Goal: Task Accomplishment & Management: Use online tool/utility

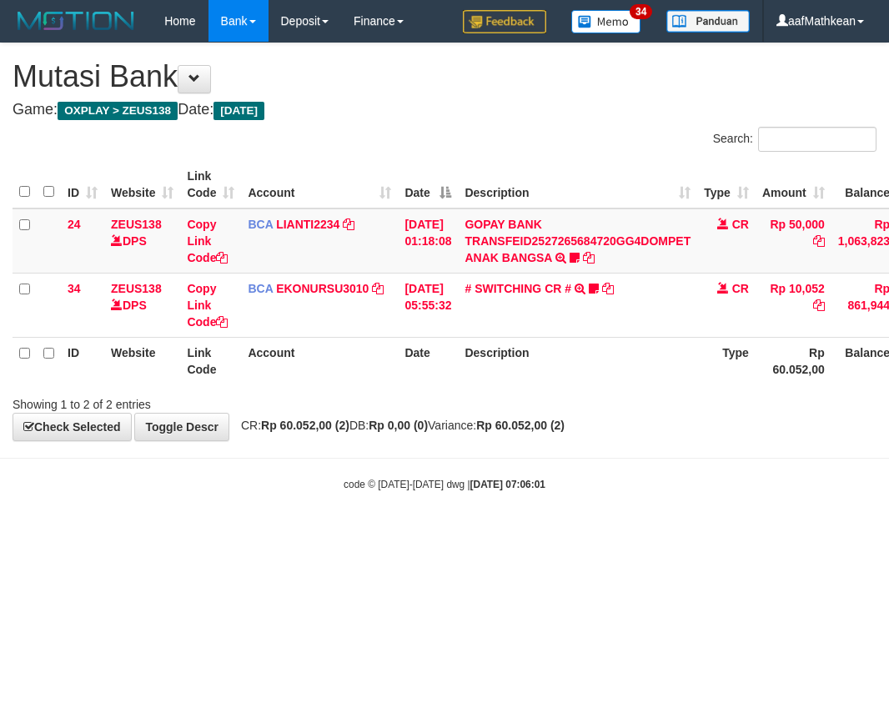
scroll to position [0, 57]
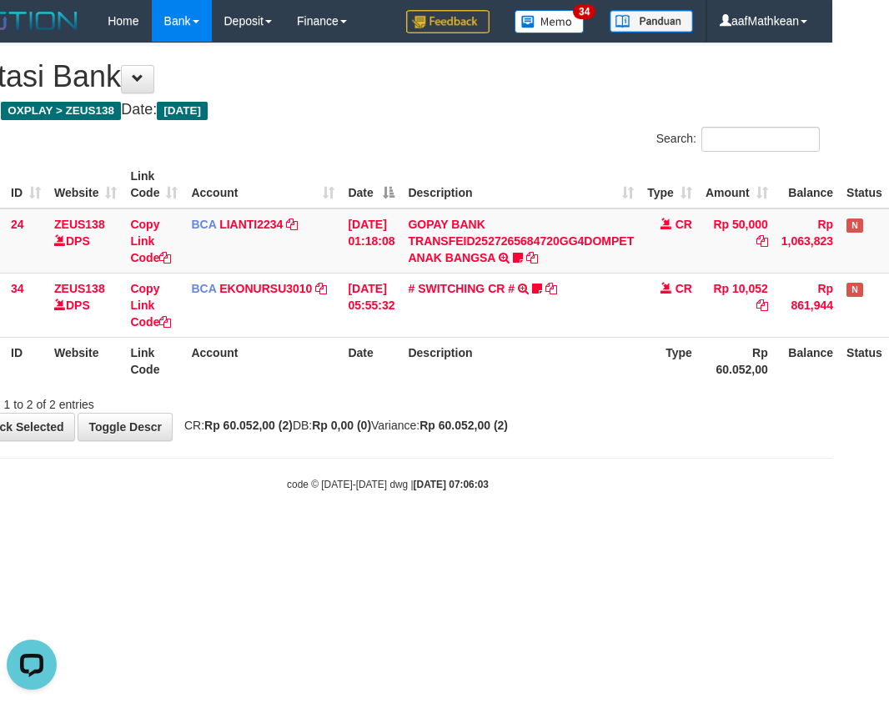
click at [505, 534] on html "Toggle navigation Home Bank Account List Load By Website Group [OXPLAY] ZEUS138…" at bounding box center [387, 267] width 889 height 534
click at [501, 534] on html "Toggle navigation Home Bank Account List Load By Website Group [OXPLAY] ZEUS138…" at bounding box center [387, 267] width 889 height 534
drag, startPoint x: 515, startPoint y: 583, endPoint x: 505, endPoint y: 570, distance: 16.7
click at [512, 534] on html "Toggle navigation Home Bank Account List Load By Website Group [OXPLAY] ZEUS138…" at bounding box center [387, 267] width 889 height 534
drag, startPoint x: 430, startPoint y: 476, endPoint x: 439, endPoint y: 490, distance: 16.4
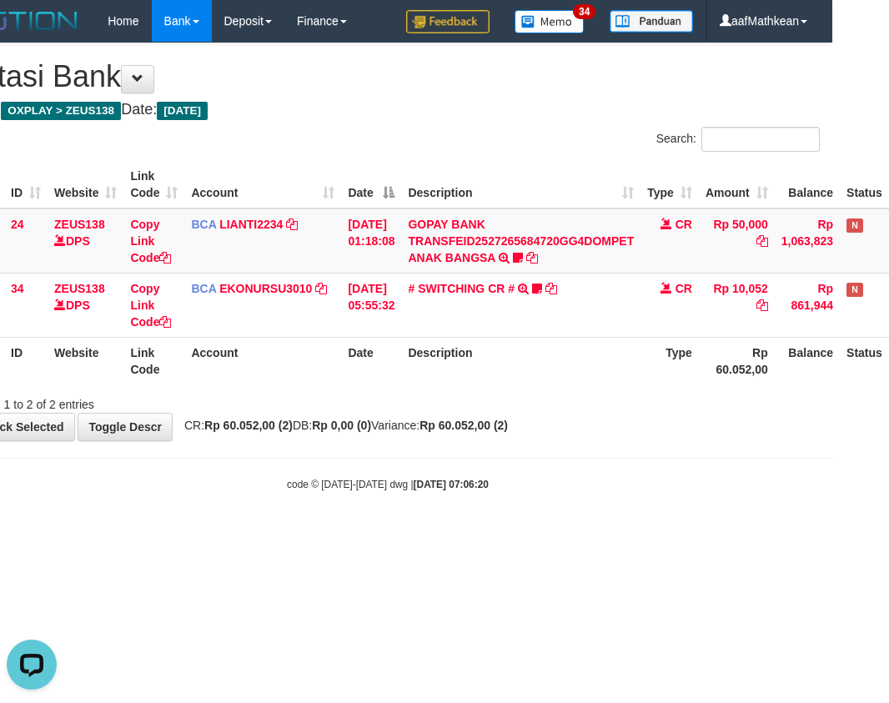
click at [436, 485] on body "Toggle navigation Home Bank Account List Load By Website Group [OXPLAY] ZEUS138…" at bounding box center [387, 267] width 889 height 534
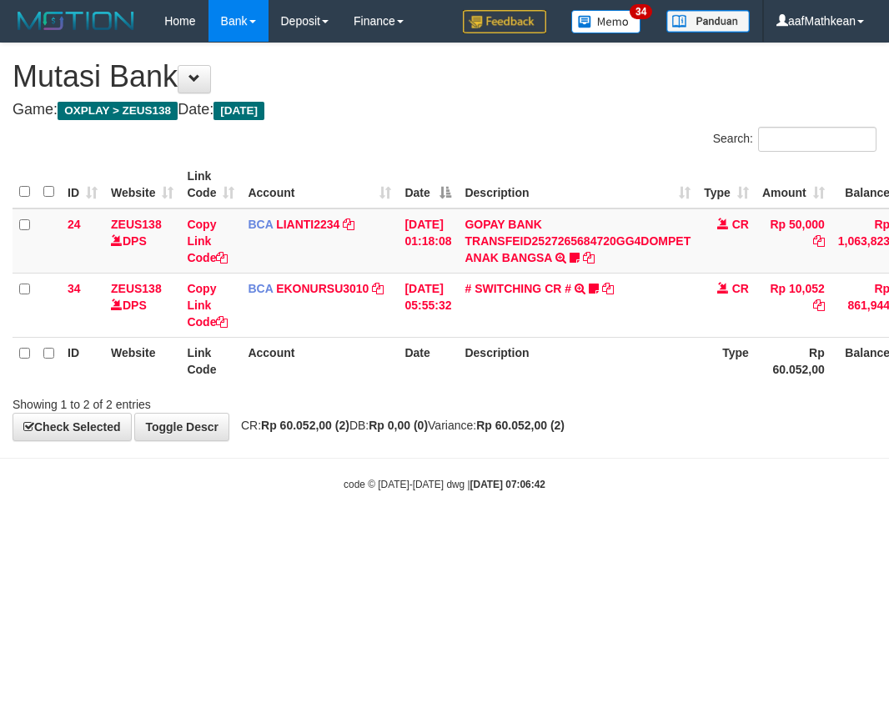
scroll to position [0, 57]
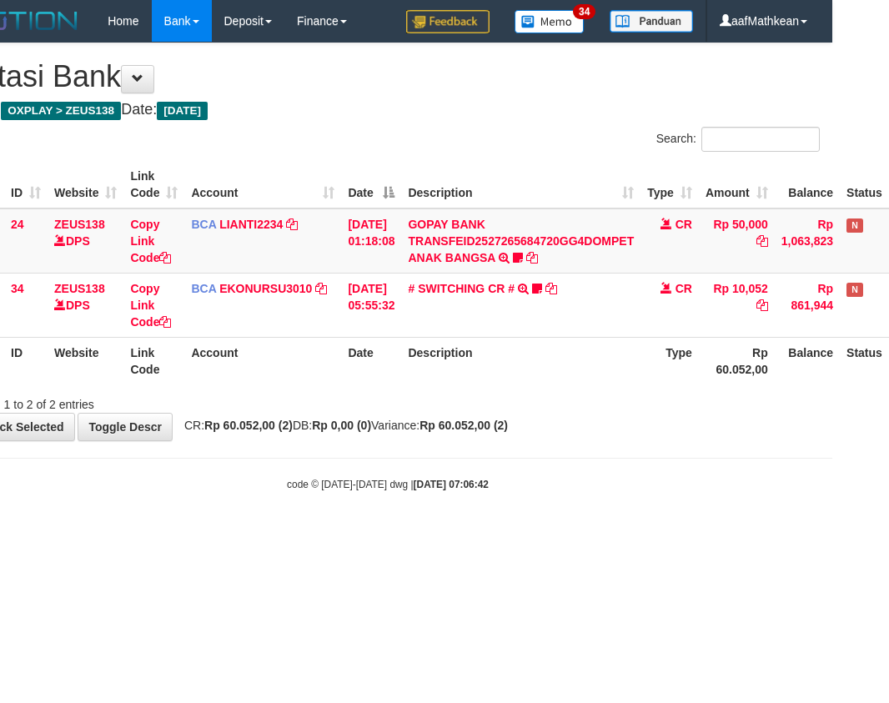
click at [549, 483] on div "code © [DATE]-[DATE] dwg | [DATE] 07:06:42" at bounding box center [387, 483] width 889 height 17
drag, startPoint x: 0, startPoint y: 0, endPoint x: 550, endPoint y: 482, distance: 731.1
click at [550, 482] on div "code © 2012-2018 dwg | 2025/09/30 07:06:42" at bounding box center [387, 483] width 889 height 17
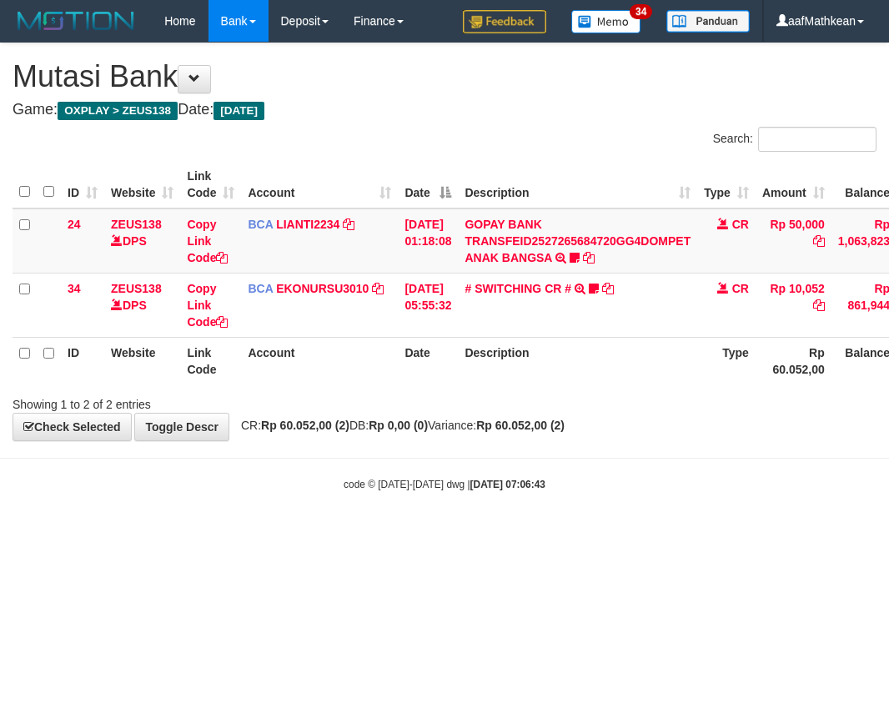
scroll to position [0, 57]
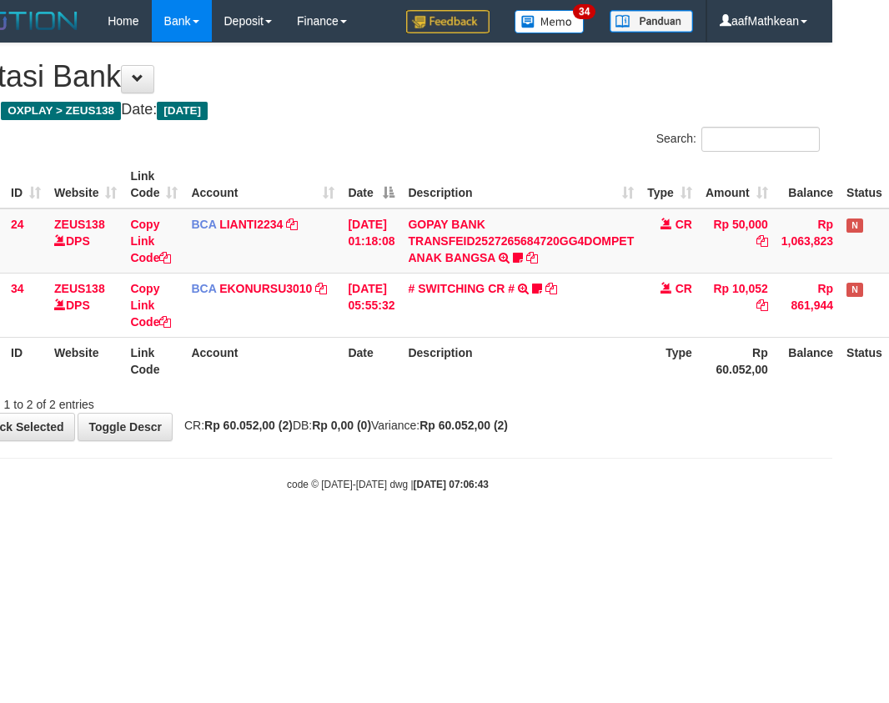
click at [550, 482] on div "code © [DATE]-[DATE] dwg | [DATE] 07:06:43" at bounding box center [387, 483] width 889 height 17
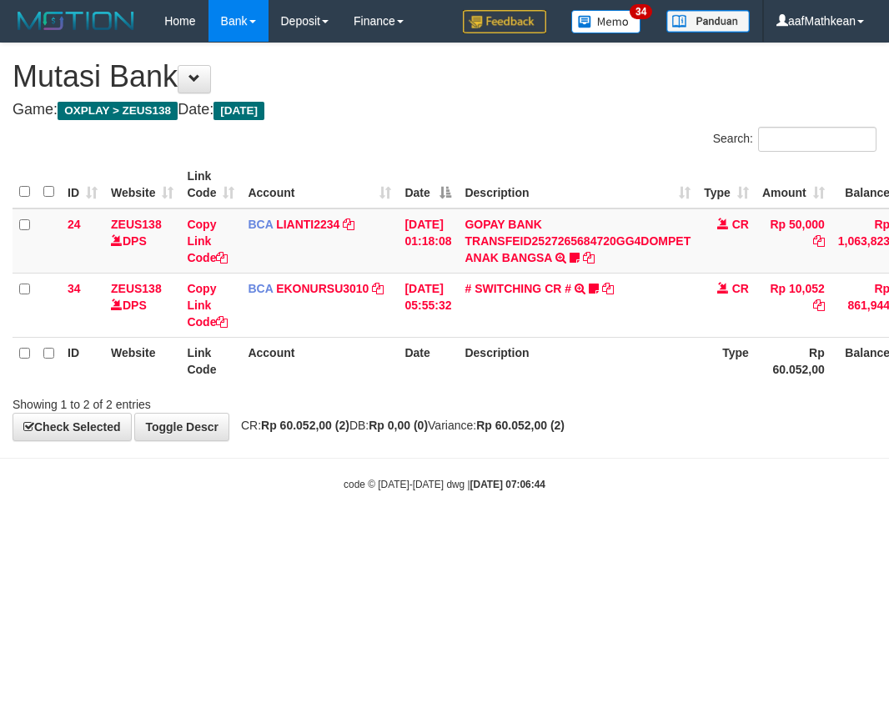
scroll to position [0, 57]
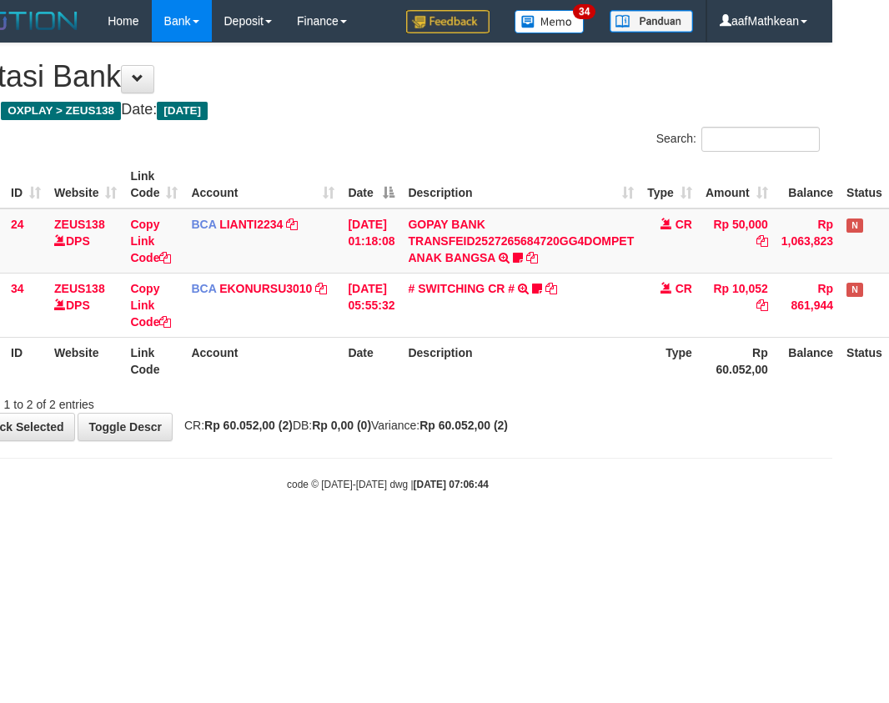
click at [550, 482] on div "code © 2012-2018 dwg | 2025/09/30 07:06:44" at bounding box center [387, 483] width 889 height 17
click at [556, 467] on body "Toggle navigation Home Bank Account List Load By Website Group [OXPLAY] ZEUS138…" at bounding box center [387, 267] width 889 height 534
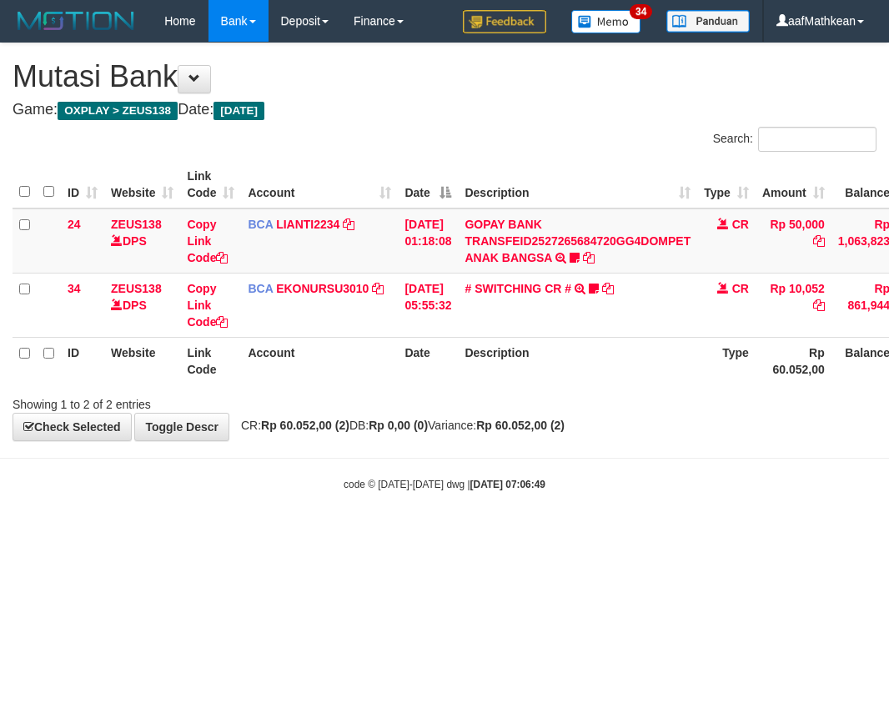
scroll to position [0, 57]
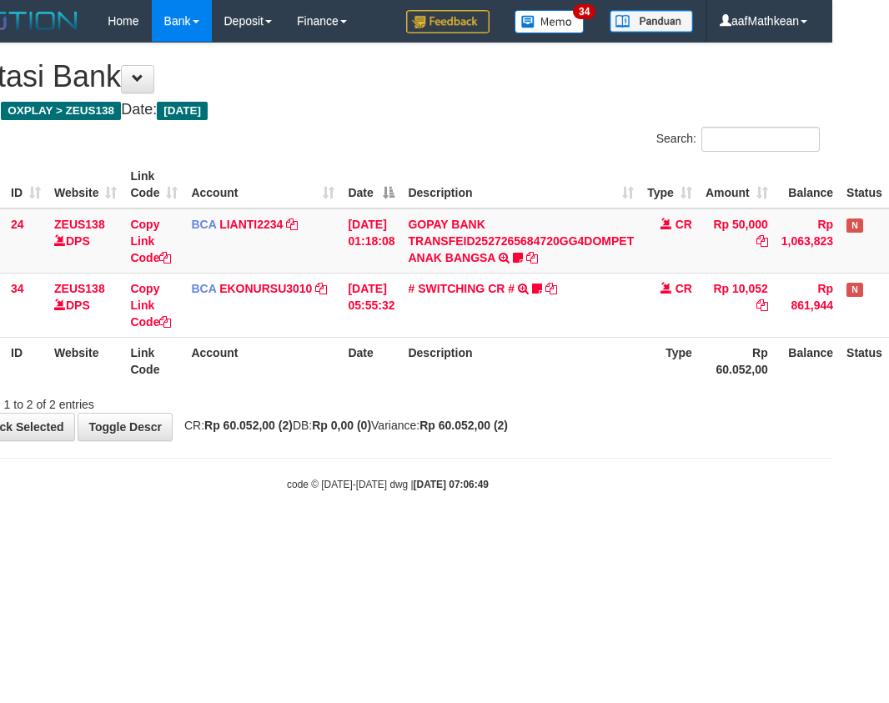
click at [568, 534] on html "Toggle navigation Home Bank Account List Load By Website Group [OXPLAY] ZEUS138…" at bounding box center [387, 267] width 889 height 534
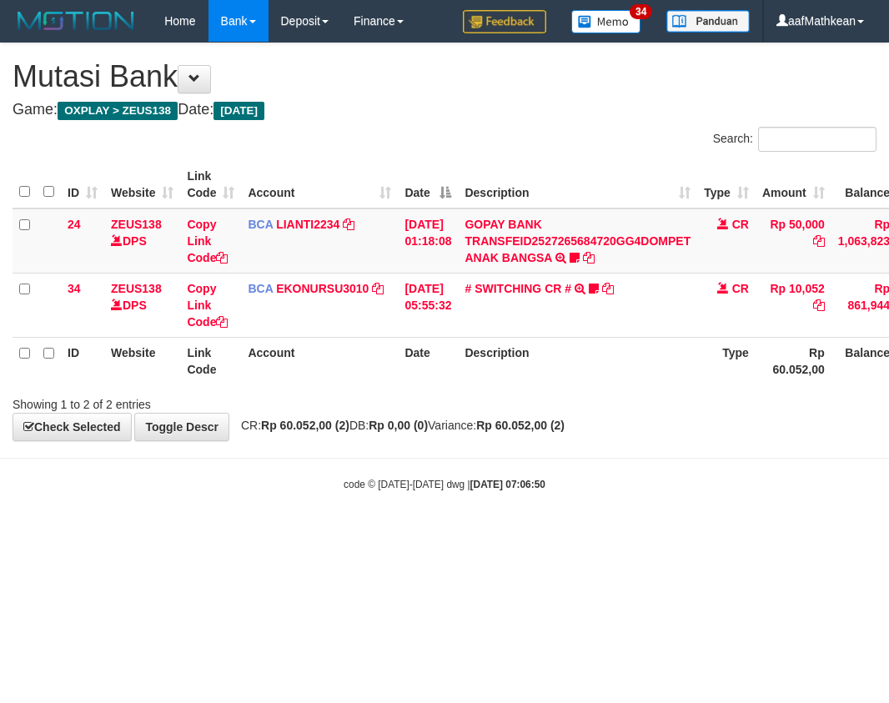
scroll to position [0, 57]
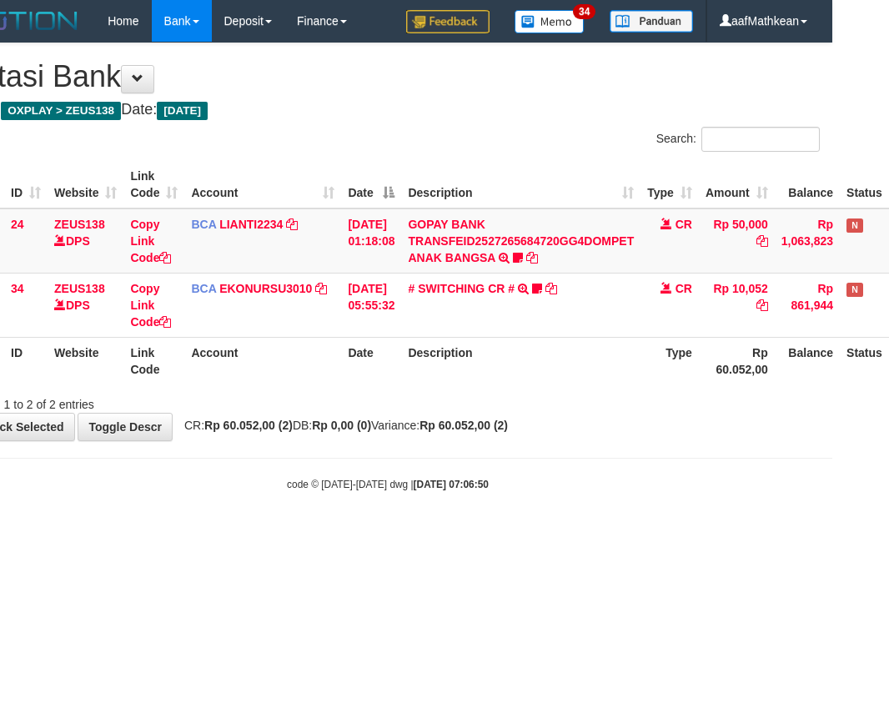
click at [568, 534] on html "Toggle navigation Home Bank Account List Load By Website Group [OXPLAY] ZEUS138…" at bounding box center [387, 267] width 889 height 534
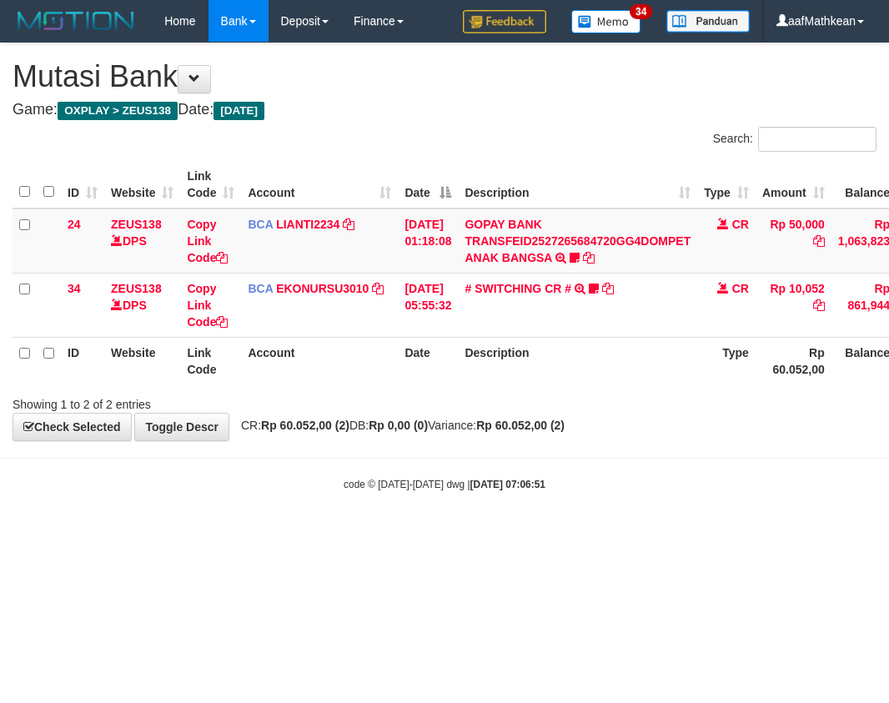
scroll to position [0, 57]
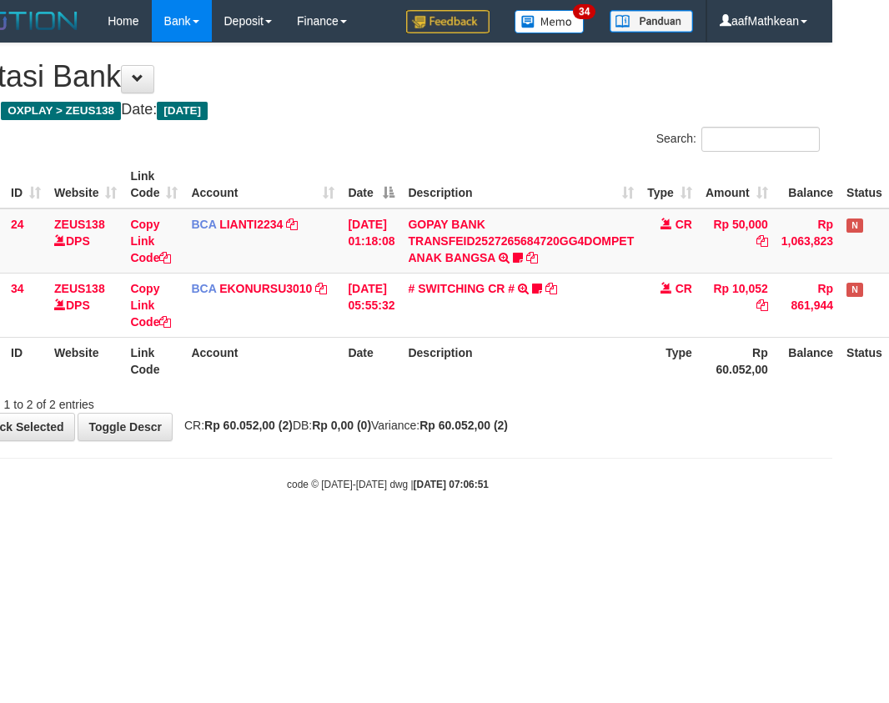
drag, startPoint x: 0, startPoint y: 0, endPoint x: 567, endPoint y: 558, distance: 795.6
click at [567, 534] on html "Toggle navigation Home Bank Account List Load By Website Group [OXPLAY] ZEUS138…" at bounding box center [387, 267] width 889 height 534
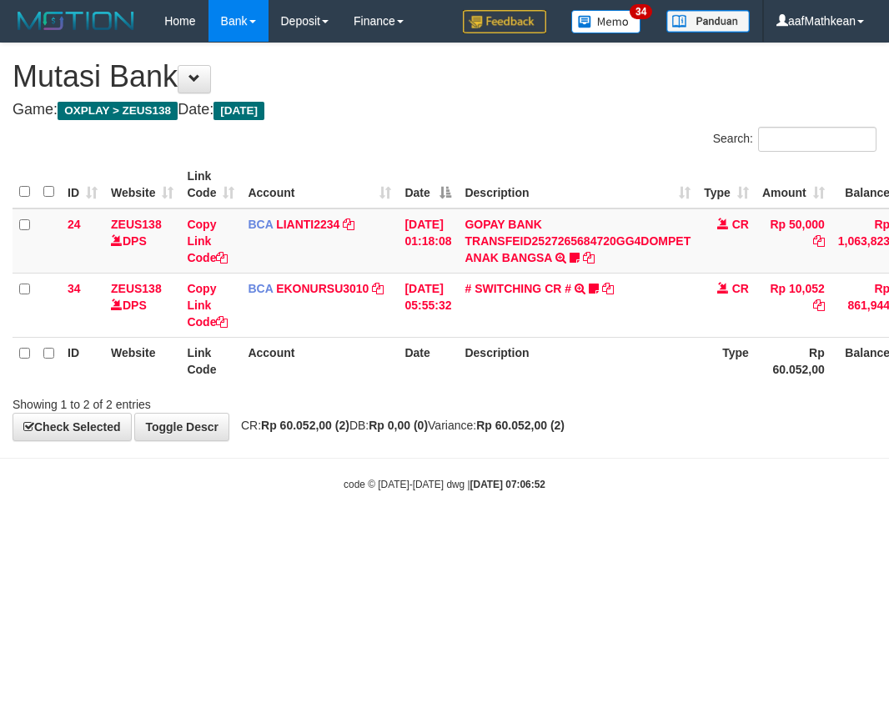
scroll to position [0, 57]
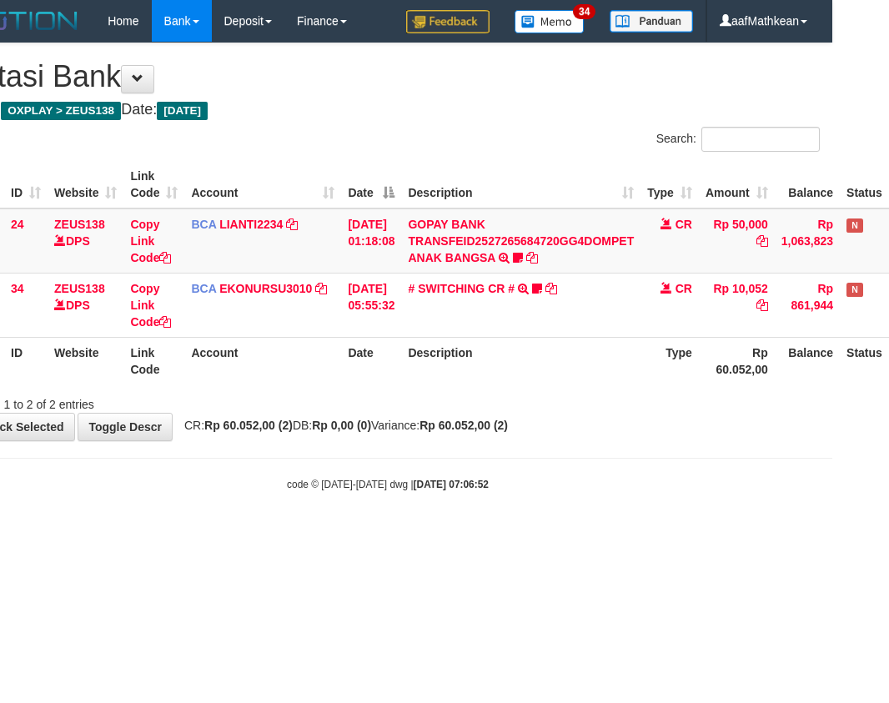
click at [566, 534] on html "Toggle navigation Home Bank Account List Load By Website Group [OXPLAY] ZEUS138…" at bounding box center [387, 267] width 889 height 534
click at [550, 534] on html "Toggle navigation Home Bank Account List Load By Website Group [OXPLAY] ZEUS138…" at bounding box center [387, 267] width 889 height 534
click at [552, 534] on html "Toggle navigation Home Bank Account List Load By Website Group [OXPLAY] ZEUS138…" at bounding box center [387, 267] width 889 height 534
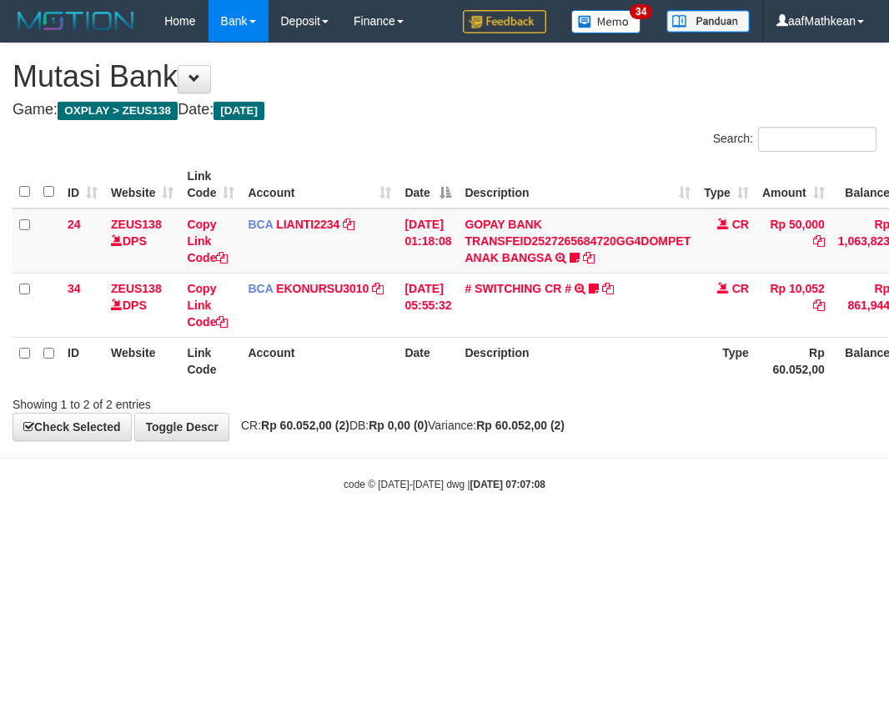
scroll to position [0, 57]
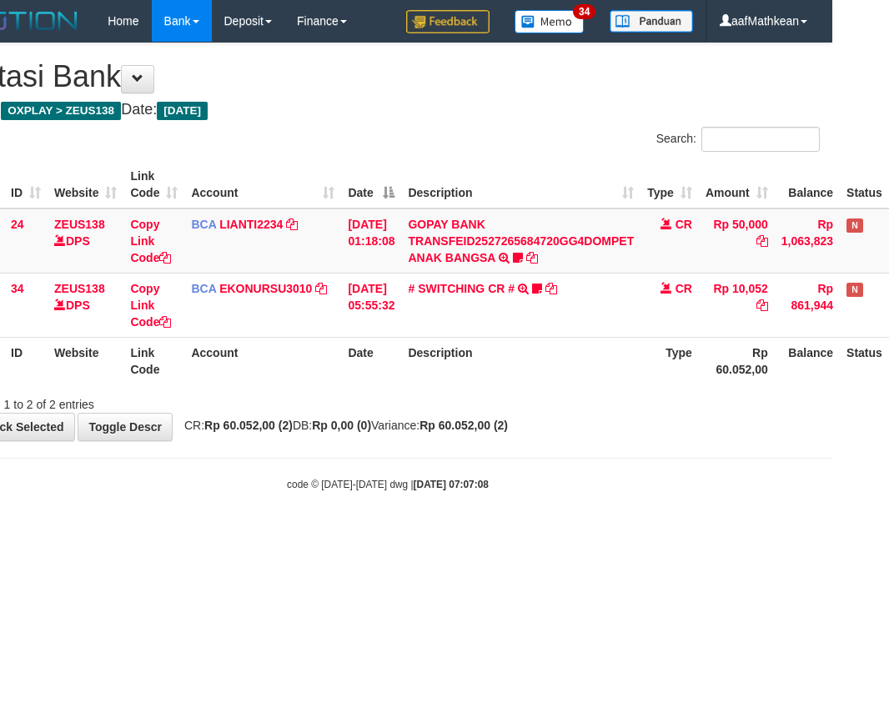
click at [584, 534] on html "Toggle navigation Home Bank Account List Load By Website Group [OXPLAY] ZEUS138…" at bounding box center [387, 267] width 889 height 534
click at [571, 531] on body "Toggle navigation Home Bank Account List Load By Website Group [OXPLAY] ZEUS138…" at bounding box center [387, 267] width 889 height 534
drag, startPoint x: 625, startPoint y: 543, endPoint x: 631, endPoint y: 515, distance: 29.0
click at [617, 530] on html "Toggle navigation Home Bank Account List Load By Website Group [OXPLAY] ZEUS138…" at bounding box center [387, 267] width 889 height 534
click at [591, 534] on html "Toggle navigation Home Bank Account List Load By Website Group [OXPLAY] ZEUS138…" at bounding box center [387, 267] width 889 height 534
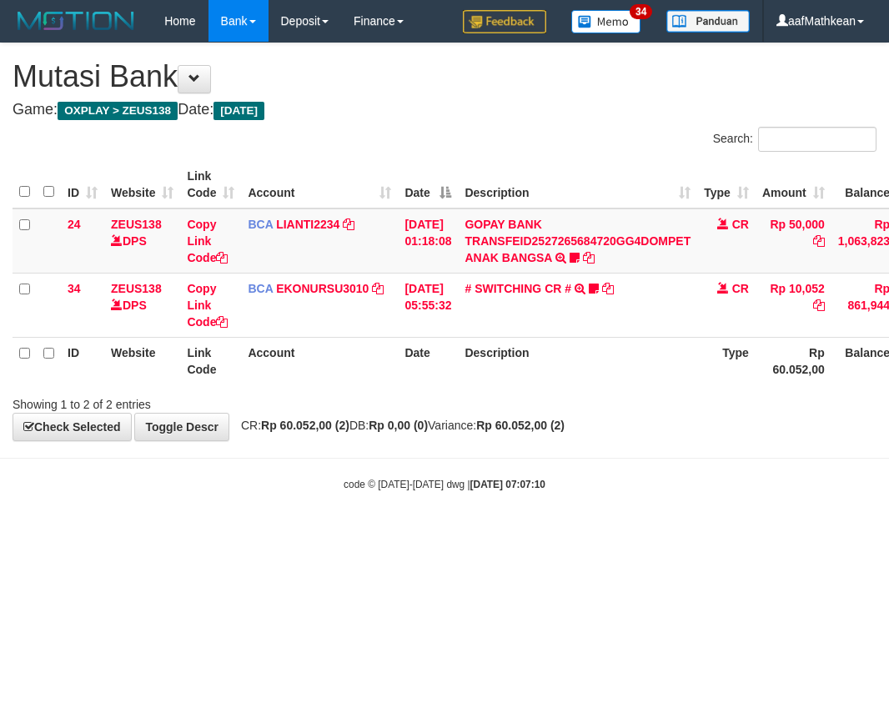
click at [359, 516] on body "Toggle navigation Home Bank Account List Load By Website Group [OXPLAY] ZEUS138…" at bounding box center [444, 267] width 889 height 534
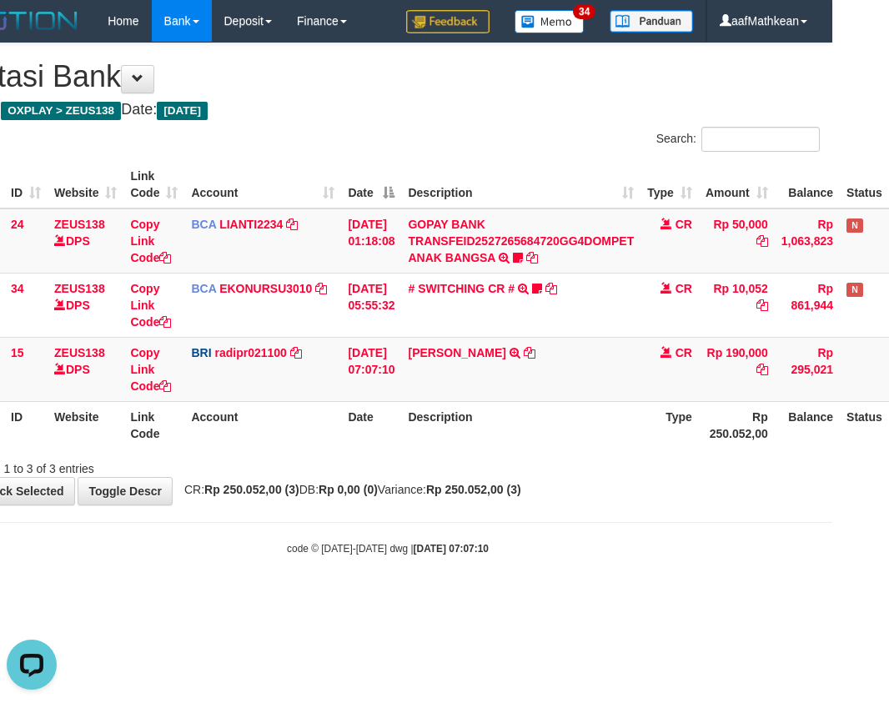
click at [530, 407] on table "ID Website Link Code Account Date Description Type Amount Balance Status Action…" at bounding box center [456, 305] width 1001 height 288
click at [572, 454] on div at bounding box center [573, 454] width 519 height 1
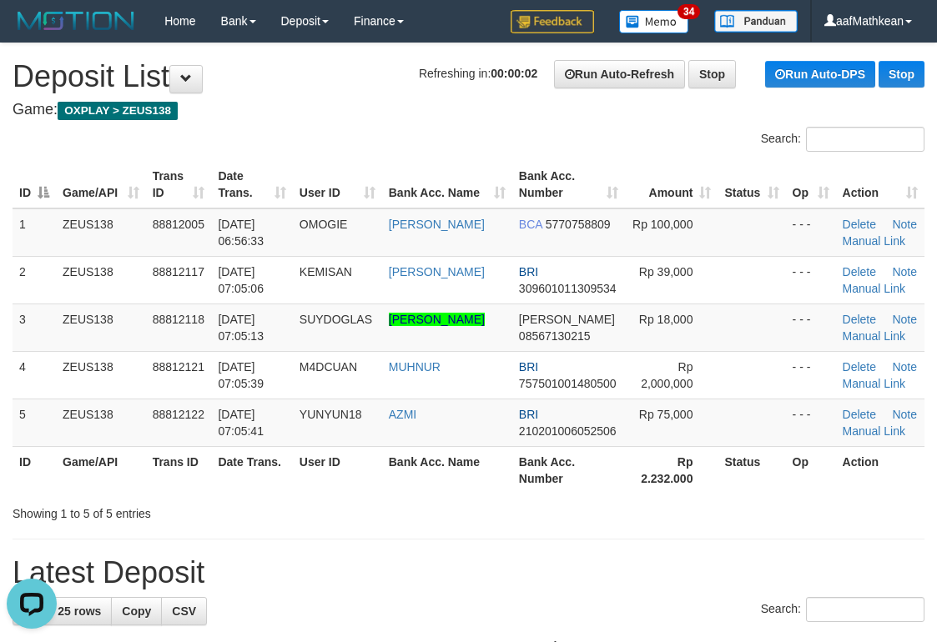
drag, startPoint x: 54, startPoint y: 160, endPoint x: 135, endPoint y: 148, distance: 81.9
click at [135, 147] on div "Search: ID Game/API Trans ID Date Trans. User ID Bank Acc. Name Bank Acc. Numbe…" at bounding box center [469, 324] width 912 height 395
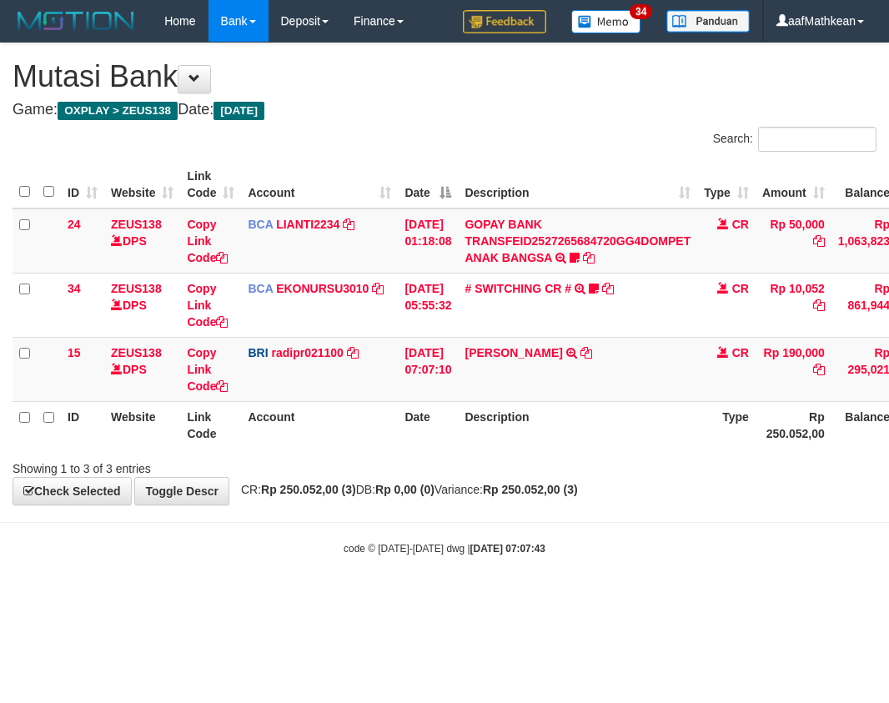
click at [547, 394] on td "[PERSON_NAME] TRANSFER NBMB [PERSON_NAME] TO [PERSON_NAME]" at bounding box center [577, 369] width 239 height 64
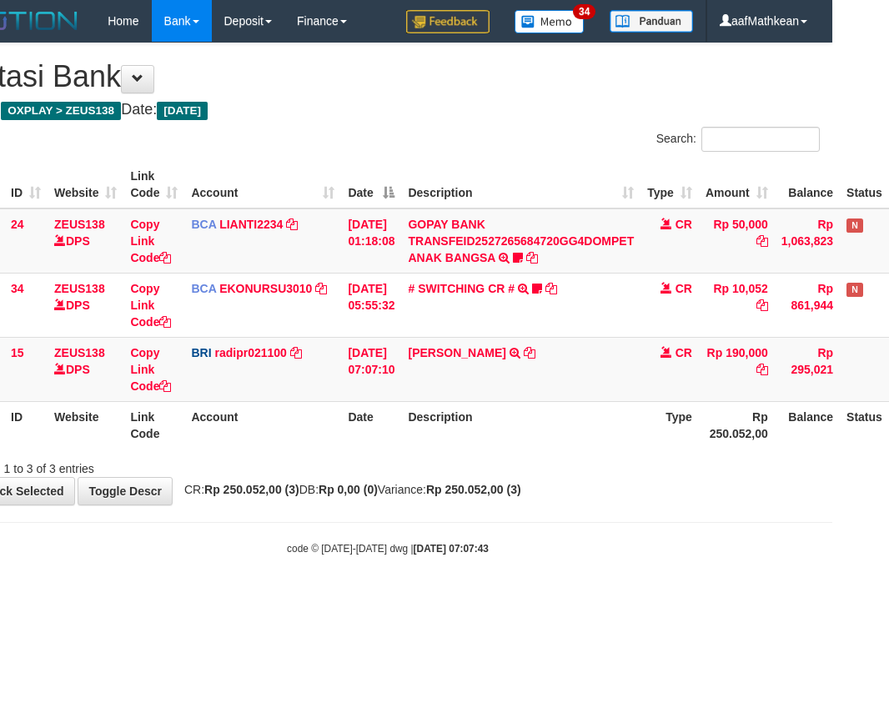
click at [570, 417] on table "ID Website Link Code Account Date Description Type Amount Balance Status Action…" at bounding box center [456, 305] width 1001 height 288
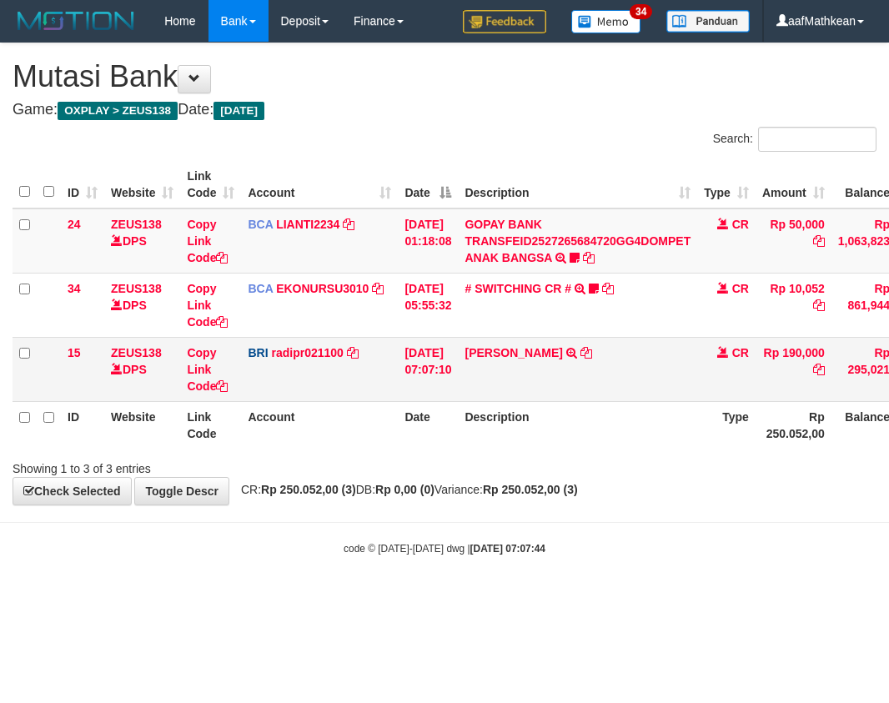
scroll to position [0, 57]
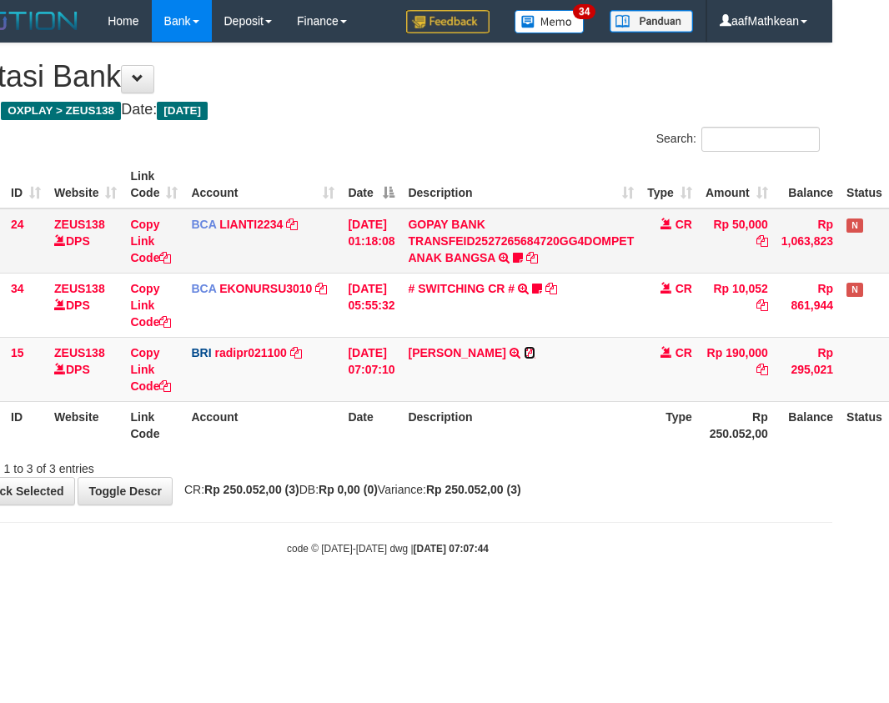
click at [526, 352] on icon at bounding box center [530, 353] width 12 height 12
click at [203, 393] on tr "15 ZEUS138 DPS Copy Link Code BRI radipr021100 DPS REYNALDI ADI PRATAMA mutasi_…" at bounding box center [456, 369] width 1001 height 64
drag, startPoint x: 337, startPoint y: 428, endPoint x: 346, endPoint y: 438, distance: 13.6
click at [346, 438] on tr "ID Website Link Code Account Date Description Type Rp 250.052,00 Balance Status…" at bounding box center [456, 425] width 1001 height 48
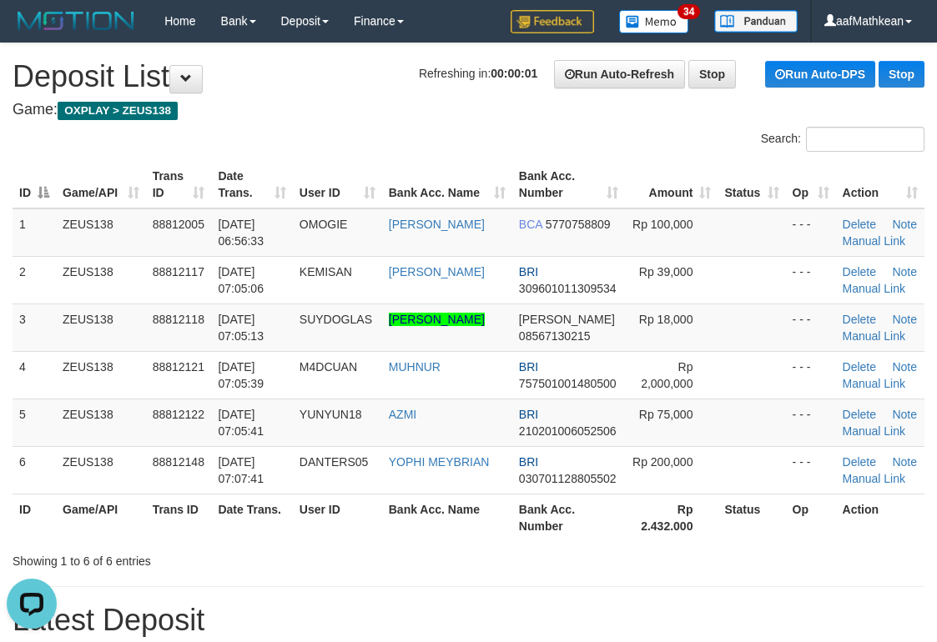
click at [475, 141] on div "Search: ID Game/API Trans ID Date Trans. User ID Bank Acc. Name Bank Acc. Numbe…" at bounding box center [469, 348] width 912 height 443
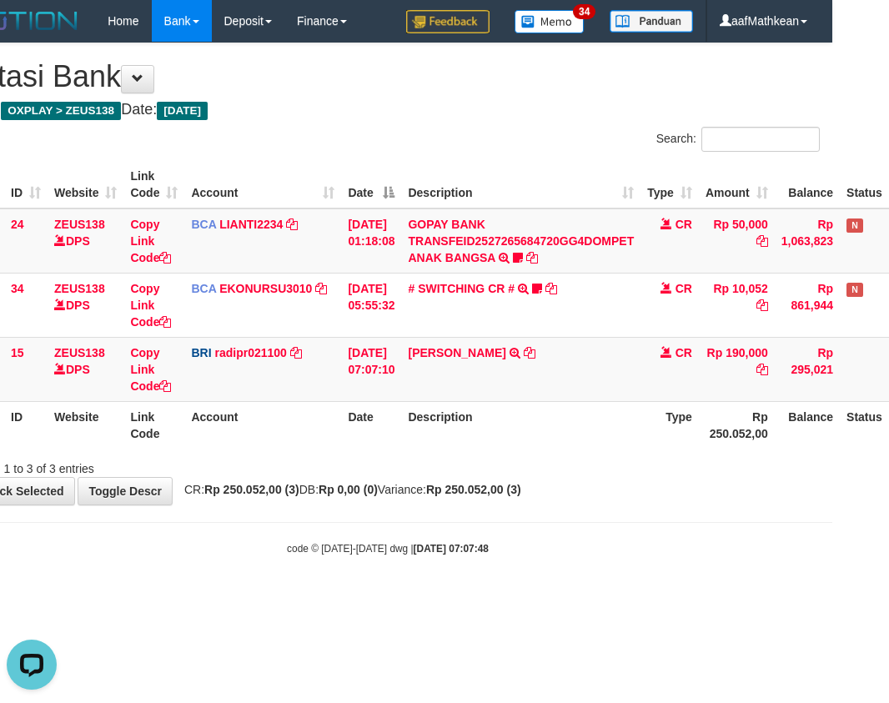
drag, startPoint x: 394, startPoint y: 413, endPoint x: 475, endPoint y: 445, distance: 86.9
click at [401, 432] on th "Date" at bounding box center [371, 425] width 60 height 48
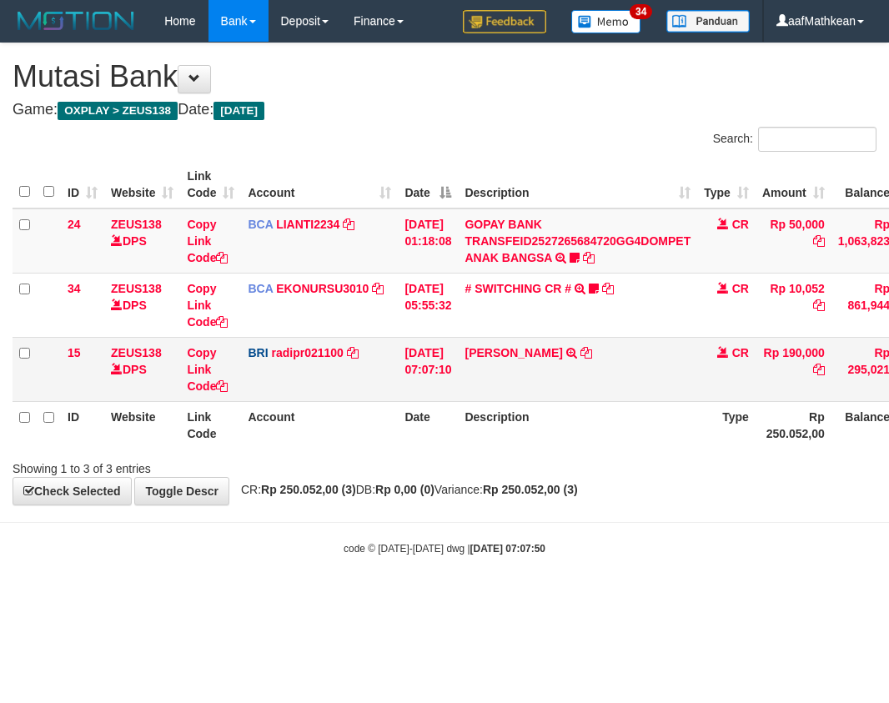
scroll to position [0, 57]
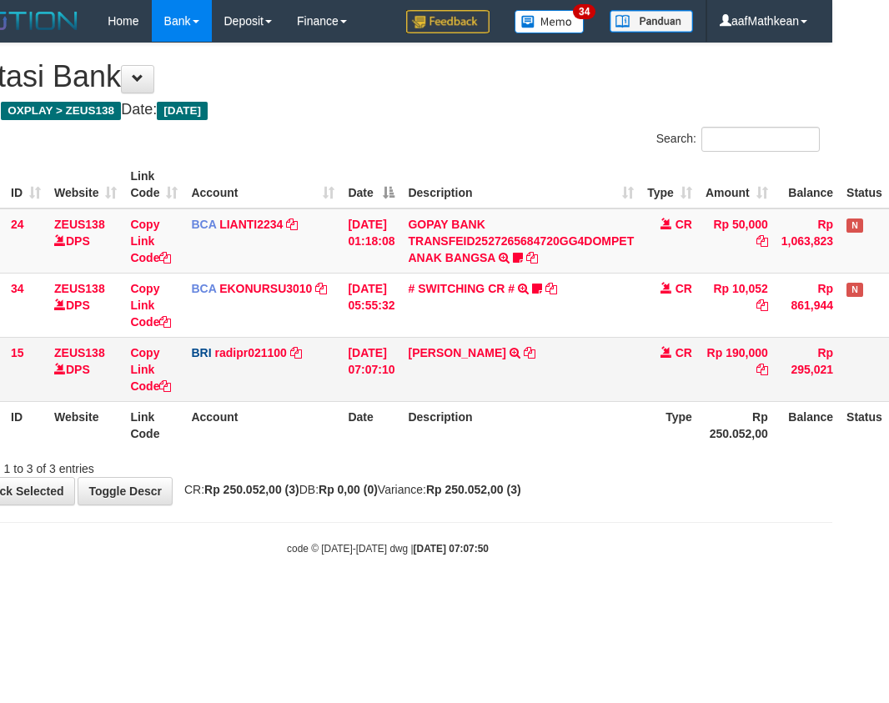
click at [583, 400] on td "ABDUL ROJAK TRANSFER NBMB ABDUL ROJAK TO REYNALDI ADI PRATAMA" at bounding box center [520, 369] width 239 height 64
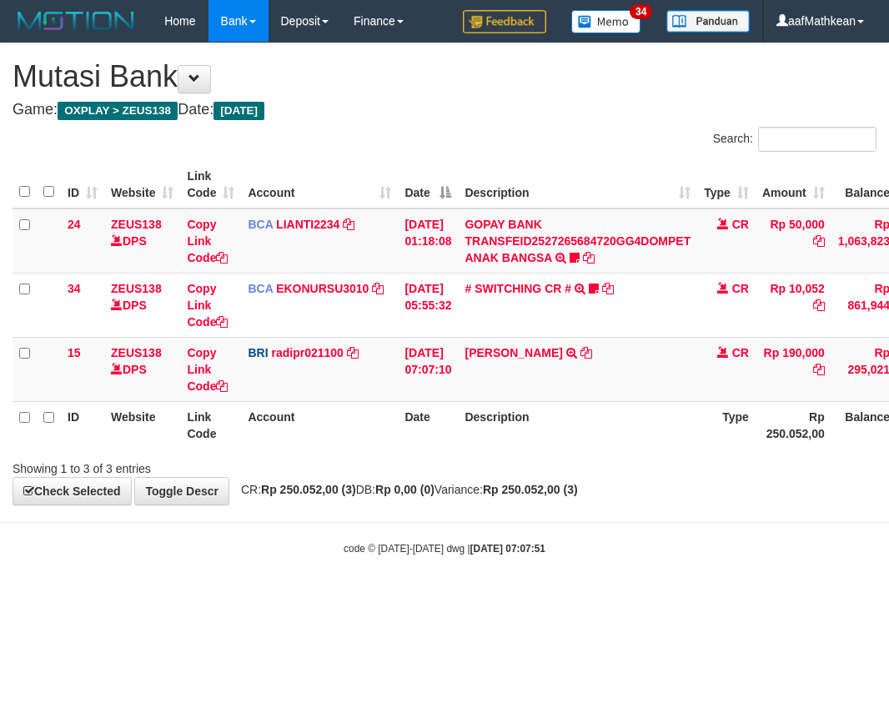
scroll to position [0, 57]
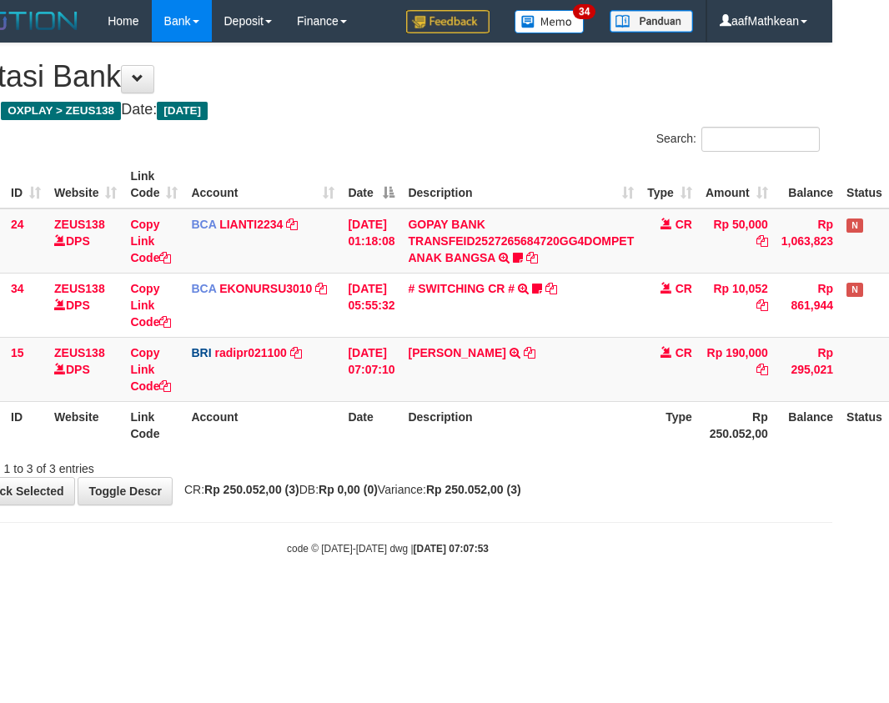
click at [519, 439] on th "Description" at bounding box center [520, 425] width 239 height 48
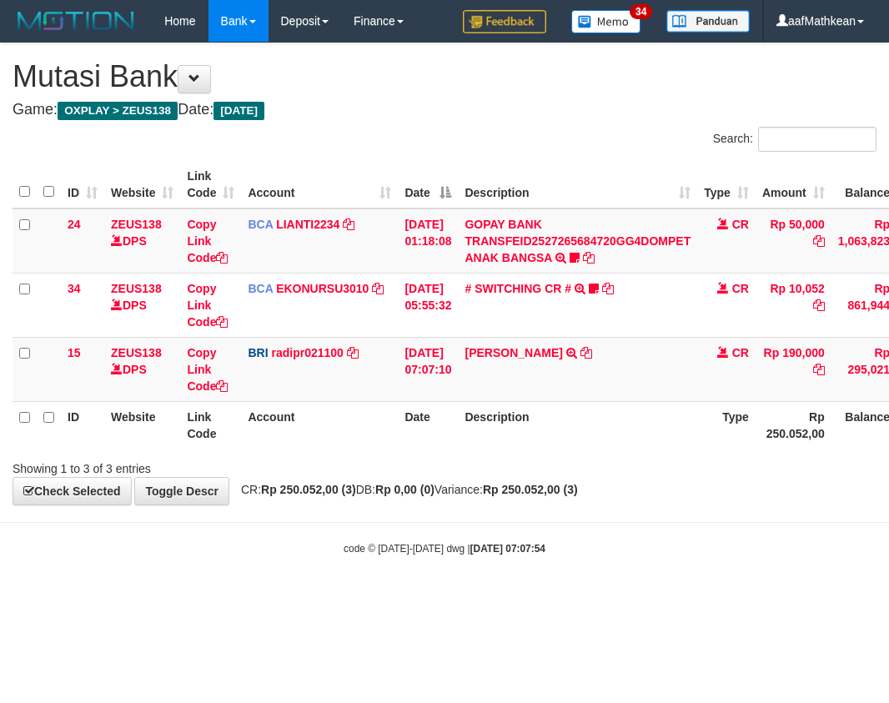
click at [526, 462] on div "Showing 1 to 3 of 3 entries" at bounding box center [444, 465] width 889 height 23
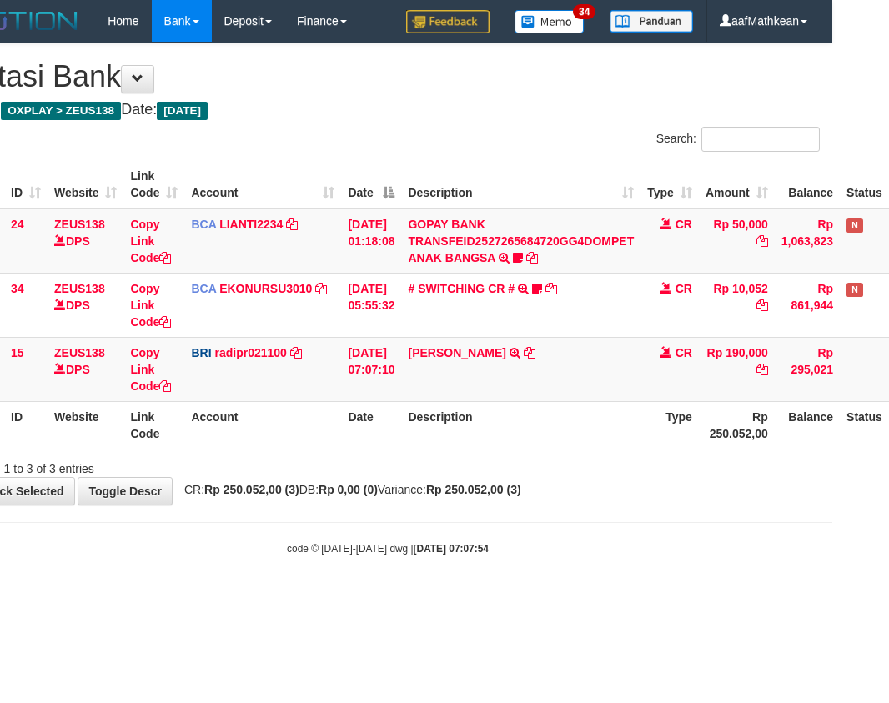
click at [529, 462] on div "Showing 1 to 3 of 3 entries" at bounding box center [387, 465] width 889 height 23
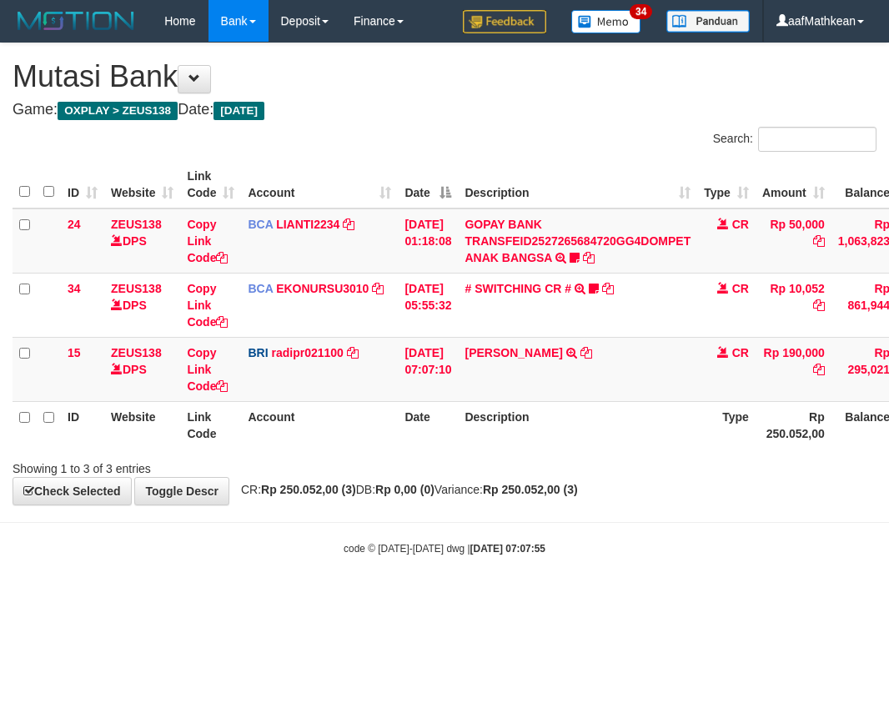
scroll to position [0, 57]
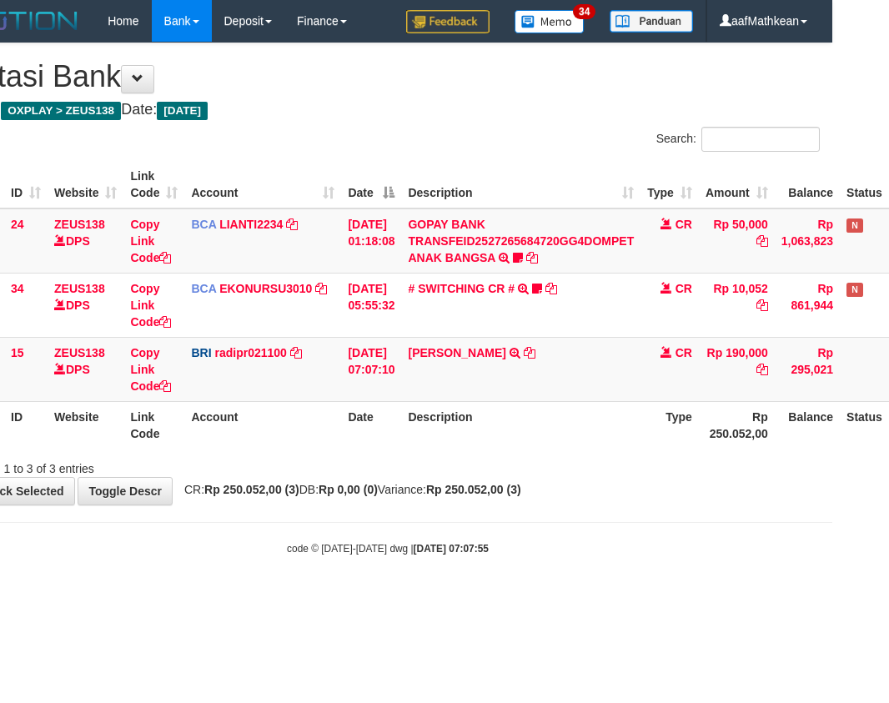
drag, startPoint x: 0, startPoint y: 0, endPoint x: 526, endPoint y: 455, distance: 695.9
click at [526, 455] on div "Showing 1 to 3 of 3 entries" at bounding box center [387, 465] width 889 height 23
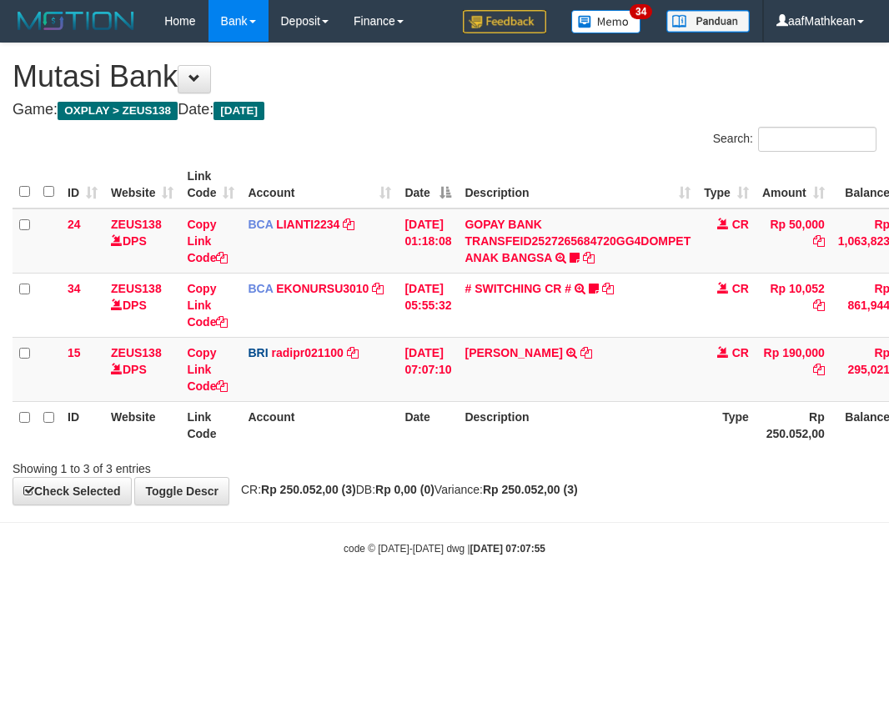
scroll to position [0, 57]
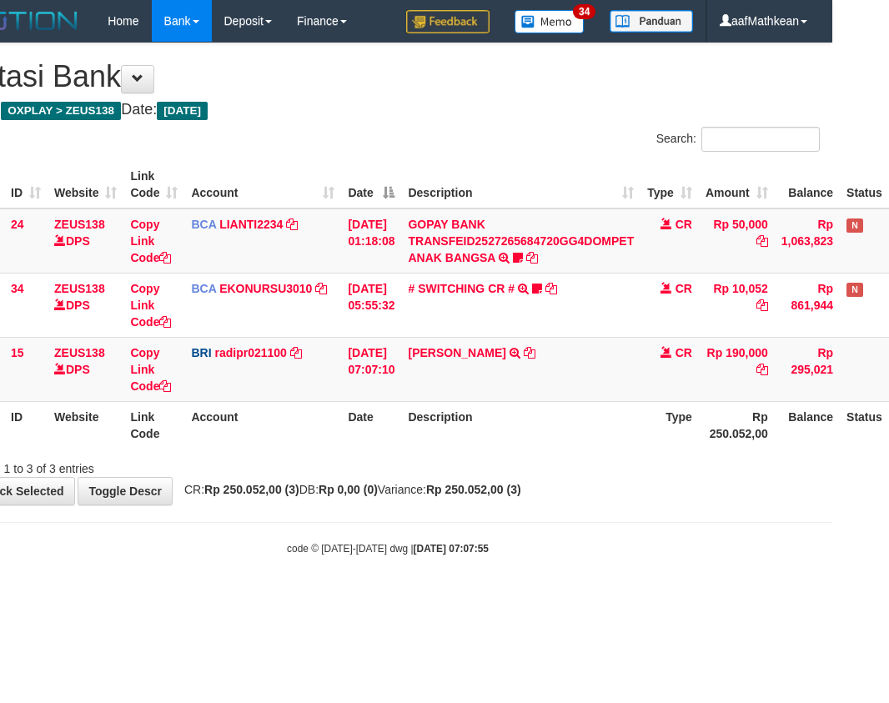
click at [521, 454] on div at bounding box center [573, 454] width 519 height 1
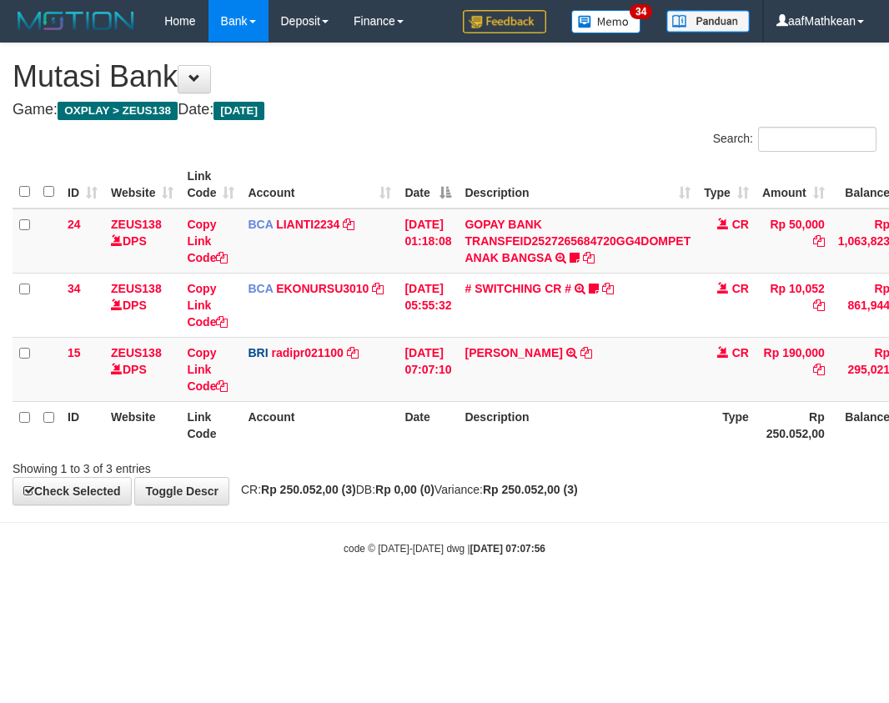
scroll to position [0, 57]
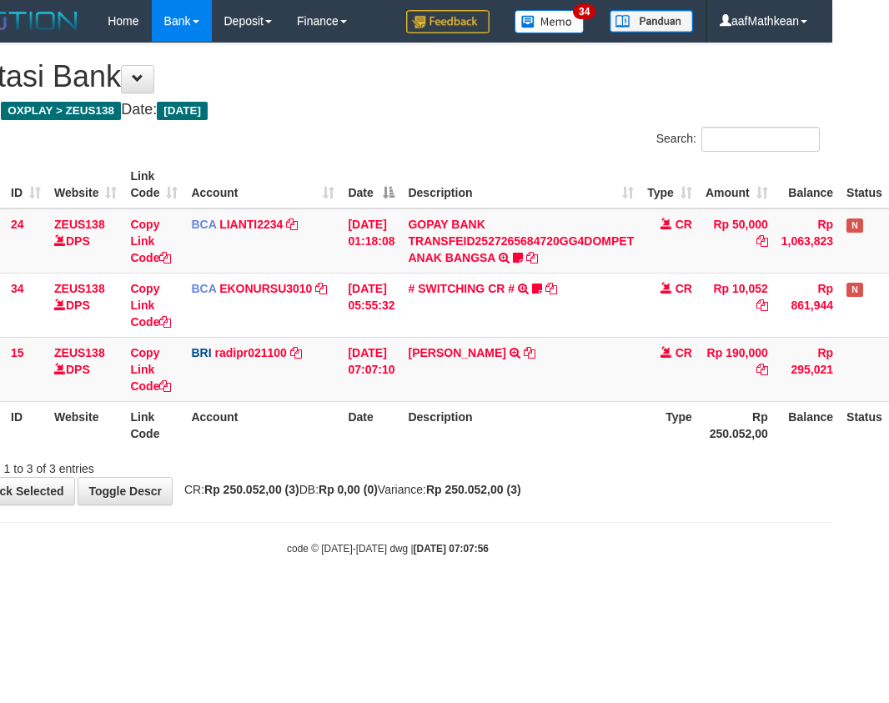
click at [517, 451] on div "ID Website Link Code Account Date Description Type Amount Balance Status Action…" at bounding box center [387, 305] width 889 height 298
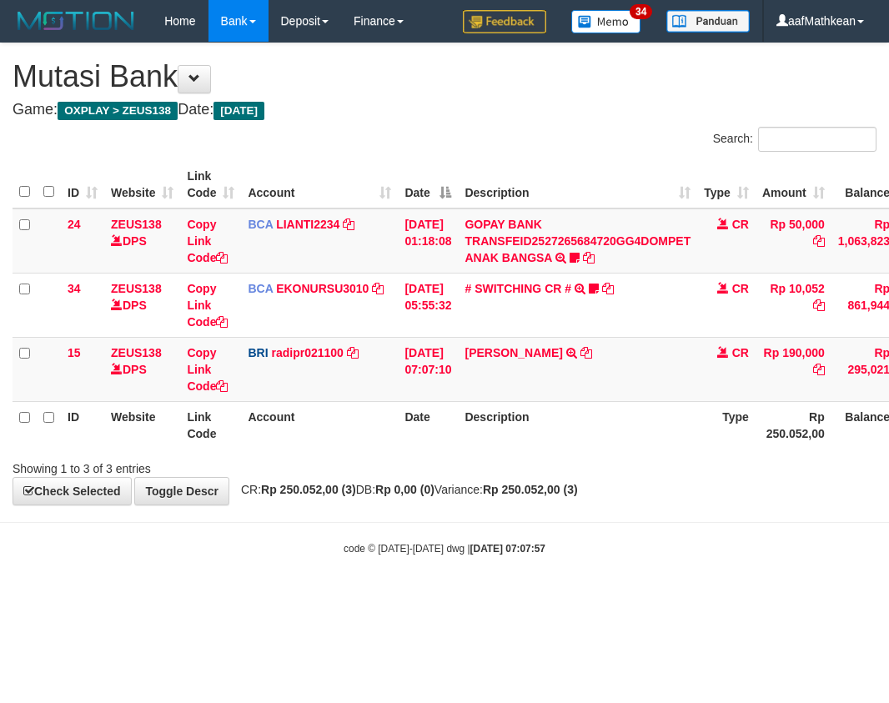
scroll to position [0, 57]
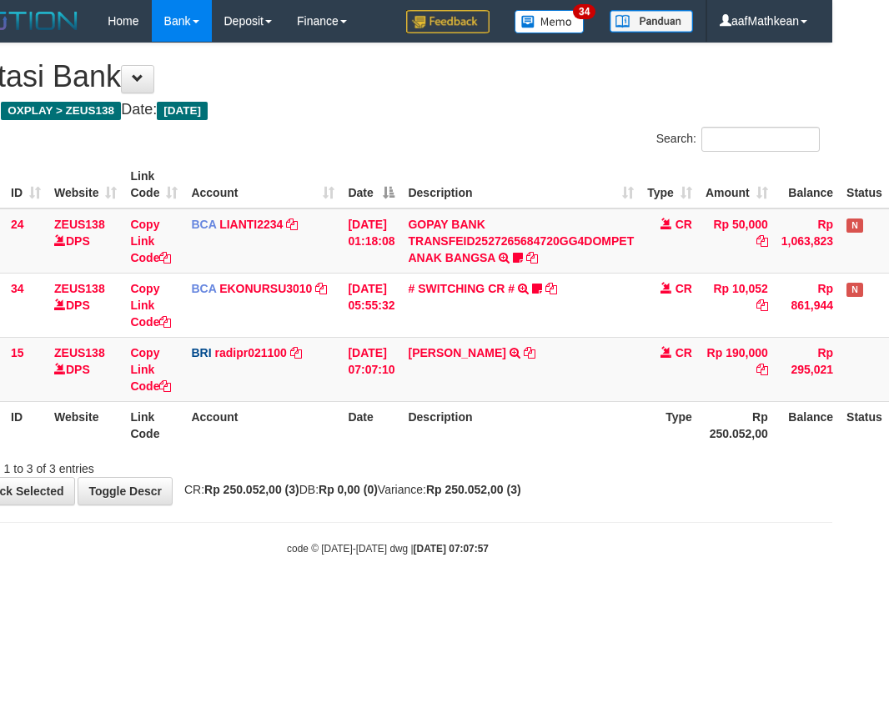
click at [505, 444] on th "Description" at bounding box center [520, 425] width 239 height 48
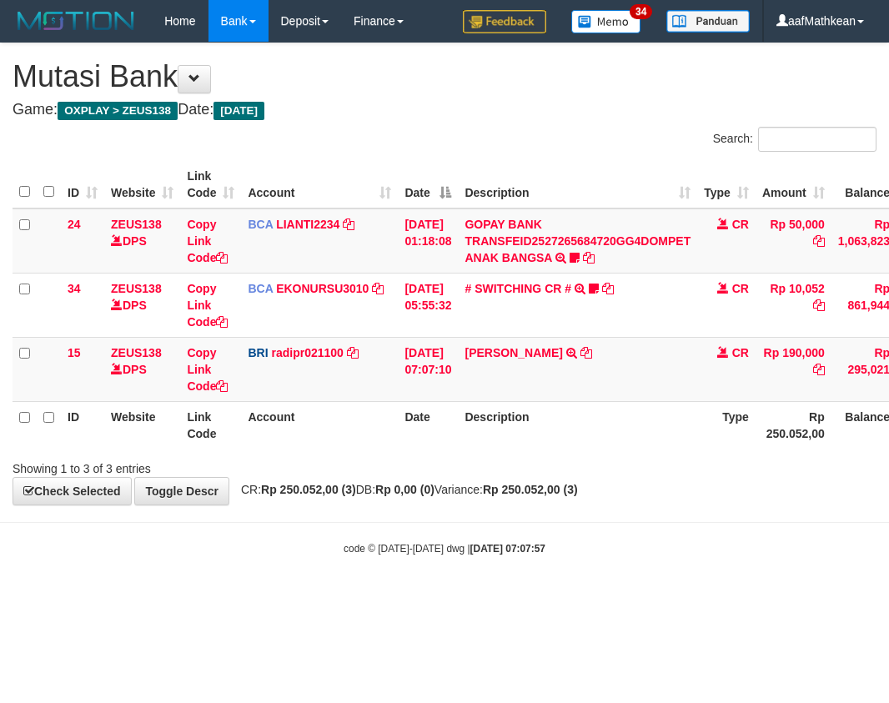
scroll to position [0, 57]
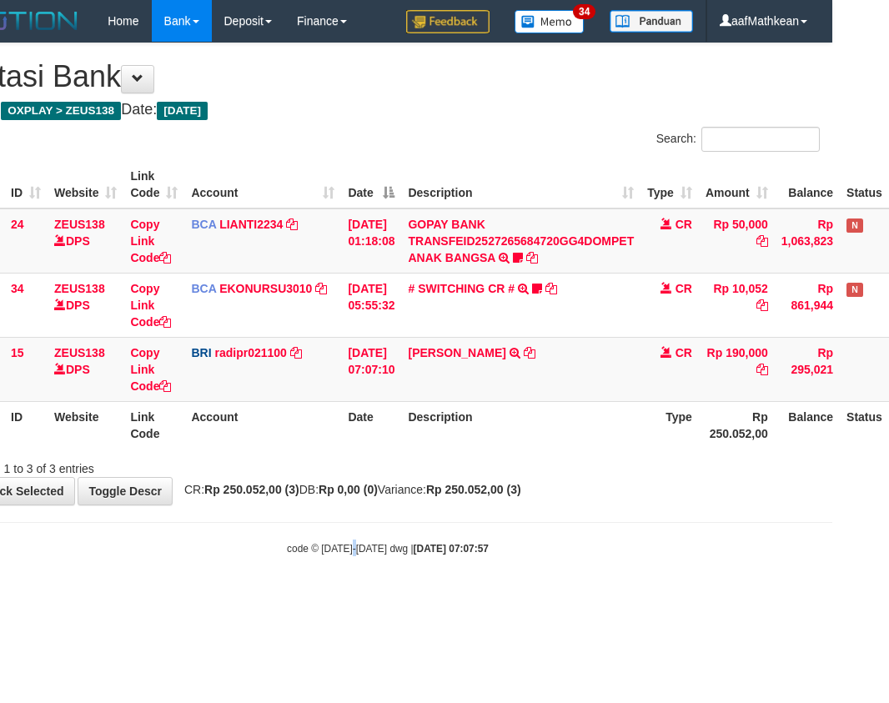
click at [358, 583] on body "Toggle navigation Home Bank Account List Load By Website Group [OXPLAY] ZEUS138…" at bounding box center [387, 299] width 889 height 598
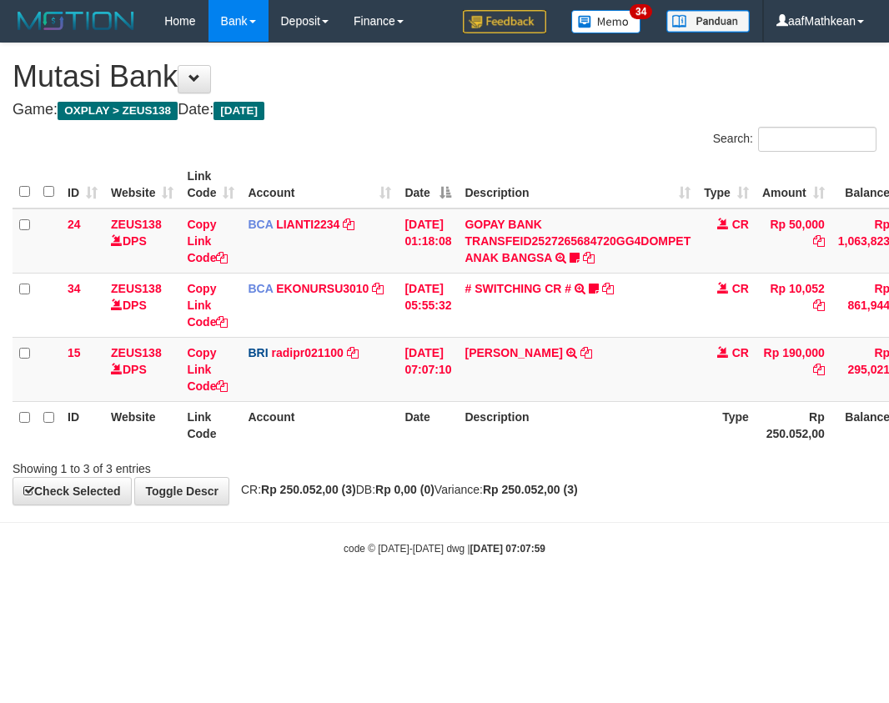
scroll to position [0, 57]
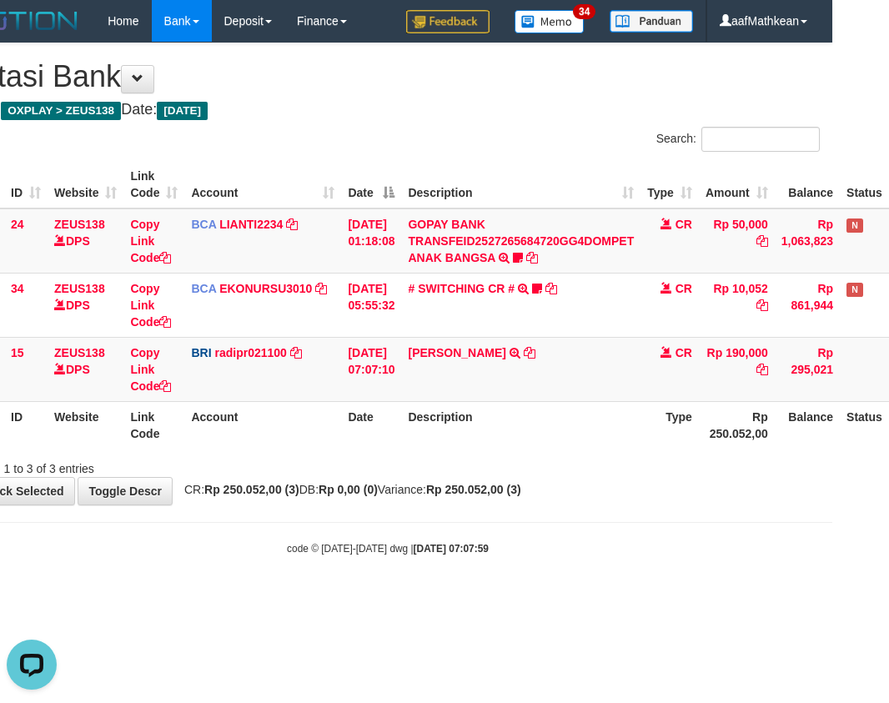
click at [309, 525] on body "Toggle navigation Home Bank Account List Load By Website Group [OXPLAY] ZEUS138…" at bounding box center [387, 299] width 889 height 598
click at [428, 493] on span "CR: Rp 250.052,00 (3) DB: Rp 0,00 (0) Variance: Rp 250.052,00 (3)" at bounding box center [348, 489] width 345 height 13
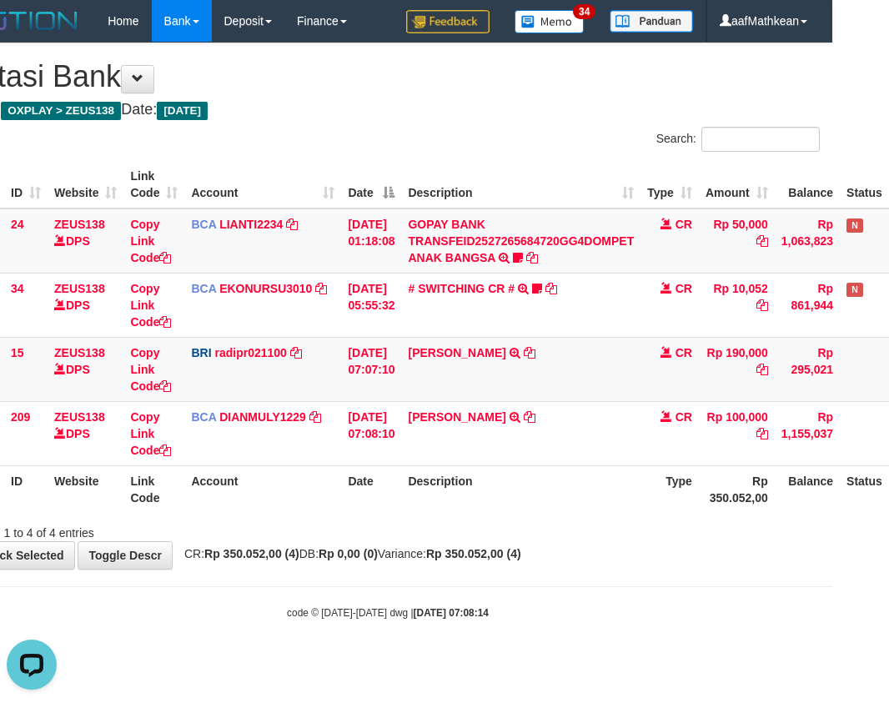
click at [524, 488] on table "ID Website Link Code Account Date Description Type Amount Balance Status Action…" at bounding box center [456, 337] width 1001 height 352
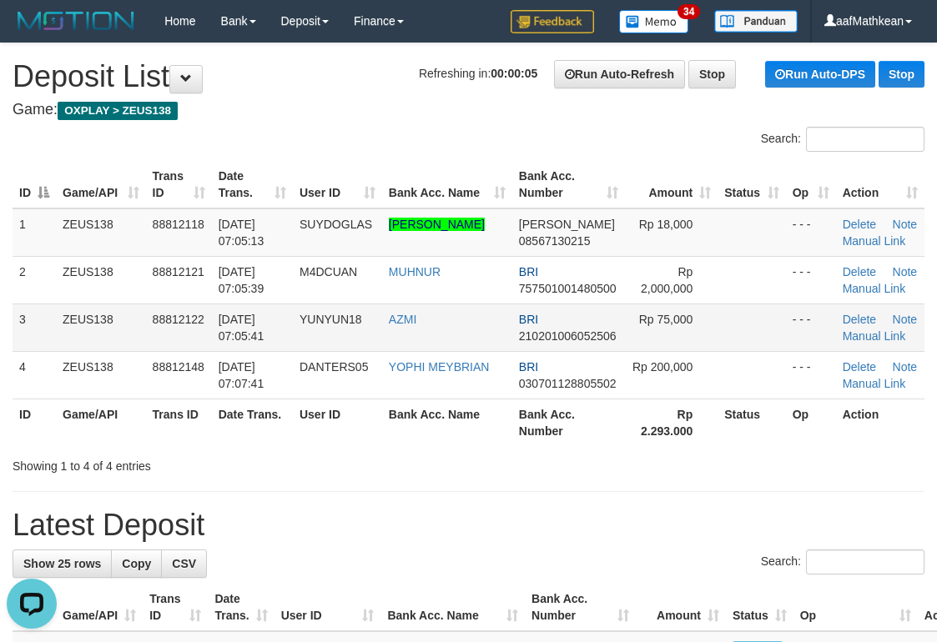
drag, startPoint x: 312, startPoint y: 392, endPoint x: 363, endPoint y: 324, distance: 84.6
click at [310, 394] on td "DANTERS05" at bounding box center [337, 375] width 89 height 48
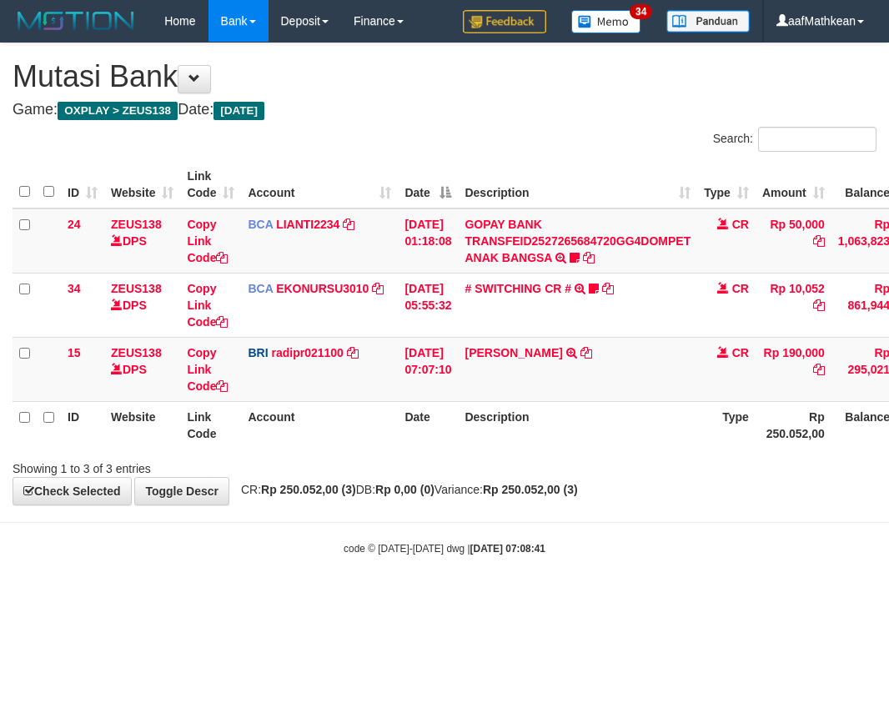
scroll to position [0, 57]
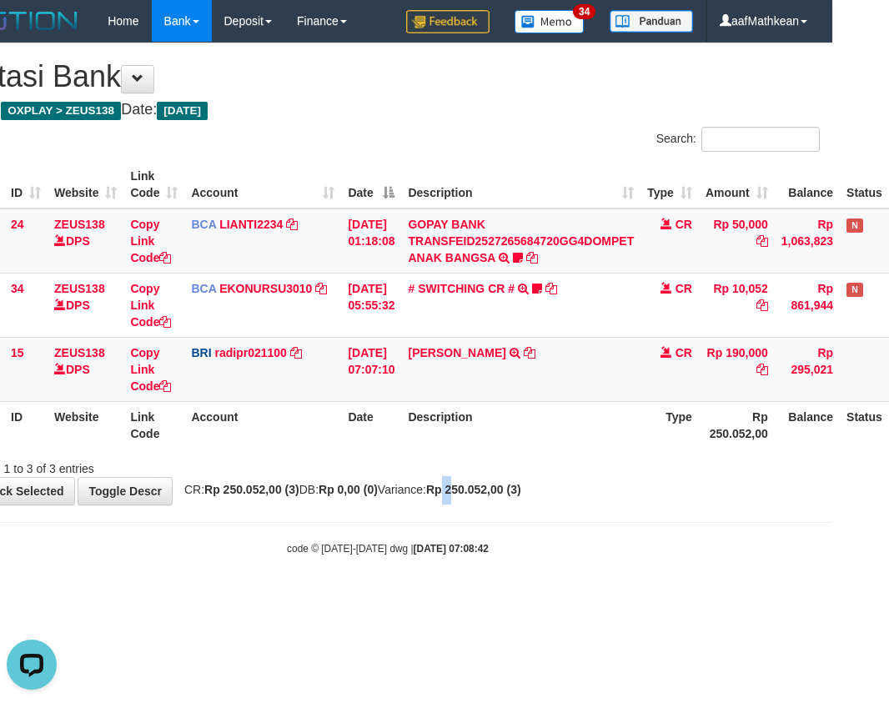
click at [368, 416] on th "Date" at bounding box center [371, 425] width 60 height 48
click at [333, 472] on div "Showing 1 to 3 of 3 entries" at bounding box center [387, 465] width 889 height 23
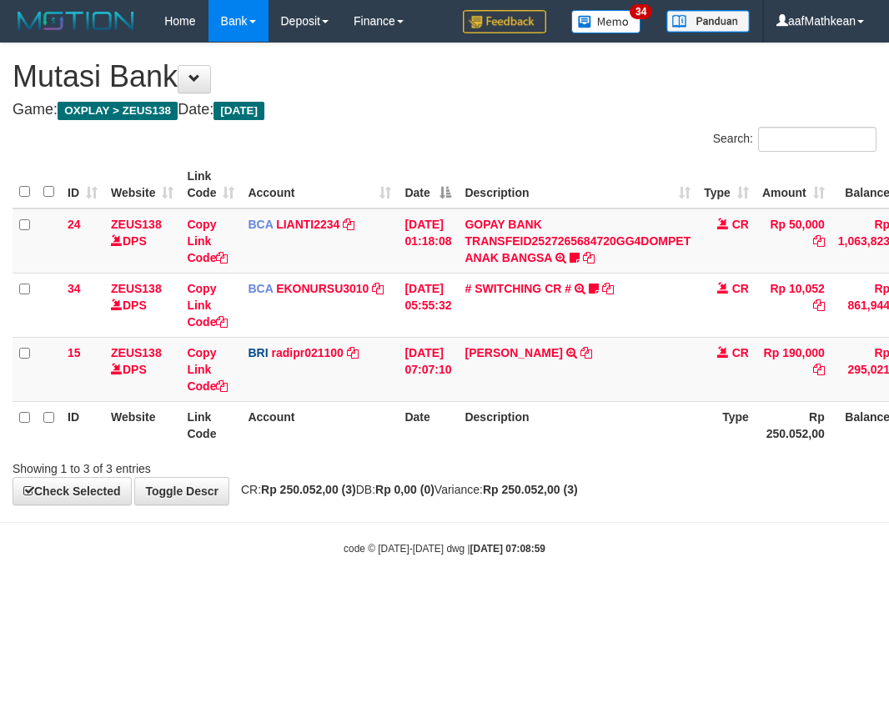
scroll to position [0, 57]
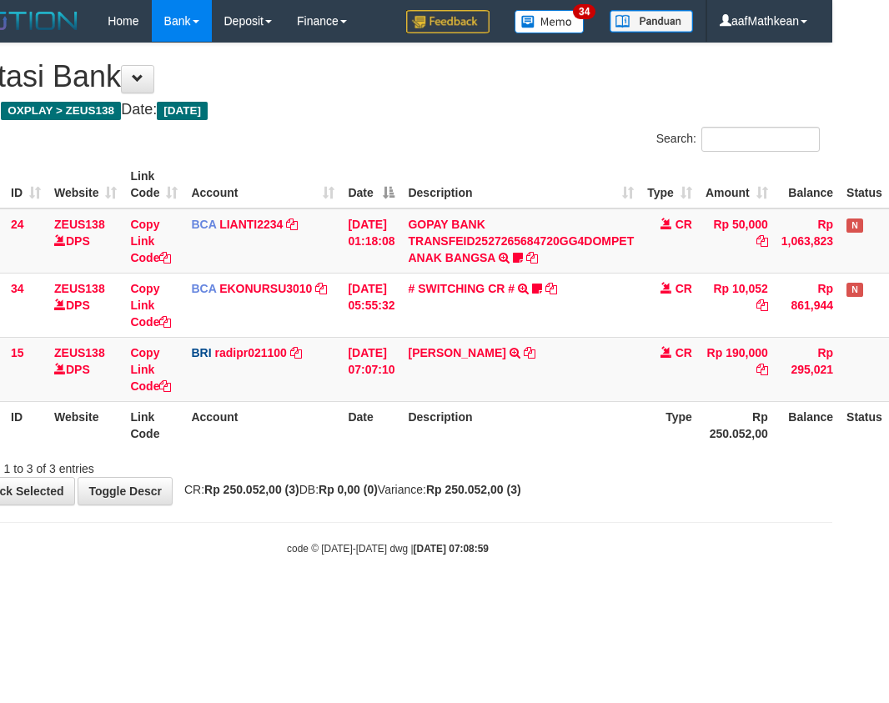
drag, startPoint x: 490, startPoint y: 479, endPoint x: 499, endPoint y: 489, distance: 13.0
click at [499, 471] on body "Toggle navigation Home Bank Account List Load By Website Group [OXPLAY] ZEUS138…" at bounding box center [387, 299] width 889 height 598
drag, startPoint x: 410, startPoint y: 440, endPoint x: 423, endPoint y: 448, distance: 15.3
click at [413, 442] on tr "ID Website Link Code Account Date Description Type Rp 250.052,00 Balance Status…" at bounding box center [456, 425] width 1001 height 48
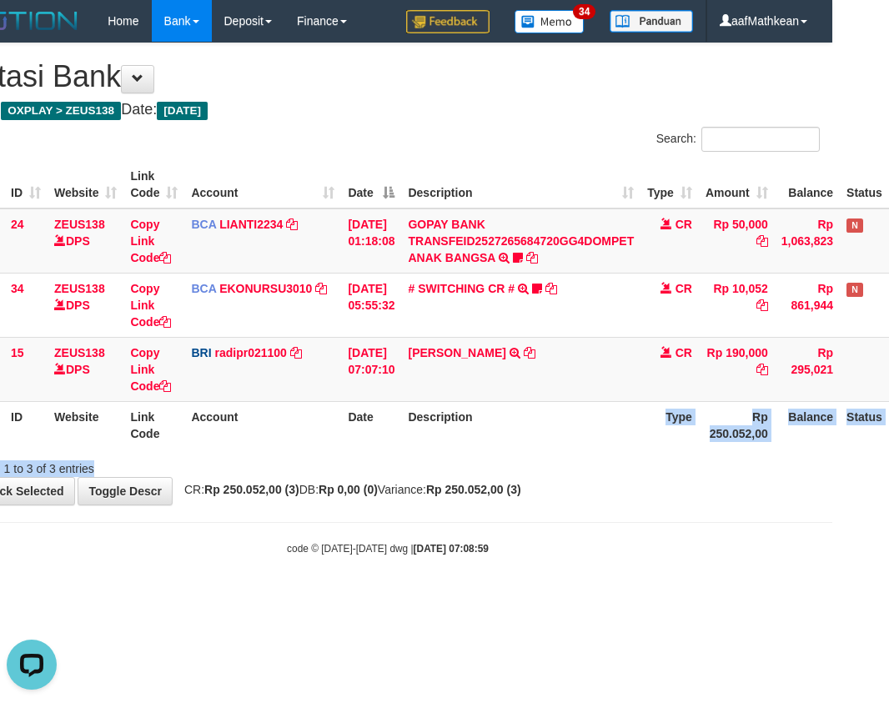
drag, startPoint x: 440, startPoint y: 445, endPoint x: 540, endPoint y: 434, distance: 99.8
click at [534, 420] on div "Search: ID Website Link Code Account Date Description Type Amount Balance Statu…" at bounding box center [388, 302] width 864 height 350
drag, startPoint x: 573, startPoint y: 480, endPoint x: 557, endPoint y: 480, distance: 15.9
click at [571, 477] on div "**********" at bounding box center [387, 273] width 889 height 461
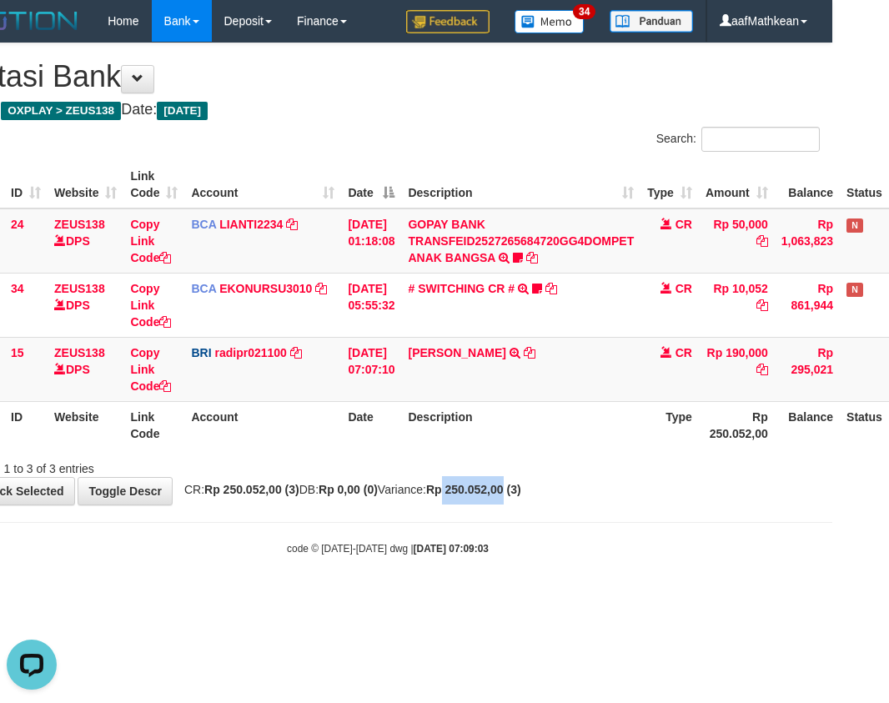
drag, startPoint x: 521, startPoint y: 491, endPoint x: 444, endPoint y: 485, distance: 77.8
click at [474, 495] on strong "Rp 250.052,00 (3)" at bounding box center [473, 489] width 95 height 13
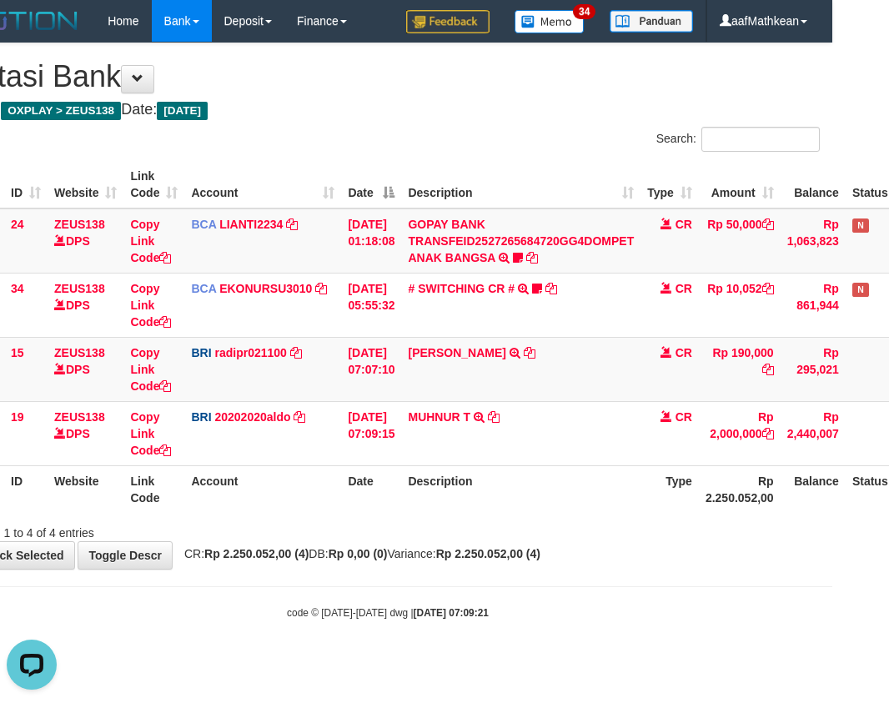
click at [384, 589] on body "Toggle navigation Home Bank Account List Load By Website Group [OXPLAY] ZEUS138…" at bounding box center [387, 331] width 889 height 662
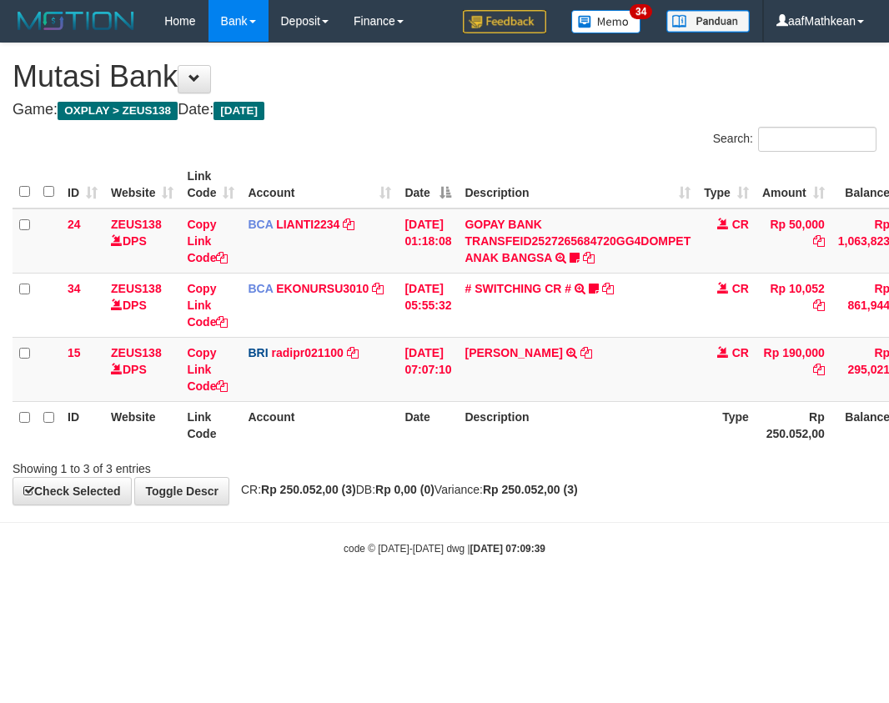
scroll to position [0, 57]
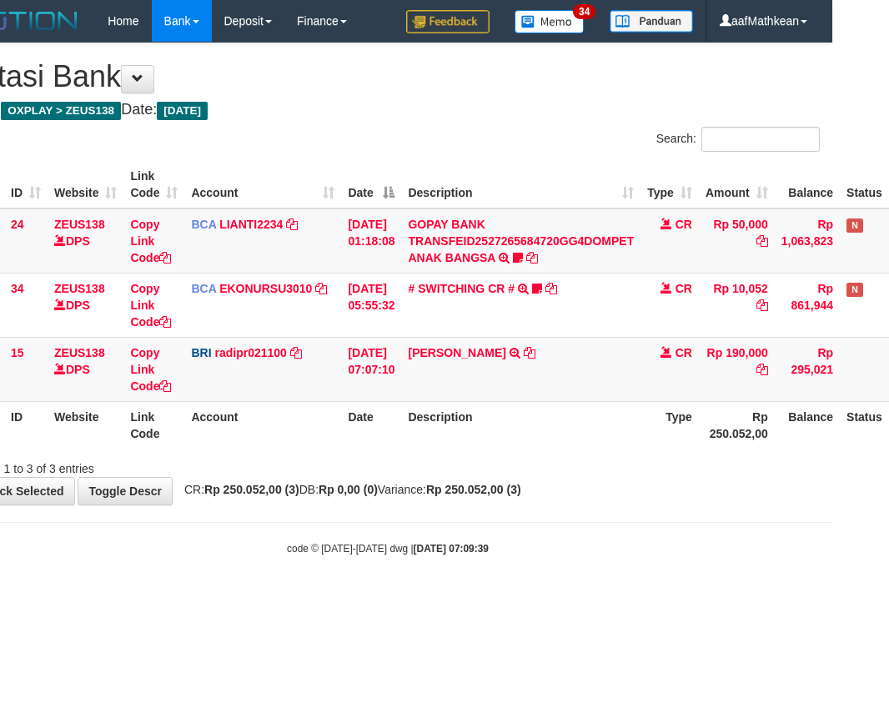
click at [501, 511] on body "Toggle navigation Home Bank Account List Load By Website Group [OXPLAY] ZEUS138…" at bounding box center [387, 299] width 889 height 598
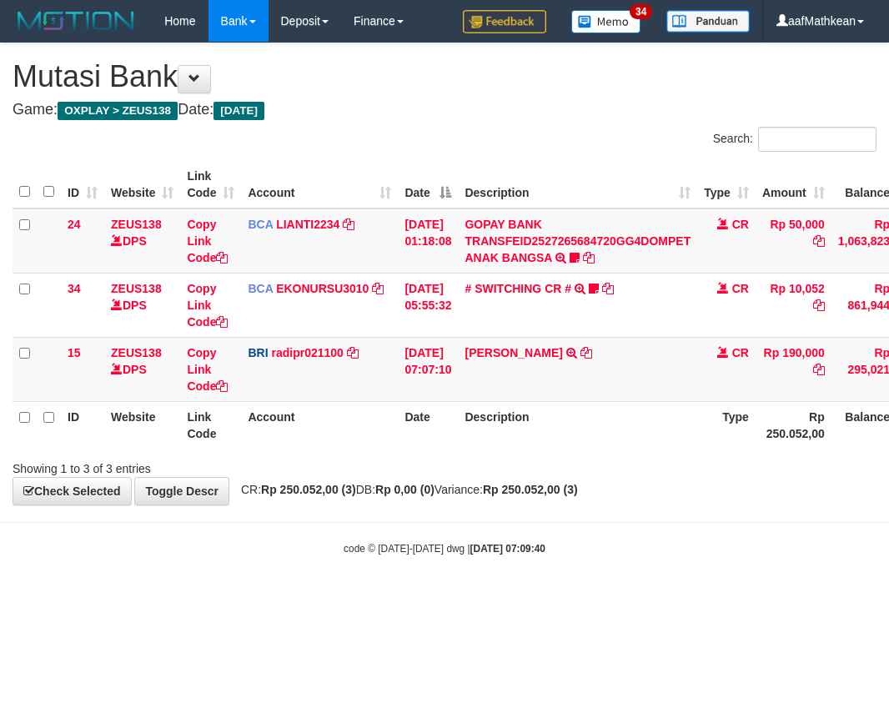
scroll to position [0, 57]
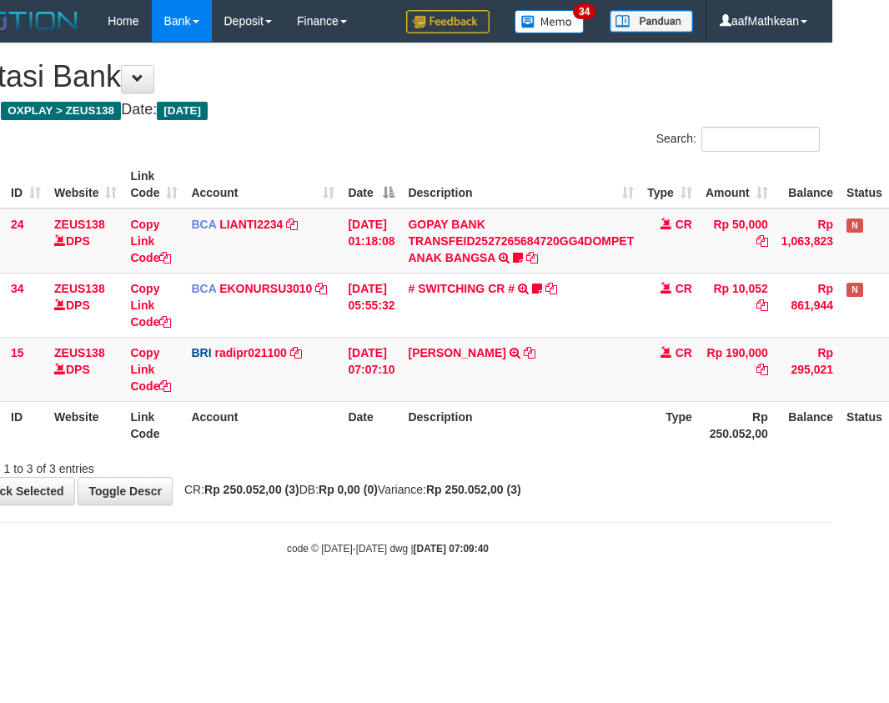
click at [486, 543] on strong "[DATE] 07:09:40" at bounding box center [451, 549] width 75 height 12
click at [540, 516] on body "Toggle navigation Home Bank Account List Load By Website Group [OXPLAY] ZEUS138…" at bounding box center [387, 299] width 889 height 598
click at [540, 518] on body "Toggle navigation Home Bank Account List Load By Website Group [OXPLAY] ZEUS138…" at bounding box center [387, 299] width 889 height 598
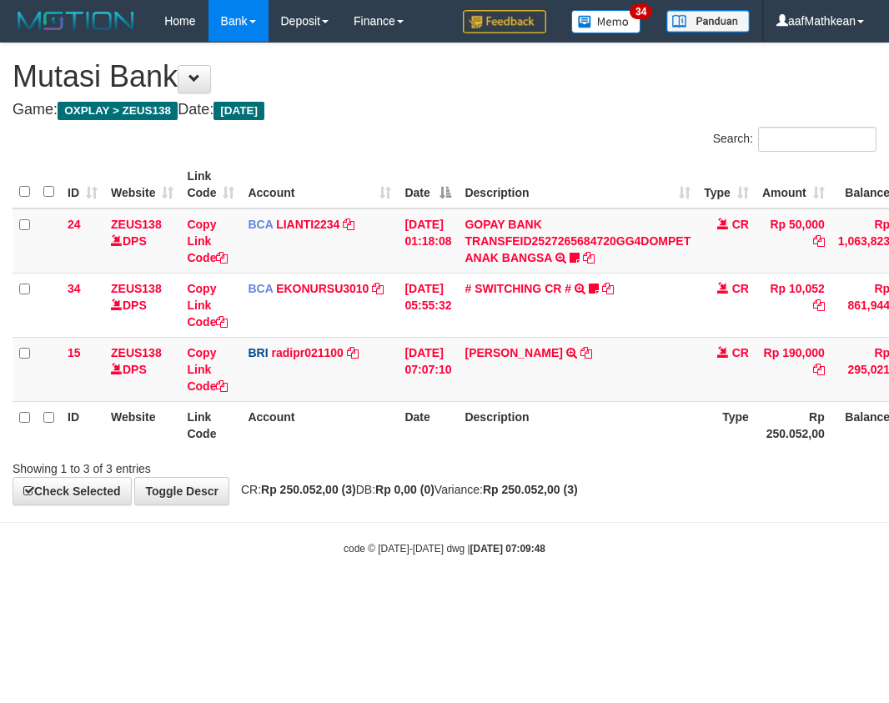
scroll to position [0, 57]
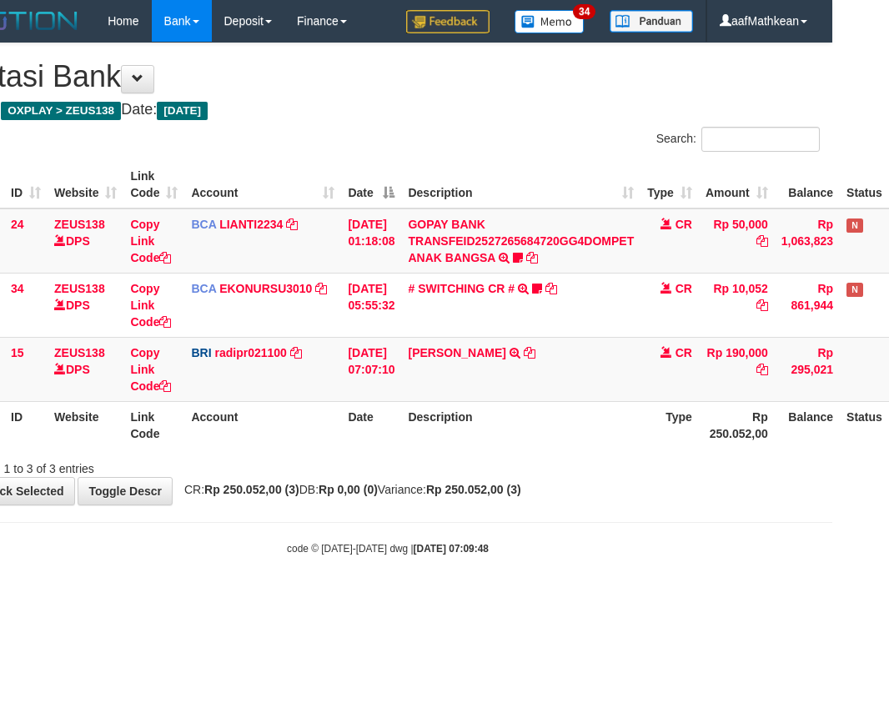
click at [517, 513] on body "Toggle navigation Home Bank Account List Load By Website Group [OXPLAY] ZEUS138…" at bounding box center [387, 299] width 889 height 598
click at [516, 513] on body "Toggle navigation Home Bank Account List Load By Website Group [OXPLAY] ZEUS138…" at bounding box center [387, 299] width 889 height 598
drag, startPoint x: 530, startPoint y: 536, endPoint x: 519, endPoint y: 543, distance: 13.4
click at [518, 540] on body "Toggle navigation Home Bank Account List Load By Website Group [OXPLAY] ZEUS138…" at bounding box center [387, 299] width 889 height 598
drag, startPoint x: 519, startPoint y: 543, endPoint x: 525, endPoint y: 521, distance: 22.7
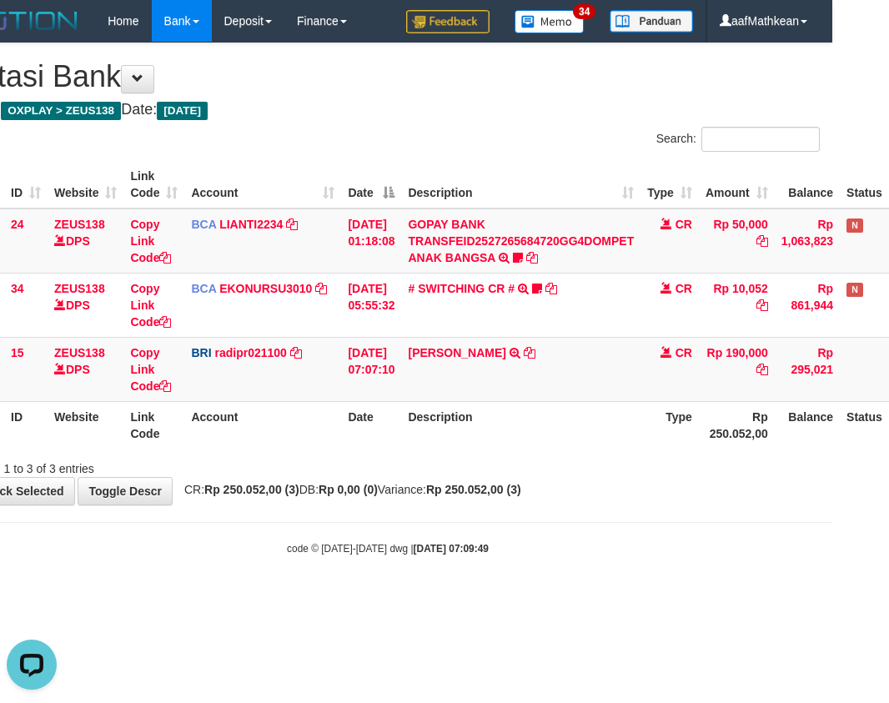
click at [523, 526] on body "Toggle navigation Home Bank Account List Load By Website Group [OXPLAY] ZEUS138…" at bounding box center [387, 299] width 889 height 598
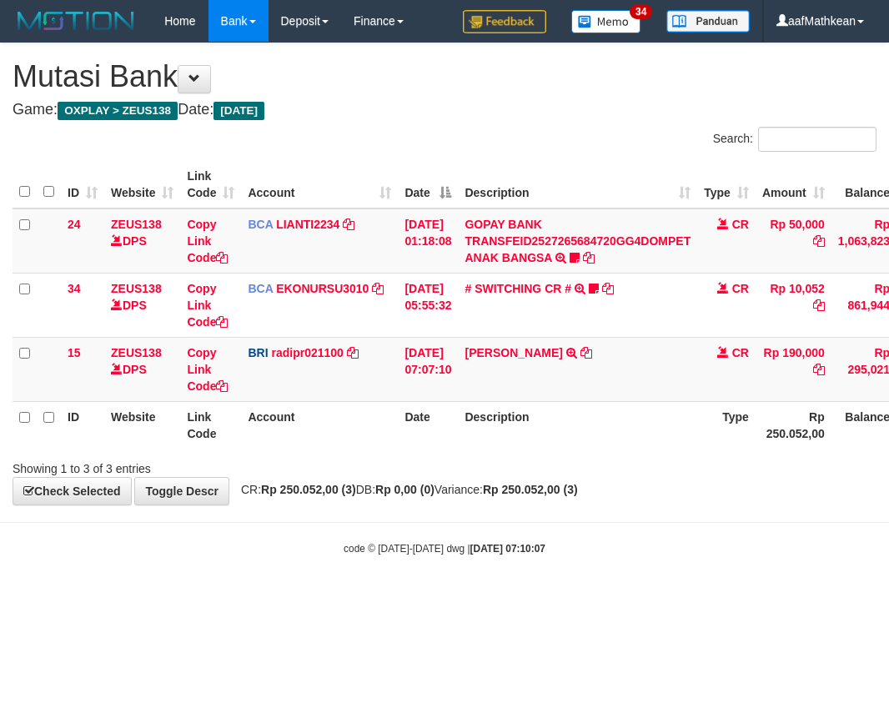
scroll to position [0, 57]
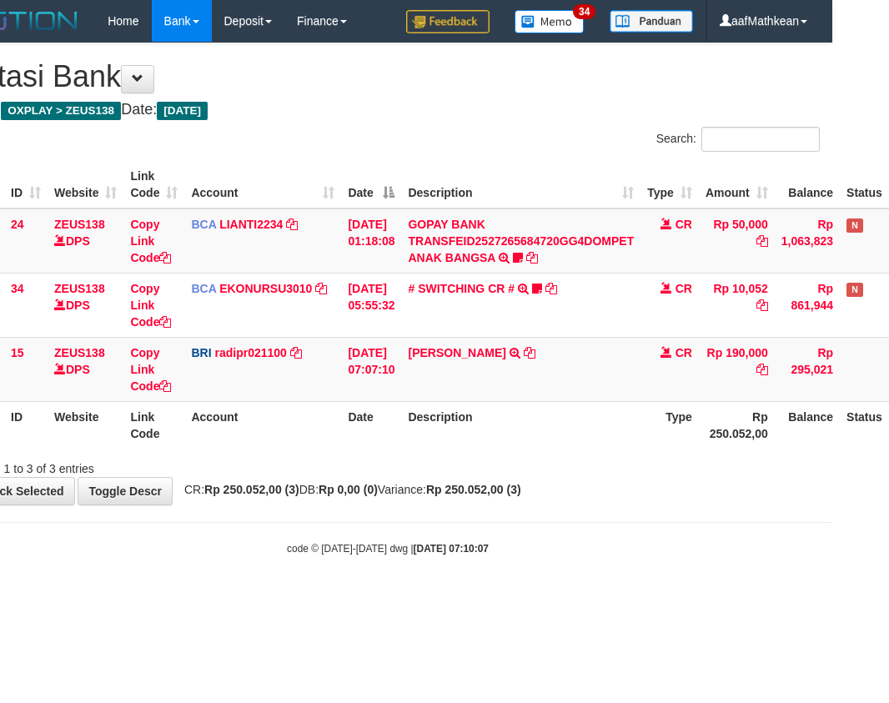
click at [530, 541] on body "Toggle navigation Home Bank Account List Load By Website Group [OXPLAY] ZEUS138…" at bounding box center [387, 299] width 889 height 598
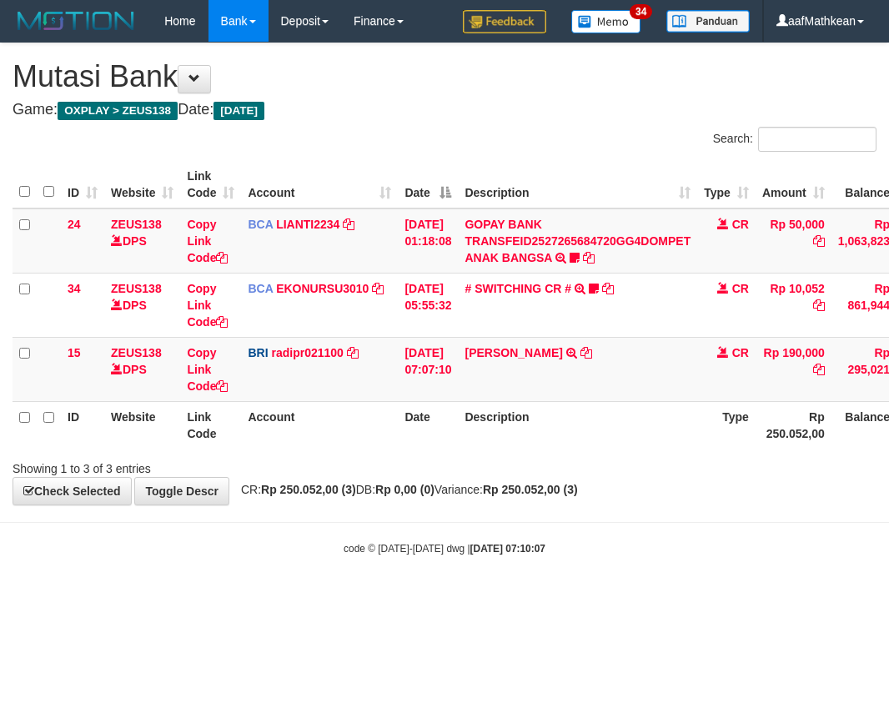
scroll to position [0, 57]
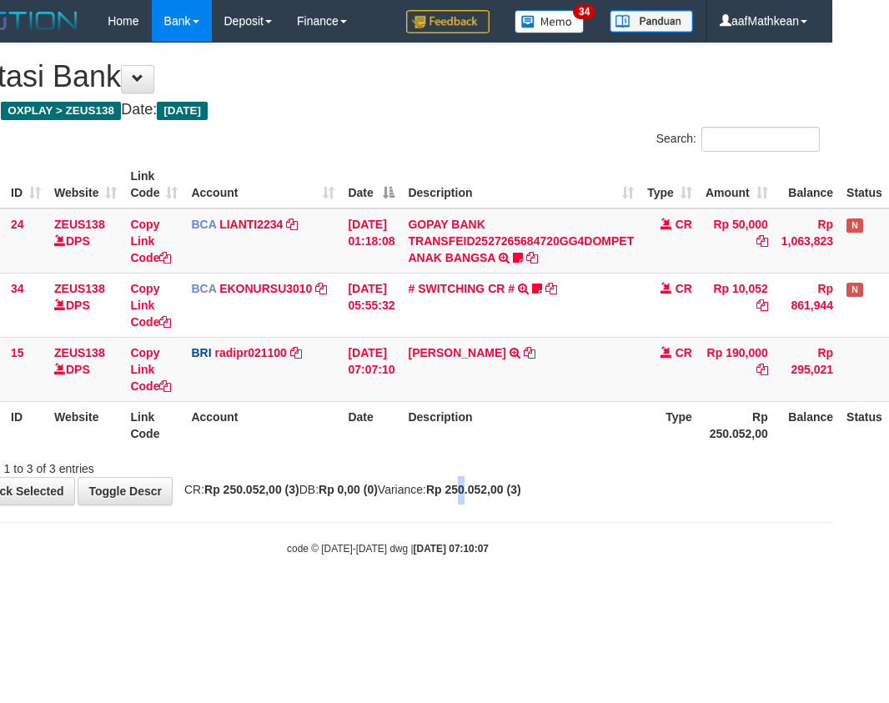
drag, startPoint x: 508, startPoint y: 491, endPoint x: 500, endPoint y: 524, distance: 33.4
click at [502, 511] on body "Toggle navigation Home Bank Account List Load By Website Group [OXPLAY] ZEUS138…" at bounding box center [387, 299] width 889 height 598
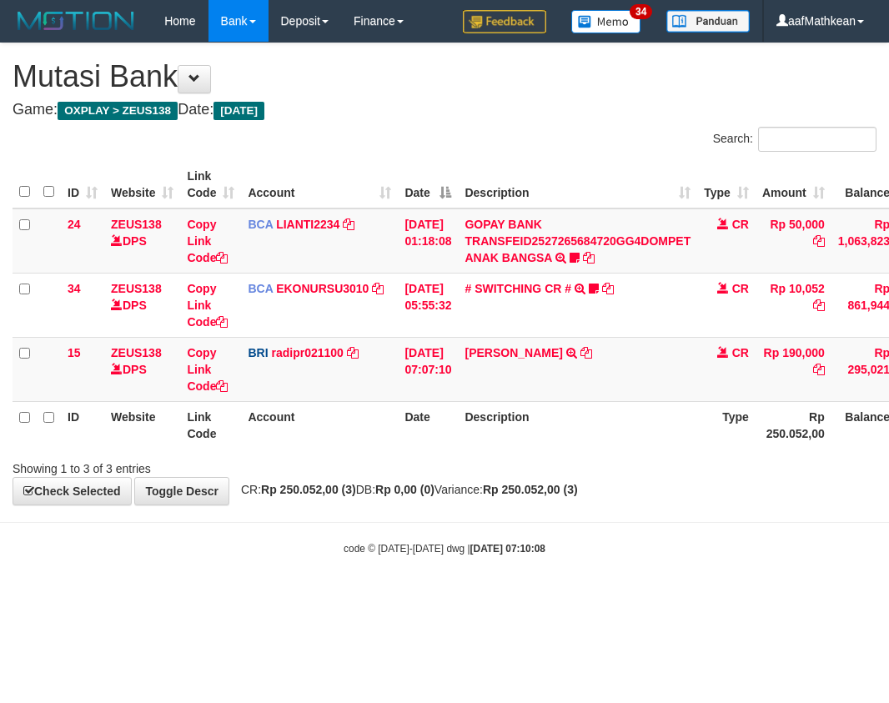
scroll to position [0, 57]
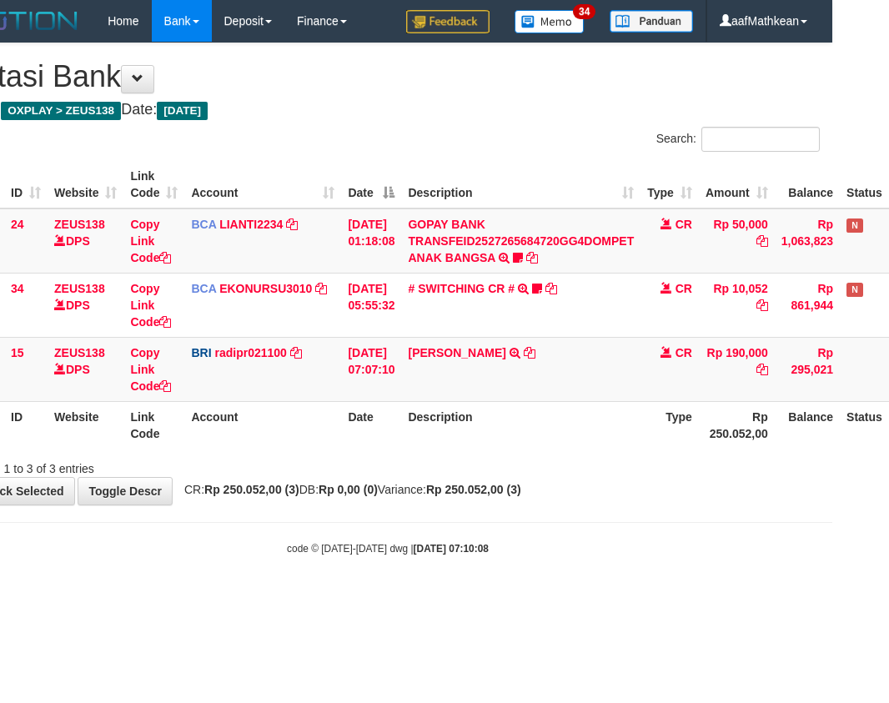
click at [485, 505] on div "**********" at bounding box center [387, 273] width 889 height 461
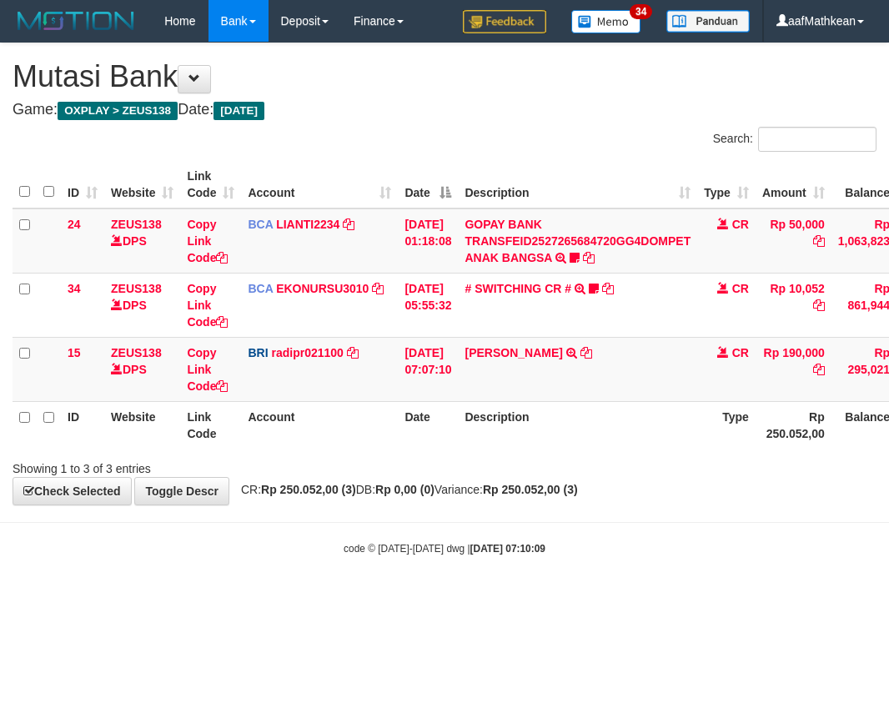
scroll to position [0, 57]
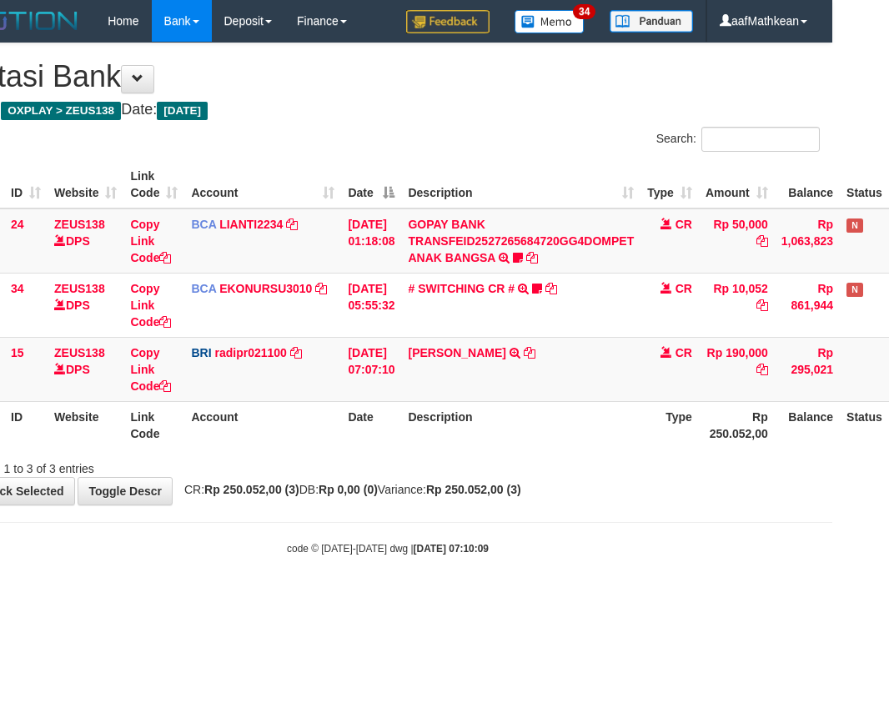
click at [470, 500] on div "**********" at bounding box center [387, 273] width 889 height 461
click at [526, 461] on div "Showing 1 to 3 of 3 entries" at bounding box center [387, 465] width 889 height 23
click at [539, 475] on div "Showing 1 to 3 of 3 entries" at bounding box center [387, 465] width 889 height 23
drag, startPoint x: 527, startPoint y: 523, endPoint x: 503, endPoint y: 573, distance: 55.6
click at [515, 563] on body "Toggle navigation Home Bank Account List Load By Website Group [OXPLAY] ZEUS138…" at bounding box center [387, 299] width 889 height 598
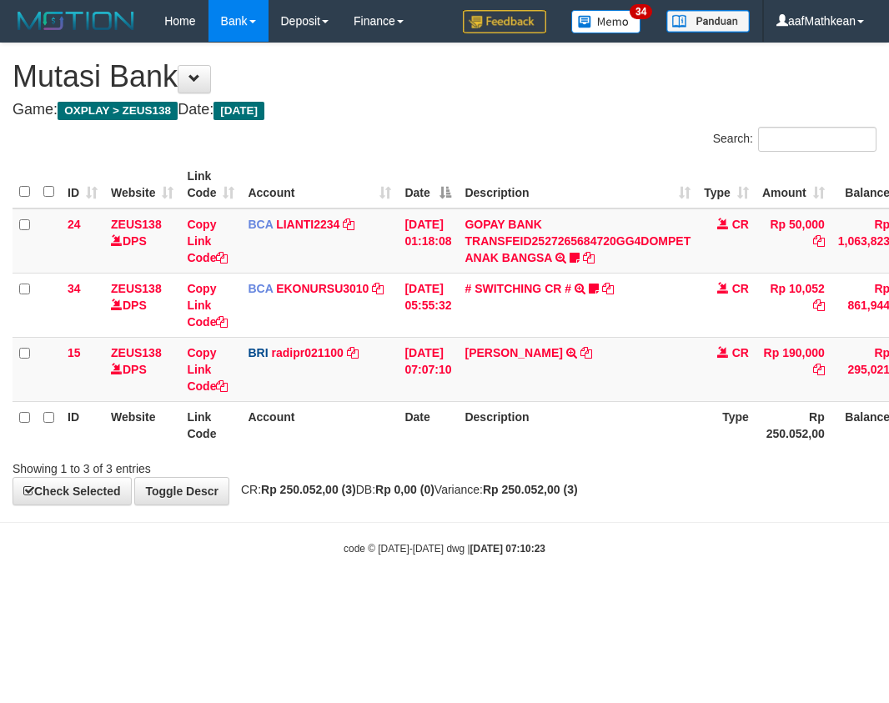
scroll to position [0, 57]
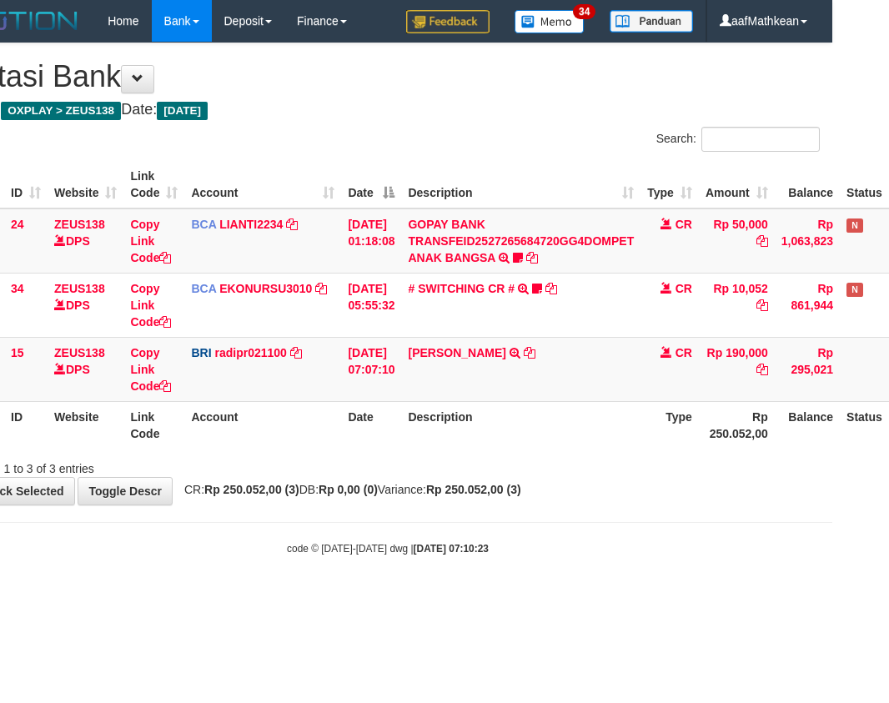
click at [518, 572] on body "Toggle navigation Home Bank Account List Load By Website Group [OXPLAY] ZEUS138…" at bounding box center [387, 299] width 889 height 598
click at [518, 571] on body "Toggle navigation Home Bank Account List Load By Website Group [OXPLAY] ZEUS138…" at bounding box center [387, 299] width 889 height 598
drag, startPoint x: 502, startPoint y: 503, endPoint x: 510, endPoint y: 480, distance: 24.8
click at [500, 500] on body "Toggle navigation Home Bank Account List Load By Website Group [OXPLAY] ZEUS138…" at bounding box center [387, 299] width 889 height 598
click at [480, 392] on table "ID Website Link Code Account Date Description Type Amount Balance Status Action…" at bounding box center [456, 305] width 1001 height 288
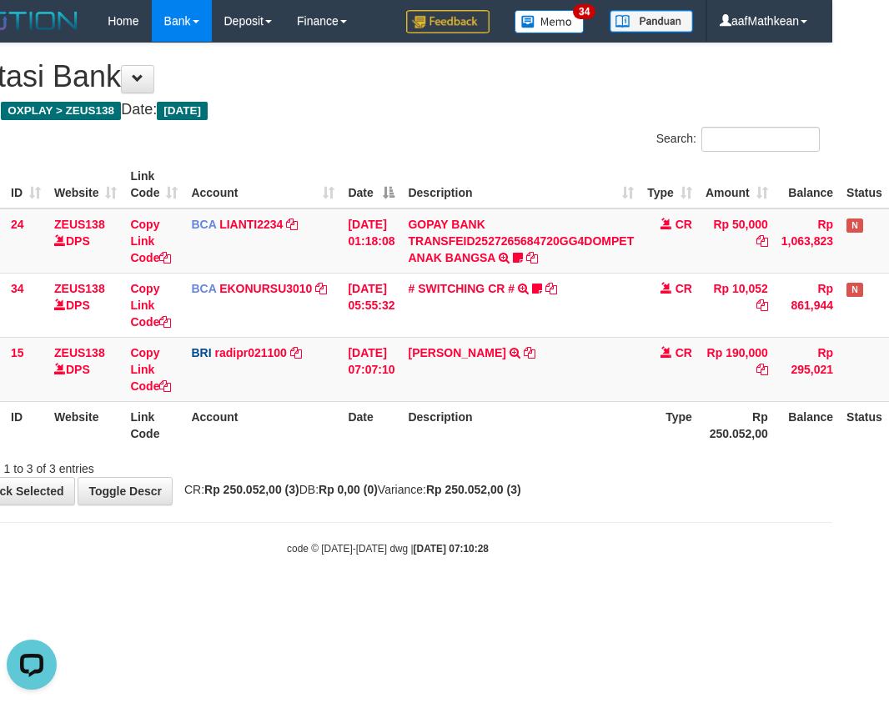
drag, startPoint x: 390, startPoint y: 458, endPoint x: 350, endPoint y: 464, distance: 40.5
click at [370, 460] on div "Showing 1 to 3 of 3 entries" at bounding box center [387, 465] width 889 height 23
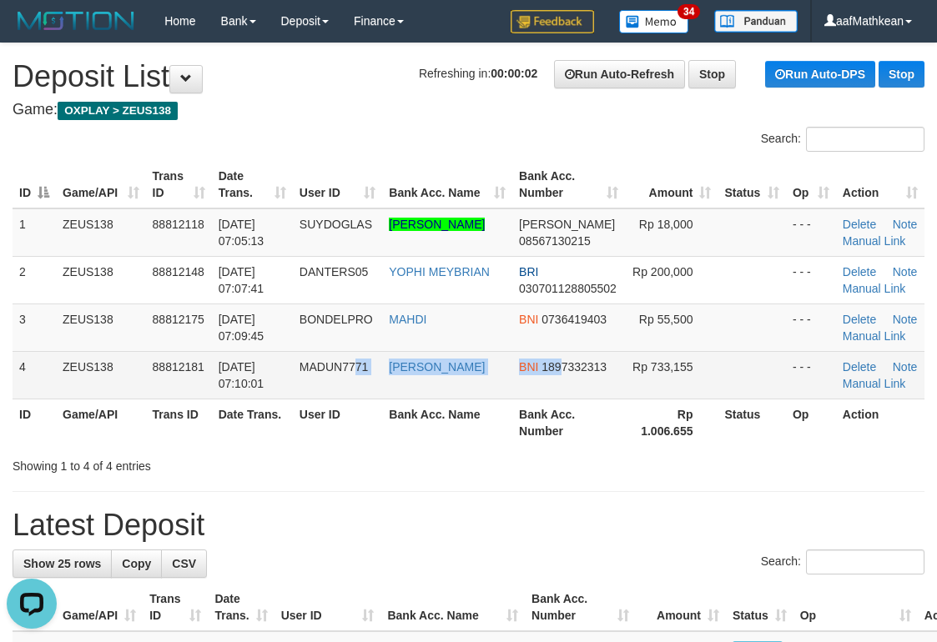
drag, startPoint x: 543, startPoint y: 358, endPoint x: 554, endPoint y: 357, distance: 10.9
click at [554, 357] on tr "4 ZEUS138 88812181 [DATE] 07:10:01 MADUN7771 ANDRI KUSTANTO BNI 1897332313 Rp 7…" at bounding box center [469, 375] width 912 height 48
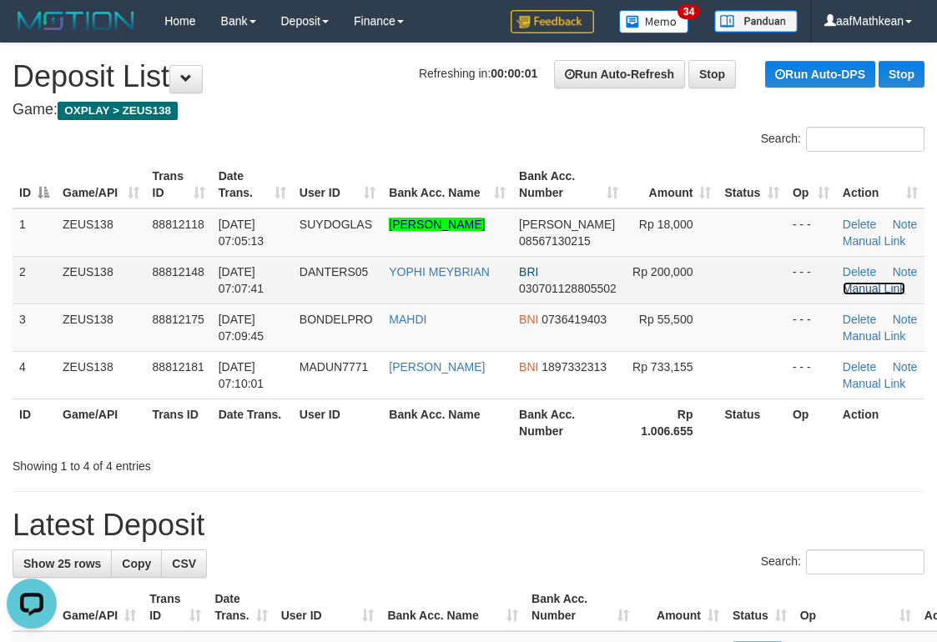
click at [867, 287] on link "Manual Link" at bounding box center [873, 288] width 63 height 13
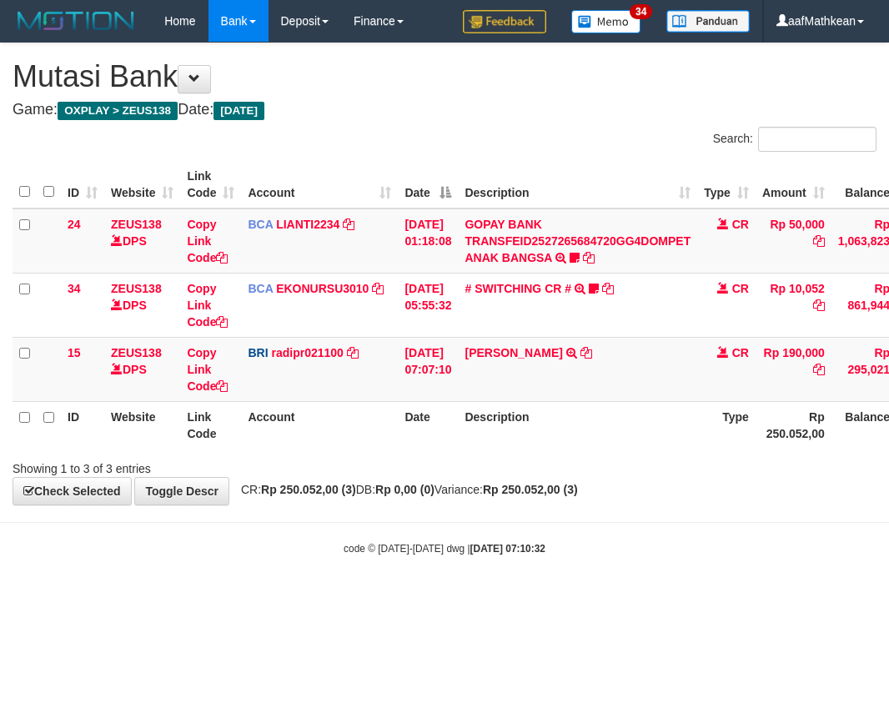
scroll to position [0, 57]
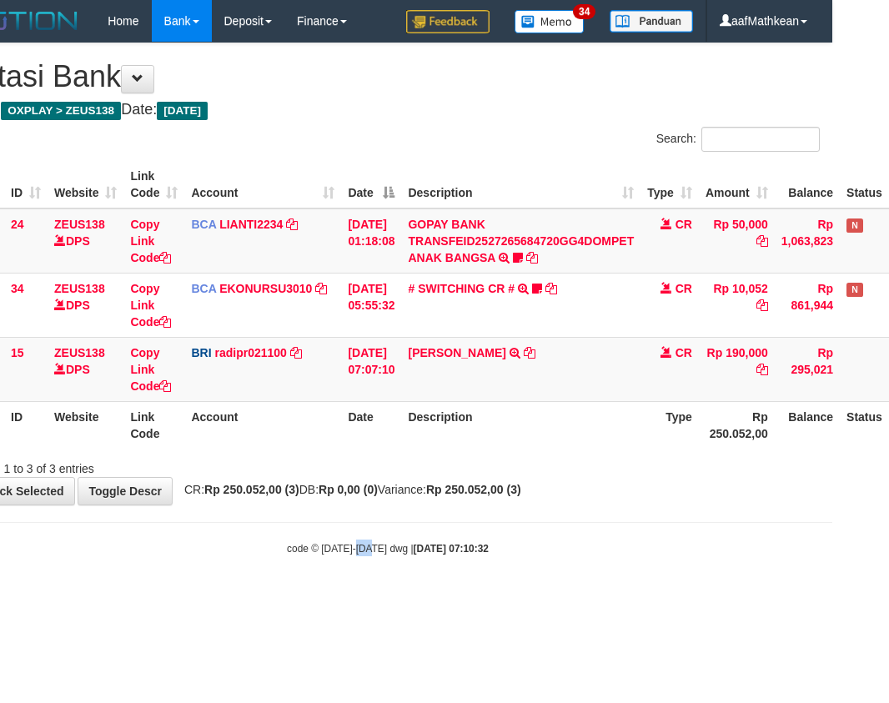
drag, startPoint x: 373, startPoint y: 529, endPoint x: 384, endPoint y: 542, distance: 17.2
click at [373, 536] on body "Toggle navigation Home Bank Account List Load By Website Group [OXPLAY] ZEUS138…" at bounding box center [387, 299] width 889 height 598
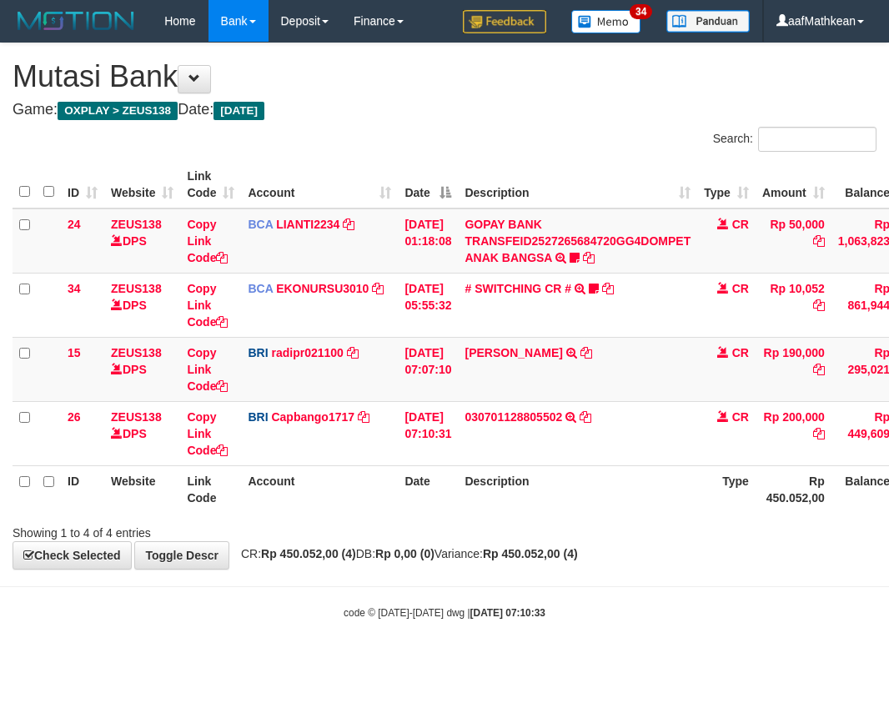
scroll to position [0, 57]
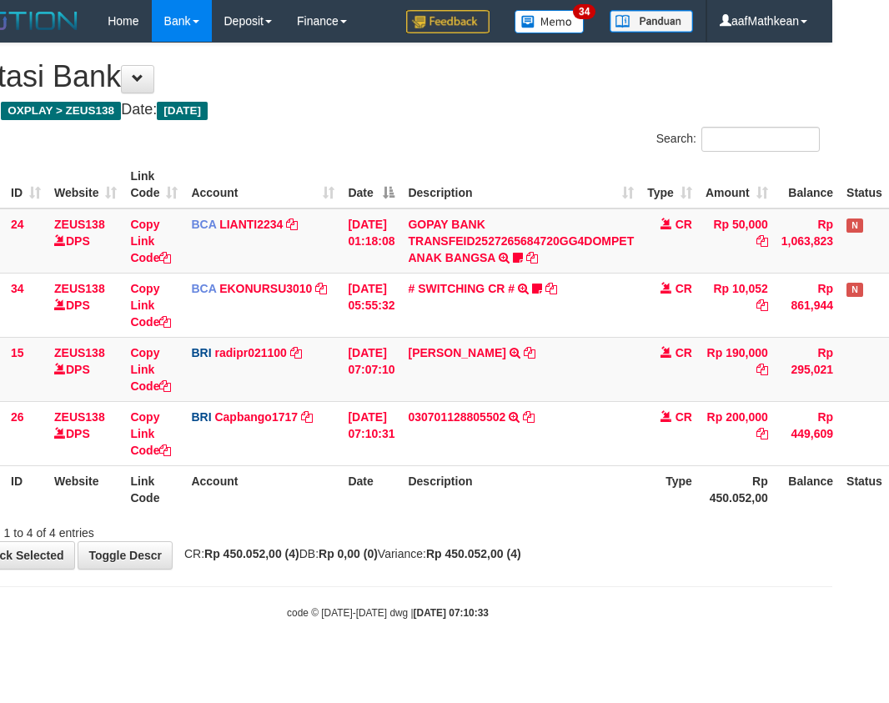
drag, startPoint x: 400, startPoint y: 488, endPoint x: 420, endPoint y: 635, distance: 148.1
click at [417, 622] on body "Toggle navigation Home Bank Account List Load By Website Group [OXPLAY] ZEUS138…" at bounding box center [387, 331] width 889 height 662
drag, startPoint x: 431, startPoint y: 611, endPoint x: 344, endPoint y: 310, distance: 312.8
click at [420, 505] on body "Toggle navigation Home Bank Account List Load By Website Group [OXPLAY] ZEUS138…" at bounding box center [387, 331] width 889 height 662
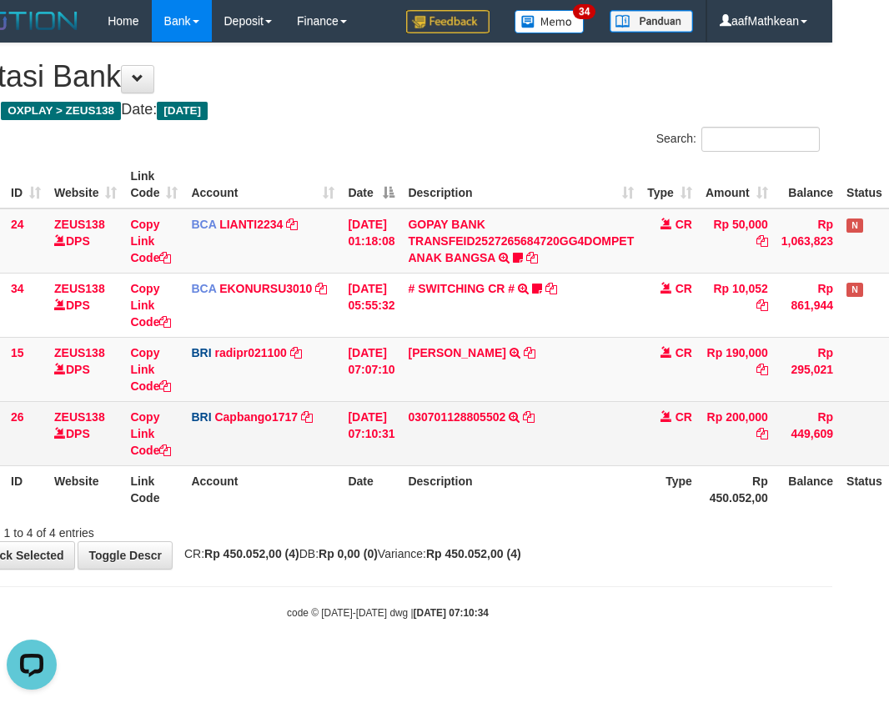
click at [537, 462] on table "ID Website Link Code Account Date Description Type Amount Balance Status Action…" at bounding box center [456, 337] width 1001 height 352
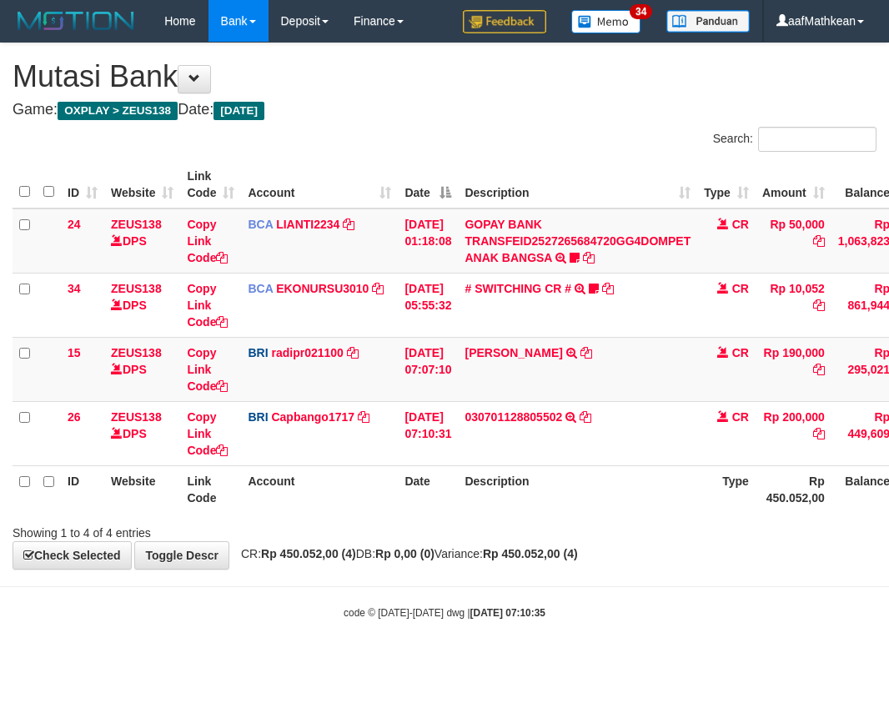
scroll to position [0, 57]
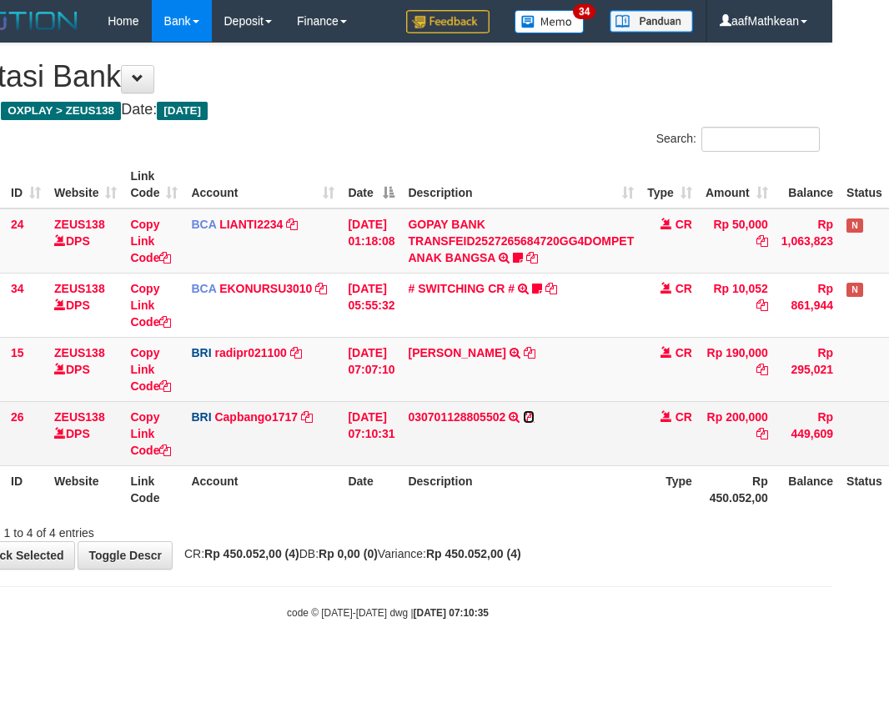
click at [535, 415] on icon at bounding box center [529, 417] width 12 height 12
click at [448, 440] on td "030701128805502 TRANSFER NBMB 030701128805502 TO HELMI" at bounding box center [520, 433] width 239 height 64
click at [162, 449] on link "Copy Link Code" at bounding box center [150, 433] width 41 height 47
drag, startPoint x: 162, startPoint y: 449, endPoint x: 200, endPoint y: 452, distance: 38.5
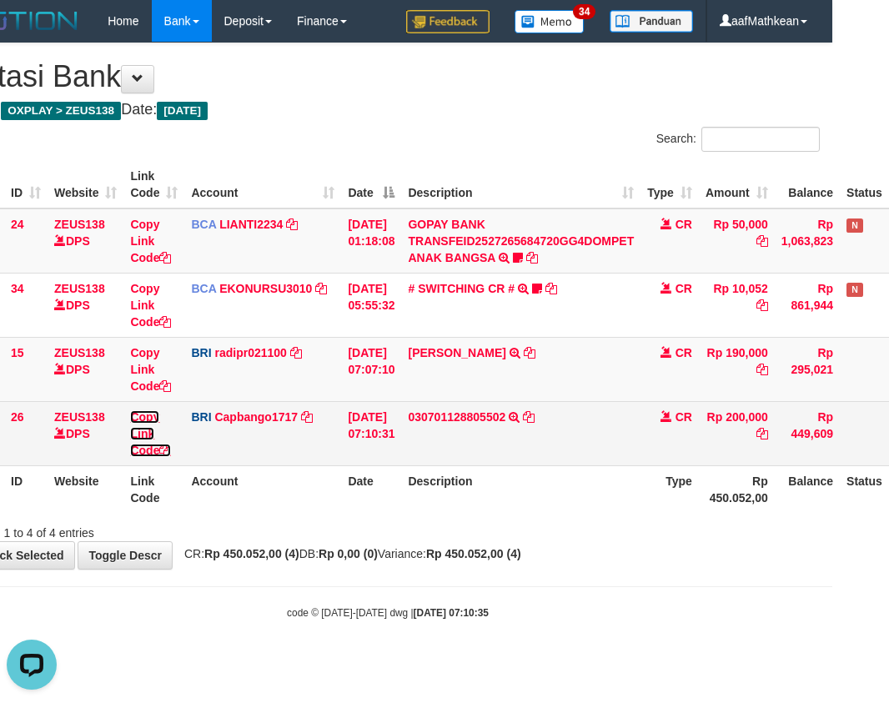
click at [180, 451] on td "Copy Link Code" at bounding box center [153, 433] width 61 height 64
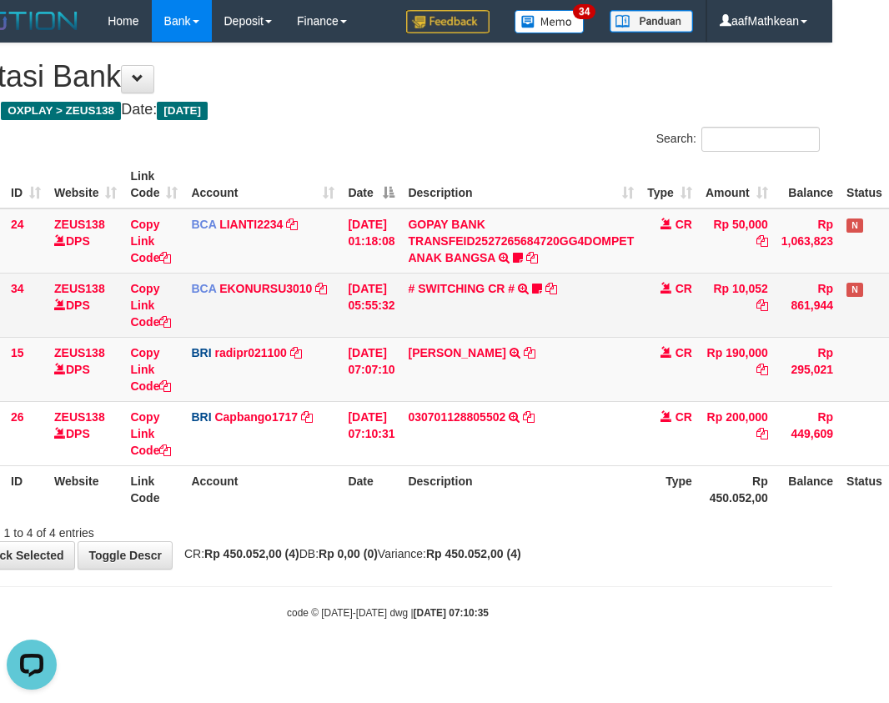
click at [433, 316] on td "# SWITCHING CR # SWITCHING CR TRF [PERSON_NAME] AL A008 KARIMATA 01 ID Arsenjp7…" at bounding box center [520, 305] width 239 height 64
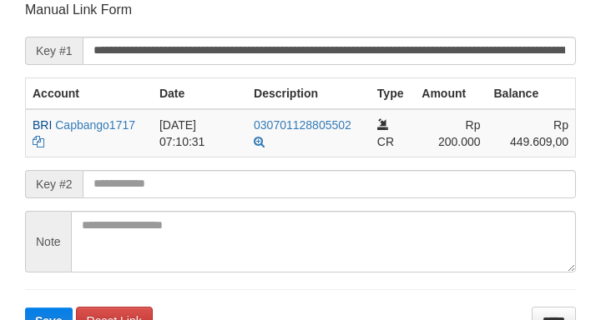
click at [25, 308] on button "Save" at bounding box center [49, 321] width 48 height 27
click at [433, 182] on input "text" at bounding box center [329, 184] width 493 height 28
click at [25, 308] on button "Save" at bounding box center [49, 321] width 48 height 27
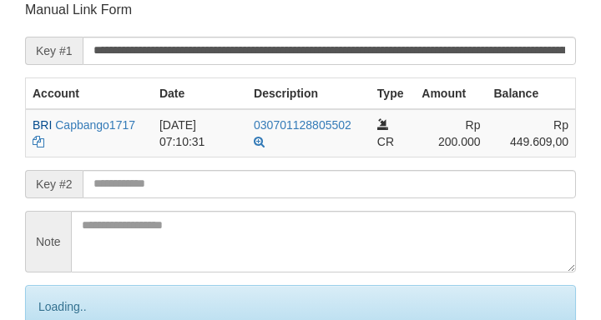
click at [438, 178] on input "text" at bounding box center [329, 184] width 493 height 28
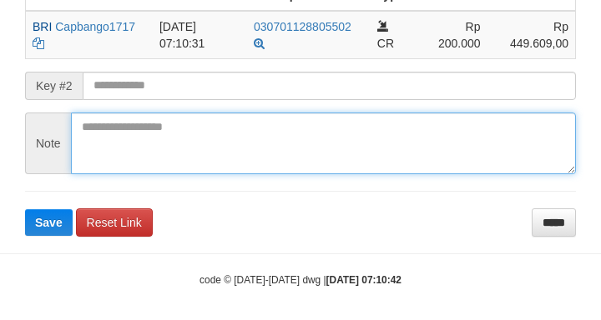
drag, startPoint x: 197, startPoint y: 137, endPoint x: 154, endPoint y: 56, distance: 91.4
click at [183, 88] on form "**********" at bounding box center [300, 69] width 550 height 334
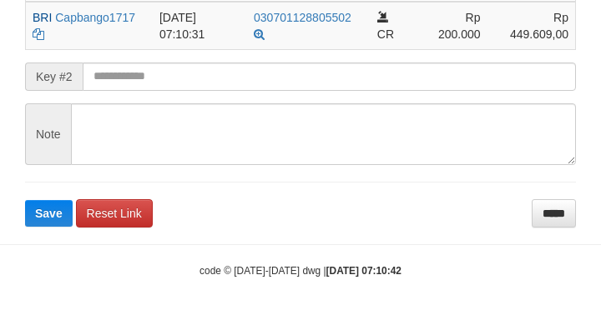
drag, startPoint x: 154, startPoint y: 53, endPoint x: 154, endPoint y: 64, distance: 10.8
click at [157, 63] on form "**********" at bounding box center [300, 60] width 550 height 334
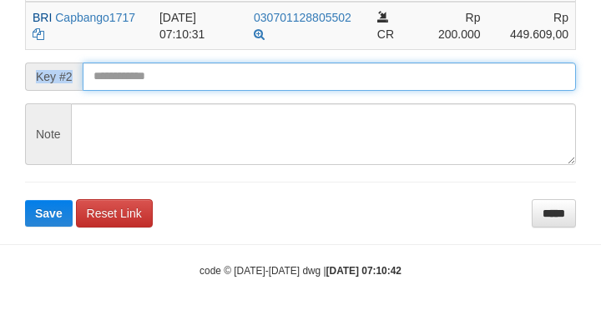
click at [25, 200] on button "Save" at bounding box center [49, 213] width 48 height 27
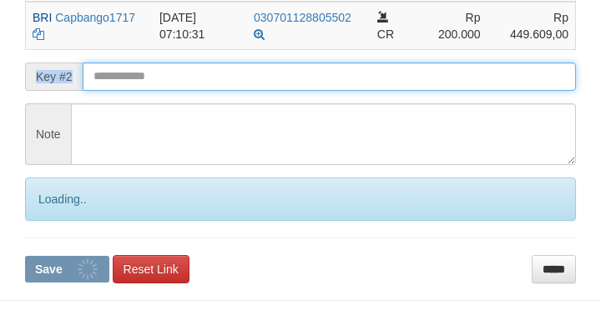
click at [157, 65] on input "text" at bounding box center [329, 77] width 493 height 28
click at [25, 256] on button "Save" at bounding box center [67, 269] width 84 height 27
click at [159, 69] on input "text" at bounding box center [329, 77] width 493 height 28
click at [25, 256] on button "Save" at bounding box center [67, 269] width 84 height 27
click at [160, 73] on input "text" at bounding box center [329, 77] width 493 height 28
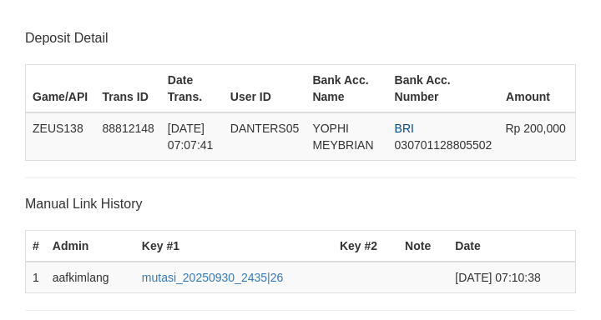
scroll to position [435, 0]
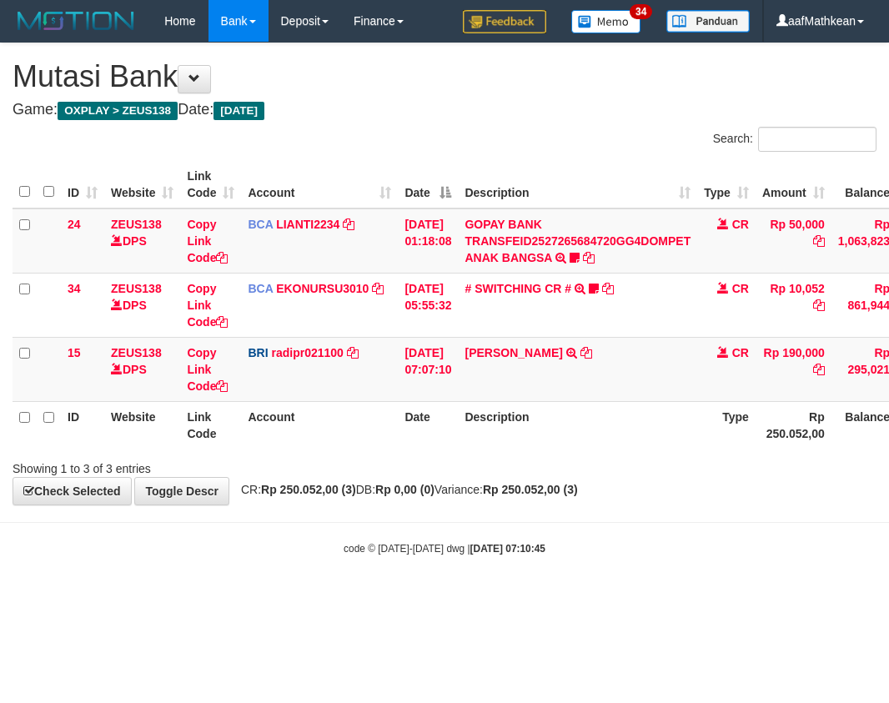
scroll to position [0, 57]
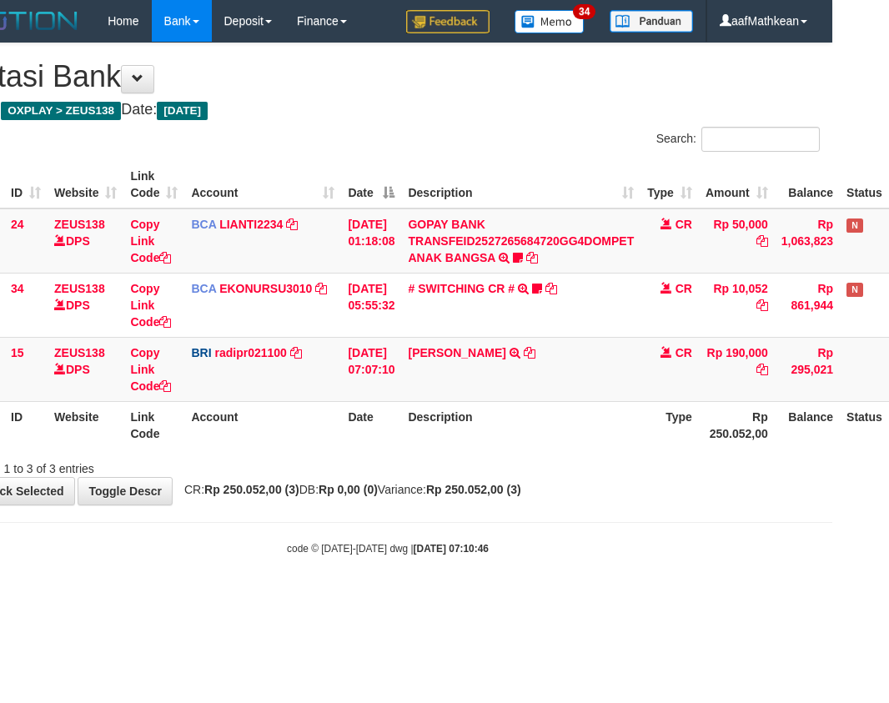
click at [540, 415] on table "ID Website Link Code Account Date Description Type Amount Balance Status Action…" at bounding box center [456, 305] width 1001 height 288
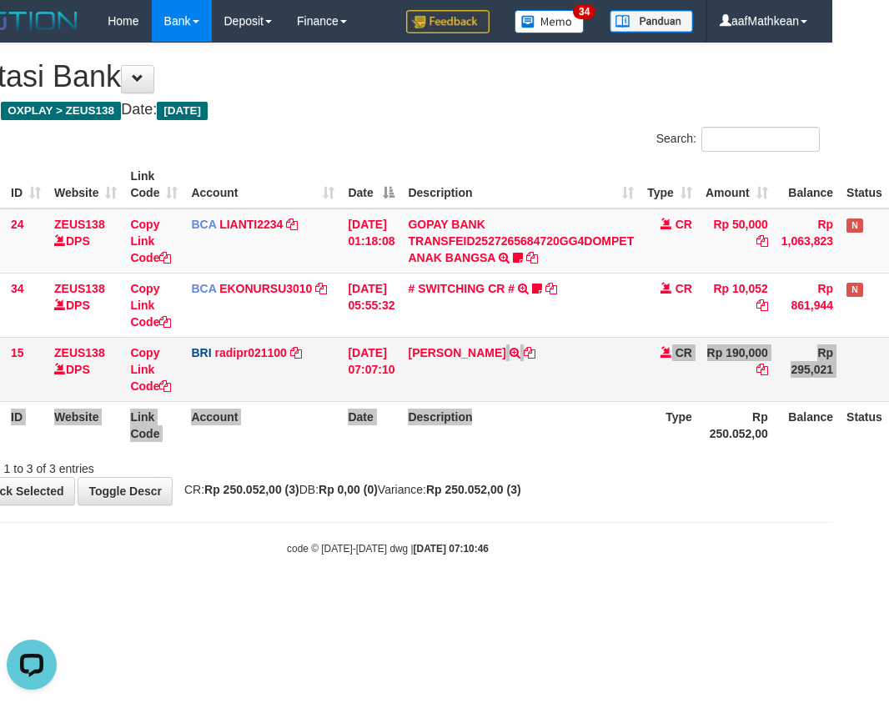
scroll to position [0, 0]
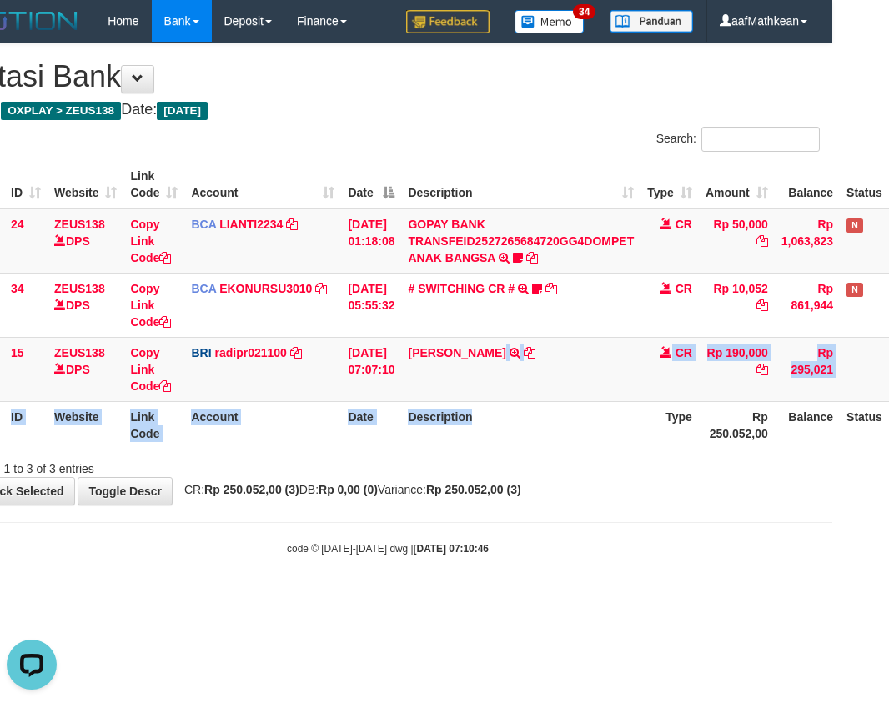
drag, startPoint x: 465, startPoint y: 520, endPoint x: 462, endPoint y: 506, distance: 13.6
click at [463, 508] on body "Toggle navigation Home Bank Account List Load By Website Group [OXPLAY] ZEUS138…" at bounding box center [387, 299] width 889 height 598
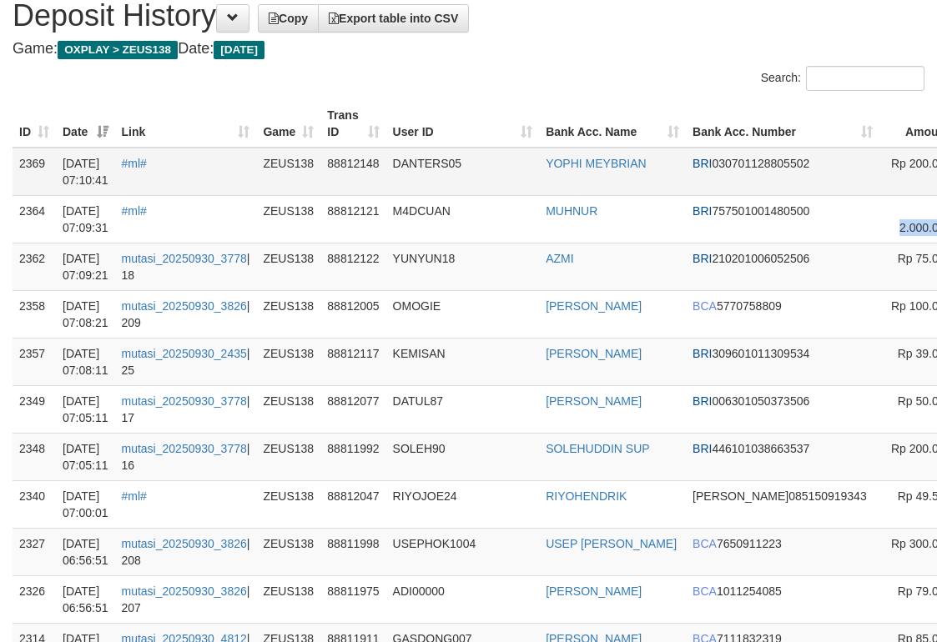
scroll to position [61, 212]
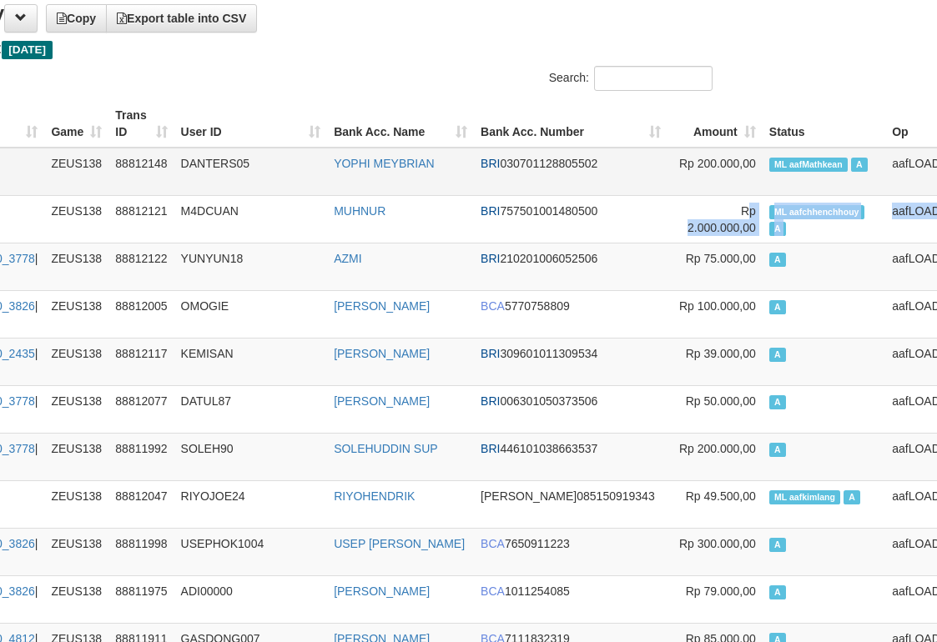
drag, startPoint x: 937, startPoint y: 209, endPoint x: 893, endPoint y: 188, distance: 48.5
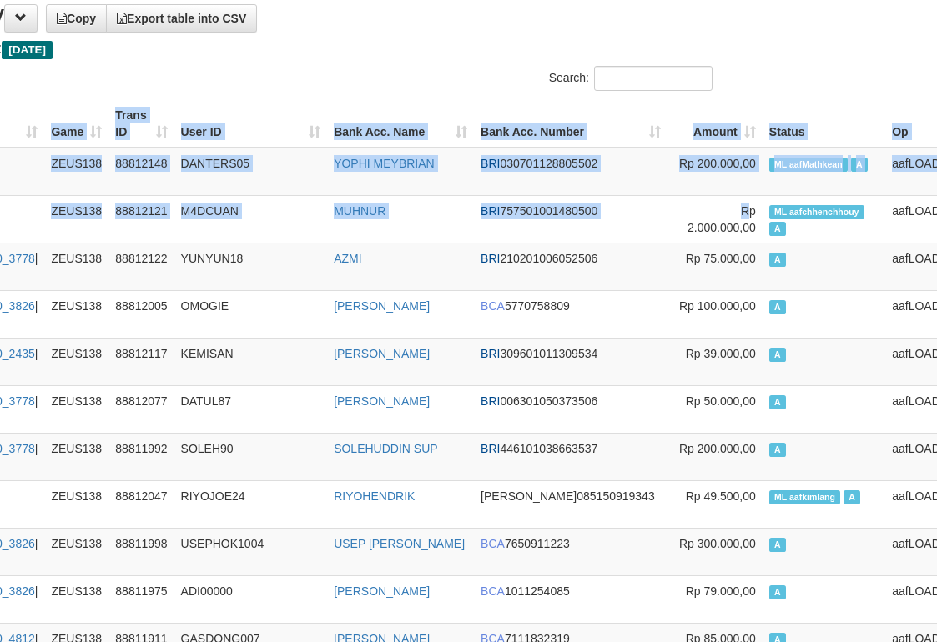
click at [357, 111] on th "Bank Acc. Name" at bounding box center [400, 124] width 147 height 48
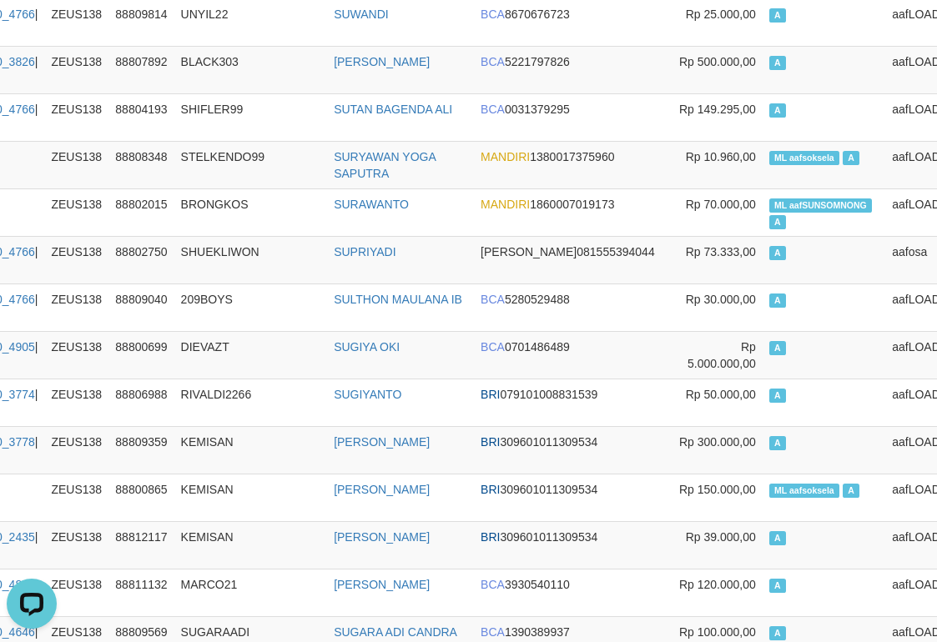
scroll to position [6202, 212]
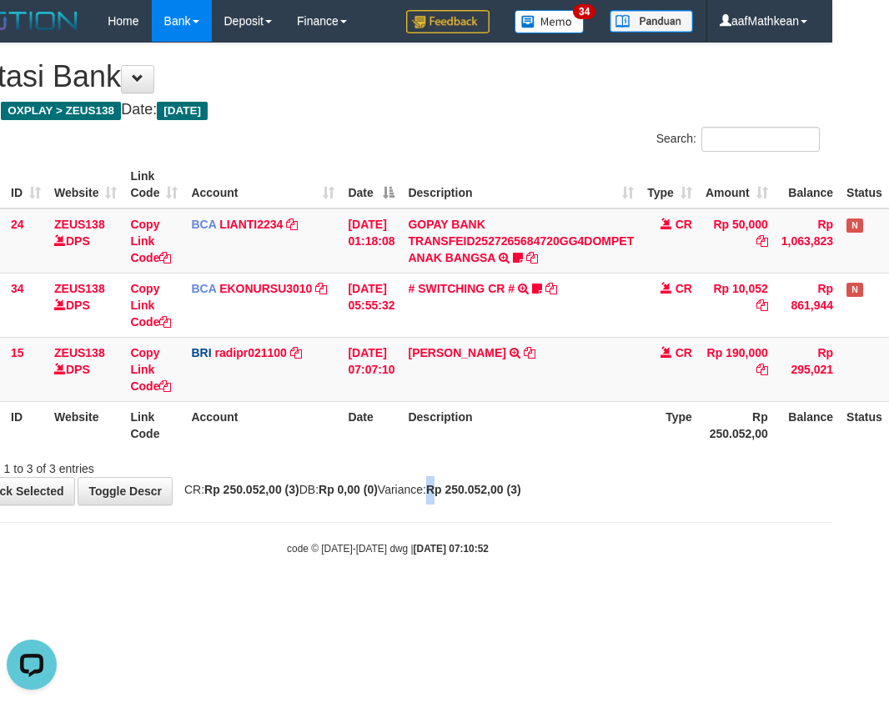
click at [479, 495] on strong "Rp 250.052,00 (3)" at bounding box center [473, 489] width 95 height 13
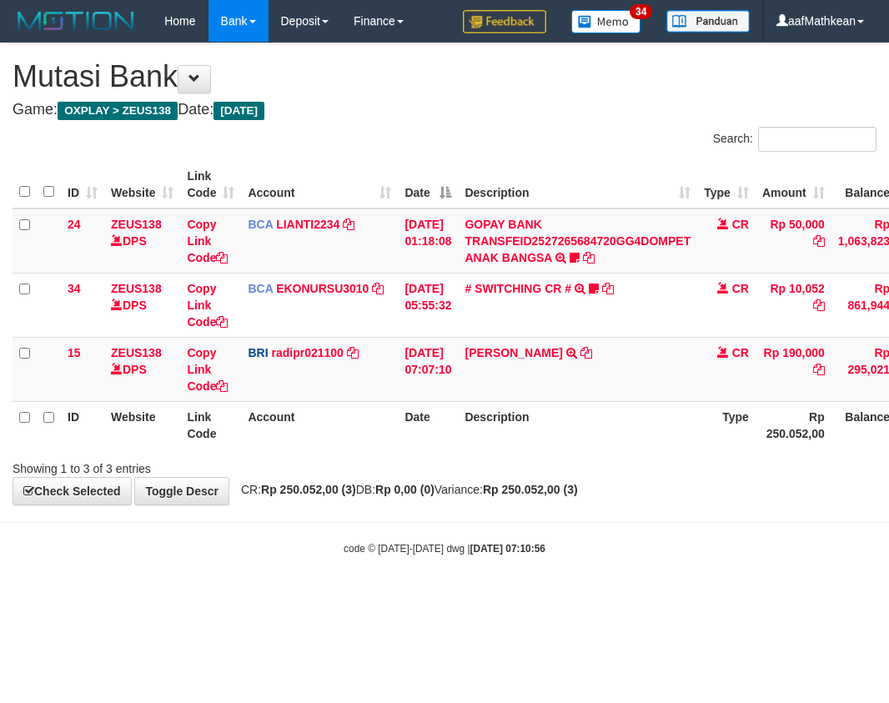
scroll to position [0, 57]
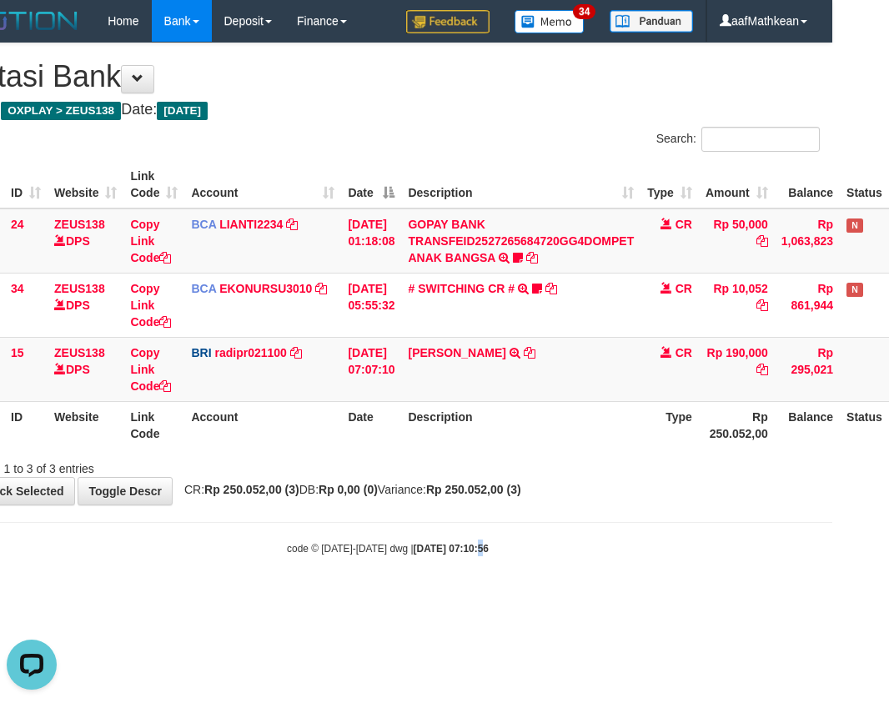
click at [419, 555] on body "Toggle navigation Home Bank Account List Load By Website Group [OXPLAY] ZEUS138…" at bounding box center [387, 299] width 889 height 598
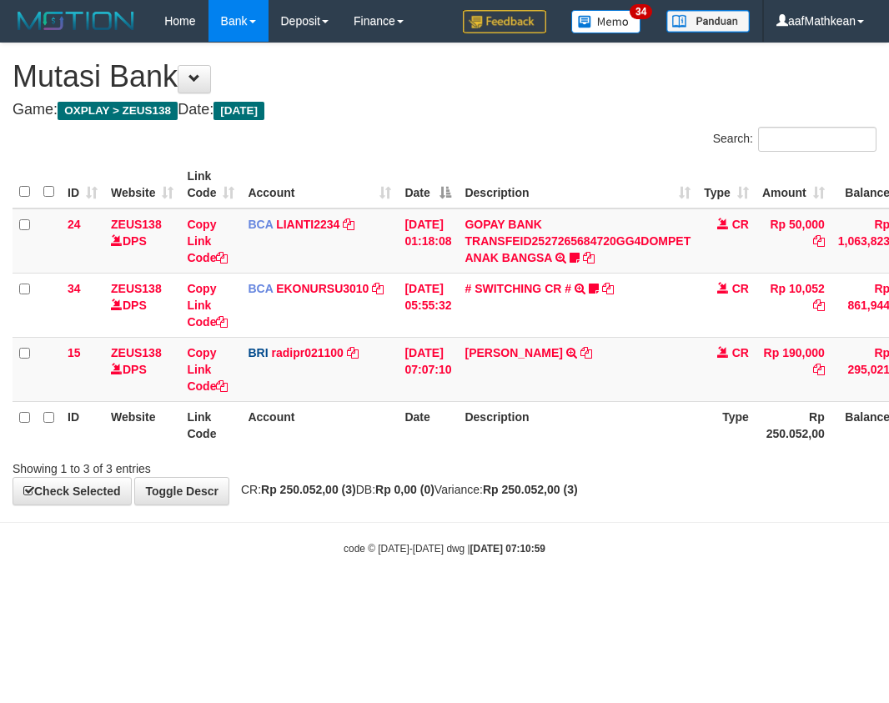
scroll to position [0, 57]
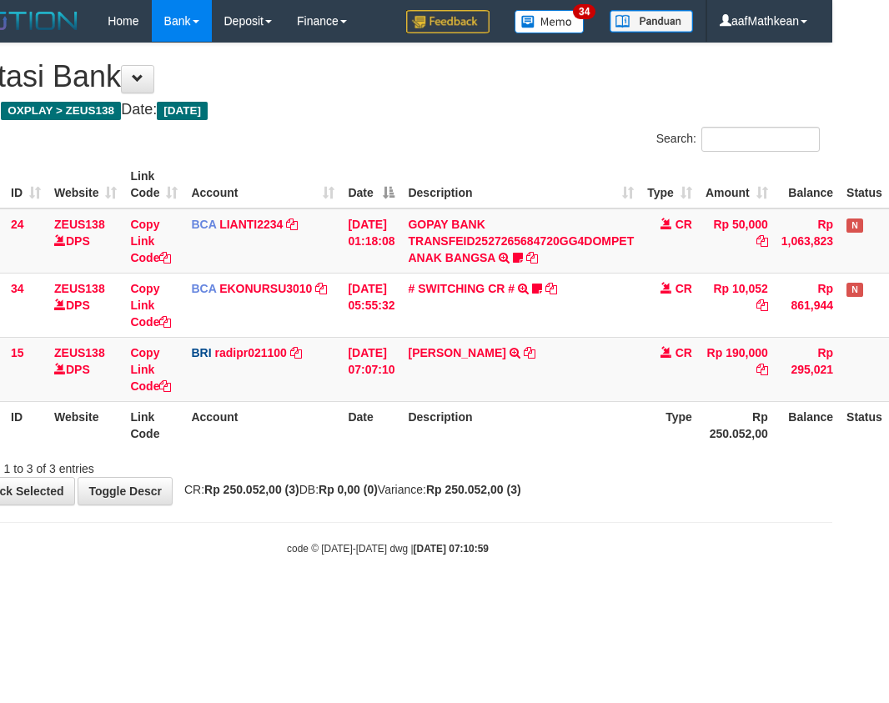
drag, startPoint x: 0, startPoint y: 0, endPoint x: 416, endPoint y: 555, distance: 694.1
click at [417, 555] on div "code © 2012-2018 dwg | 2025/09/30 07:10:59" at bounding box center [387, 548] width 889 height 17
click at [436, 549] on strong "2025/09/30 07:10:59" at bounding box center [451, 549] width 75 height 12
drag, startPoint x: 443, startPoint y: 517, endPoint x: 447, endPoint y: 507, distance: 10.8
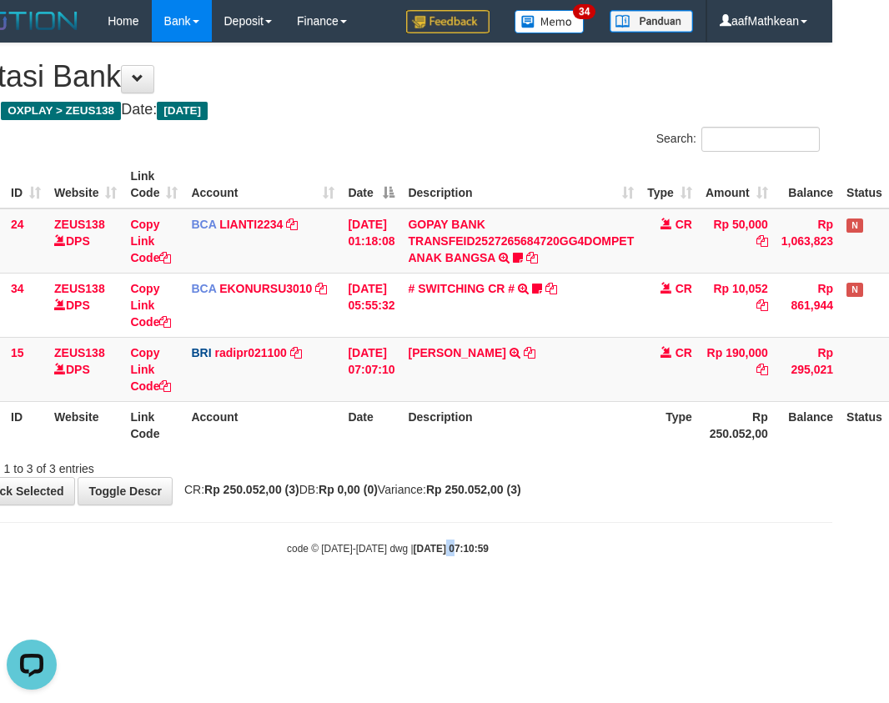
click at [443, 515] on body "Toggle navigation Home Bank Account List Load By Website Group [OXPLAY] ZEUS138…" at bounding box center [387, 299] width 889 height 598
drag, startPoint x: 552, startPoint y: 471, endPoint x: 514, endPoint y: 513, distance: 56.7
click at [532, 487] on div "**********" at bounding box center [387, 273] width 889 height 461
click at [525, 514] on body "Toggle navigation Home Bank Account List Load By Website Group [OXPLAY] ZEUS138…" at bounding box center [387, 299] width 889 height 598
drag, startPoint x: 520, startPoint y: 515, endPoint x: 501, endPoint y: 515, distance: 19.2
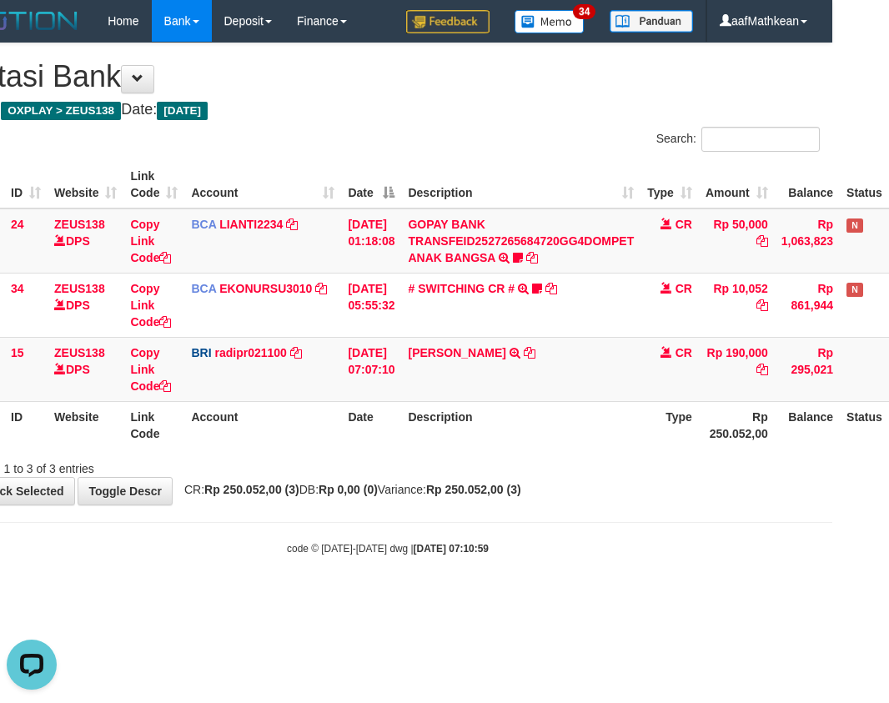
click at [504, 513] on body "Toggle navigation Home Bank Account List Load By Website Group [OXPLAY] ZEUS138…" at bounding box center [387, 299] width 889 height 598
drag, startPoint x: 500, startPoint y: 504, endPoint x: 484, endPoint y: 497, distance: 18.0
click at [489, 503] on body "Toggle navigation Home Bank Account List Load By Website Group [OXPLAY] ZEUS138…" at bounding box center [387, 299] width 889 height 598
click at [425, 438] on th "Description" at bounding box center [520, 425] width 239 height 48
click at [500, 426] on th "Description" at bounding box center [520, 425] width 239 height 48
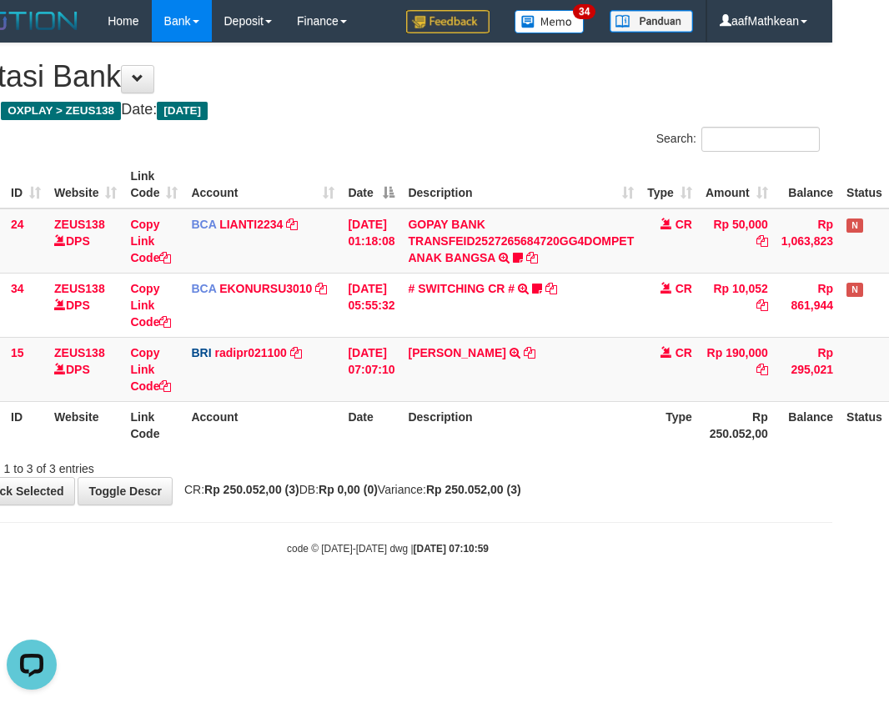
click at [495, 418] on th "Description" at bounding box center [520, 425] width 239 height 48
drag, startPoint x: 482, startPoint y: 439, endPoint x: 473, endPoint y: 446, distance: 11.9
click at [480, 451] on div "ID Website Link Code Account Date Description Type Amount Balance Status Action…" at bounding box center [387, 305] width 889 height 298
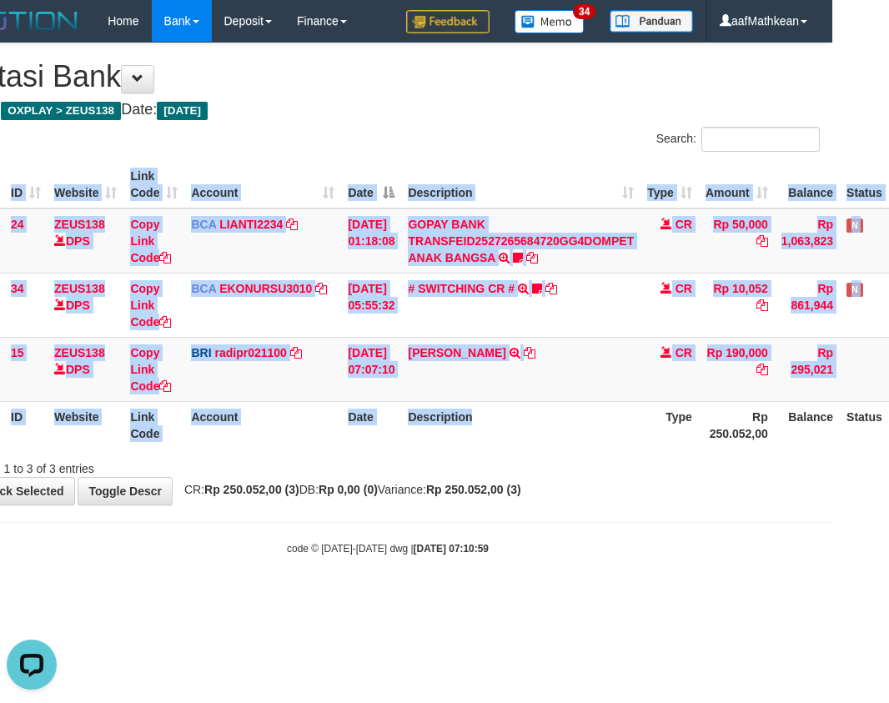
click at [415, 483] on div "**********" at bounding box center [387, 273] width 889 height 461
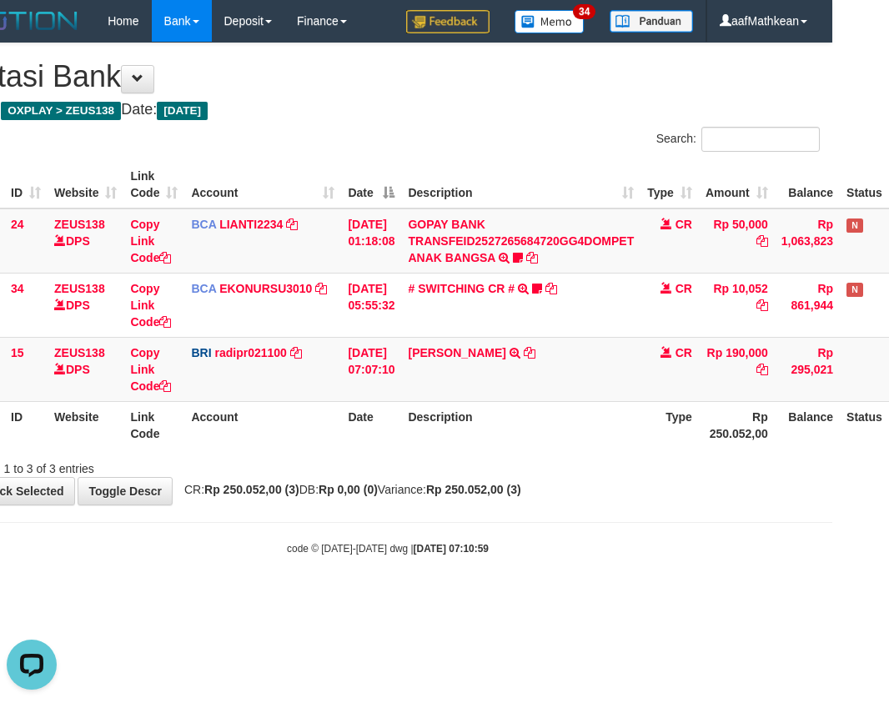
drag, startPoint x: 349, startPoint y: 518, endPoint x: 369, endPoint y: 527, distance: 22.0
click at [368, 521] on body "Toggle navigation Home Bank Account List Load By Website Group [OXPLAY] ZEUS138…" at bounding box center [387, 299] width 889 height 598
drag, startPoint x: 369, startPoint y: 527, endPoint x: 400, endPoint y: 508, distance: 35.6
click at [396, 520] on body "Toggle navigation Home Bank Account List Load By Website Group [OXPLAY] ZEUS138…" at bounding box center [387, 299] width 889 height 598
click at [389, 498] on div "**********" at bounding box center [387, 273] width 889 height 461
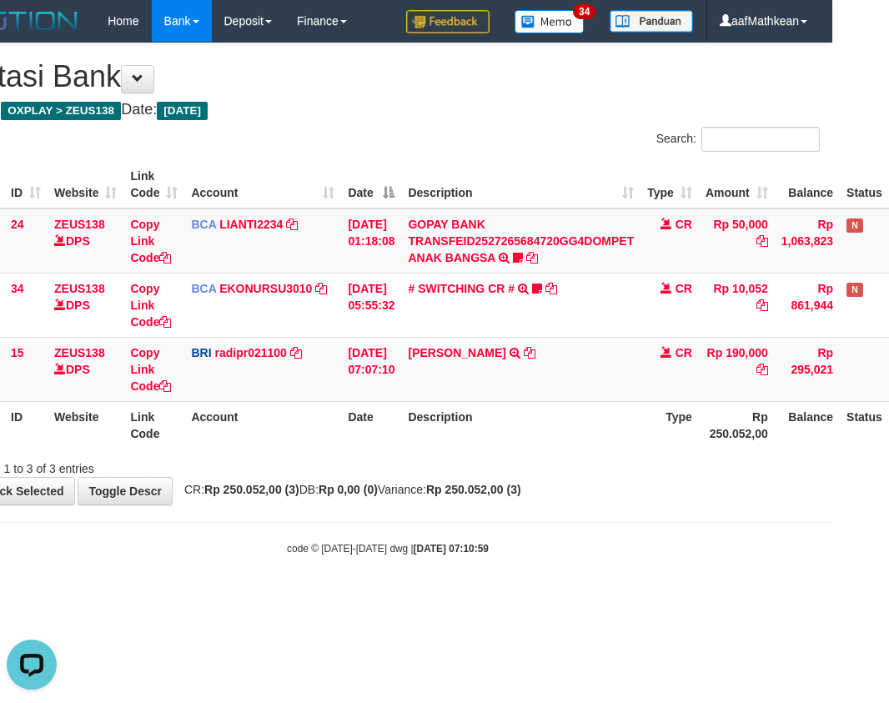
click at [411, 515] on body "Toggle navigation Home Bank Account List Load By Website Group [OXPLAY] ZEUS138…" at bounding box center [387, 299] width 889 height 598
click at [425, 511] on body "Toggle navigation Home Bank Account List Load By Website Group [OXPLAY] ZEUS138…" at bounding box center [387, 299] width 889 height 598
click at [462, 479] on div "**********" at bounding box center [387, 273] width 889 height 461
click at [435, 471] on div "Showing 1 to 3 of 3 entries" at bounding box center [387, 465] width 889 height 23
drag, startPoint x: 436, startPoint y: 492, endPoint x: 428, endPoint y: 497, distance: 9.7
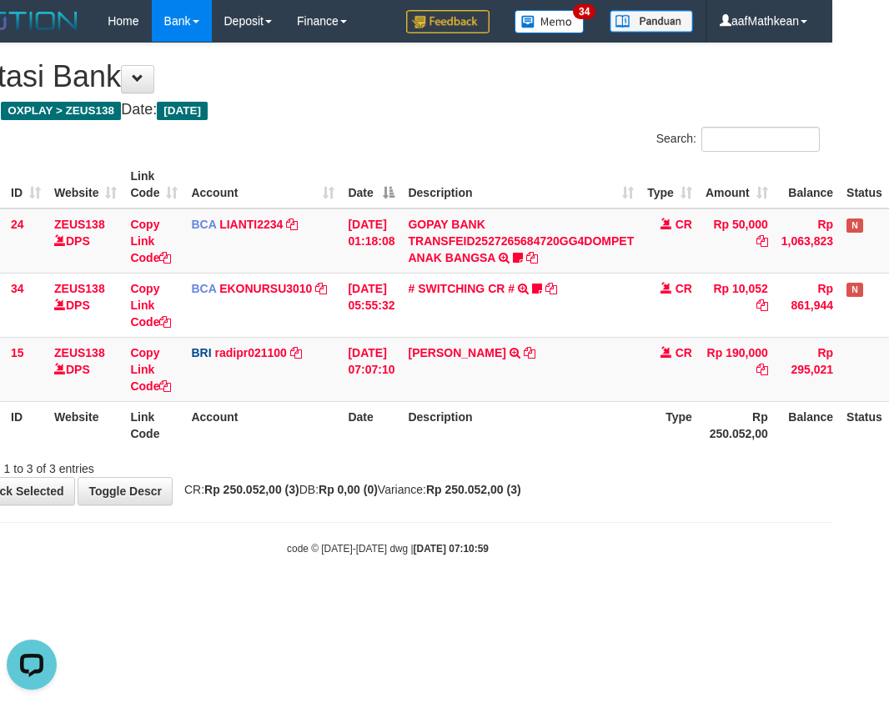
click at [435, 492] on span "CR: Rp 250.052,00 (3) DB: Rp 0,00 (0) Variance: Rp 250.052,00 (3)" at bounding box center [348, 489] width 345 height 13
click at [417, 495] on span "CR: Rp 250.052,00 (3) DB: Rp 0,00 (0) Variance: Rp 250.052,00 (3)" at bounding box center [348, 489] width 345 height 13
click at [378, 446] on th "Date" at bounding box center [371, 425] width 60 height 48
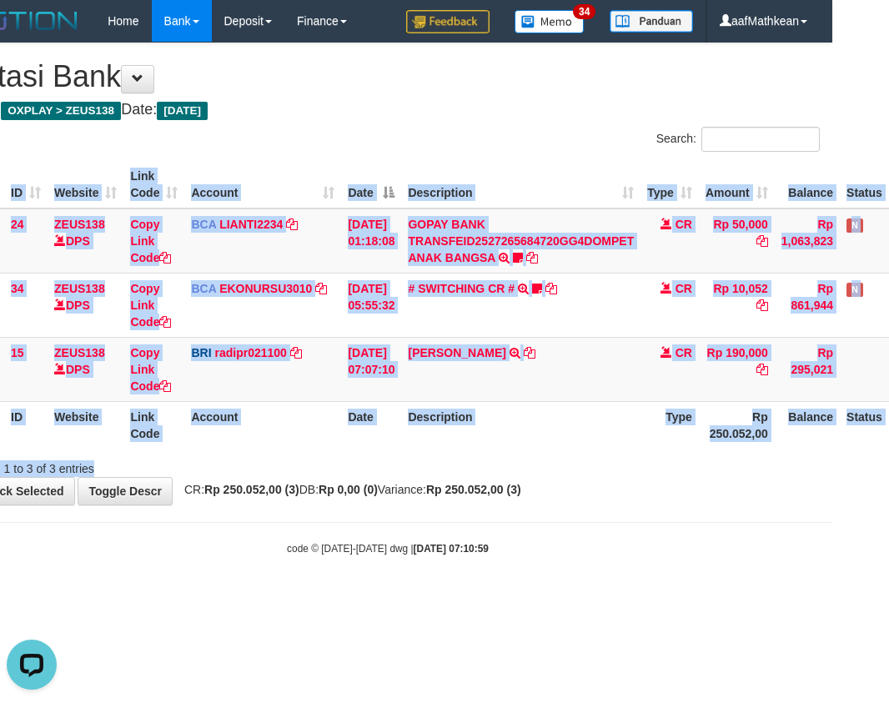
click at [391, 460] on div "Search: ID Website Link Code Account Date Description Type Amount Balance Statu…" at bounding box center [388, 302] width 864 height 350
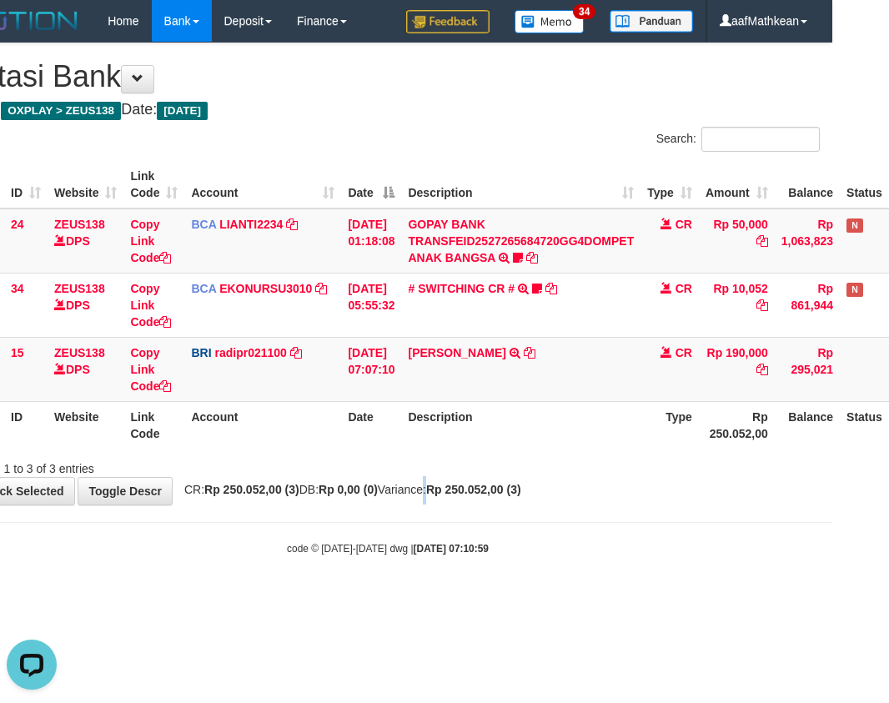
click at [439, 494] on span "CR: Rp 250.052,00 (3) DB: Rp 0,00 (0) Variance: Rp 250.052,00 (3)" at bounding box center [348, 489] width 345 height 13
click at [443, 495] on span "CR: Rp 250.052,00 (3) DB: Rp 0,00 (0) Variance: Rp 250.052,00 (3)" at bounding box center [348, 489] width 345 height 13
drag, startPoint x: 443, startPoint y: 495, endPoint x: 443, endPoint y: 505, distance: 10.0
click at [443, 505] on div "**********" at bounding box center [387, 273] width 889 height 461
click at [430, 500] on div "**********" at bounding box center [387, 273] width 889 height 461
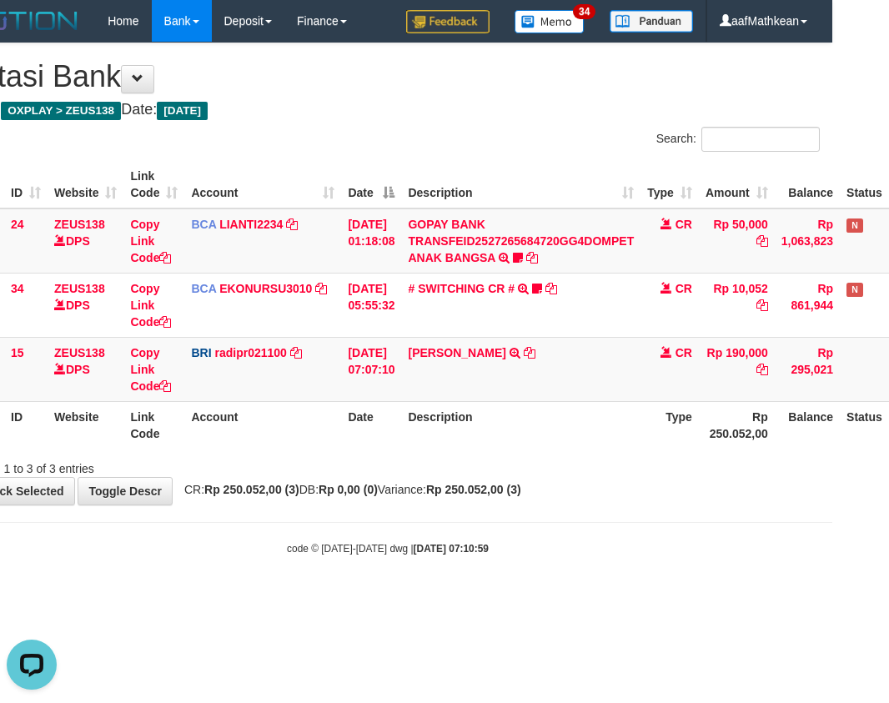
click at [435, 505] on body "Toggle navigation Home Bank Account List Load By Website Group [OXPLAY] ZEUS138…" at bounding box center [387, 299] width 889 height 598
drag, startPoint x: 420, startPoint y: 510, endPoint x: 418, endPoint y: 519, distance: 9.3
click at [418, 512] on body "Toggle navigation Home Bank Account List Load By Website Group [OXPLAY] ZEUS138…" at bounding box center [387, 299] width 889 height 598
click at [417, 520] on body "Toggle navigation Home Bank Account List Load By Website Group [OXPLAY] ZEUS138…" at bounding box center [387, 299] width 889 height 598
click at [410, 520] on body "Toggle navigation Home Bank Account List Load By Website Group [OXPLAY] ZEUS138…" at bounding box center [387, 299] width 889 height 598
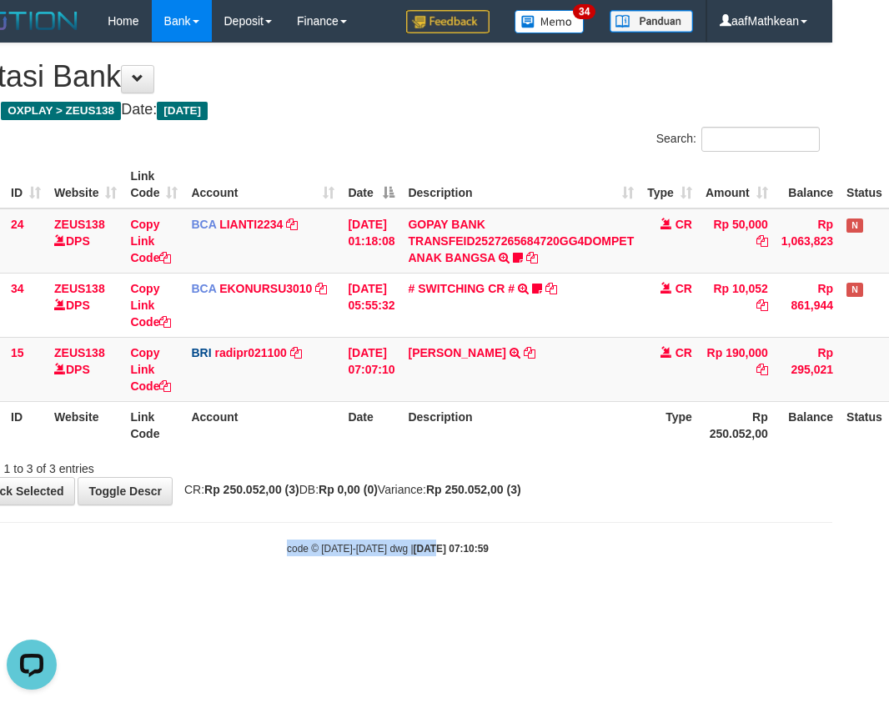
click at [420, 523] on body "Toggle navigation Home Bank Account List Load By Website Group [OXPLAY] ZEUS138…" at bounding box center [387, 299] width 889 height 598
drag, startPoint x: 478, startPoint y: 531, endPoint x: 488, endPoint y: 524, distance: 12.5
click at [481, 531] on body "Toggle navigation Home Bank Account List Load By Website Group [OXPLAY] ZEUS138…" at bounding box center [387, 299] width 889 height 598
click at [481, 499] on div "**********" at bounding box center [387, 273] width 889 height 461
click at [511, 514] on body "Toggle navigation Home Bank Account List Load By Website Group [OXPLAY] ZEUS138…" at bounding box center [387, 299] width 889 height 598
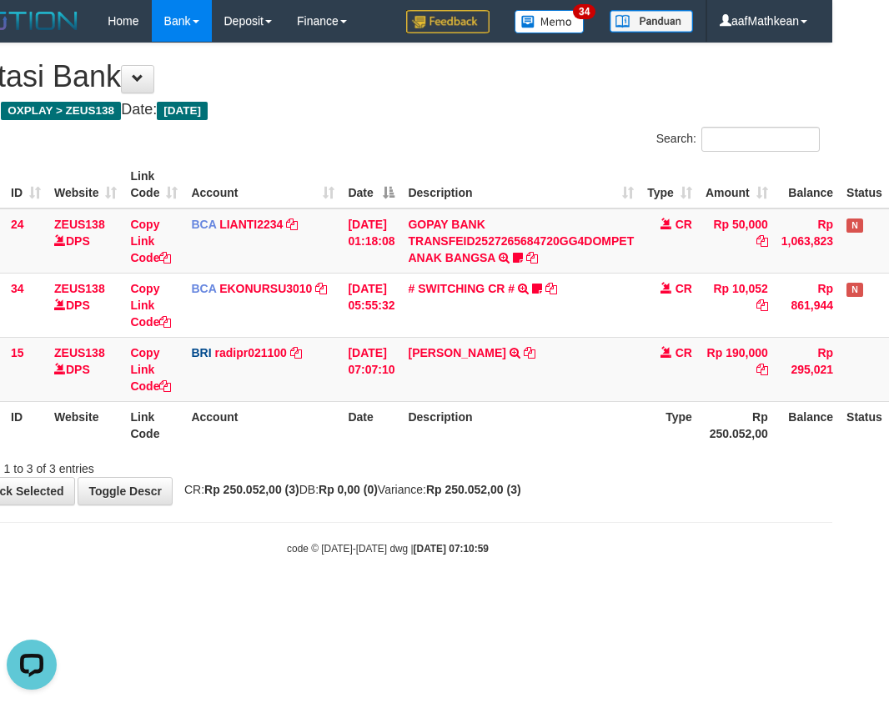
drag, startPoint x: 516, startPoint y: 513, endPoint x: 510, endPoint y: 506, distance: 9.4
click at [513, 511] on body "Toggle navigation Home Bank Account List Load By Website Group [OXPLAY] ZEUS138…" at bounding box center [387, 299] width 889 height 598
drag, startPoint x: 497, startPoint y: 484, endPoint x: 487, endPoint y: 481, distance: 10.3
click at [499, 484] on strong "Rp 250.052,00 (3)" at bounding box center [473, 489] width 95 height 13
click at [423, 501] on div "**********" at bounding box center [387, 273] width 889 height 461
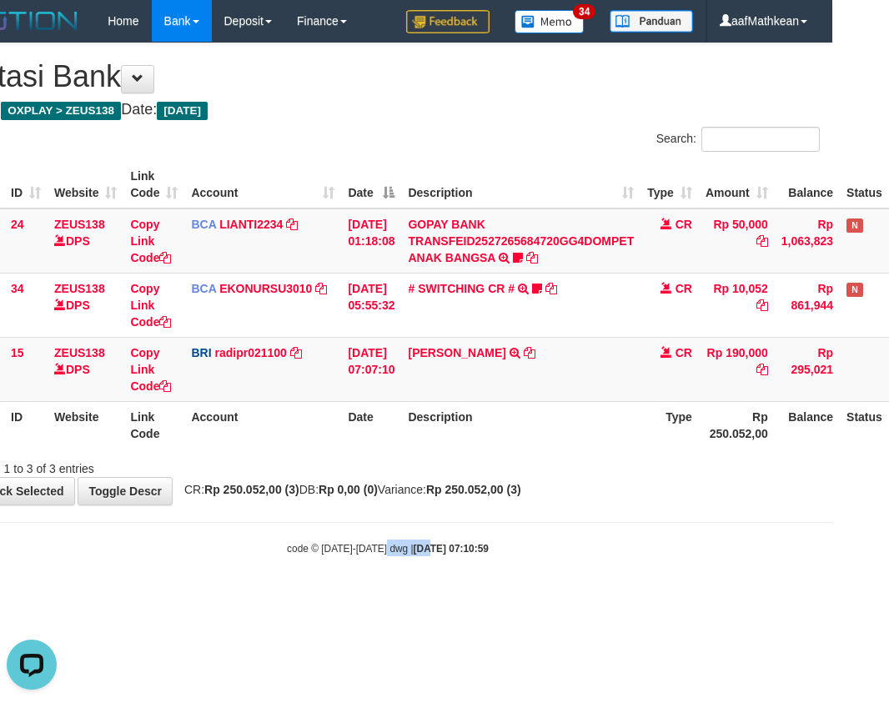
drag, startPoint x: 394, startPoint y: 547, endPoint x: 405, endPoint y: 541, distance: 11.6
click at [410, 542] on body "Toggle navigation Home Bank Account List Load By Website Group [OXPLAY] ZEUS138…" at bounding box center [387, 299] width 889 height 598
click at [430, 561] on body "Toggle navigation Home Bank Account List Load By Website Group [OXPLAY] ZEUS138…" at bounding box center [387, 299] width 889 height 598
click at [415, 548] on strong "2025/09/30 07:10:59" at bounding box center [451, 549] width 75 height 12
drag, startPoint x: 435, startPoint y: 547, endPoint x: 455, endPoint y: 540, distance: 22.2
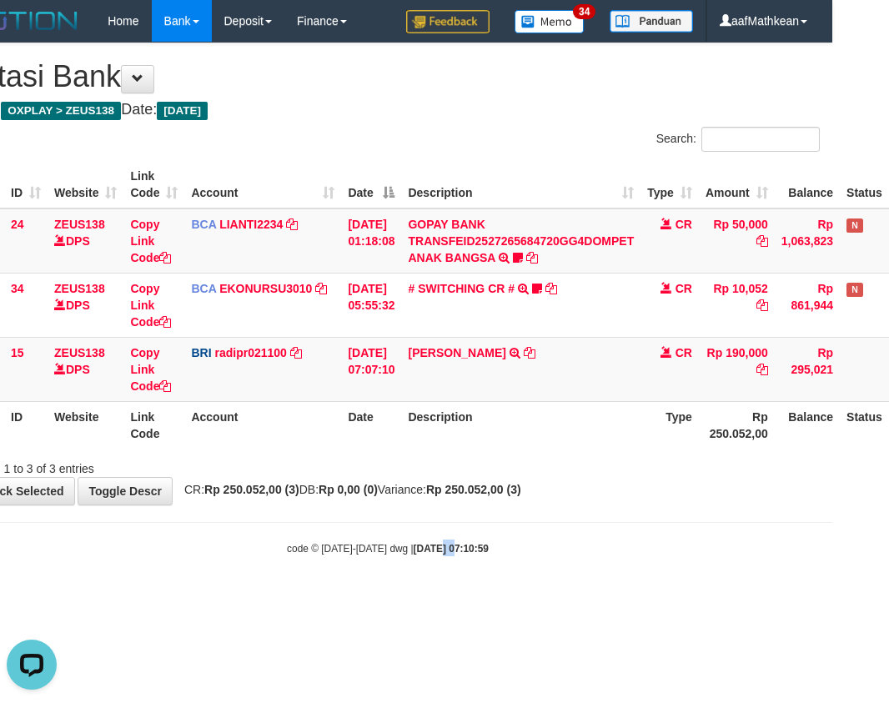
click at [435, 547] on strong "2025/09/30 07:10:59" at bounding box center [451, 549] width 75 height 12
click at [475, 514] on body "Toggle navigation Home Bank Account List Load By Website Group [OXPLAY] ZEUS138…" at bounding box center [387, 299] width 889 height 598
click at [501, 520] on body "Toggle navigation Home Bank Account List Load By Website Group [OXPLAY] ZEUS138…" at bounding box center [387, 299] width 889 height 598
drag, startPoint x: 523, startPoint y: 522, endPoint x: 524, endPoint y: 512, distance: 10.0
click at [523, 520] on body "Toggle navigation Home Bank Account List Load By Website Group [OXPLAY] ZEUS138…" at bounding box center [387, 299] width 889 height 598
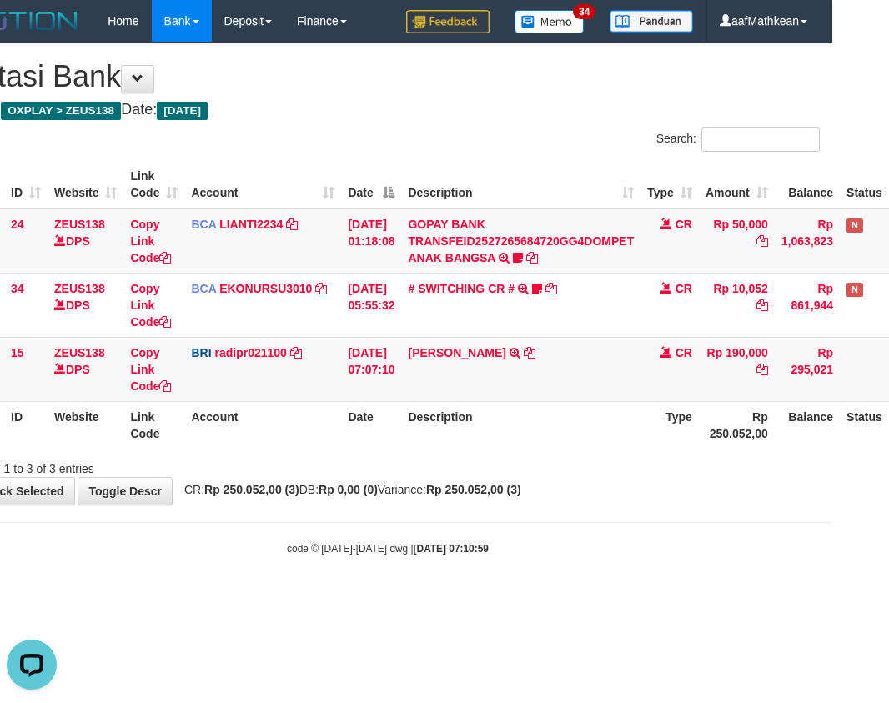
click at [517, 510] on body "Toggle navigation Home Bank Account List Load By Website Group [OXPLAY] ZEUS138…" at bounding box center [387, 299] width 889 height 598
click at [519, 510] on body "Toggle navigation Home Bank Account List Load By Website Group [OXPLAY] ZEUS138…" at bounding box center [387, 299] width 889 height 598
drag, startPoint x: 560, startPoint y: 491, endPoint x: 558, endPoint y: 501, distance: 10.1
click at [558, 501] on div "**********" at bounding box center [387, 273] width 889 height 461
drag, startPoint x: 554, startPoint y: 505, endPoint x: 553, endPoint y: 519, distance: 14.2
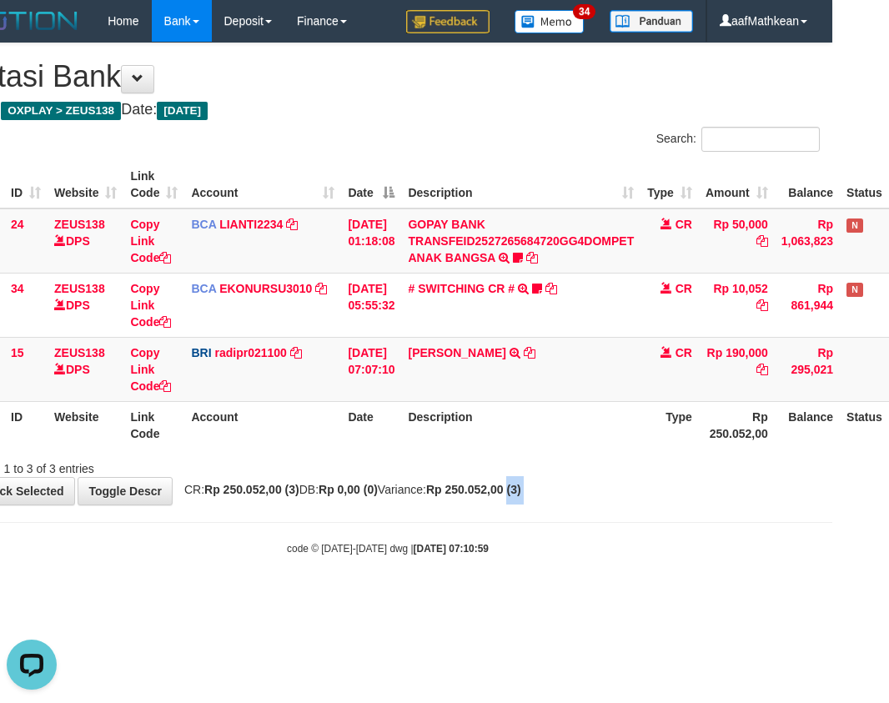
click at [553, 510] on body "Toggle navigation Home Bank Account List Load By Website Group [OXPLAY] ZEUS138…" at bounding box center [387, 299] width 889 height 598
drag, startPoint x: 563, startPoint y: 529, endPoint x: 552, endPoint y: 531, distance: 11.1
click at [558, 531] on body "Toggle navigation Home Bank Account List Load By Website Group [OXPLAY] ZEUS138…" at bounding box center [387, 299] width 889 height 598
drag, startPoint x: 553, startPoint y: 533, endPoint x: 539, endPoint y: 510, distance: 27.3
click at [548, 522] on body "Toggle navigation Home Bank Account List Load By Website Group [OXPLAY] ZEUS138…" at bounding box center [387, 299] width 889 height 598
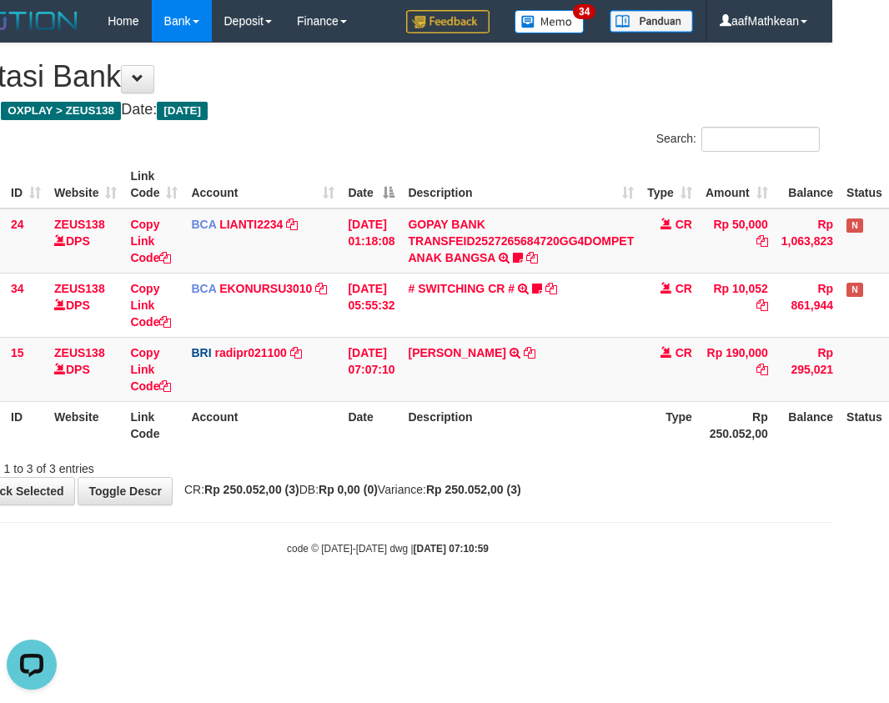
click at [540, 496] on div "**********" at bounding box center [387, 273] width 889 height 461
click at [718, 474] on div "Showing 1 to 3 of 3 entries" at bounding box center [387, 465] width 889 height 23
drag, startPoint x: 678, startPoint y: 510, endPoint x: 780, endPoint y: 533, distance: 104.4
click at [678, 511] on body "Toggle navigation Home Bank Account List Load By Website Group [OXPLAY] ZEUS138…" at bounding box center [387, 299] width 889 height 598
click at [606, 522] on body "Toggle navigation Home Bank Account List Load By Website Group [OXPLAY] ZEUS138…" at bounding box center [387, 299] width 889 height 598
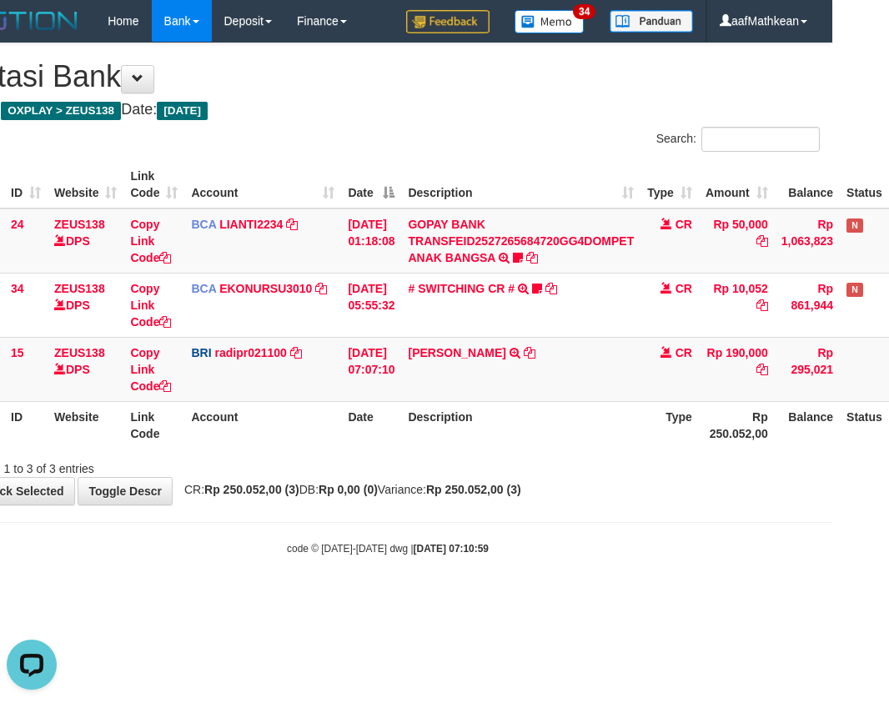
drag, startPoint x: 623, startPoint y: 550, endPoint x: 612, endPoint y: 550, distance: 10.8
click at [619, 551] on body "Toggle navigation Home Bank Account List Load By Website Group [OXPLAY] ZEUS138…" at bounding box center [387, 299] width 889 height 598
drag, startPoint x: 660, startPoint y: 555, endPoint x: 887, endPoint y: 523, distance: 230.0
click at [714, 551] on div "code © 2012-2018 dwg | 2025/09/30 07:10:59" at bounding box center [387, 548] width 889 height 17
click at [393, 480] on div "**********" at bounding box center [387, 273] width 889 height 461
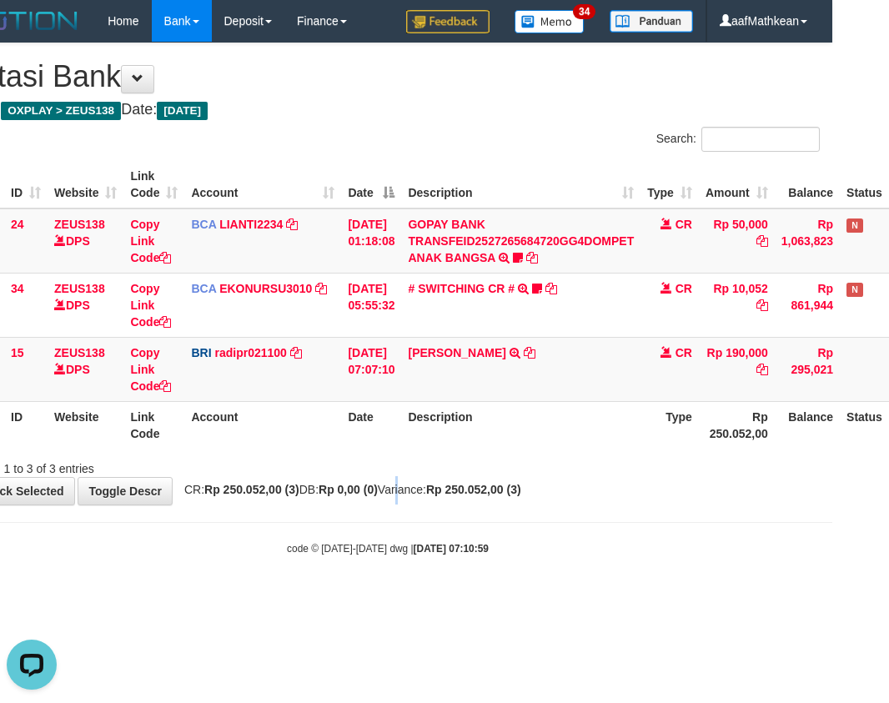
click at [416, 478] on div "**********" at bounding box center [387, 273] width 889 height 461
click at [456, 466] on div "Showing 1 to 3 of 3 entries" at bounding box center [387, 465] width 889 height 23
click at [463, 480] on div "**********" at bounding box center [387, 273] width 889 height 461
click at [462, 483] on div "**********" at bounding box center [387, 273] width 889 height 461
click at [459, 487] on span "CR: Rp 250.052,00 (3) DB: Rp 0,00 (0) Variance: Rp 250.052,00 (3)" at bounding box center [348, 489] width 345 height 13
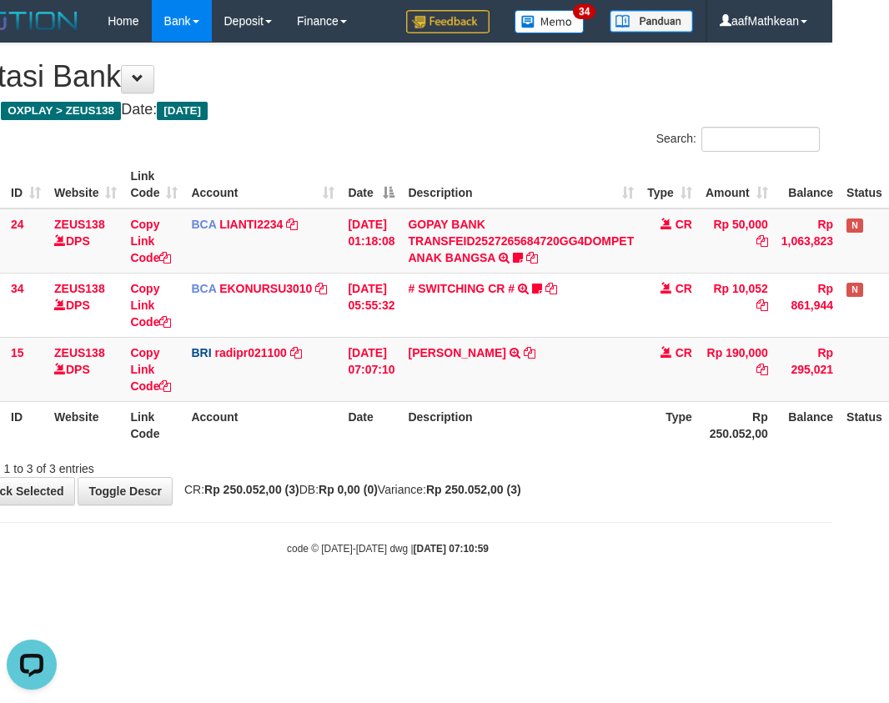
click at [504, 478] on div "**********" at bounding box center [387, 273] width 889 height 461
drag, startPoint x: 470, startPoint y: 440, endPoint x: 551, endPoint y: 420, distance: 84.2
click at [473, 440] on th "Description" at bounding box center [520, 425] width 239 height 48
drag, startPoint x: 551, startPoint y: 420, endPoint x: 560, endPoint y: 426, distance: 10.9
click at [553, 425] on th "Description" at bounding box center [520, 425] width 239 height 48
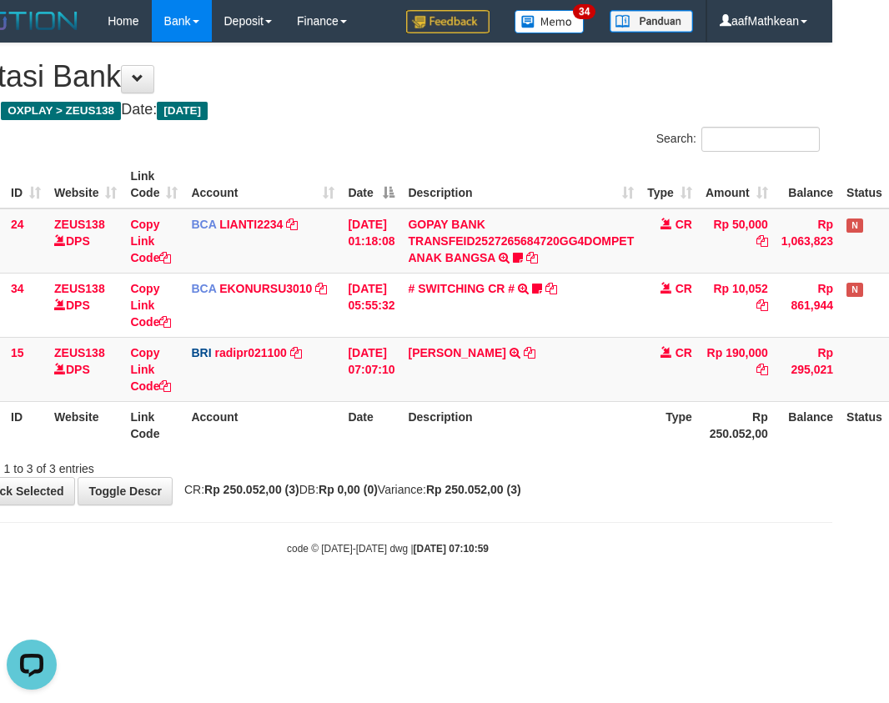
drag, startPoint x: 560, startPoint y: 426, endPoint x: 563, endPoint y: 436, distance: 10.3
click at [563, 436] on th "Description" at bounding box center [520, 425] width 239 height 48
click at [563, 437] on th "Description" at bounding box center [520, 425] width 239 height 48
click at [541, 334] on tbody "24 ZEUS138 DPS Copy Link Code BCA LIANTI2234 DPS YULIANTI mutasi_20250930_4646 …" at bounding box center [456, 305] width 1001 height 193
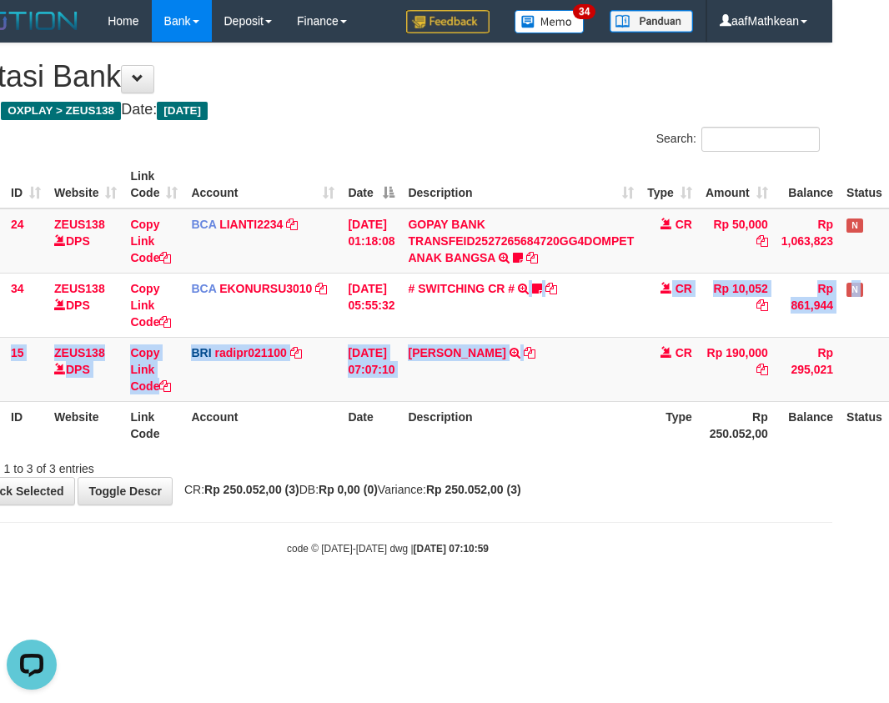
click at [621, 490] on div "**********" at bounding box center [387, 273] width 889 height 461
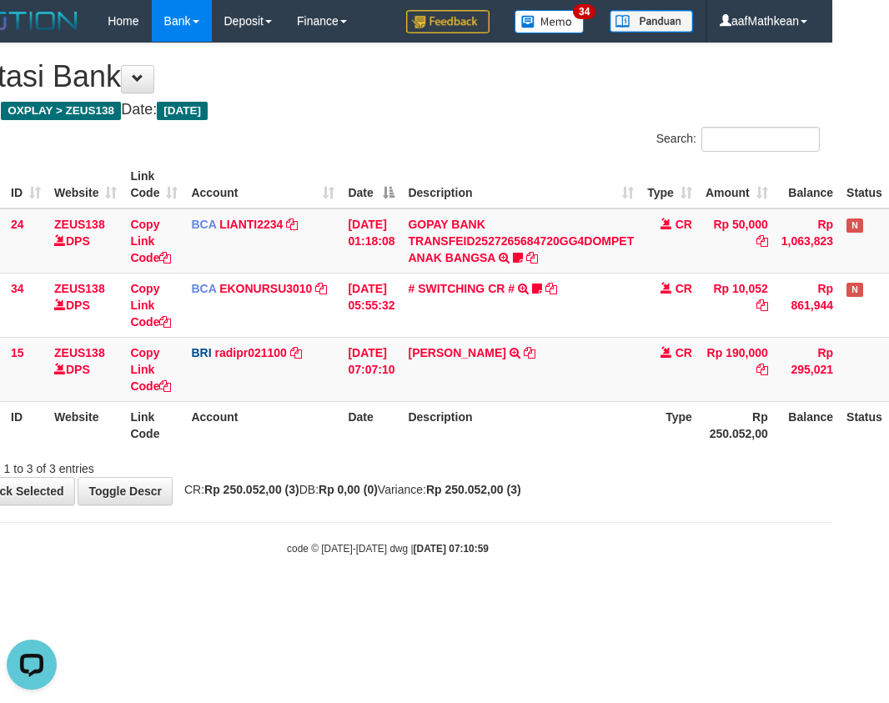
drag, startPoint x: 636, startPoint y: 528, endPoint x: 631, endPoint y: 509, distance: 20.1
click at [642, 530] on body "Toggle navigation Home Bank Account List Load By Website Group [OXPLAY] ZEUS138…" at bounding box center [387, 299] width 889 height 598
click at [570, 505] on div "**********" at bounding box center [387, 273] width 889 height 461
drag, startPoint x: 610, startPoint y: 602, endPoint x: 634, endPoint y: 524, distance: 82.0
click at [618, 571] on html "Toggle navigation Home Bank Account List Load By Website Group [OXPLAY] ZEUS138…" at bounding box center [387, 299] width 889 height 598
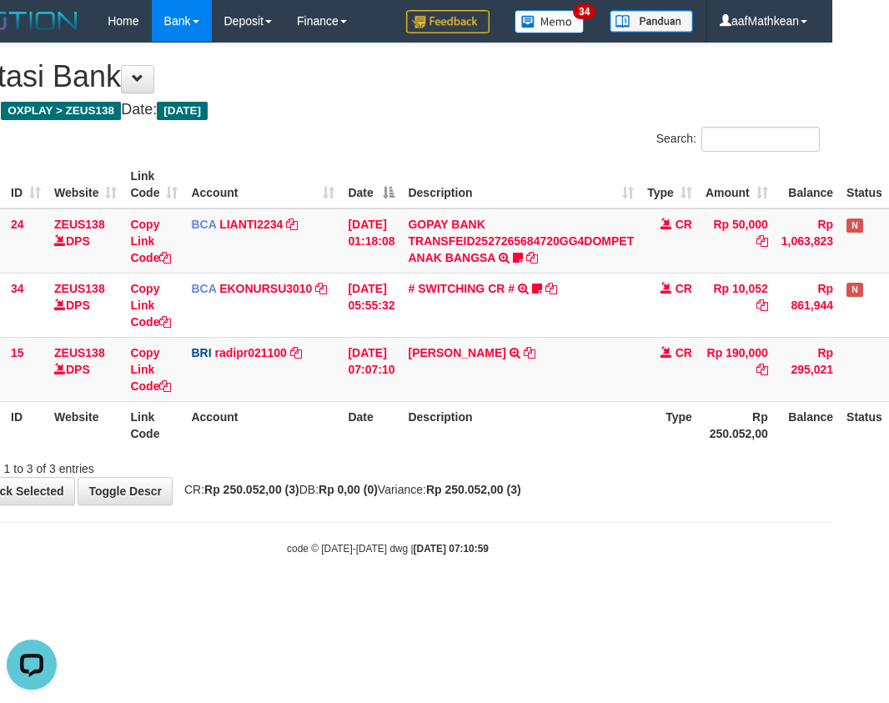
click at [634, 524] on body "Toggle navigation Home Bank Account List Load By Website Group [OXPLAY] ZEUS138…" at bounding box center [387, 299] width 889 height 598
drag, startPoint x: 574, startPoint y: 421, endPoint x: 358, endPoint y: 8, distance: 466.7
click at [505, 295] on body "Toggle navigation Home Bank Account List Load By Website Group [OXPLAY] ZEUS138…" at bounding box center [387, 299] width 889 height 598
click at [540, 369] on td "ABDUL ROJAK TRANSFER NBMB ABDUL ROJAK TO REYNALDI ADI PRATAMA" at bounding box center [520, 369] width 239 height 64
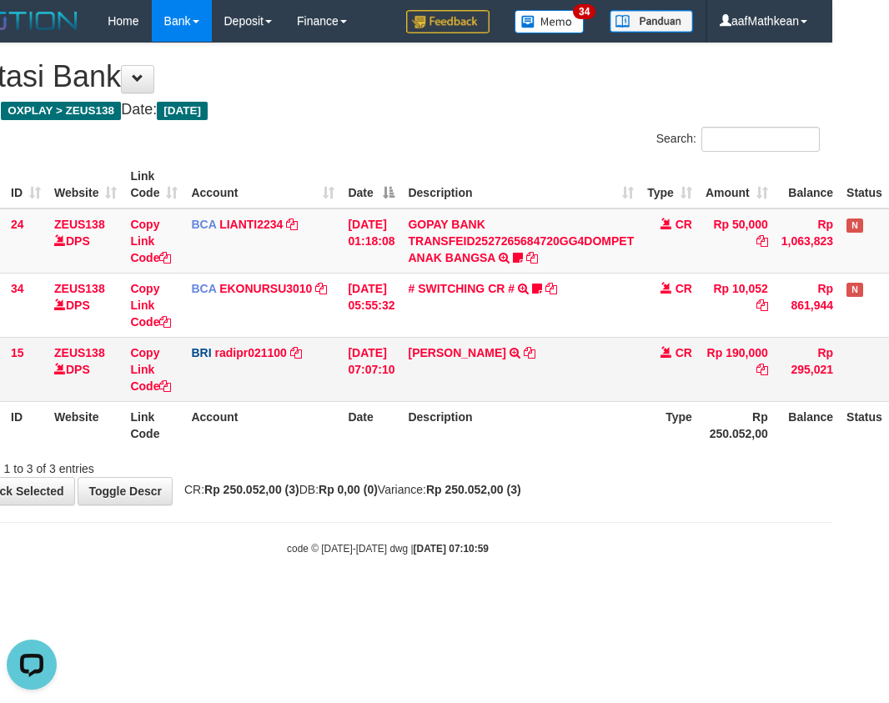
click at [543, 369] on td "ABDUL ROJAK TRANSFER NBMB ABDUL ROJAK TO REYNALDI ADI PRATAMA" at bounding box center [520, 369] width 239 height 64
click at [550, 367] on td "ABDUL ROJAK TRANSFER NBMB ABDUL ROJAK TO REYNALDI ADI PRATAMA" at bounding box center [520, 369] width 239 height 64
click at [550, 364] on td "ABDUL ROJAK TRANSFER NBMB ABDUL ROJAK TO REYNALDI ADI PRATAMA" at bounding box center [520, 369] width 239 height 64
click at [550, 363] on td "ABDUL ROJAK TRANSFER NBMB ABDUL ROJAK TO REYNALDI ADI PRATAMA" at bounding box center [520, 369] width 239 height 64
click at [549, 360] on td "ABDUL ROJAK TRANSFER NBMB ABDUL ROJAK TO REYNALDI ADI PRATAMA" at bounding box center [520, 369] width 239 height 64
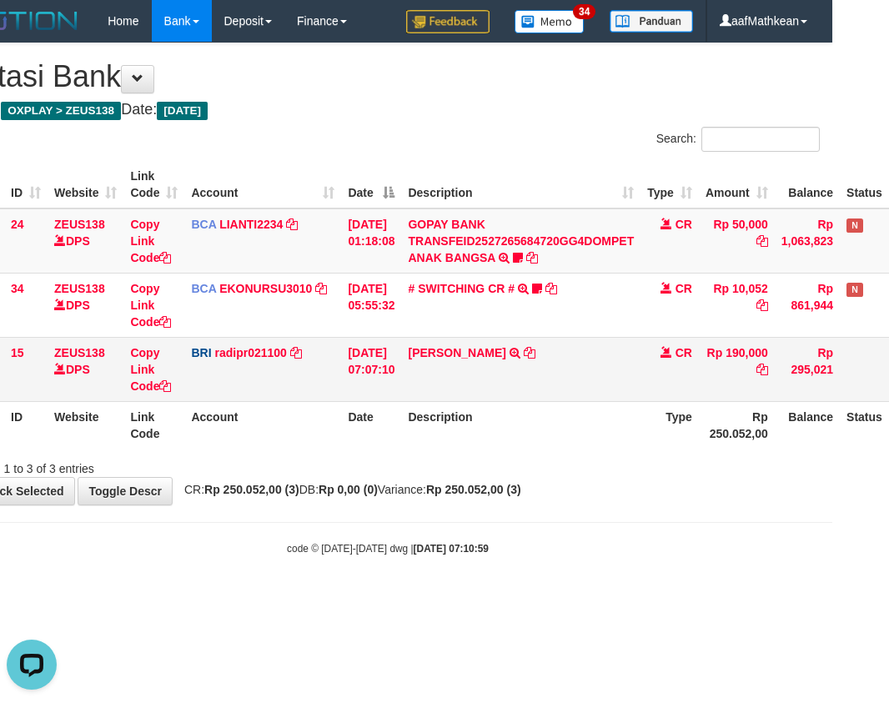
click at [549, 360] on td "ABDUL ROJAK TRANSFER NBMB ABDUL ROJAK TO REYNALDI ADI PRATAMA" at bounding box center [520, 369] width 239 height 64
click at [547, 359] on td "ABDUL ROJAK TRANSFER NBMB ABDUL ROJAK TO REYNALDI ADI PRATAMA" at bounding box center [520, 369] width 239 height 64
click at [545, 357] on td "ABDUL ROJAK TRANSFER NBMB ABDUL ROJAK TO REYNALDI ADI PRATAMA" at bounding box center [520, 369] width 239 height 64
click at [543, 354] on td "ABDUL ROJAK TRANSFER NBMB ABDUL ROJAK TO REYNALDI ADI PRATAMA" at bounding box center [520, 369] width 239 height 64
click at [544, 356] on td "ABDUL ROJAK TRANSFER NBMB ABDUL ROJAK TO REYNALDI ADI PRATAMA" at bounding box center [520, 369] width 239 height 64
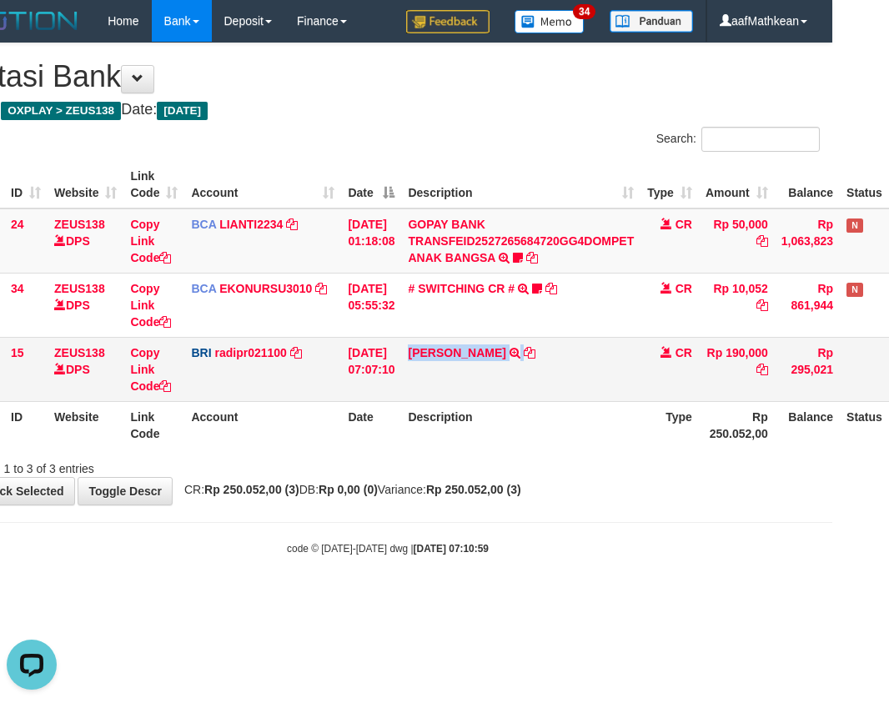
click at [544, 356] on td "ABDUL ROJAK TRANSFER NBMB ABDUL ROJAK TO REYNALDI ADI PRATAMA" at bounding box center [520, 369] width 239 height 64
click at [542, 355] on td "ABDUL ROJAK TRANSFER NBMB ABDUL ROJAK TO REYNALDI ADI PRATAMA" at bounding box center [520, 369] width 239 height 64
click at [541, 355] on td "ABDUL ROJAK TRANSFER NBMB ABDUL ROJAK TO REYNALDI ADI PRATAMA" at bounding box center [520, 369] width 239 height 64
click at [545, 356] on td "ABDUL ROJAK TRANSFER NBMB ABDUL ROJAK TO REYNALDI ADI PRATAMA" at bounding box center [520, 369] width 239 height 64
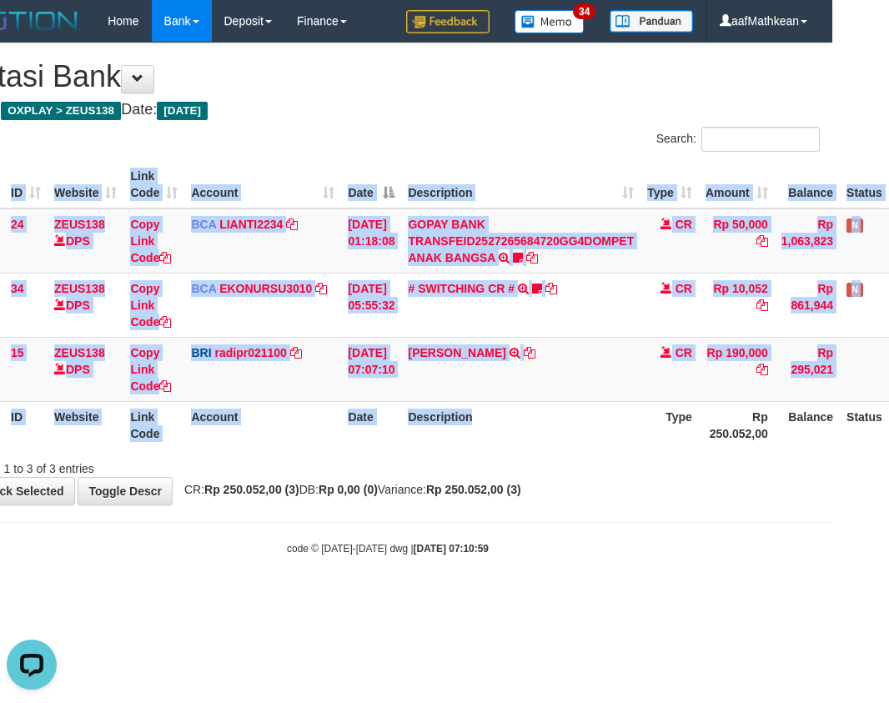
click at [574, 454] on div "Search: ID Website Link Code Account Date Description Type Amount Balance Statu…" at bounding box center [388, 302] width 864 height 350
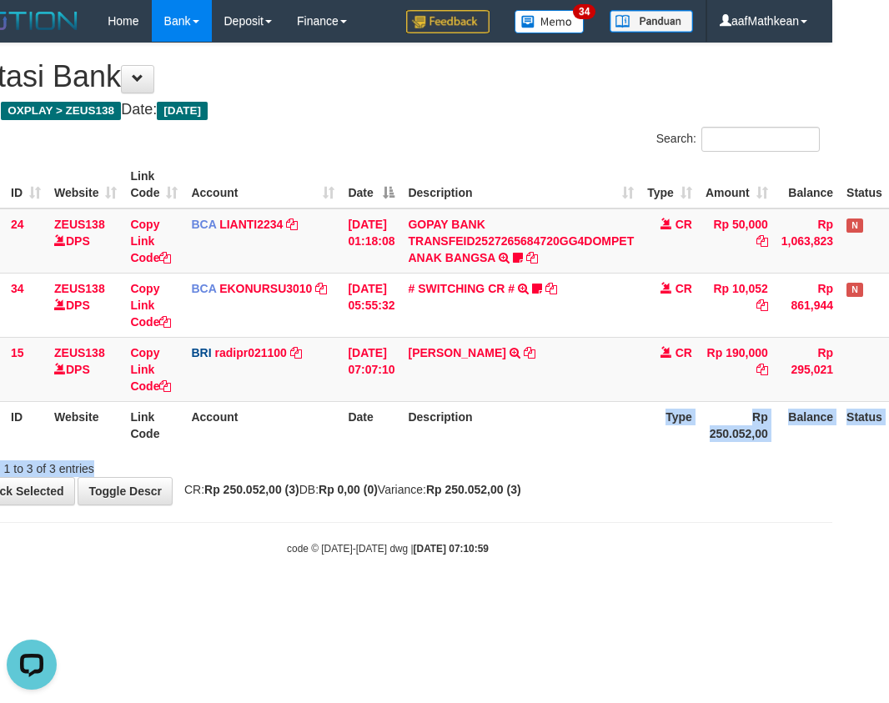
click at [589, 428] on th "Description" at bounding box center [520, 425] width 239 height 48
click at [550, 440] on th "Description" at bounding box center [520, 425] width 239 height 48
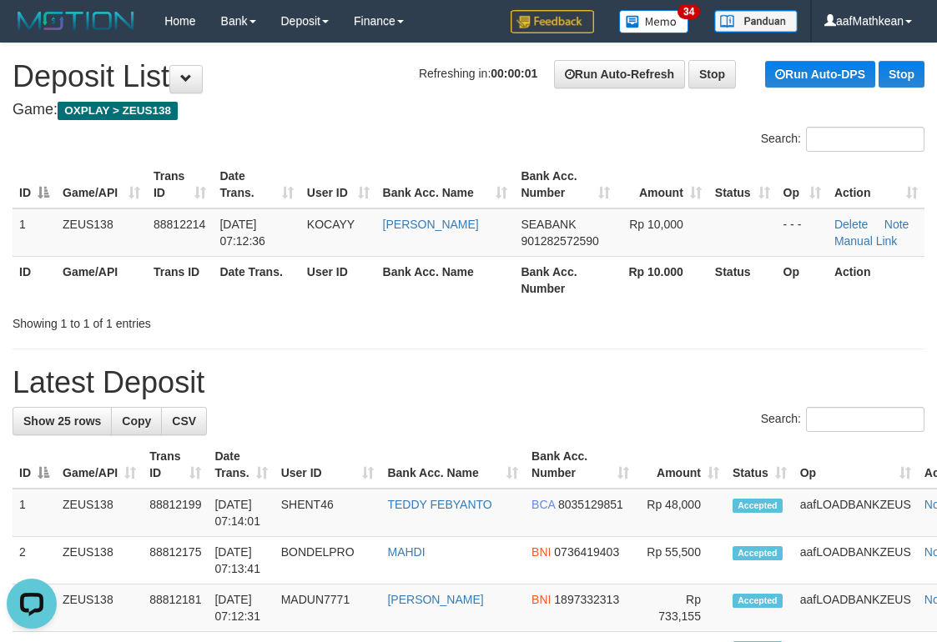
click at [90, 200] on th "Game/API" at bounding box center [101, 185] width 91 height 48
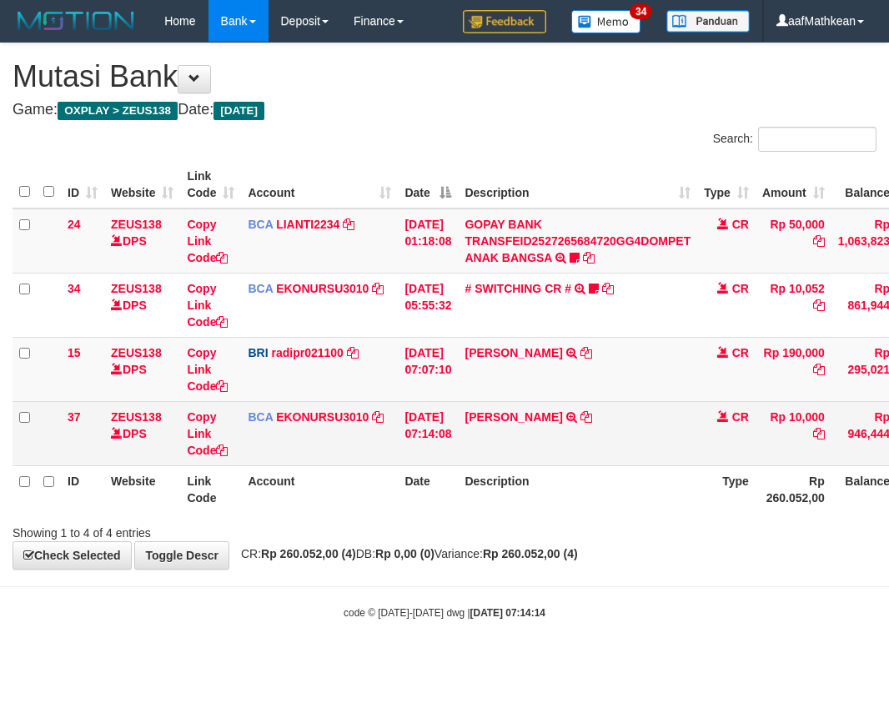
scroll to position [0, 57]
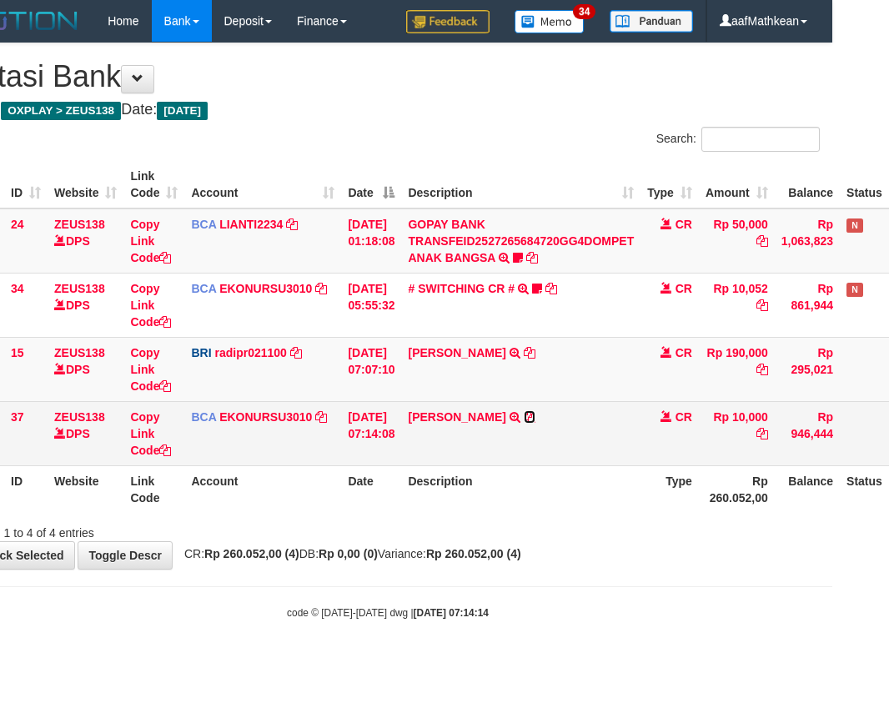
click at [535, 418] on icon at bounding box center [530, 417] width 12 height 12
click at [249, 450] on td "BCA EKONURSU3010 DPS EKO NUR SUSILO mutasi_20250930_3353 | 37 mutasi_20250930_3…" at bounding box center [262, 433] width 157 height 64
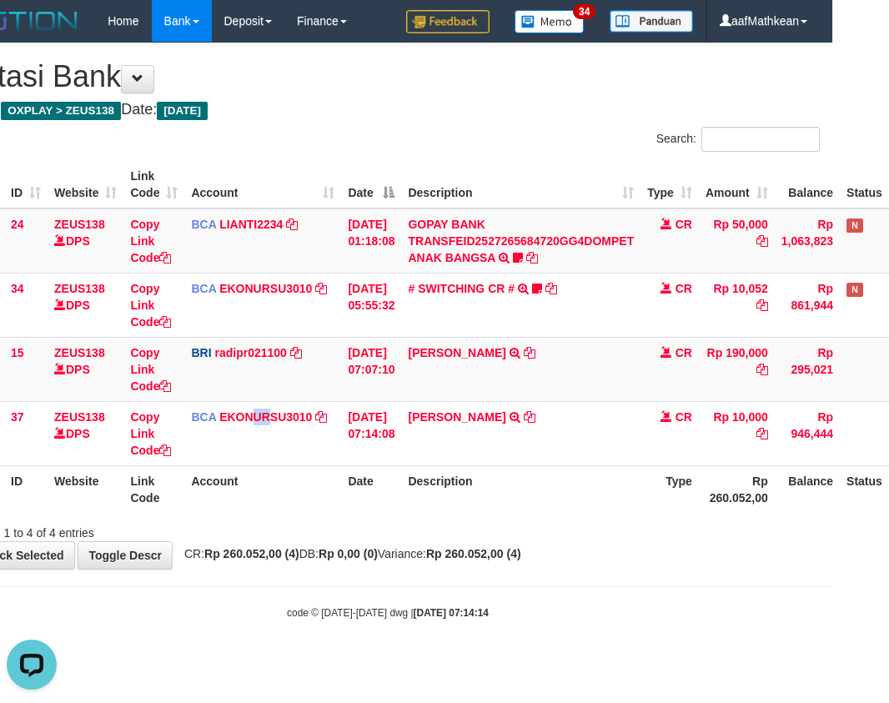
scroll to position [0, 0]
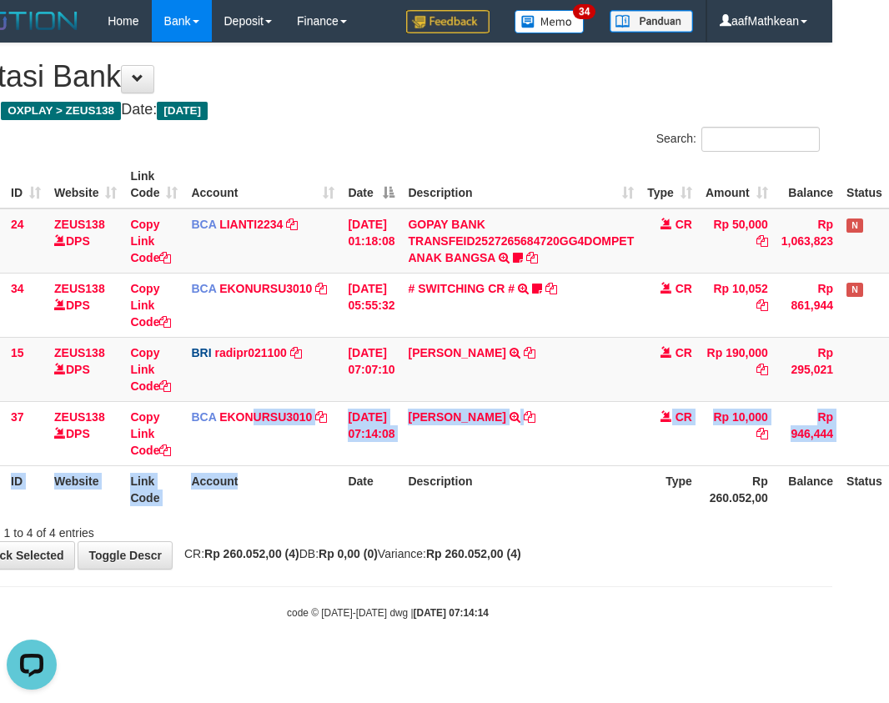
drag, startPoint x: 259, startPoint y: 456, endPoint x: 287, endPoint y: 468, distance: 29.9
click at [281, 468] on table "ID Website Link Code Account Date Description Type Amount Balance Status Action…" at bounding box center [456, 337] width 1001 height 352
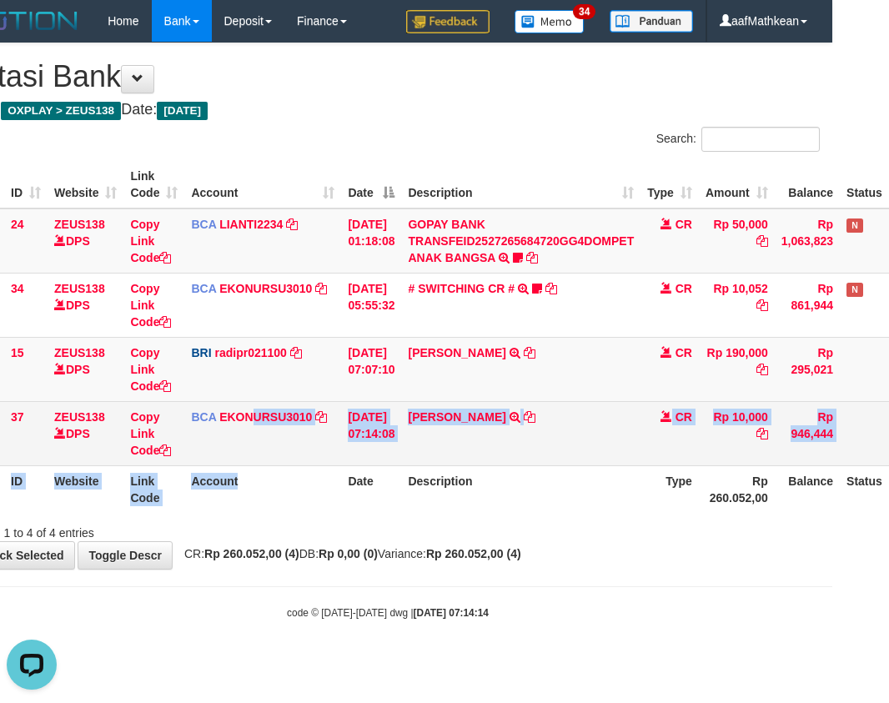
click at [307, 458] on td "BCA EKONURSU3010 DPS EKO NUR SUSILO mutasi_20250930_3353 | 37 mutasi_20250930_3…" at bounding box center [262, 433] width 157 height 64
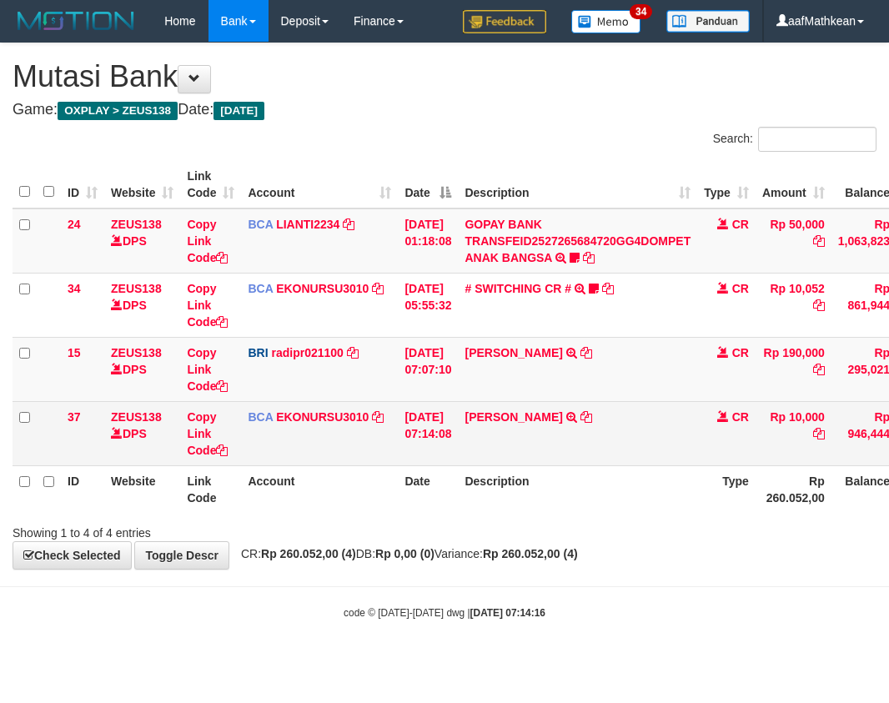
scroll to position [0, 57]
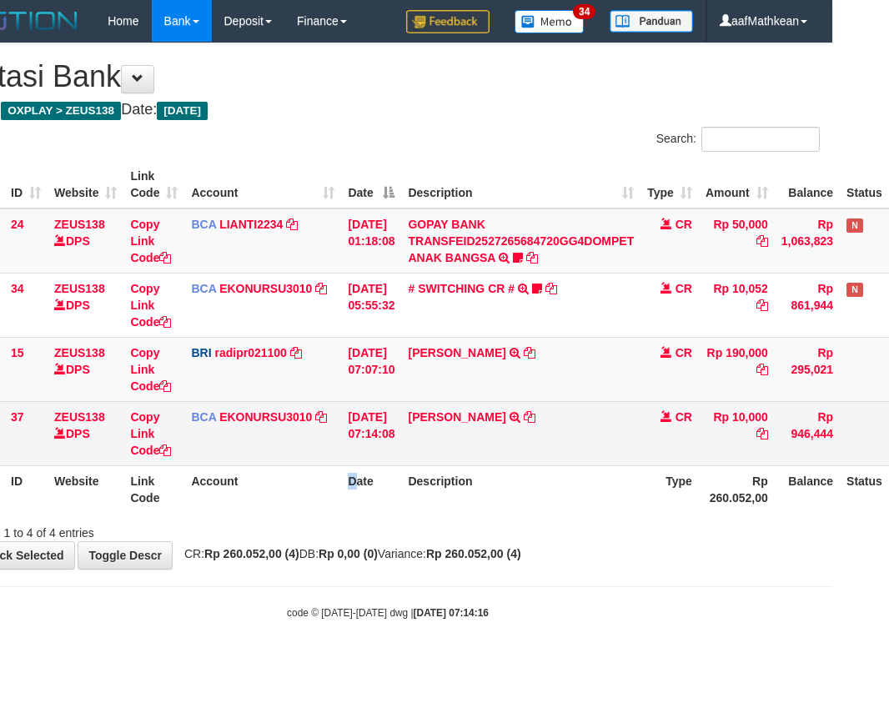
click at [355, 477] on th "Date" at bounding box center [371, 489] width 60 height 48
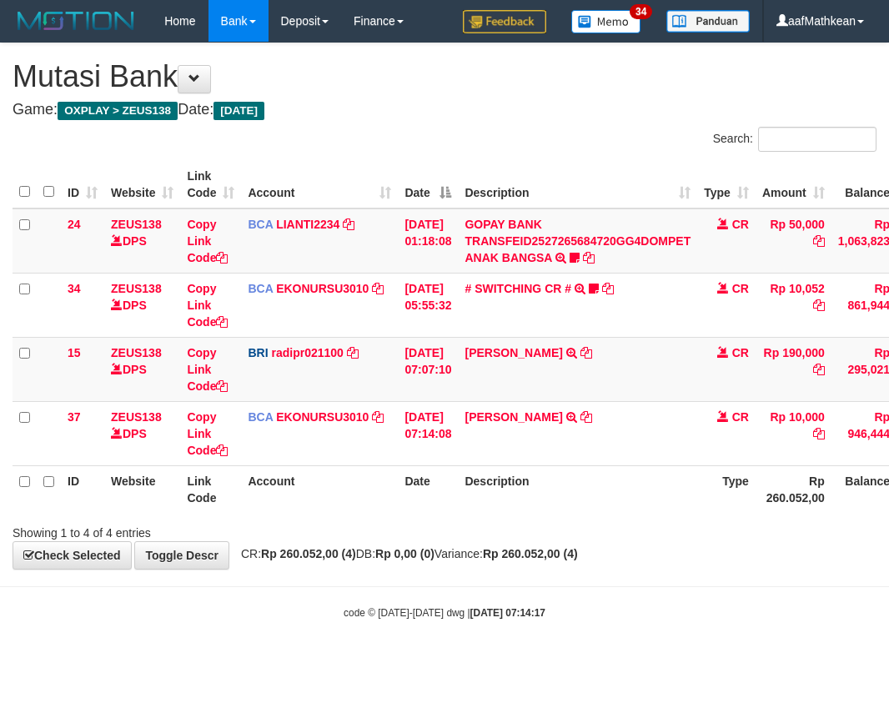
scroll to position [0, 57]
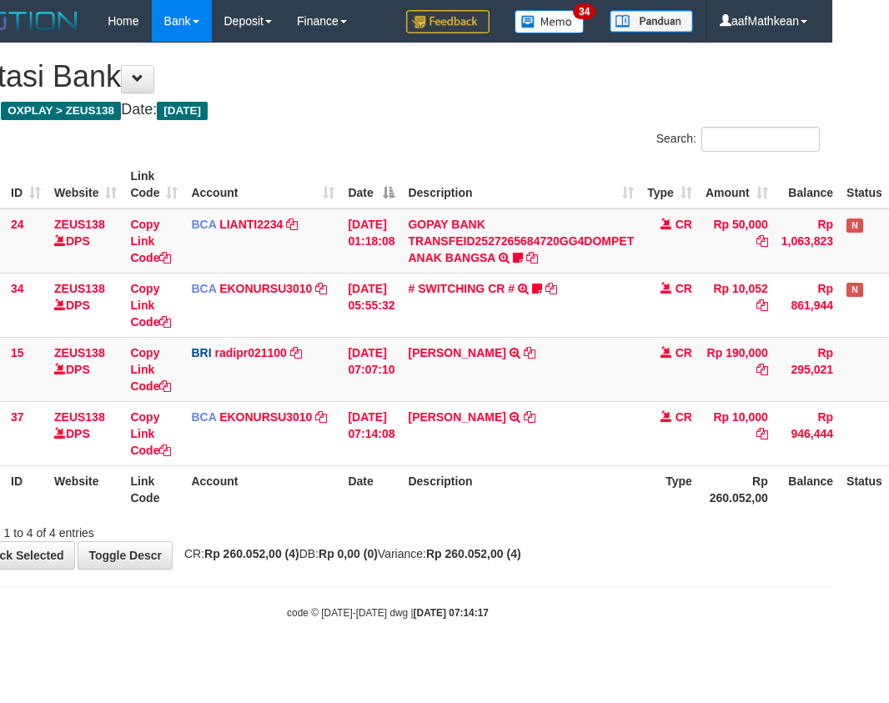
click at [544, 496] on th "Description" at bounding box center [520, 489] width 239 height 48
click at [540, 502] on th "Description" at bounding box center [520, 489] width 239 height 48
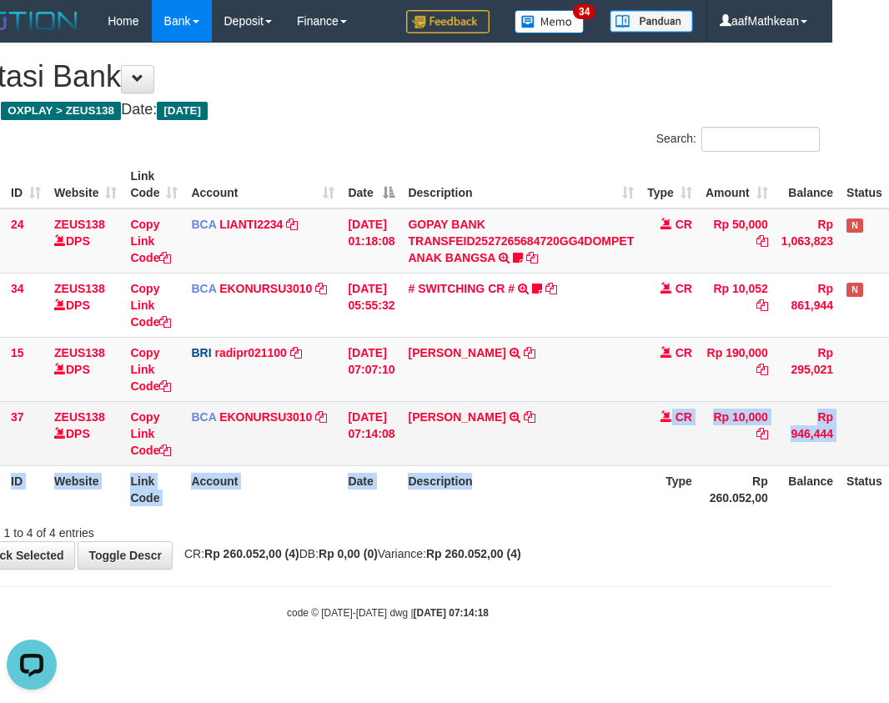
drag, startPoint x: 550, startPoint y: 450, endPoint x: 540, endPoint y: 428, distance: 24.3
click at [540, 428] on table "ID Website Link Code Account Date Description Type Amount Balance Status Action…" at bounding box center [456, 337] width 1001 height 352
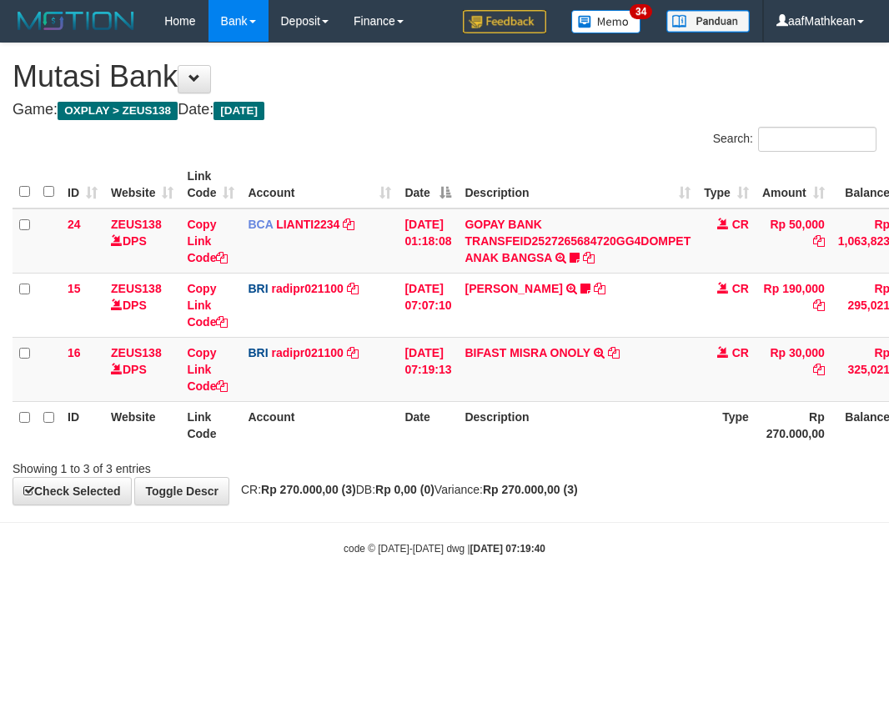
scroll to position [0, 57]
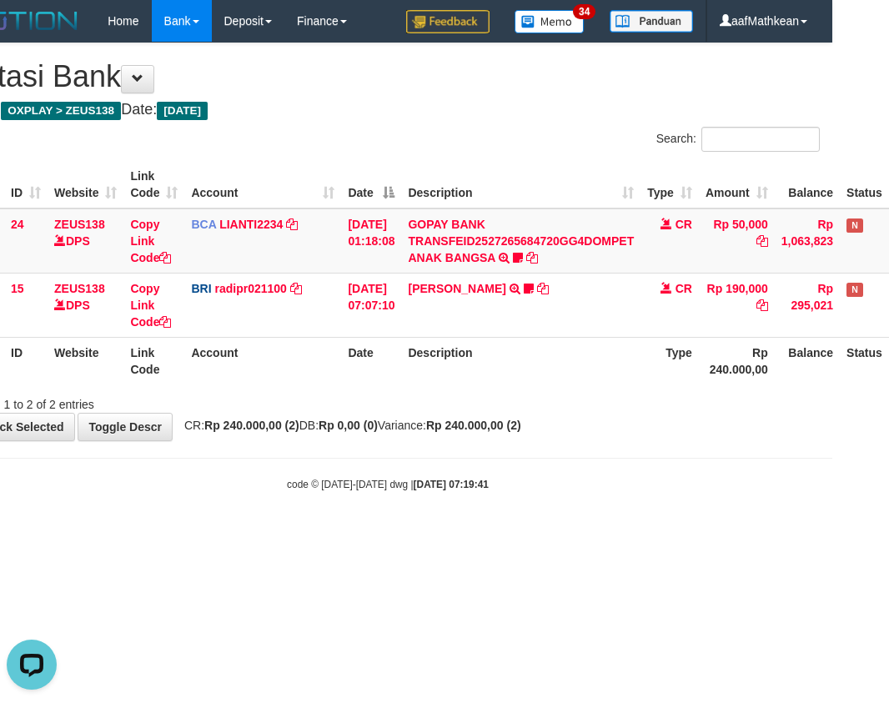
drag, startPoint x: 557, startPoint y: 385, endPoint x: 564, endPoint y: 433, distance: 48.0
click at [558, 394] on div "Search: ID Website Link Code Account Date Description Type Amount Balance Statu…" at bounding box center [388, 270] width 864 height 286
click at [564, 432] on div "**********" at bounding box center [387, 241] width 889 height 397
click at [567, 436] on div "**********" at bounding box center [387, 241] width 889 height 397
drag, startPoint x: 594, startPoint y: 571, endPoint x: 588, endPoint y: 562, distance: 10.9
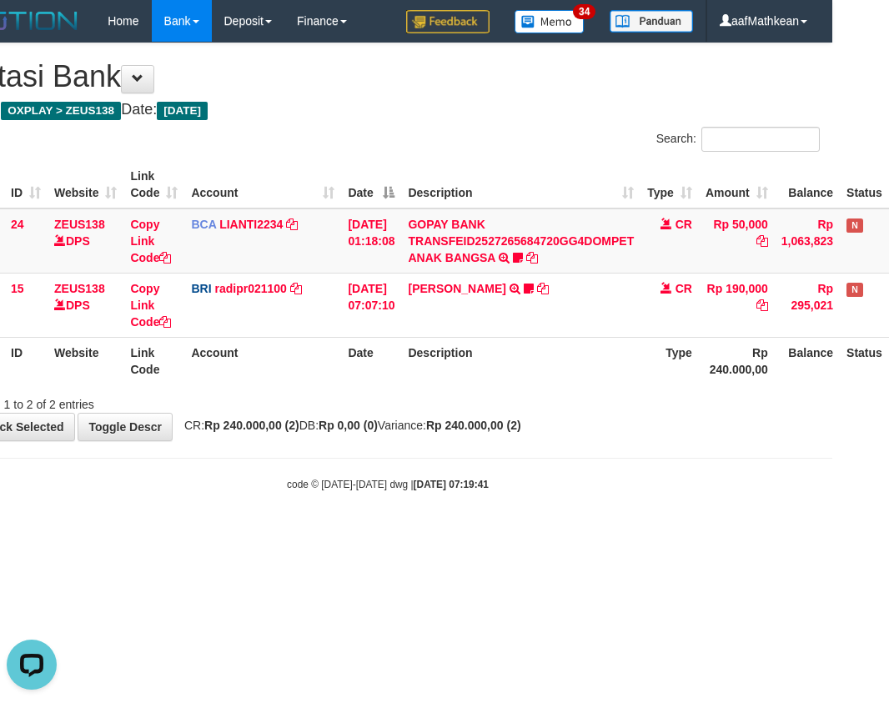
click at [589, 534] on html "Toggle navigation Home Bank Account List Load By Website Group [OXPLAY] ZEUS138…" at bounding box center [387, 267] width 889 height 534
click at [490, 534] on html "Toggle navigation Home Bank Account List Load By Website Group [OXPLAY] ZEUS138…" at bounding box center [387, 267] width 889 height 534
click at [505, 534] on html "Toggle navigation Home Bank Account List Load By Website Group [OXPLAY] ZEUS138…" at bounding box center [387, 267] width 889 height 534
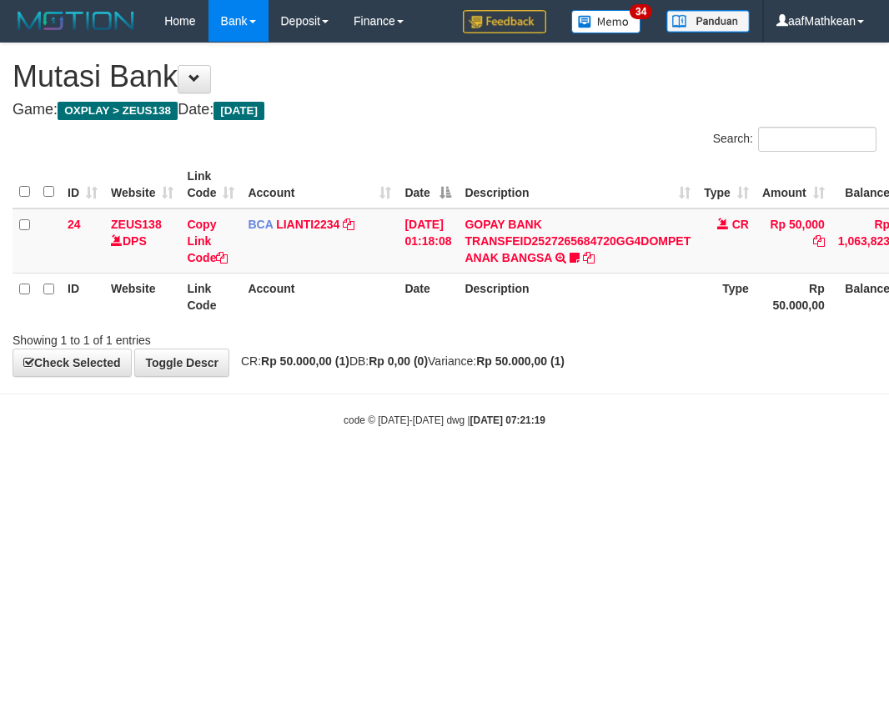
scroll to position [0, 57]
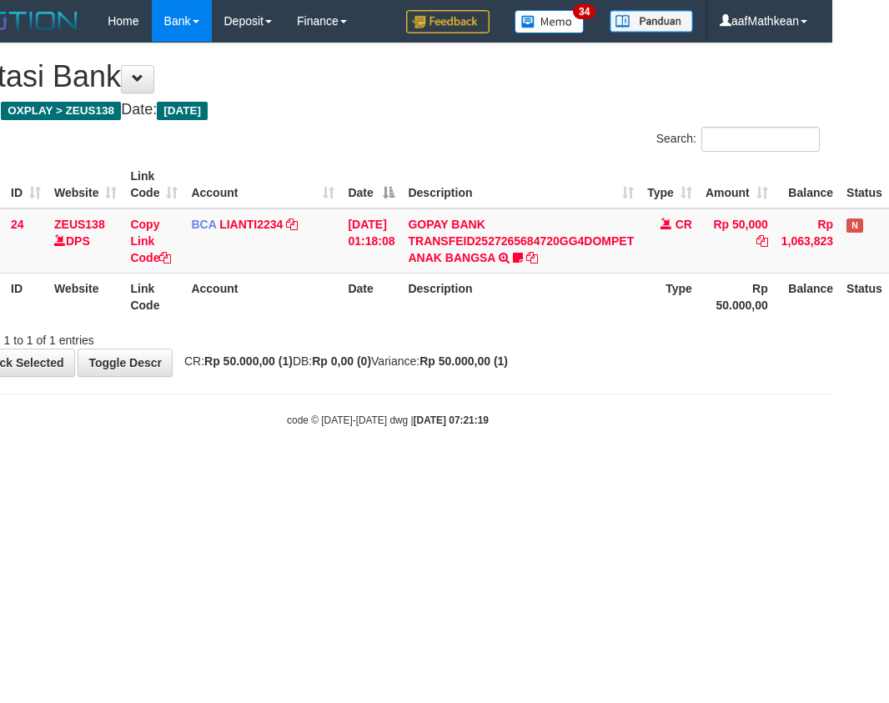
click at [458, 389] on body "Toggle navigation Home Bank Account List Load By Website Group [OXPLAY] ZEUS138…" at bounding box center [387, 235] width 889 height 470
click at [625, 465] on body "Toggle navigation Home Bank Account List Load By Website Group [OXPLAY] ZEUS138…" at bounding box center [387, 235] width 889 height 470
click at [546, 470] on html "Toggle navigation Home Bank Account List Load By Website Group [OXPLAY] ZEUS138…" at bounding box center [387, 235] width 889 height 470
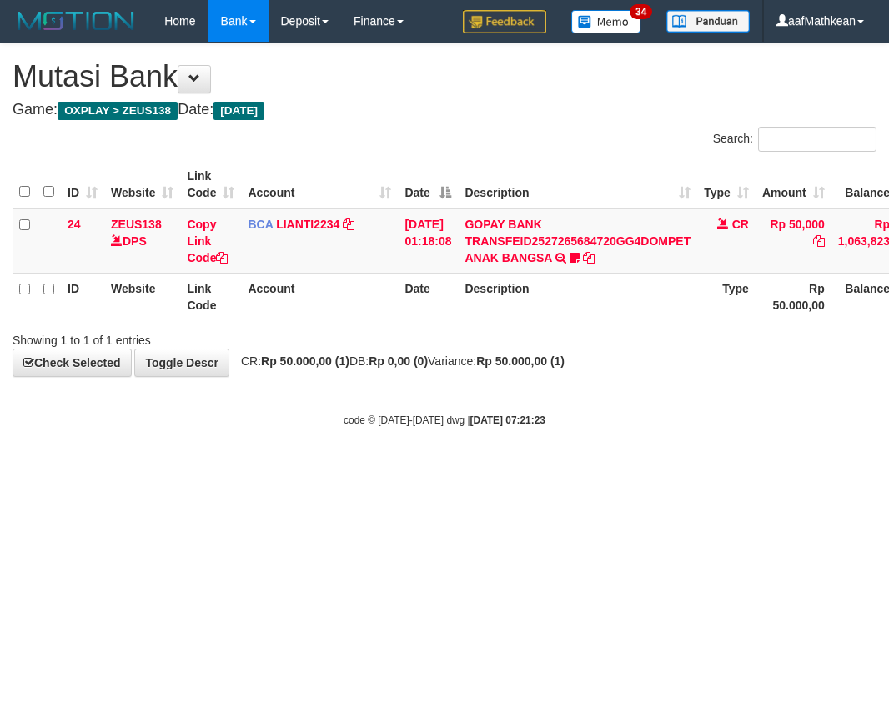
scroll to position [0, 57]
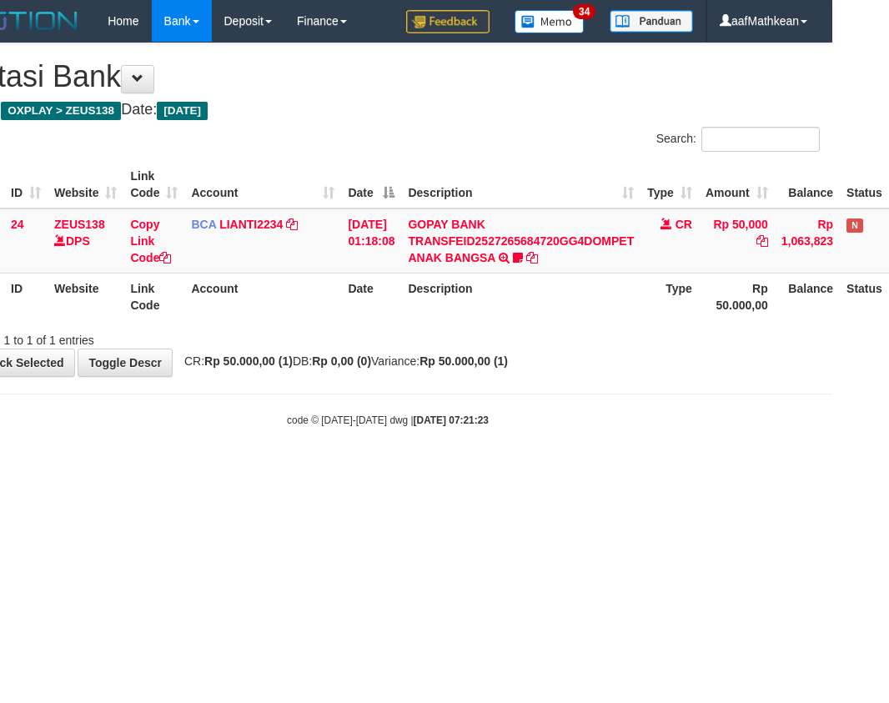
drag, startPoint x: 614, startPoint y: 536, endPoint x: 887, endPoint y: 560, distance: 274.6
click at [670, 470] on html "Toggle navigation Home Bank Account List Load By Website Group [OXPLAY] ZEUS138…" at bounding box center [387, 235] width 889 height 470
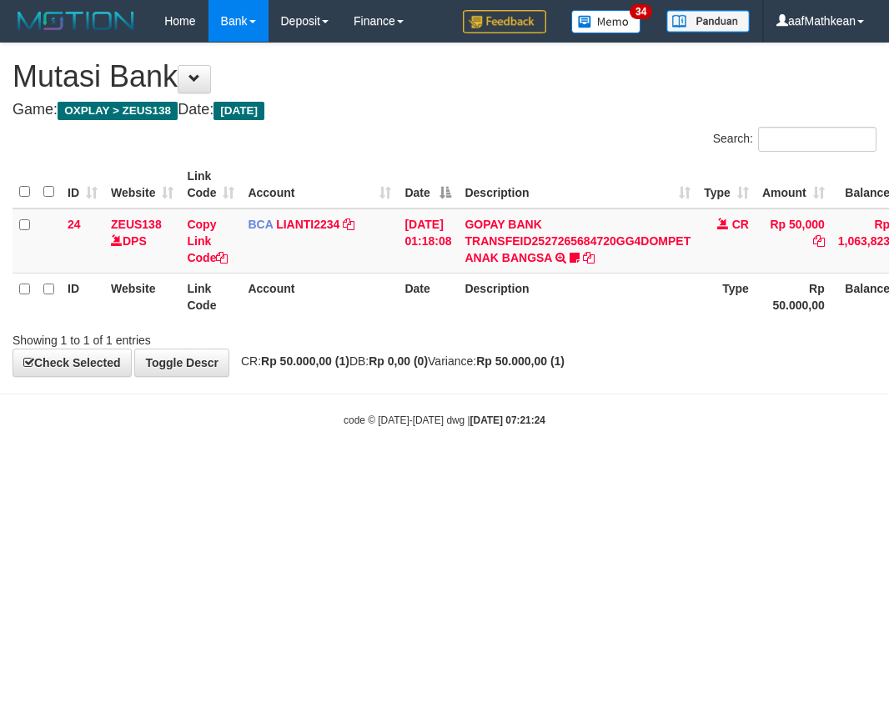
scroll to position [0, 57]
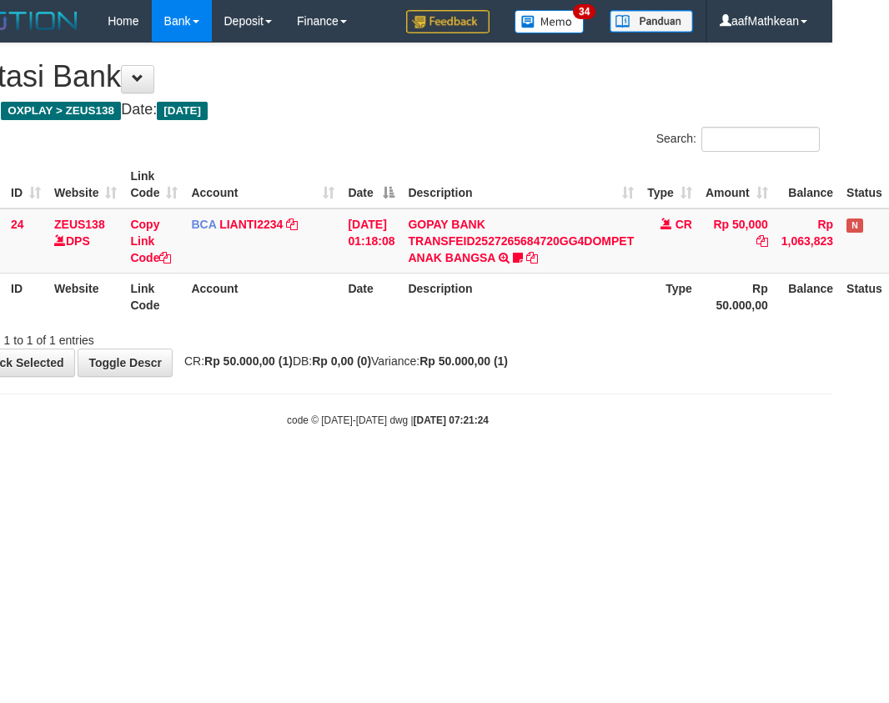
click at [760, 470] on html "Toggle navigation Home Bank Account List Load By Website Group [OXPLAY] ZEUS138…" at bounding box center [387, 235] width 889 height 470
click at [771, 470] on html "Toggle navigation Home Bank Account List Load By Website Group [OXPLAY] ZEUS138…" at bounding box center [387, 235] width 889 height 470
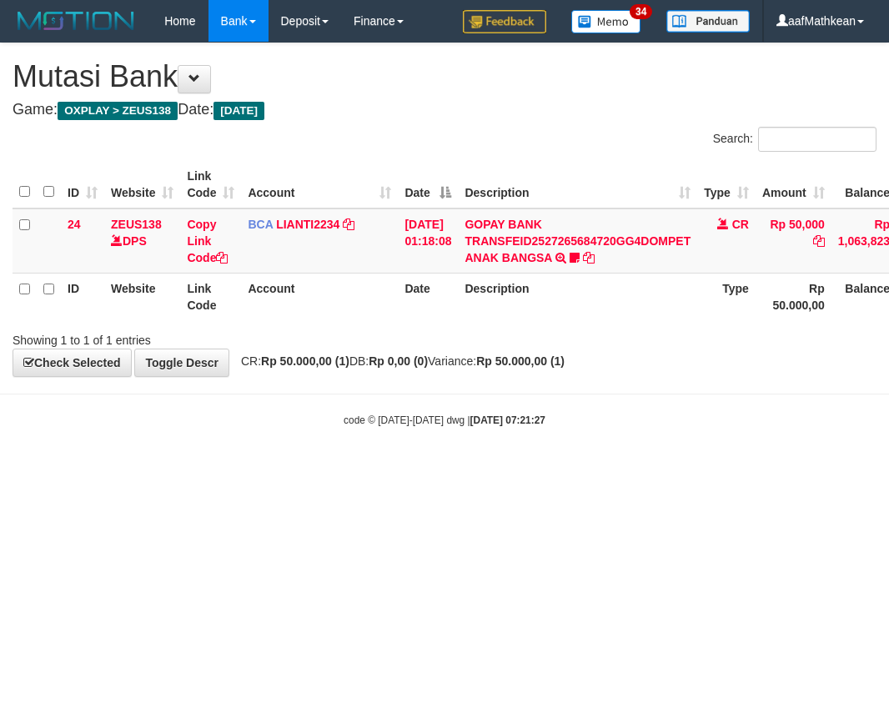
scroll to position [0, 57]
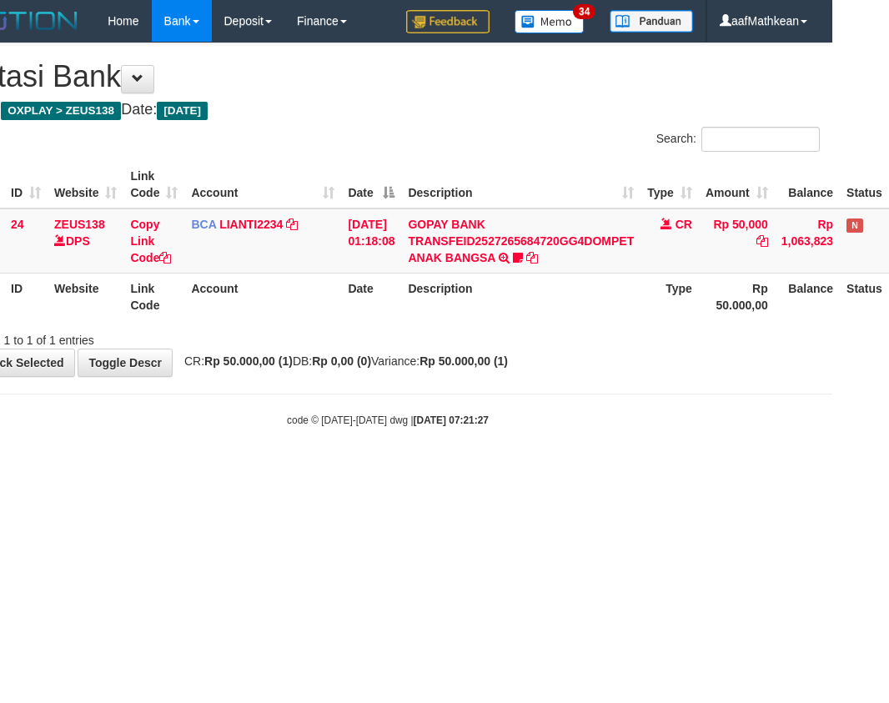
click at [767, 470] on html "Toggle navigation Home Bank Account List Load By Website Group [OXPLAY] ZEUS138…" at bounding box center [387, 235] width 889 height 470
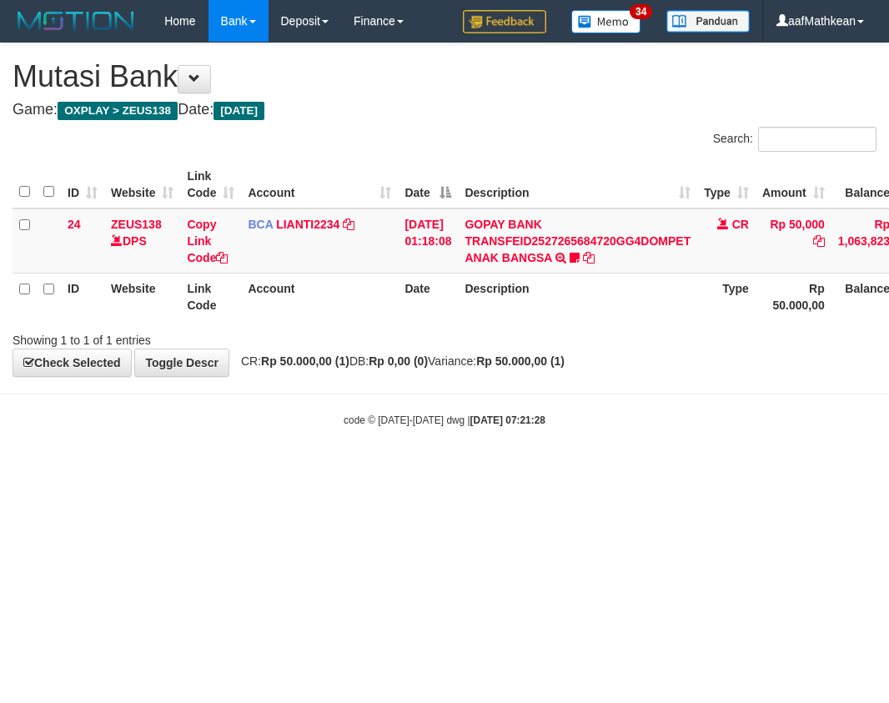
scroll to position [0, 57]
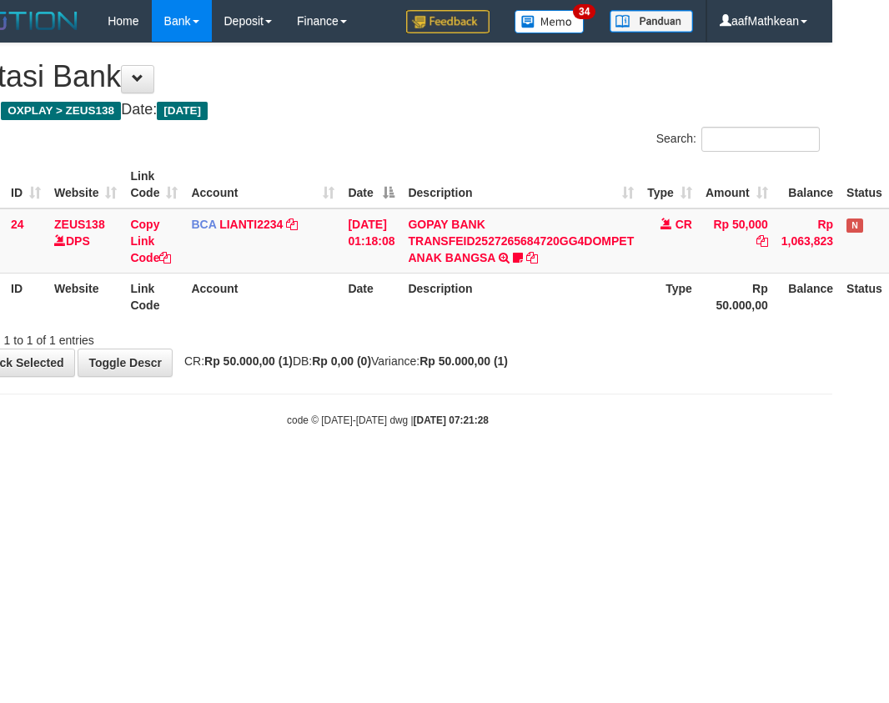
click at [726, 470] on html "Toggle navigation Home Bank Account List Load By Website Group [OXPLAY] ZEUS138…" at bounding box center [387, 235] width 889 height 470
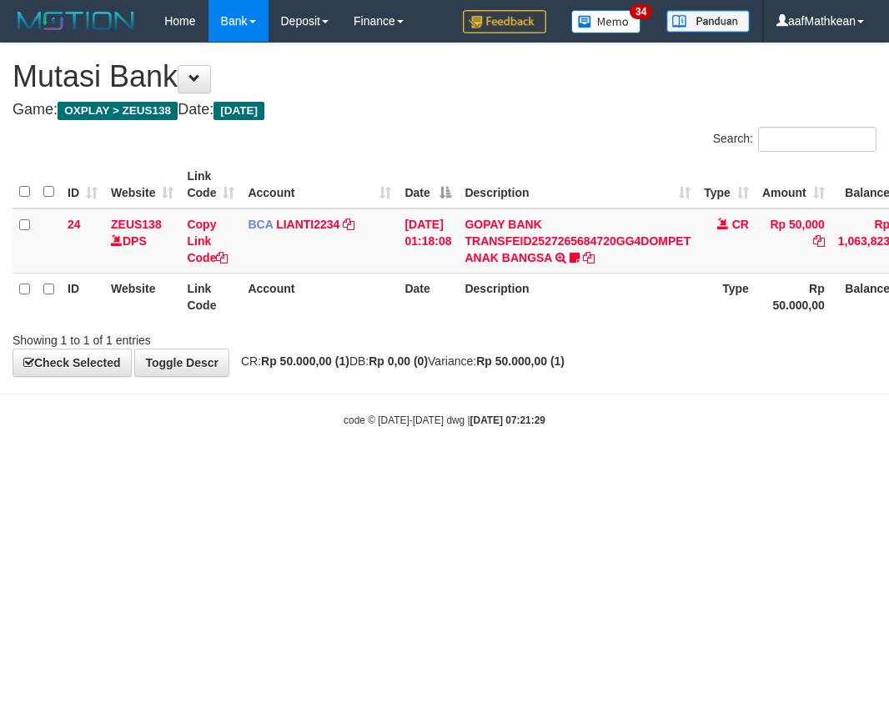
scroll to position [0, 57]
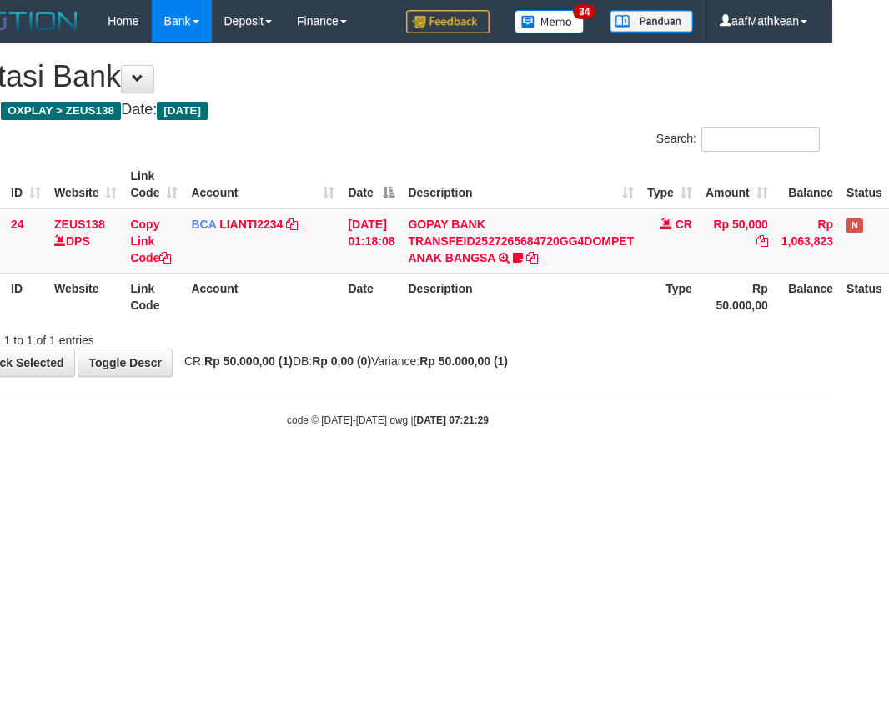
click at [732, 470] on html "Toggle navigation Home Bank Account List Load By Website Group [OXPLAY] ZEUS138…" at bounding box center [387, 235] width 889 height 470
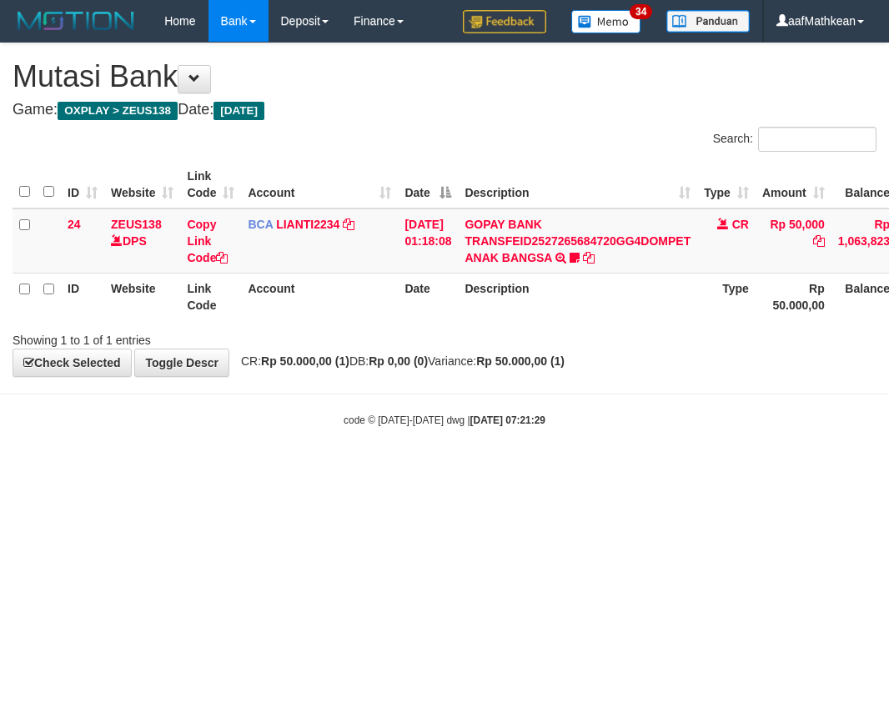
scroll to position [0, 57]
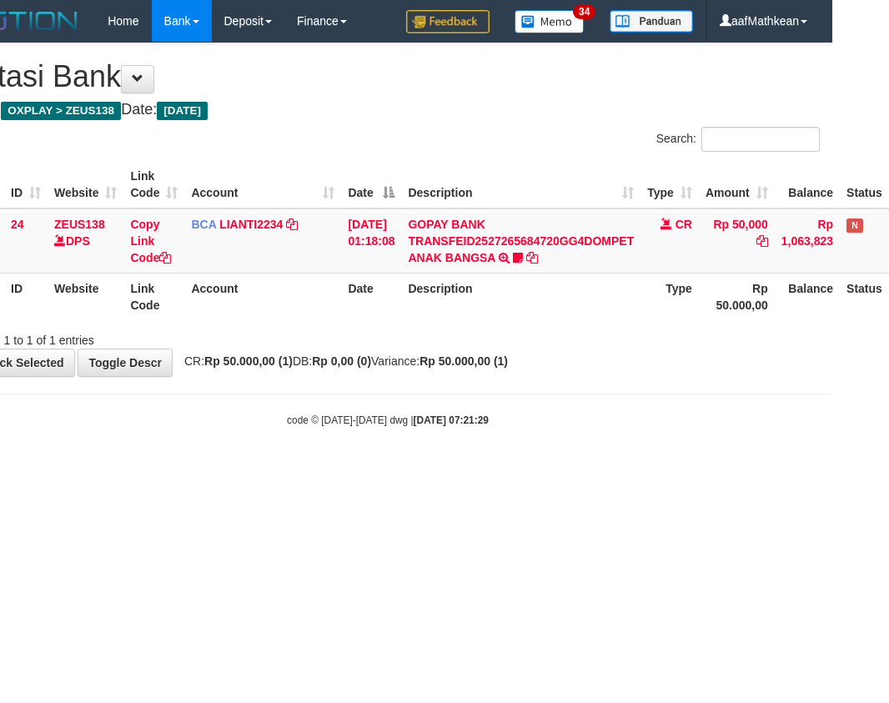
click at [731, 470] on html "Toggle navigation Home Bank Account List Load By Website Group [OXPLAY] ZEUS138…" at bounding box center [387, 235] width 889 height 470
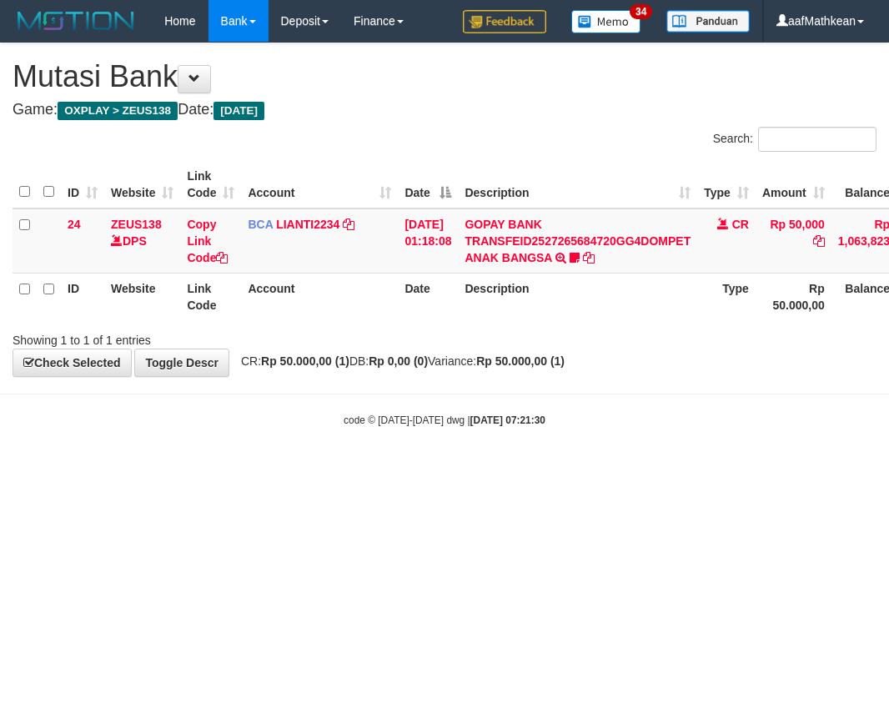
scroll to position [0, 57]
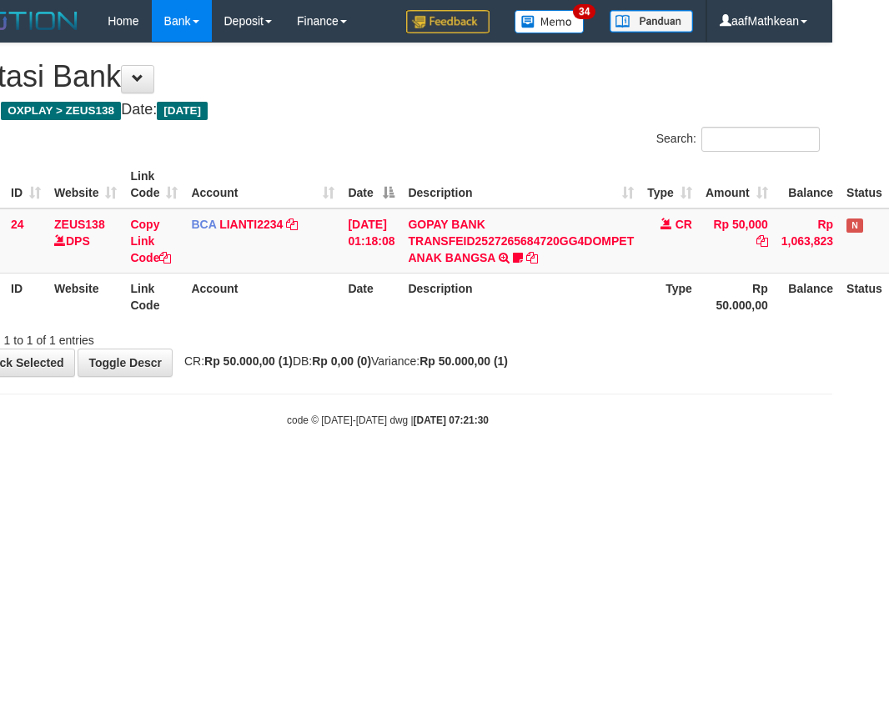
click at [734, 470] on html "Toggle navigation Home Bank Account List Load By Website Group [OXPLAY] ZEUS138…" at bounding box center [387, 235] width 889 height 470
click at [607, 427] on div "code © 2012-2018 dwg | 2025/09/30 07:21:30" at bounding box center [387, 419] width 889 height 17
click at [565, 357] on div "**********" at bounding box center [387, 209] width 889 height 333
click at [617, 470] on html "Toggle navigation Home Bank Account List Load By Website Group [OXPLAY] ZEUS138…" at bounding box center [387, 235] width 889 height 470
click at [652, 463] on body "Toggle navigation Home Bank Account List Load By Website Group [OXPLAY] ZEUS138…" at bounding box center [387, 235] width 889 height 470
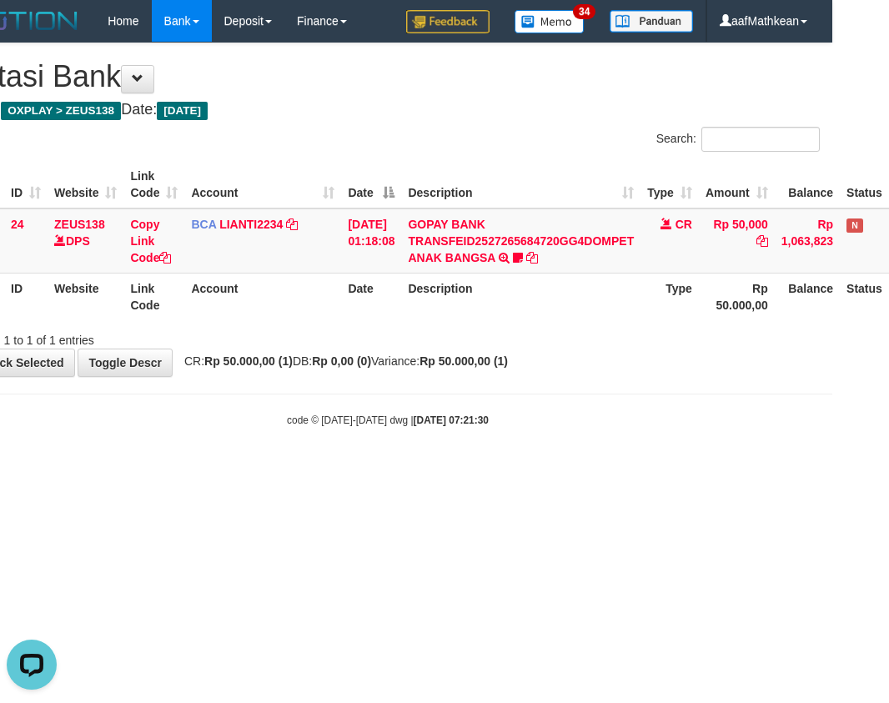
drag, startPoint x: 558, startPoint y: 513, endPoint x: 575, endPoint y: 516, distance: 17.0
click at [560, 470] on html "Toggle navigation Home Bank Account List Load By Website Group [OXPLAY] ZEUS138…" at bounding box center [387, 235] width 889 height 470
click at [575, 470] on html "Toggle navigation Home Bank Account List Load By Website Group [OXPLAY] ZEUS138…" at bounding box center [387, 235] width 889 height 470
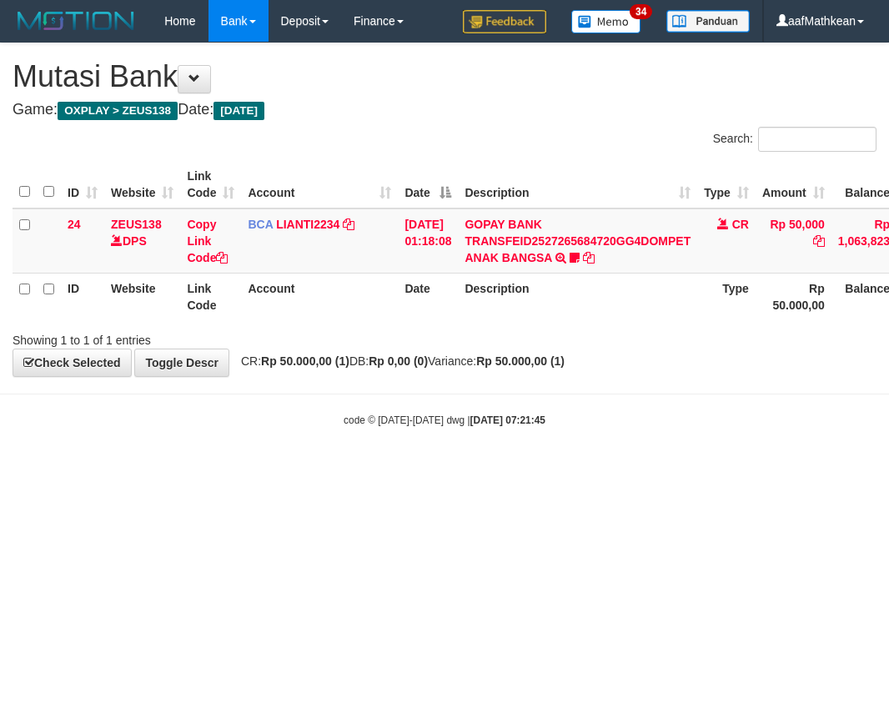
scroll to position [0, 57]
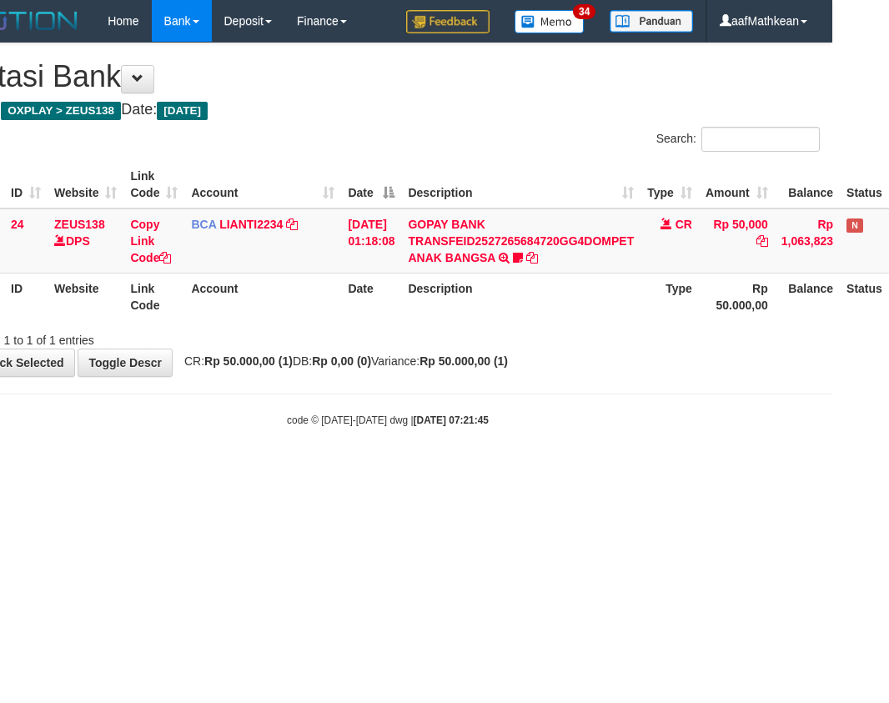
click at [599, 470] on html "Toggle navigation Home Bank Account List Load By Website Group [OXPLAY] ZEUS138…" at bounding box center [387, 235] width 889 height 470
click at [603, 470] on html "Toggle navigation Home Bank Account List Load By Website Group [OXPLAY] ZEUS138…" at bounding box center [387, 235] width 889 height 470
click at [624, 470] on html "Toggle navigation Home Bank Account List Load By Website Group [OXPLAY] ZEUS138…" at bounding box center [387, 235] width 889 height 470
click at [626, 470] on html "Toggle navigation Home Bank Account List Load By Website Group [OXPLAY] ZEUS138…" at bounding box center [387, 235] width 889 height 470
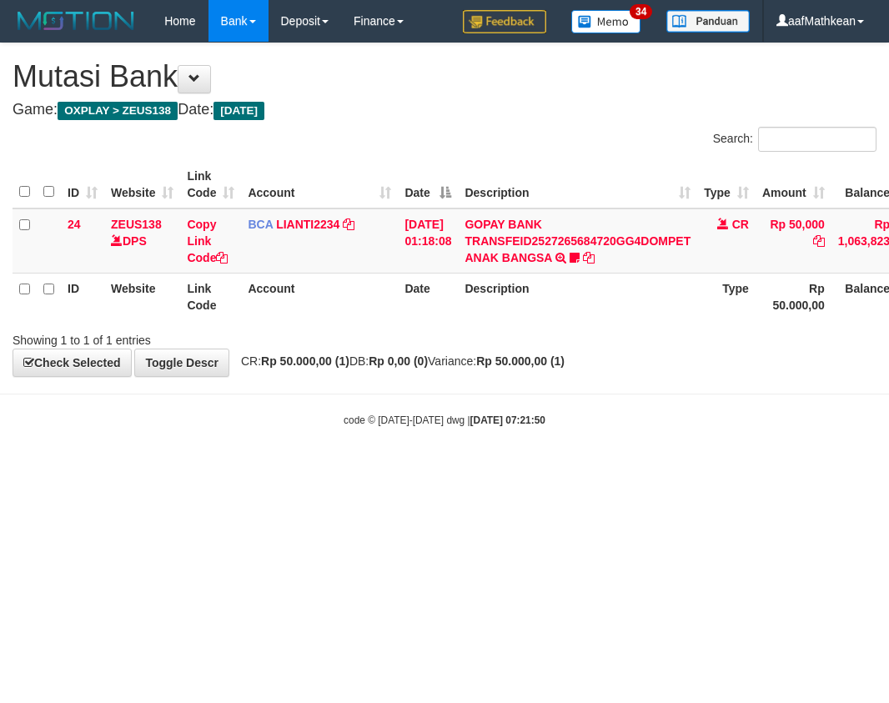
scroll to position [0, 57]
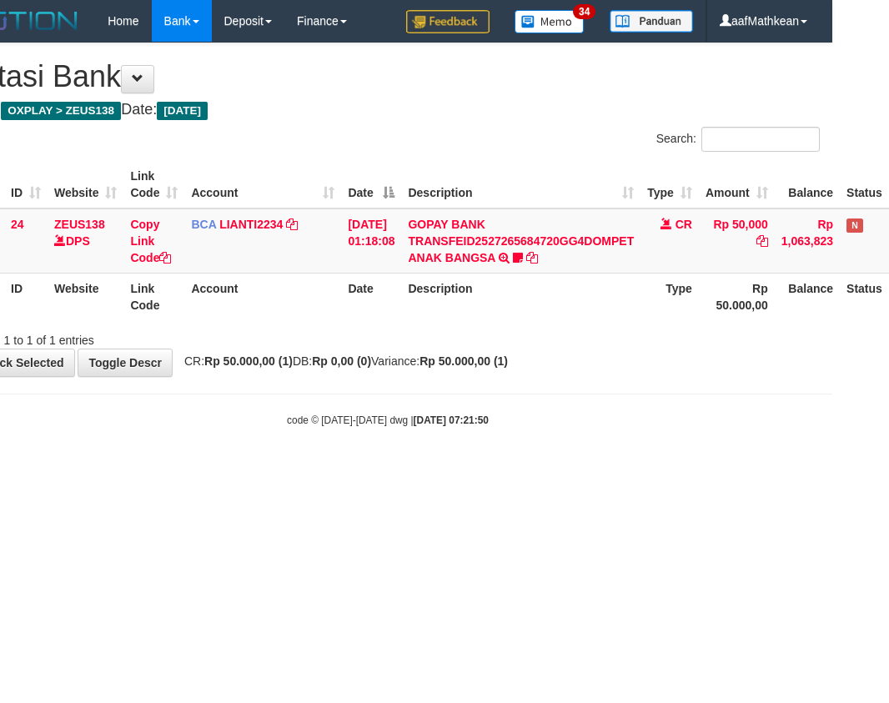
click at [627, 470] on html "Toggle navigation Home Bank Account List Load By Website Group [OXPLAY] ZEUS138…" at bounding box center [387, 235] width 889 height 470
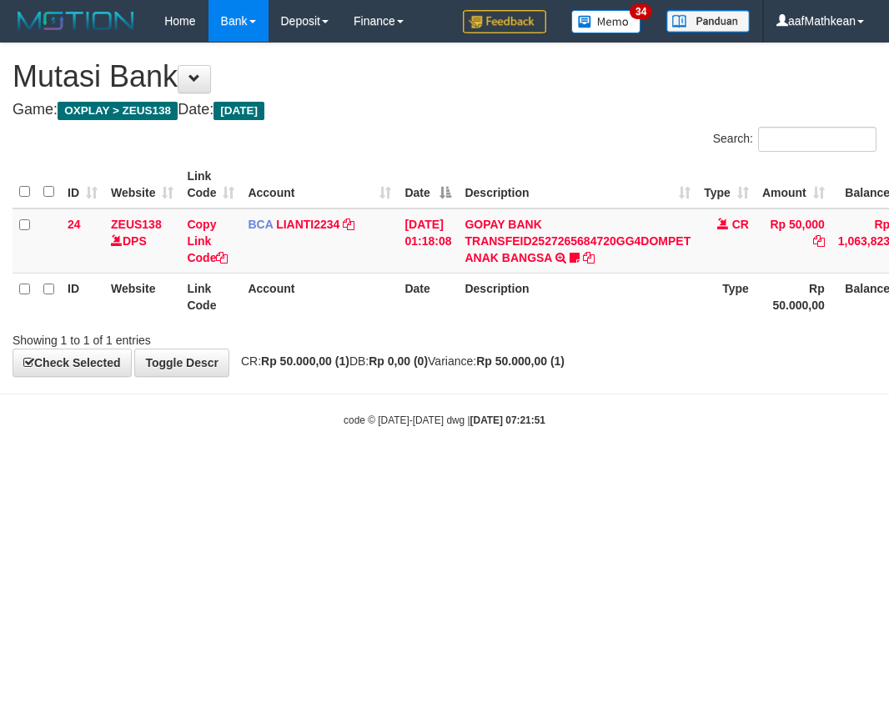
scroll to position [0, 57]
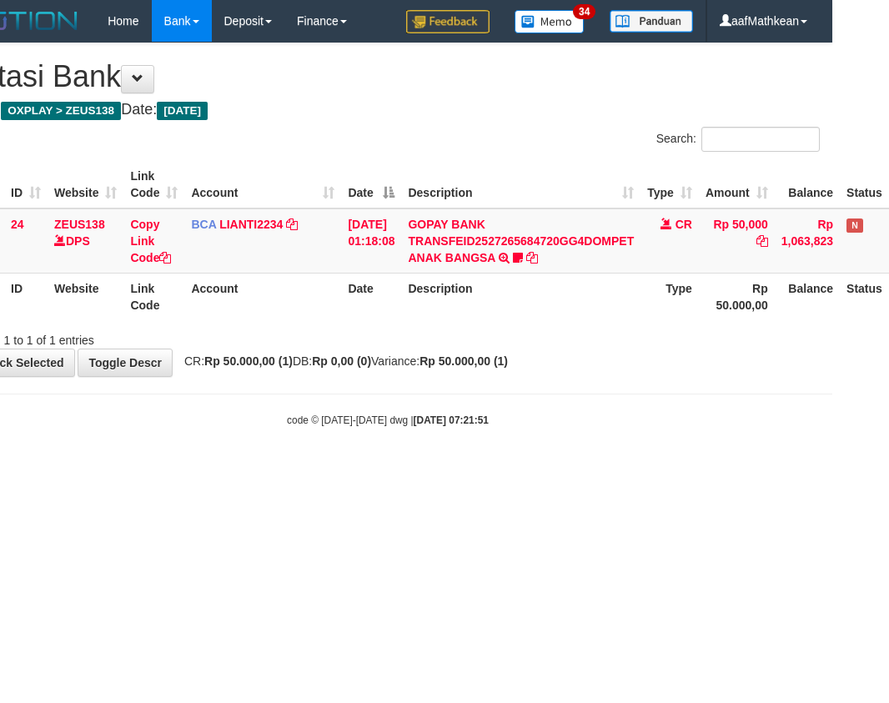
click at [627, 470] on html "Toggle navigation Home Bank Account List Load By Website Group [OXPLAY] ZEUS138…" at bounding box center [387, 235] width 889 height 470
click at [625, 470] on html "Toggle navigation Home Bank Account List Load By Website Group [OXPLAY] ZEUS138…" at bounding box center [387, 235] width 889 height 470
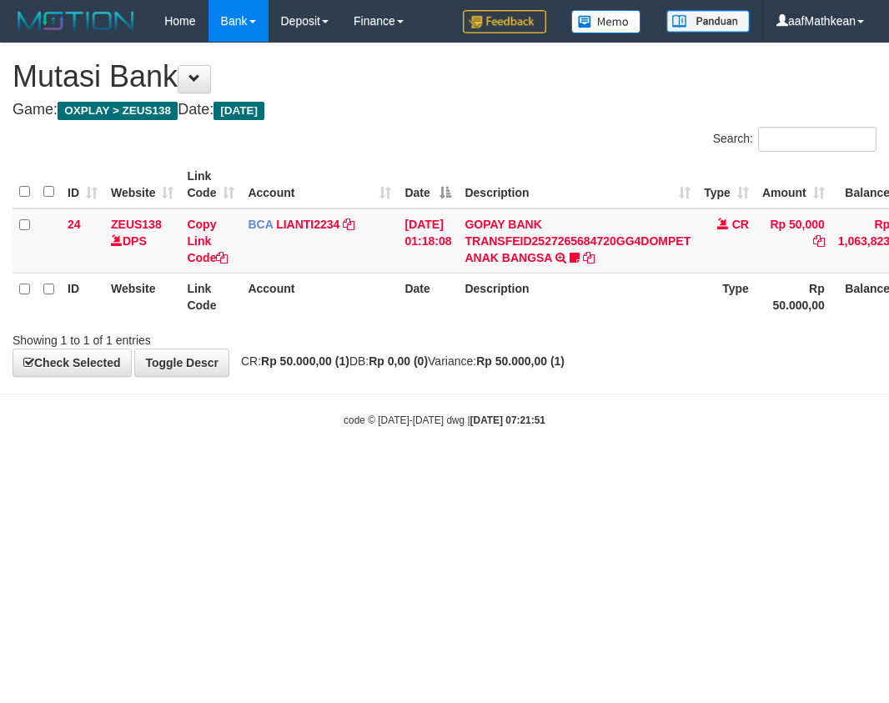
click at [622, 470] on html "Toggle navigation Home Bank Account List Load By Website Group [OXPLAY] ZEUS138…" at bounding box center [444, 235] width 889 height 470
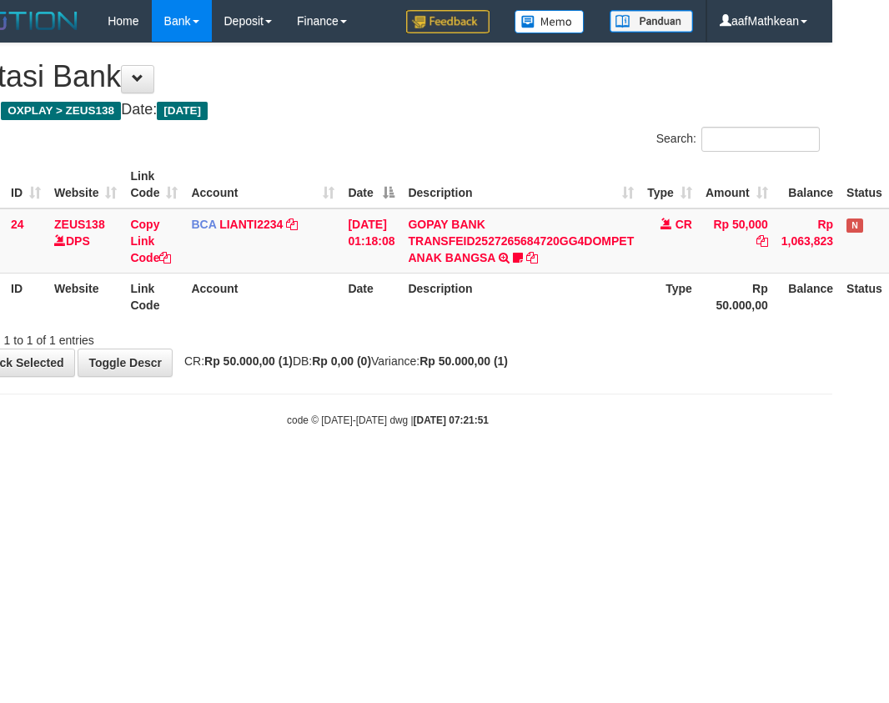
scroll to position [0, 57]
click at [621, 470] on html "Toggle navigation Home Bank Account List Load By Website Group [OXPLAY] ZEUS138…" at bounding box center [387, 235] width 889 height 470
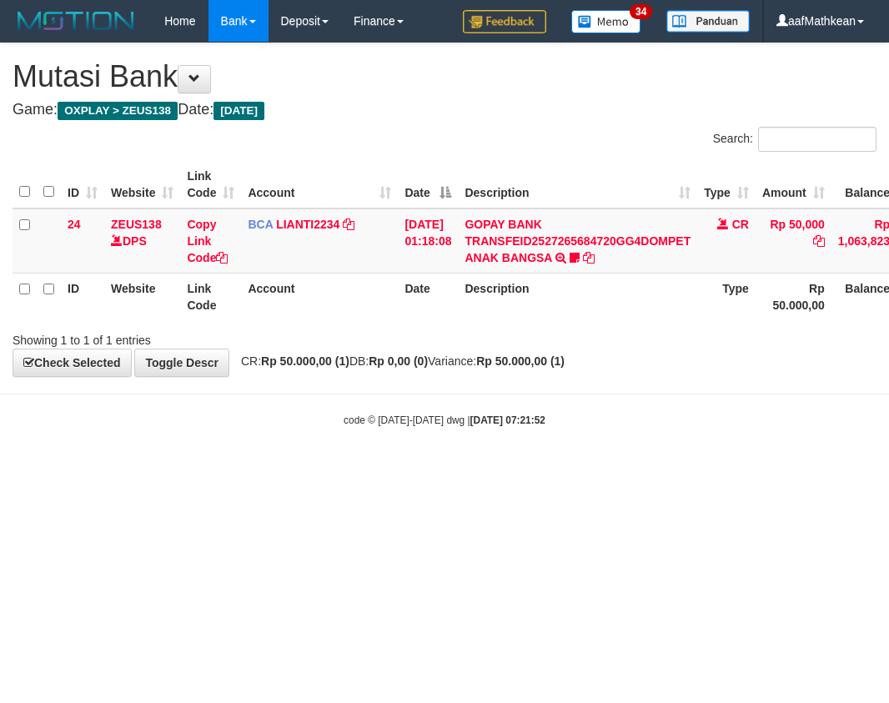
scroll to position [0, 57]
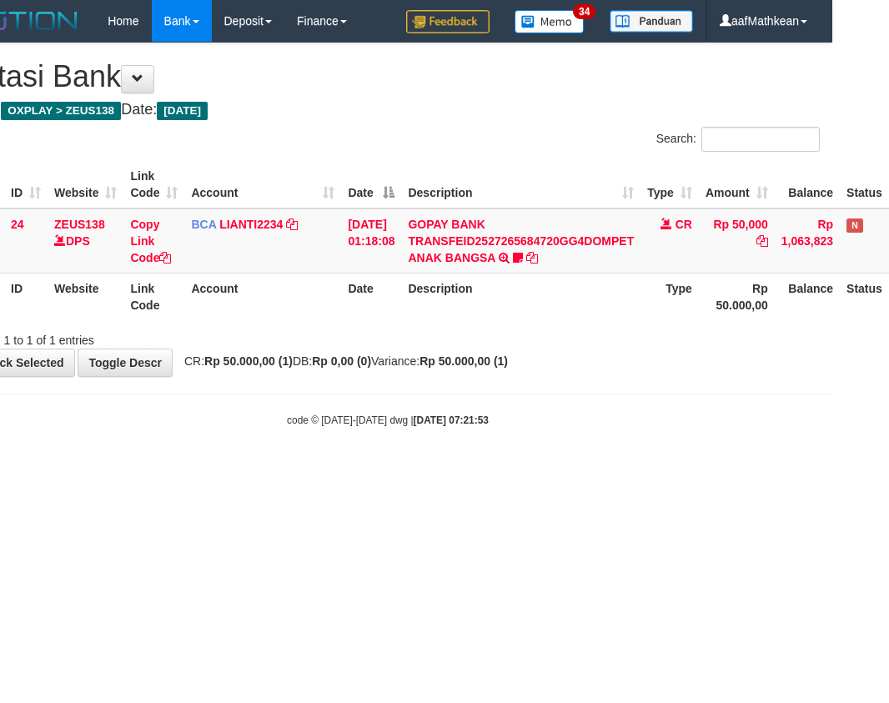
click at [616, 470] on html "Toggle navigation Home Bank Account List Load By Website Group [OXPLAY] ZEUS138…" at bounding box center [387, 235] width 889 height 470
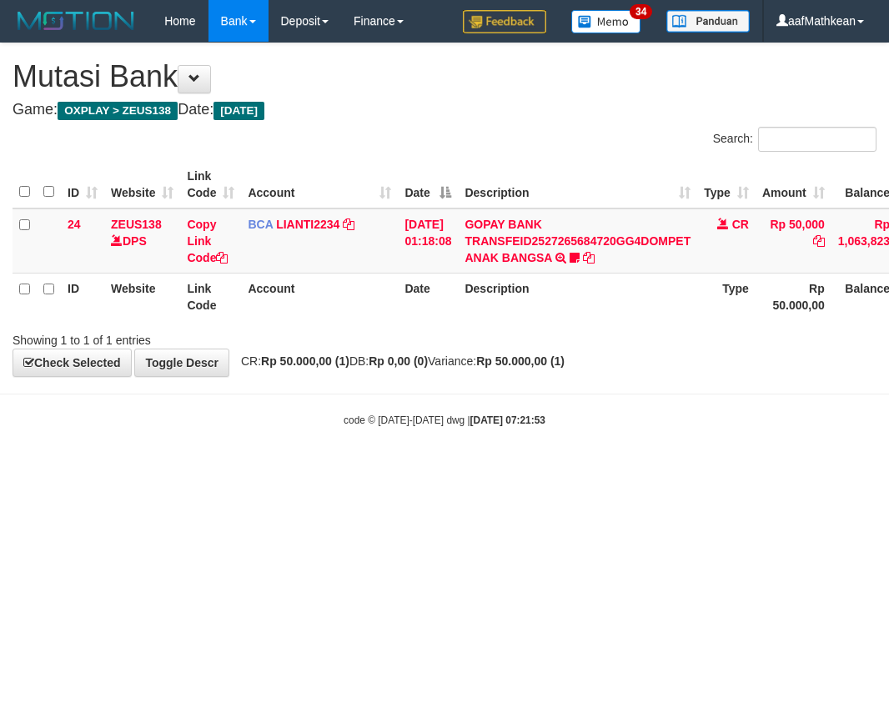
scroll to position [0, 57]
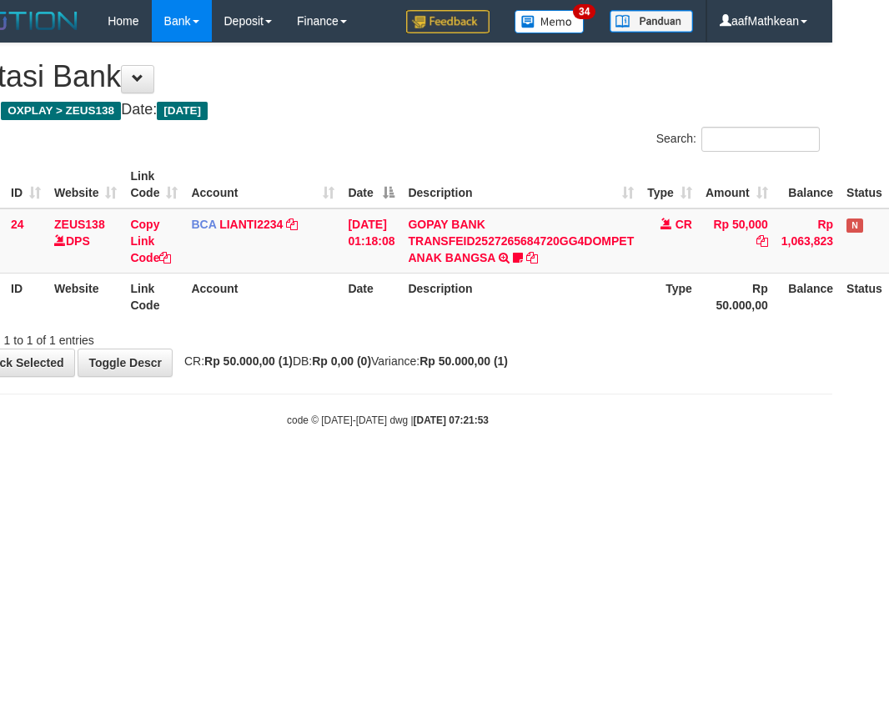
click at [616, 470] on html "Toggle navigation Home Bank Account List Load By Website Group [OXPLAY] ZEUS138…" at bounding box center [387, 235] width 889 height 470
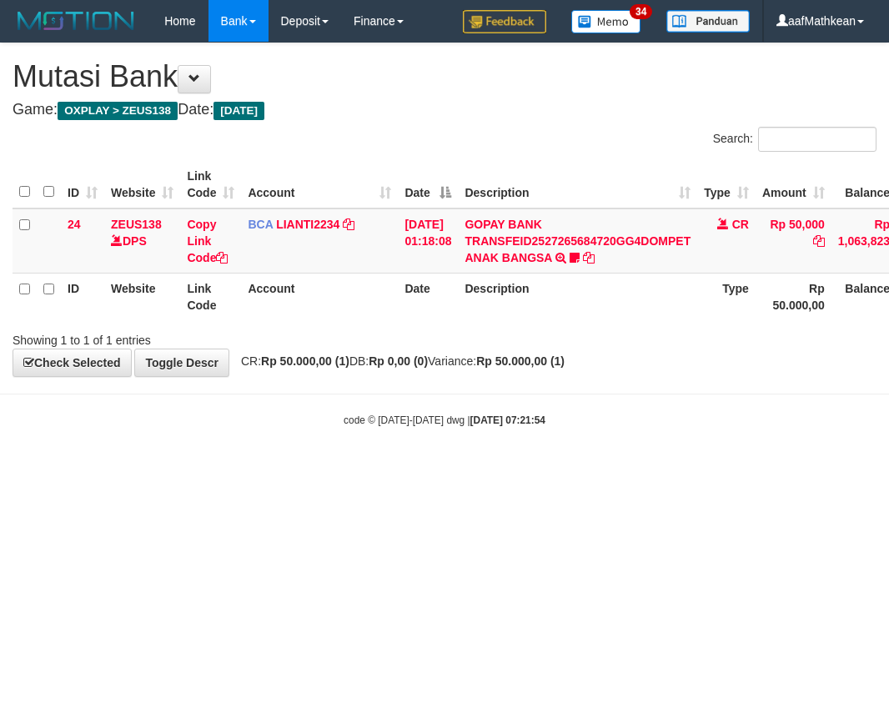
click at [616, 470] on html "Toggle navigation Home Bank Account List Load By Website Group [OXPLAY] ZEUS138…" at bounding box center [444, 235] width 889 height 470
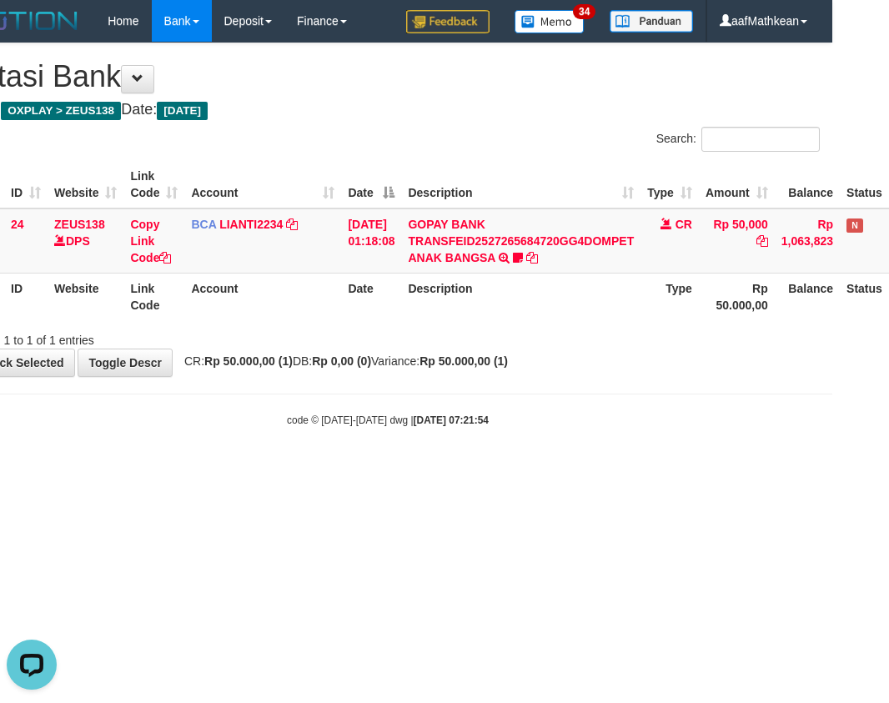
click at [473, 470] on html "Toggle navigation Home Bank Account List Load By Website Group [OXPLAY] ZEUS138…" at bounding box center [387, 235] width 889 height 470
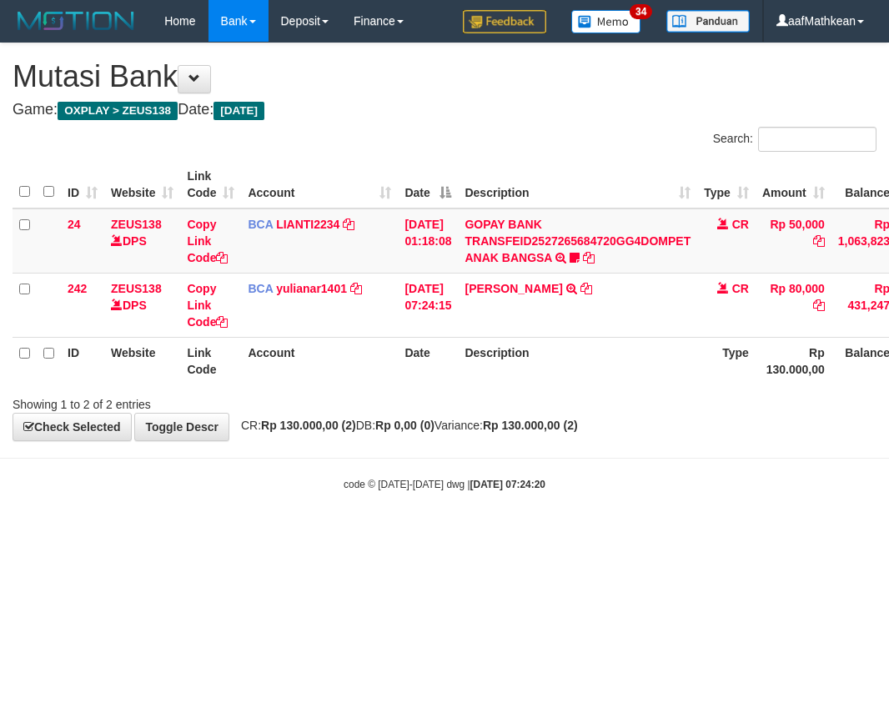
scroll to position [0, 57]
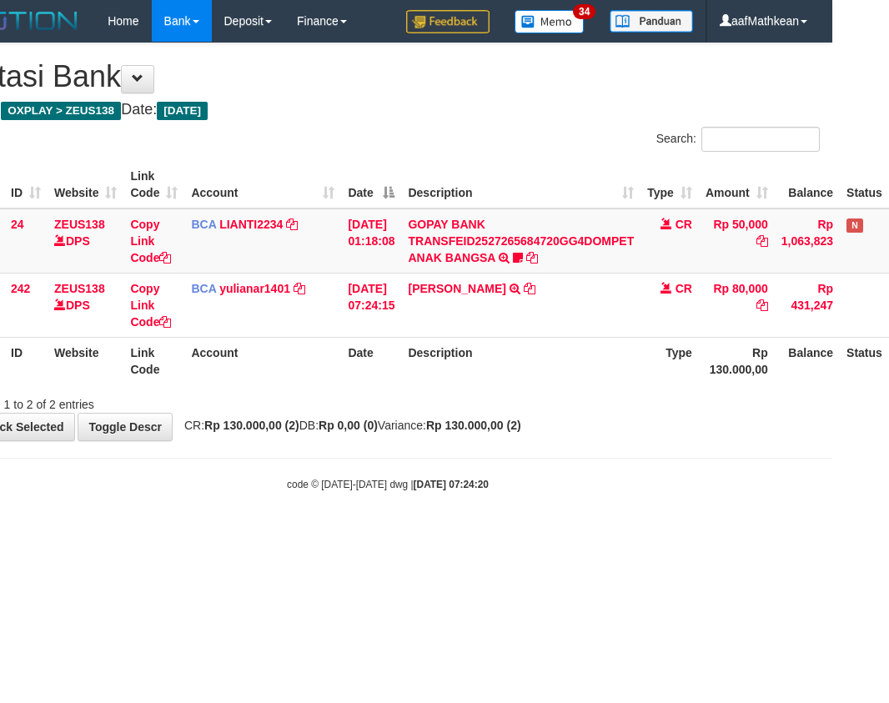
click at [466, 518] on body "Toggle navigation Home Bank Account List Load By Website Group [OXPLAY] ZEUS138…" at bounding box center [387, 267] width 889 height 534
click at [463, 534] on html "Toggle navigation Home Bank Account List Load By Website Group [OXPLAY] ZEUS138…" at bounding box center [387, 267] width 889 height 534
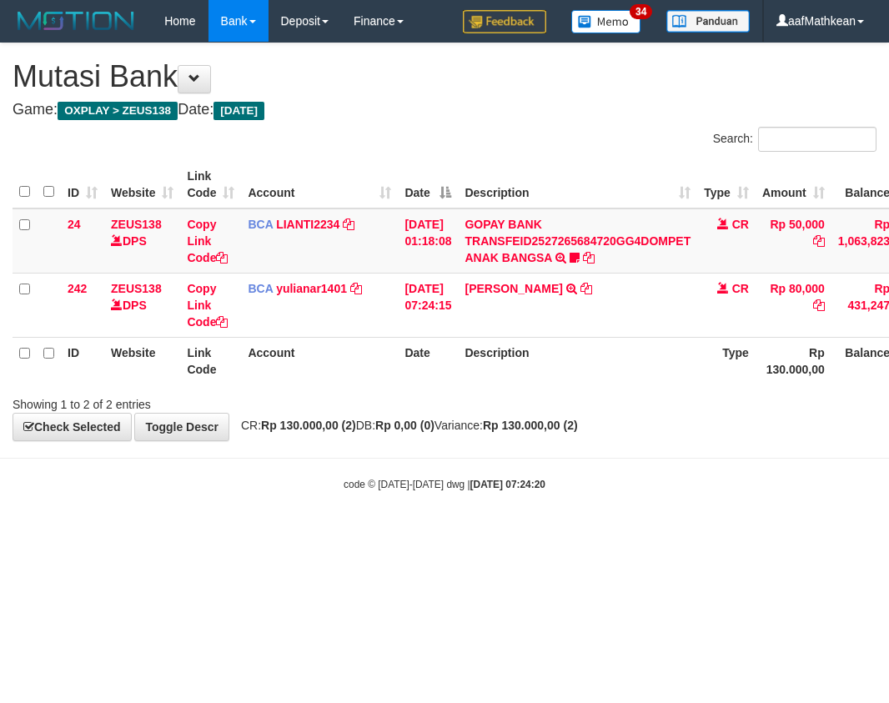
scroll to position [0, 57]
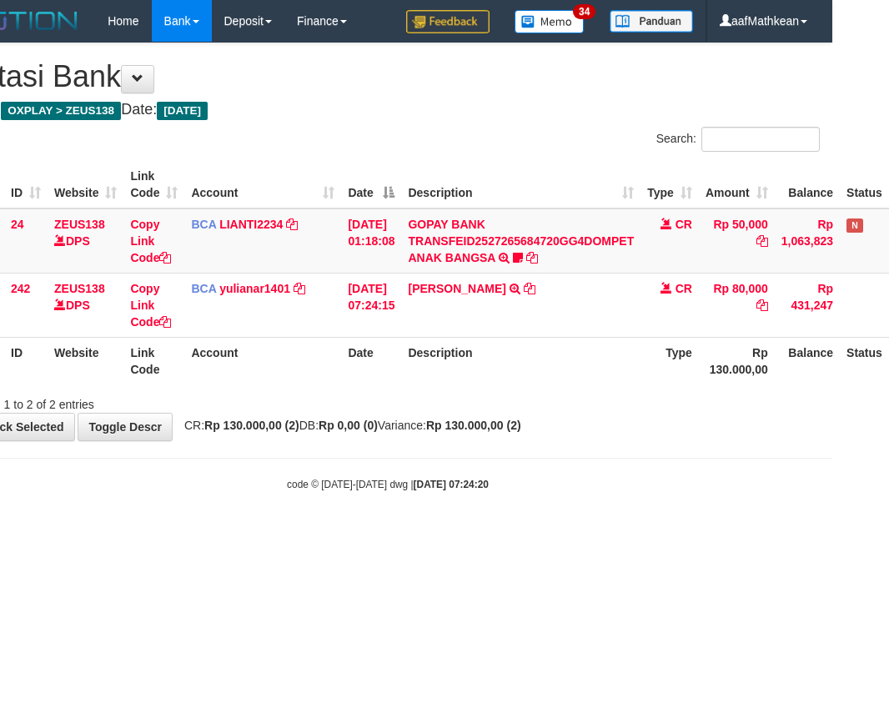
click at [462, 534] on html "Toggle navigation Home Bank Account List Load By Website Group [OXPLAY] ZEUS138…" at bounding box center [387, 267] width 889 height 534
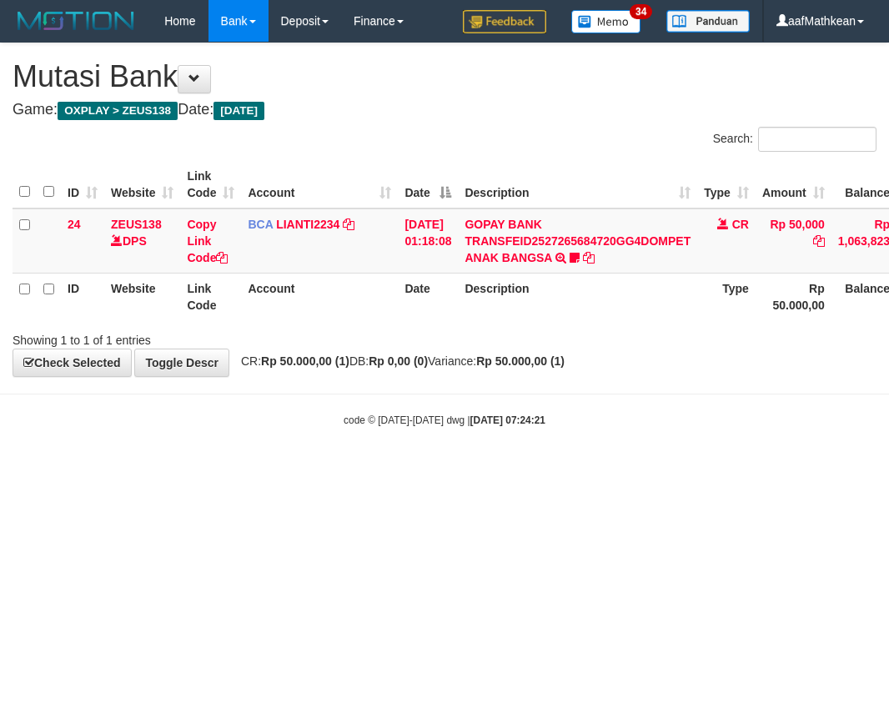
click at [463, 470] on html "Toggle navigation Home Bank Account List Load By Website Group [OXPLAY] ZEUS138…" at bounding box center [444, 235] width 889 height 470
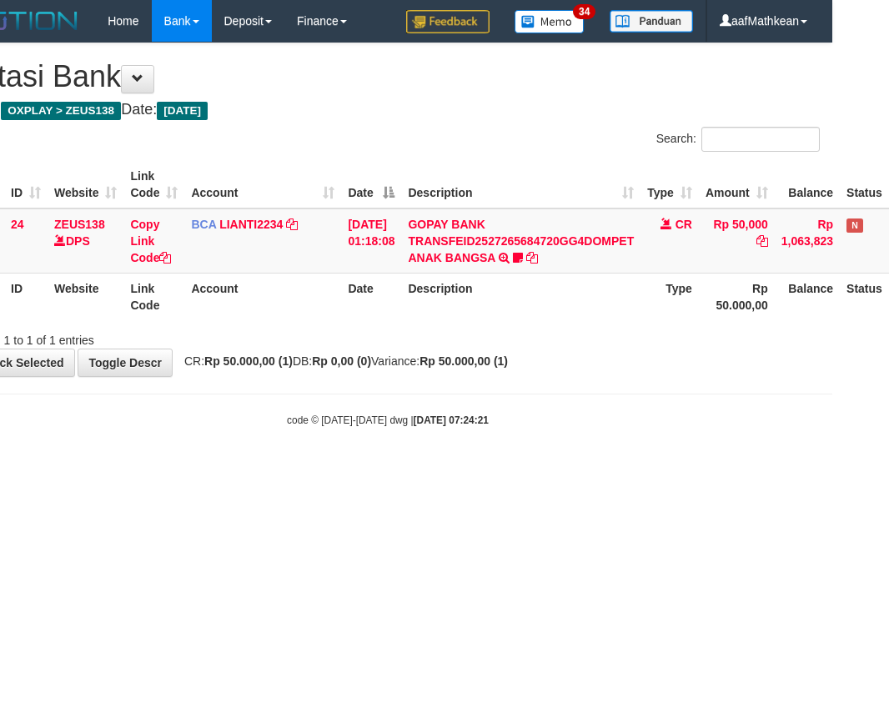
click at [466, 470] on html "Toggle navigation Home Bank Account List Load By Website Group [OXPLAY] ZEUS138…" at bounding box center [387, 235] width 889 height 470
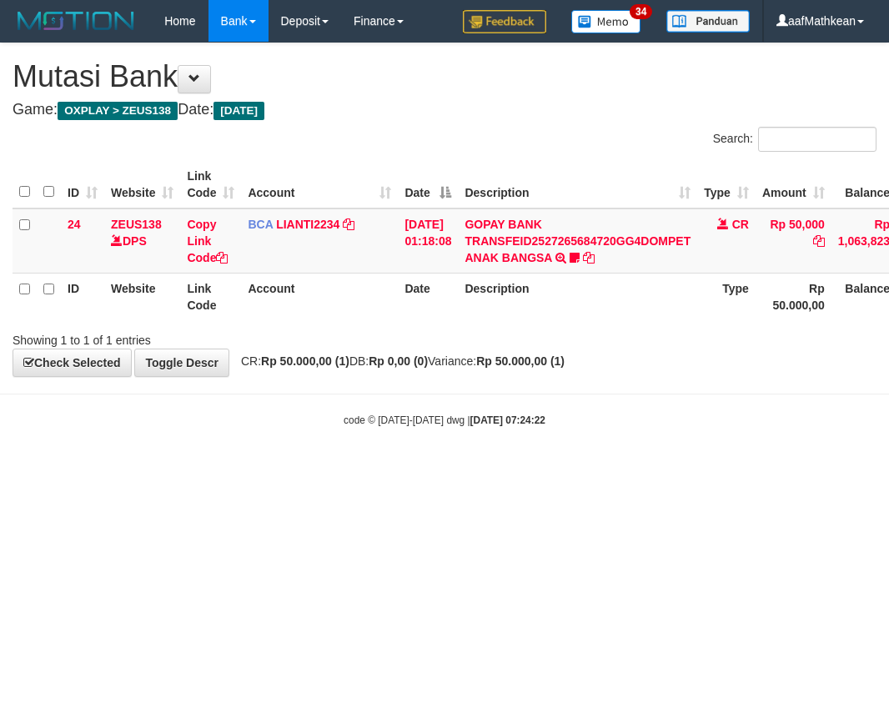
scroll to position [0, 57]
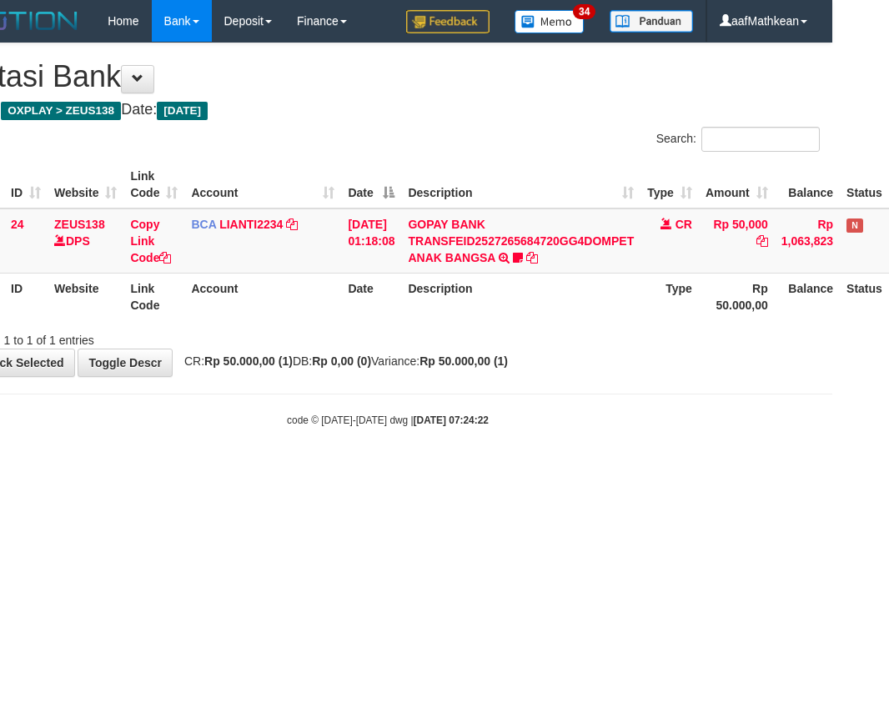
click at [466, 470] on html "Toggle navigation Home Bank Account List Load By Website Group [OXPLAY] ZEUS138…" at bounding box center [387, 235] width 889 height 470
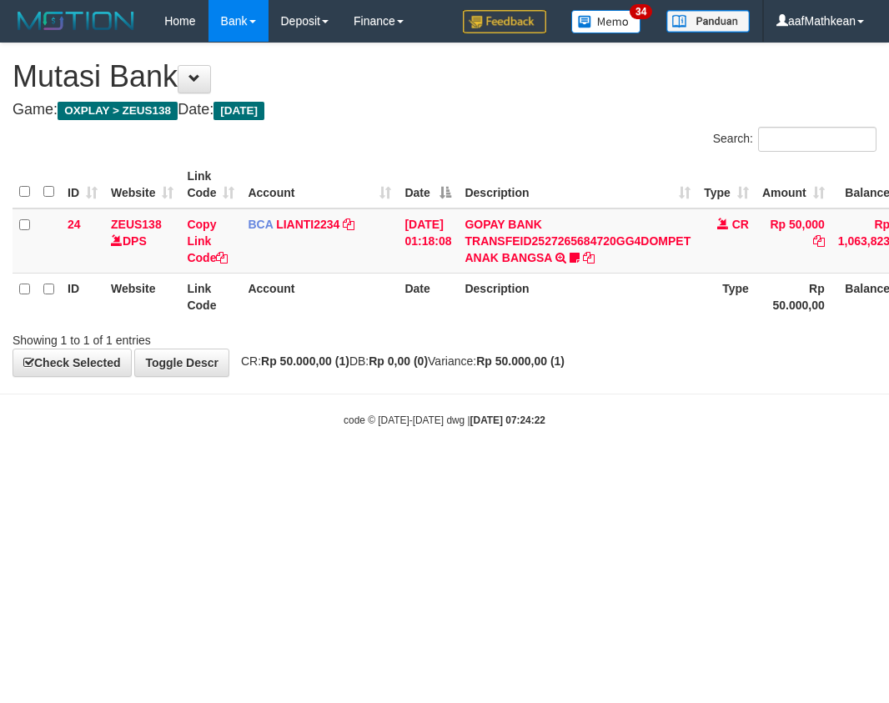
scroll to position [0, 57]
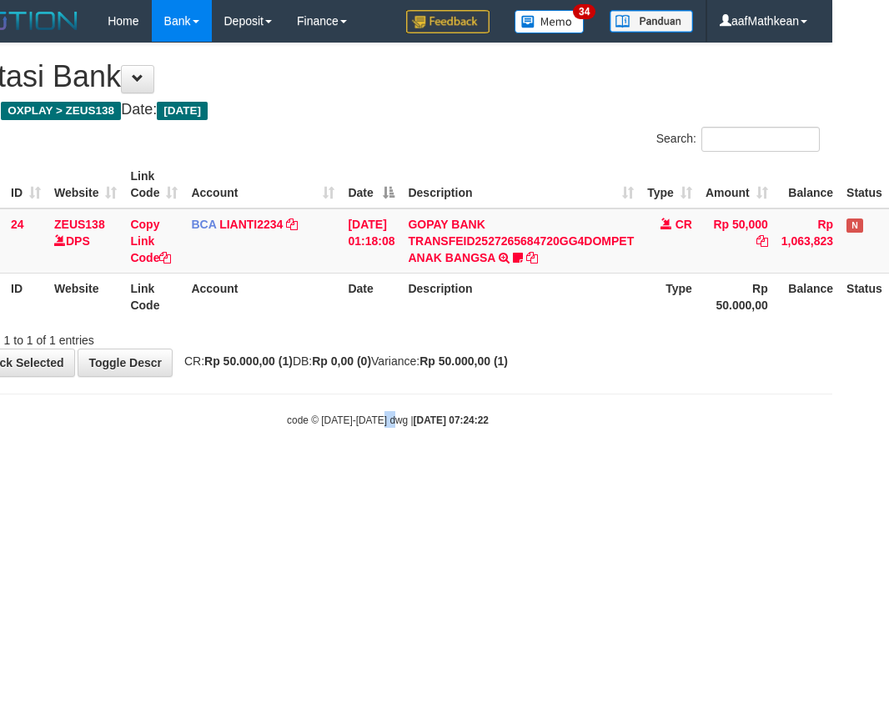
click at [442, 470] on html "Toggle navigation Home Bank Account List Load By Website Group [OXPLAY] ZEUS138…" at bounding box center [387, 235] width 889 height 470
click at [398, 470] on html "Toggle navigation Home Bank Account List Load By Website Group [OXPLAY] ZEUS138…" at bounding box center [387, 235] width 889 height 470
drag, startPoint x: 330, startPoint y: 532, endPoint x: 496, endPoint y: 371, distance: 231.2
click at [490, 379] on html "Toggle navigation Home Bank Account List Load By Website Group [OXPLAY] ZEUS138…" at bounding box center [387, 235] width 889 height 470
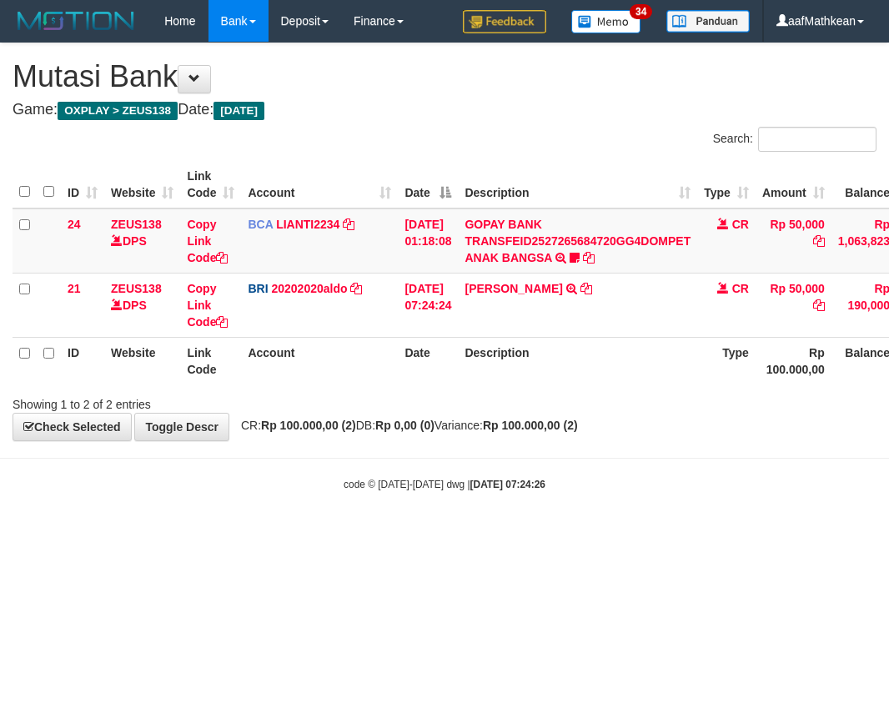
click at [485, 436] on div "**********" at bounding box center [444, 241] width 889 height 397
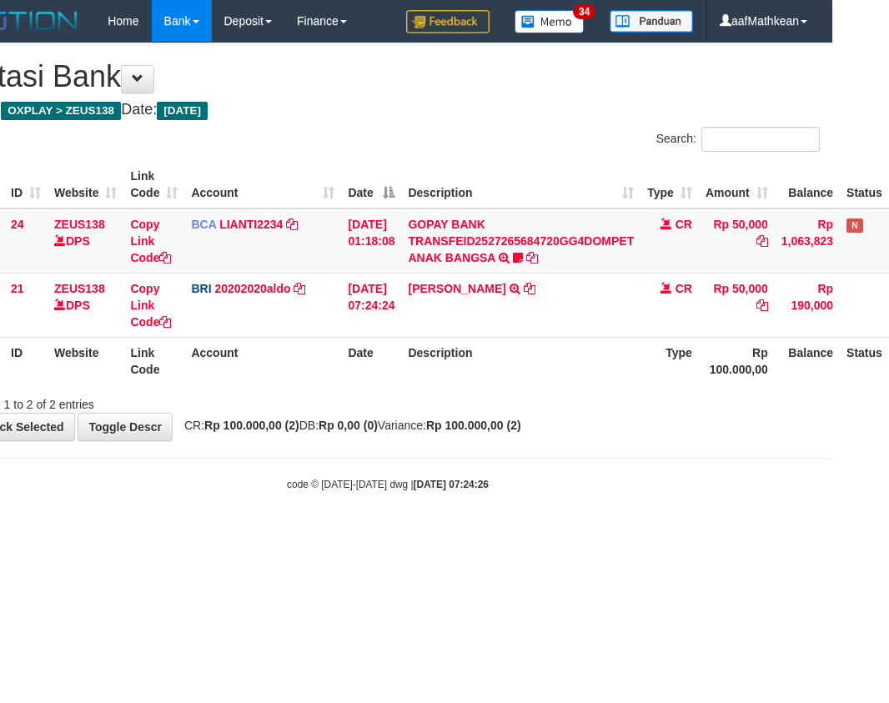
drag, startPoint x: 493, startPoint y: 424, endPoint x: 497, endPoint y: 376, distance: 47.7
click at [494, 411] on div "**********" at bounding box center [387, 241] width 889 height 397
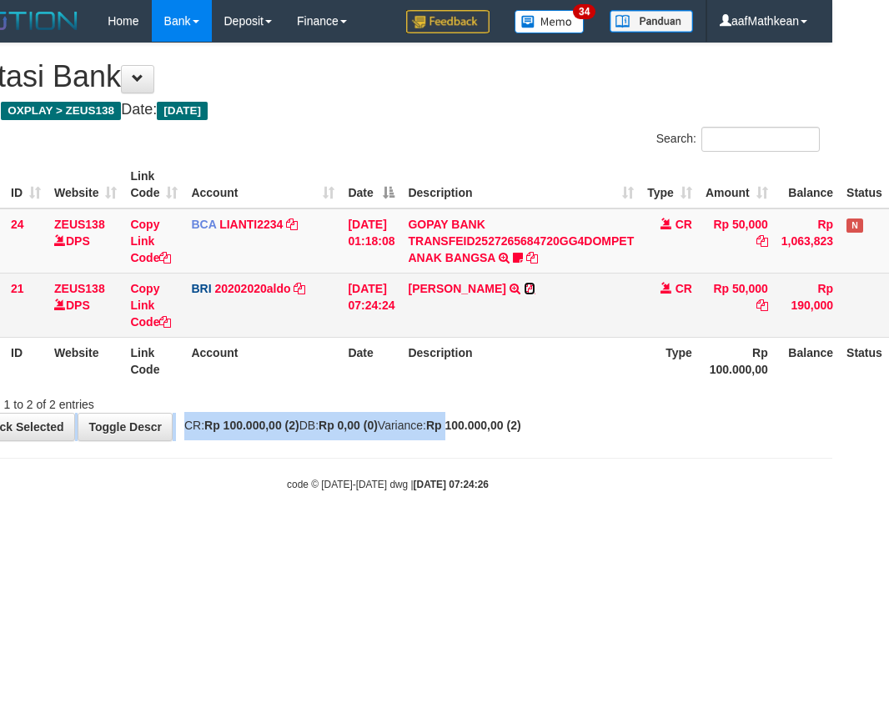
click at [535, 285] on icon at bounding box center [530, 289] width 12 height 12
copy div "Check Selected Toggle Descr CR: Rp 100.000,00 (2) DB: Rp 0,00 (0) Variance: Rp"
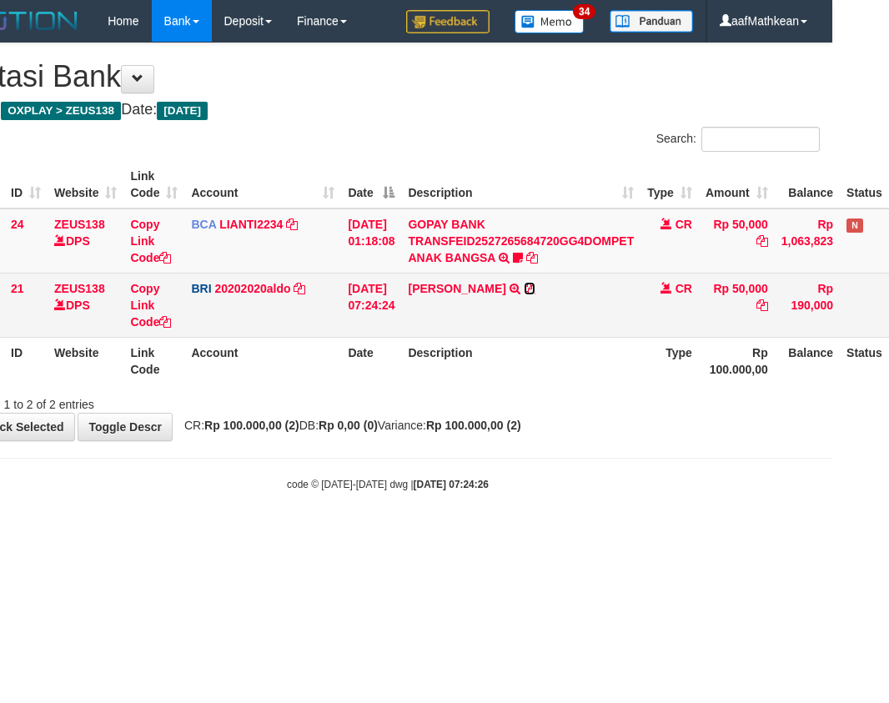
click at [535, 284] on icon at bounding box center [530, 289] width 12 height 12
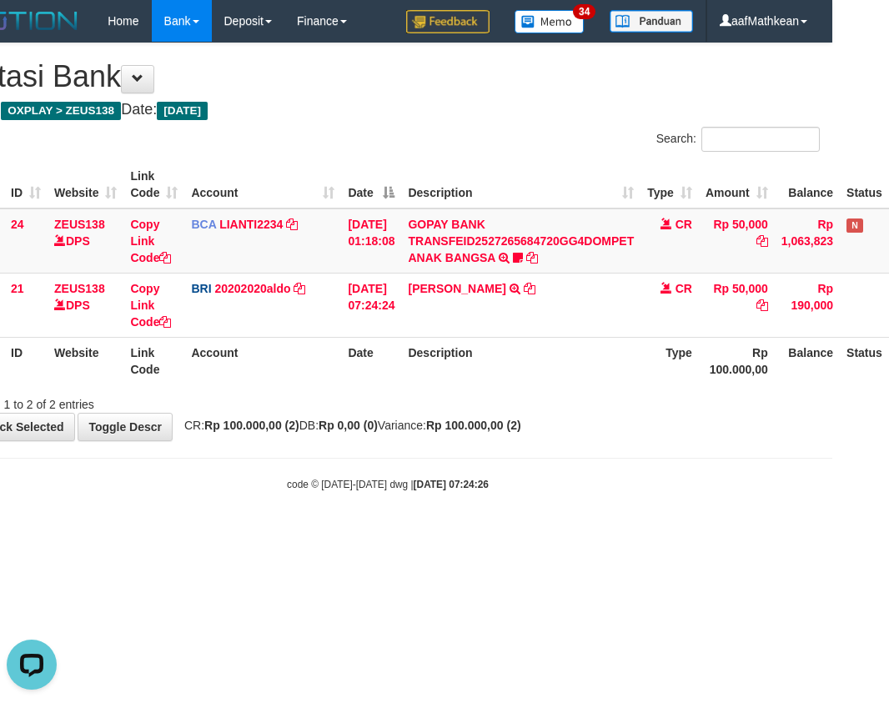
scroll to position [0, 0]
click at [240, 444] on body "Toggle navigation Home Bank Account List Load By Website Group [OXPLAY] ZEUS138…" at bounding box center [387, 267] width 889 height 534
click at [392, 358] on th "Date" at bounding box center [371, 361] width 60 height 48
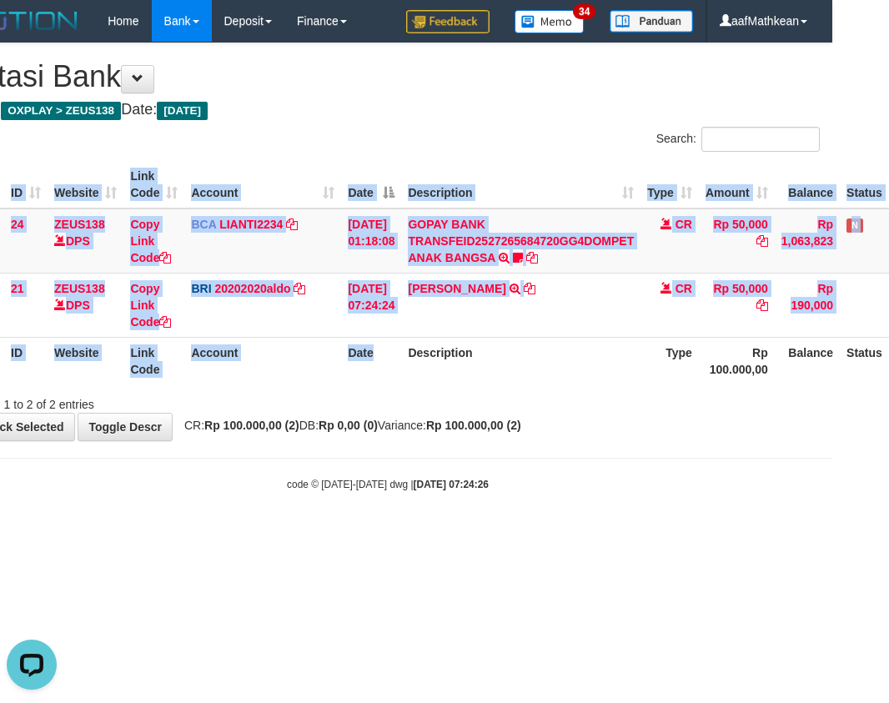
click at [420, 389] on div "Search: ID Website Link Code Account Date Description Type Amount Balance Statu…" at bounding box center [388, 270] width 864 height 286
click at [430, 381] on div "ID Website Link Code Account Date Description Type Amount Balance Status Action…" at bounding box center [387, 273] width 889 height 234
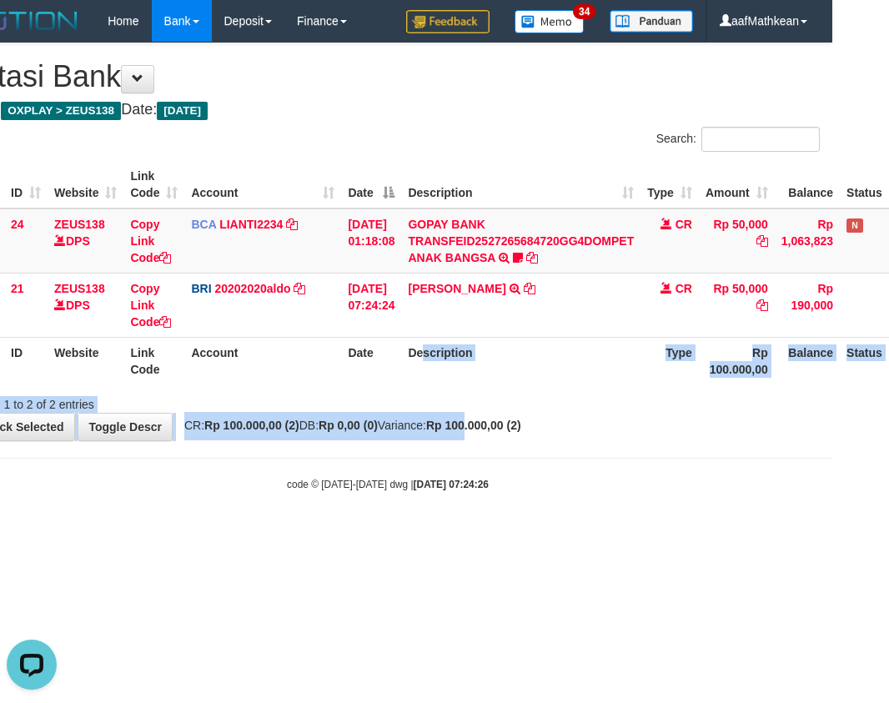
drag, startPoint x: 449, startPoint y: 386, endPoint x: 882, endPoint y: 398, distance: 433.9
click at [637, 420] on div "**********" at bounding box center [387, 241] width 889 height 397
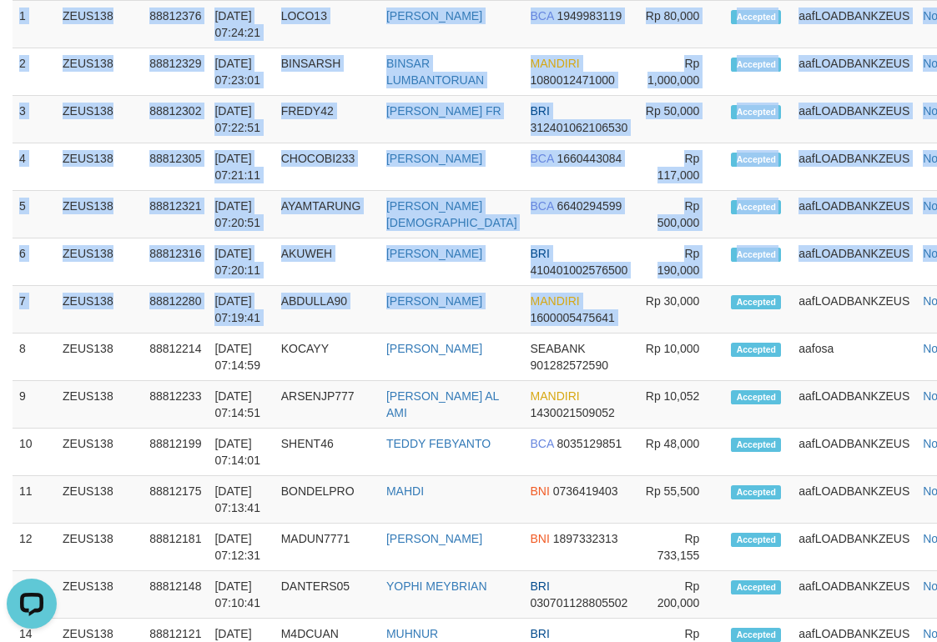
drag, startPoint x: 610, startPoint y: 324, endPoint x: 413, endPoint y: 330, distance: 196.9
click at [607, 324] on div "**********" at bounding box center [468, 403] width 937 height 1793
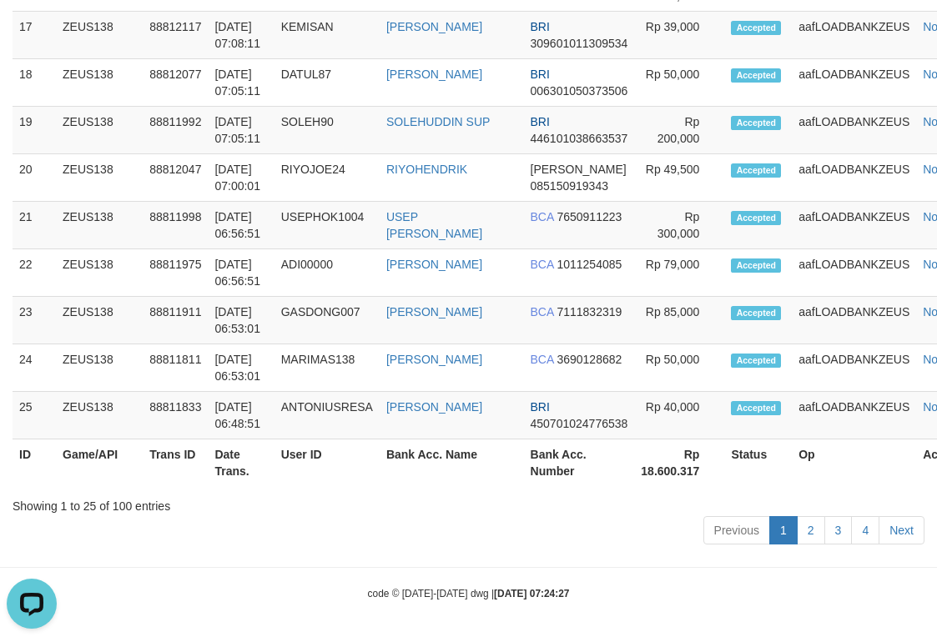
scroll to position [1287, 0]
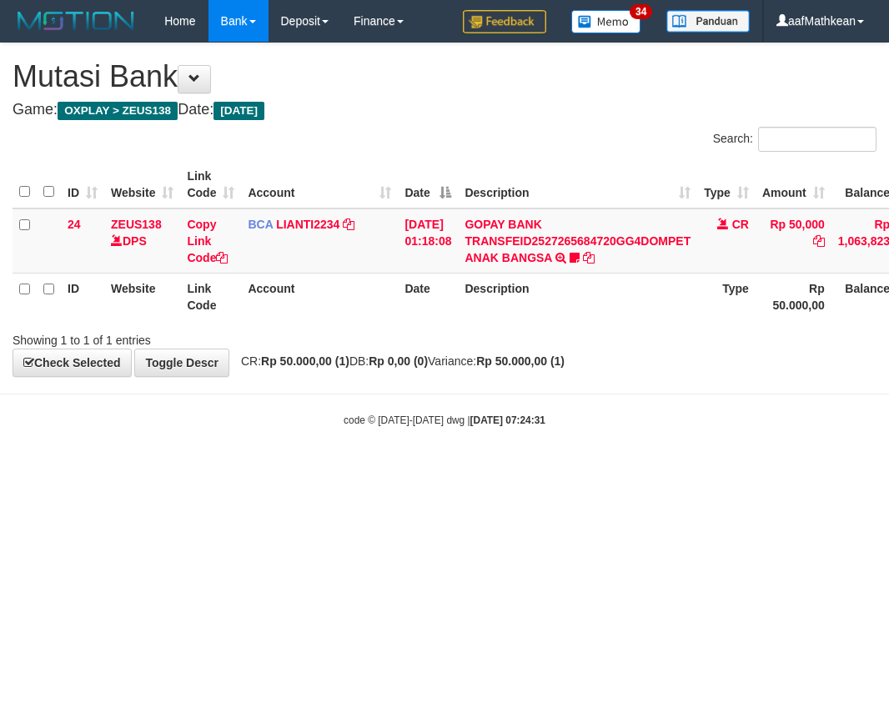
scroll to position [0, 57]
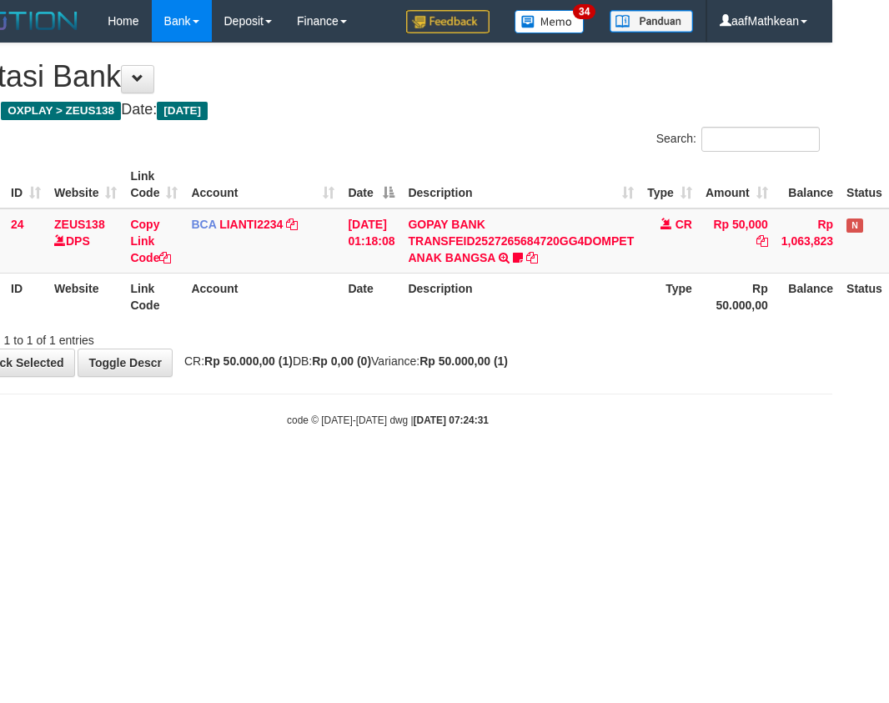
drag, startPoint x: 301, startPoint y: 397, endPoint x: 356, endPoint y: 447, distance: 74.4
click at [306, 419] on body "Toggle navigation Home Bank Account List Load By Website Group [OXPLAY] ZEUS138…" at bounding box center [387, 235] width 889 height 470
drag, startPoint x: 530, startPoint y: 532, endPoint x: 674, endPoint y: 541, distance: 144.6
click at [539, 470] on html "Toggle navigation Home Bank Account List Load By Website Group [OXPLAY] ZEUS138…" at bounding box center [387, 235] width 889 height 470
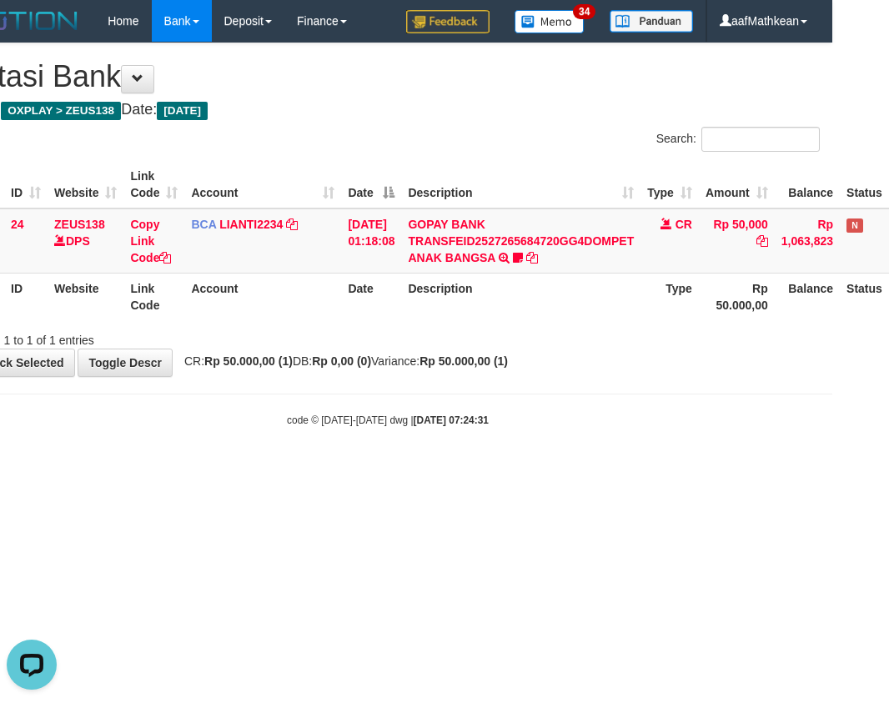
drag, startPoint x: 674, startPoint y: 541, endPoint x: 788, endPoint y: 539, distance: 114.3
click at [686, 470] on html "Toggle navigation Home Bank Account List Load By Website Group [OXPLAY] ZEUS138…" at bounding box center [387, 235] width 889 height 470
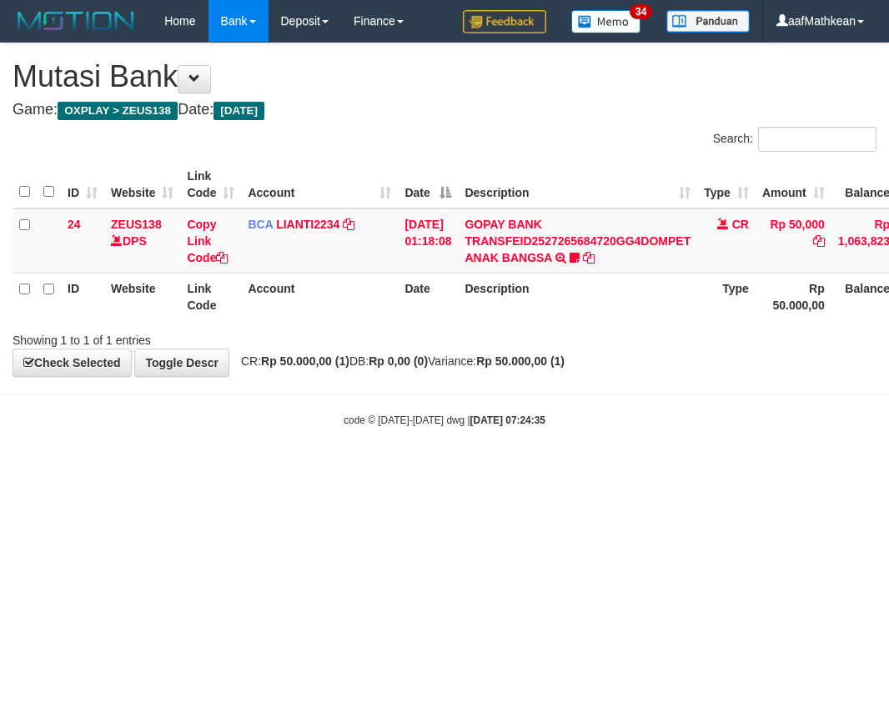
click at [258, 427] on div "code © 2012-2018 dwg | 2025/09/30 07:24:35" at bounding box center [444, 419] width 889 height 17
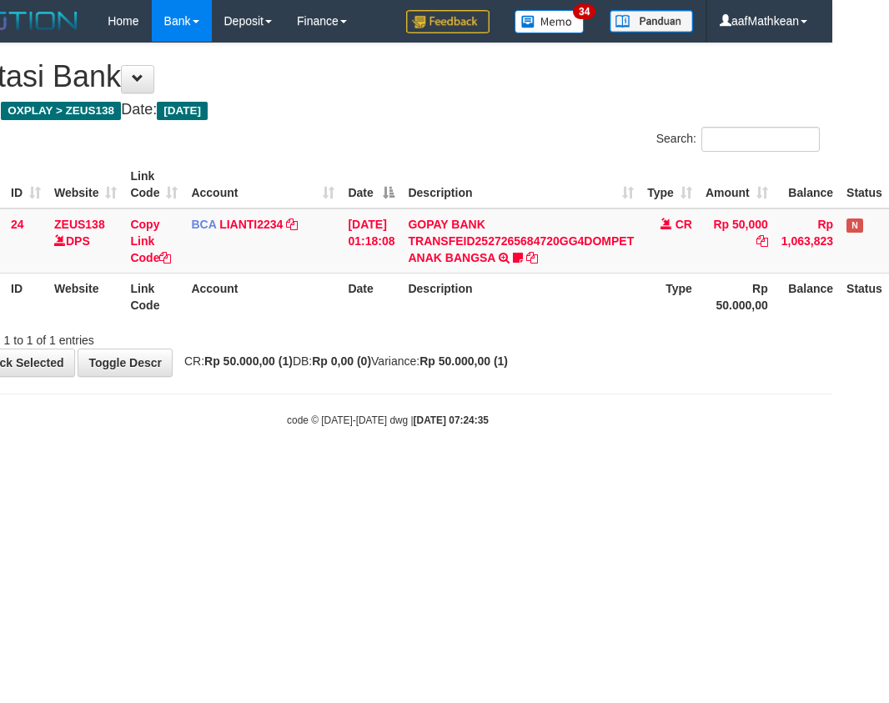
click at [274, 444] on body "Toggle navigation Home Bank Account List Load By Website Group [OXPLAY] ZEUS138…" at bounding box center [387, 235] width 889 height 470
drag, startPoint x: 269, startPoint y: 444, endPoint x: 280, endPoint y: 465, distance: 23.5
click at [284, 465] on body "Toggle navigation Home Bank Account List Load By Website Group [OXPLAY] ZEUS138…" at bounding box center [387, 235] width 889 height 470
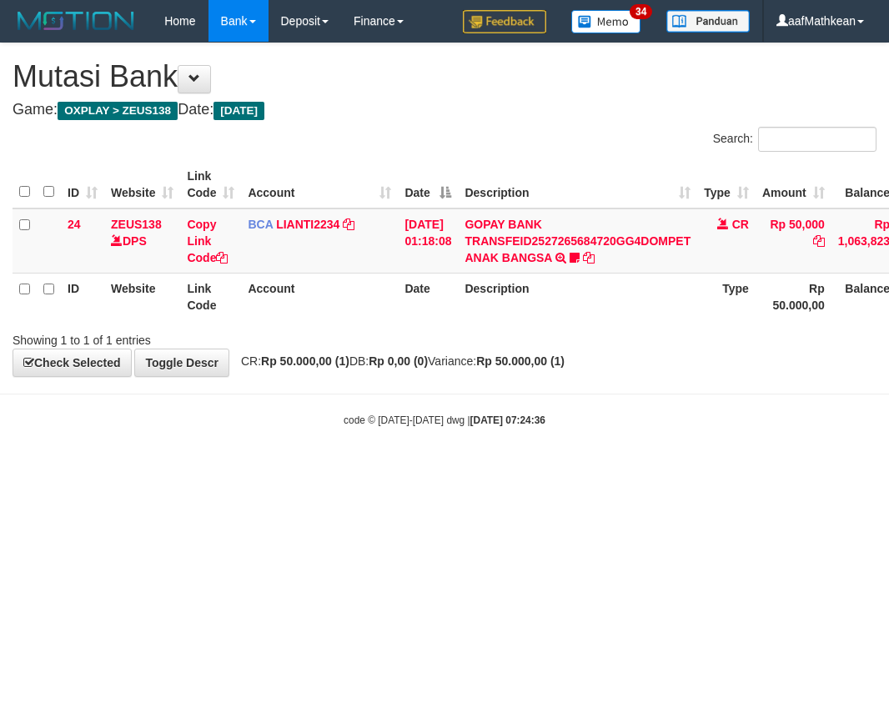
scroll to position [0, 57]
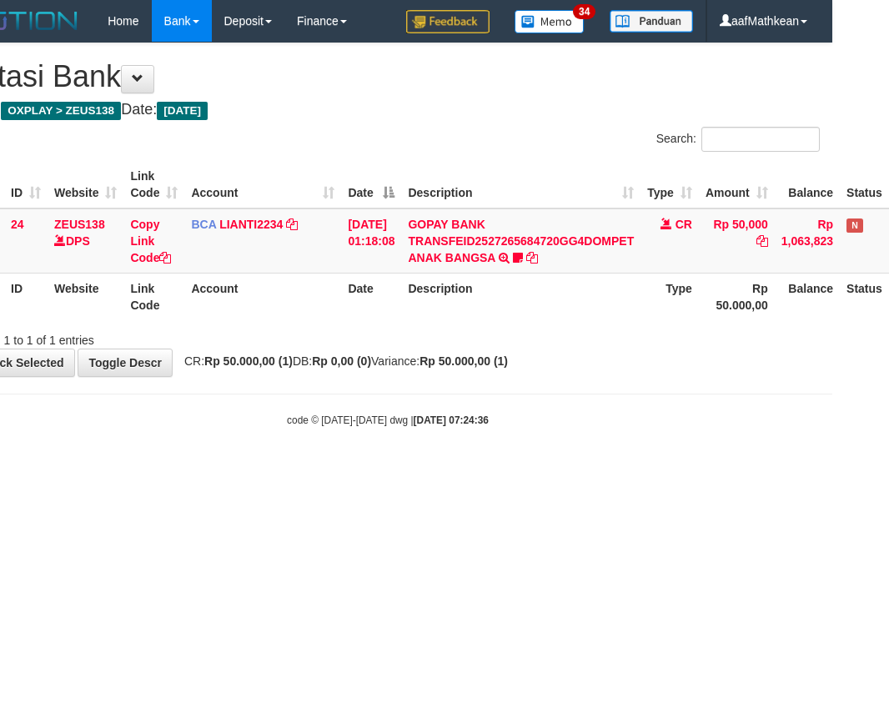
click at [282, 470] on html "Toggle navigation Home Bank Account List Load By Website Group [OXPLAY] ZEUS138…" at bounding box center [387, 235] width 889 height 470
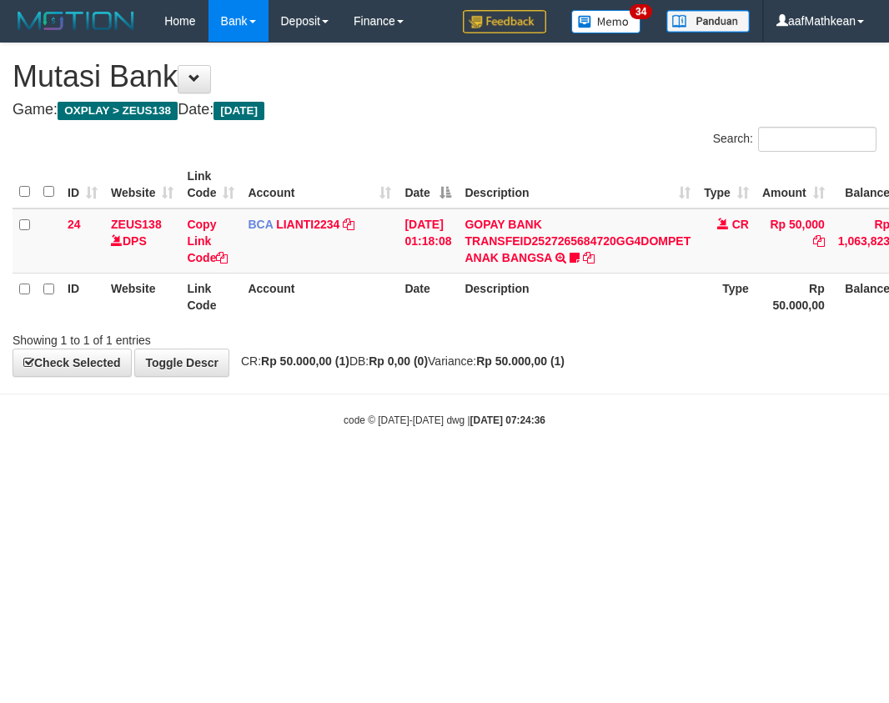
scroll to position [0, 57]
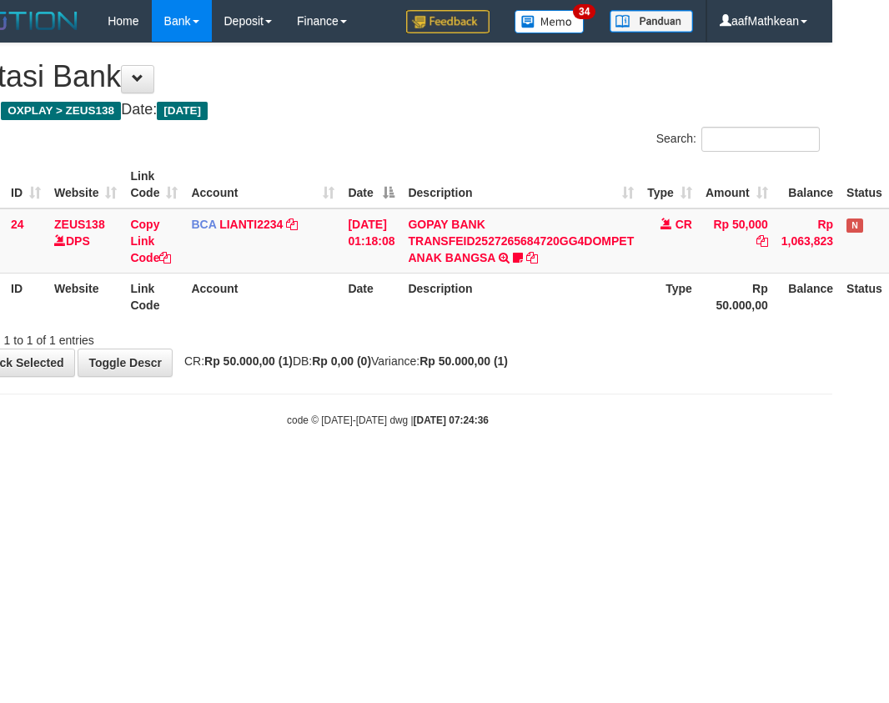
click at [284, 470] on html "Toggle navigation Home Bank Account List Load By Website Group [OXPLAY] ZEUS138…" at bounding box center [387, 235] width 889 height 470
drag, startPoint x: 369, startPoint y: 481, endPoint x: 378, endPoint y: 492, distance: 14.2
click at [378, 470] on html "Toggle navigation Home Bank Account List Load By Website Group [OXPLAY] ZEUS138…" at bounding box center [387, 235] width 889 height 470
click at [377, 470] on html "Toggle navigation Home Bank Account List Load By Website Group [OXPLAY] ZEUS138…" at bounding box center [387, 235] width 889 height 470
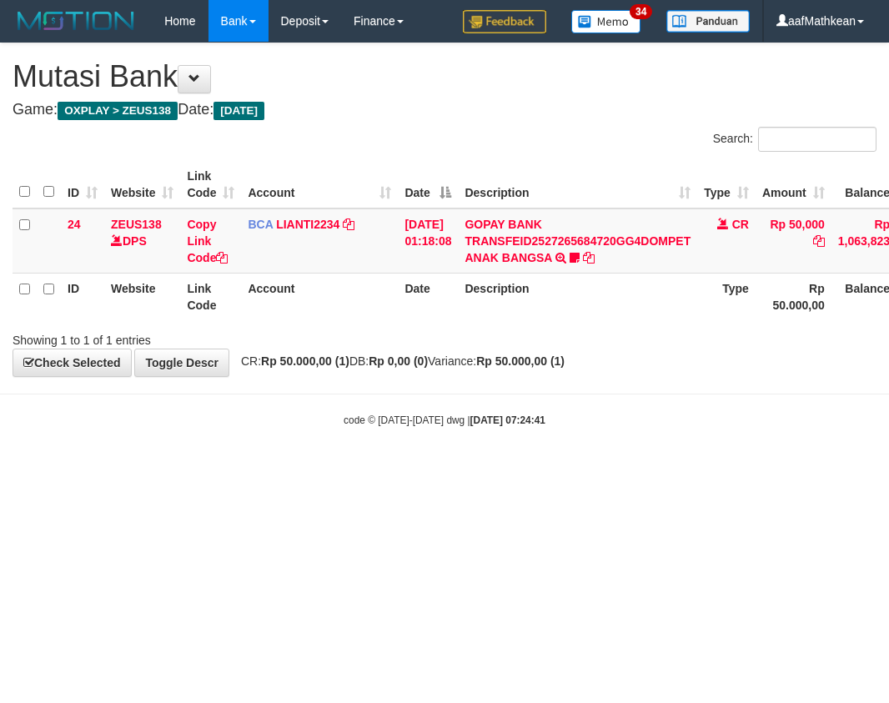
scroll to position [0, 57]
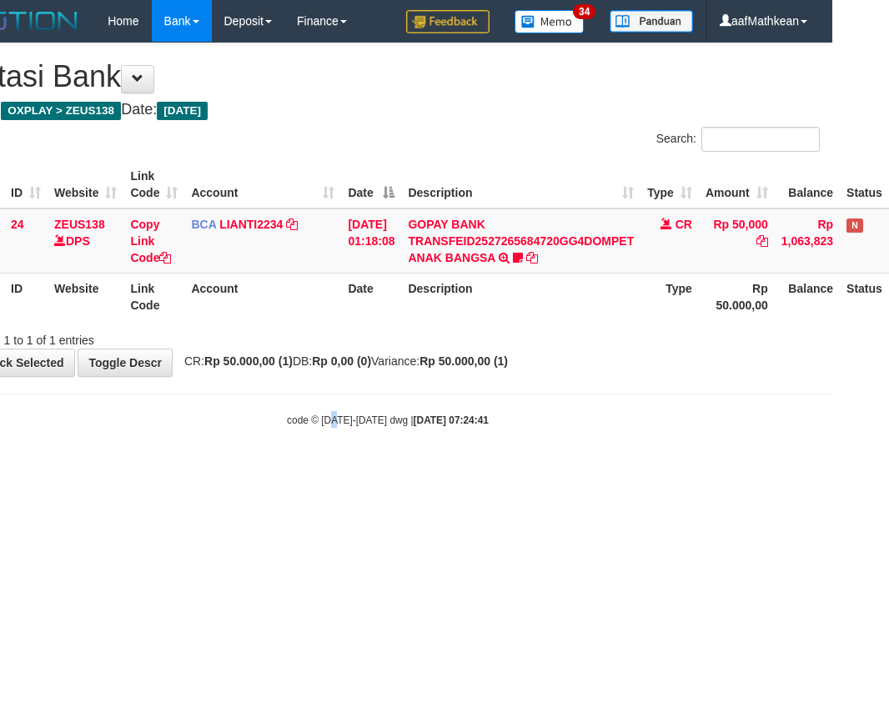
click at [391, 470] on html "Toggle navigation Home Bank Account List Load By Website Group [OXPLAY] ZEUS138…" at bounding box center [387, 235] width 889 height 470
click at [388, 470] on html "Toggle navigation Home Bank Account List Load By Website Group [OXPLAY] ZEUS138…" at bounding box center [387, 235] width 889 height 470
drag, startPoint x: 388, startPoint y: 537, endPoint x: 398, endPoint y: 537, distance: 10.0
click at [394, 470] on html "Toggle navigation Home Bank Account List Load By Website Group [OXPLAY] ZEUS138…" at bounding box center [387, 235] width 889 height 470
click at [447, 470] on html "Toggle navigation Home Bank Account List Load By Website Group [OXPLAY] ZEUS138…" at bounding box center [387, 235] width 889 height 470
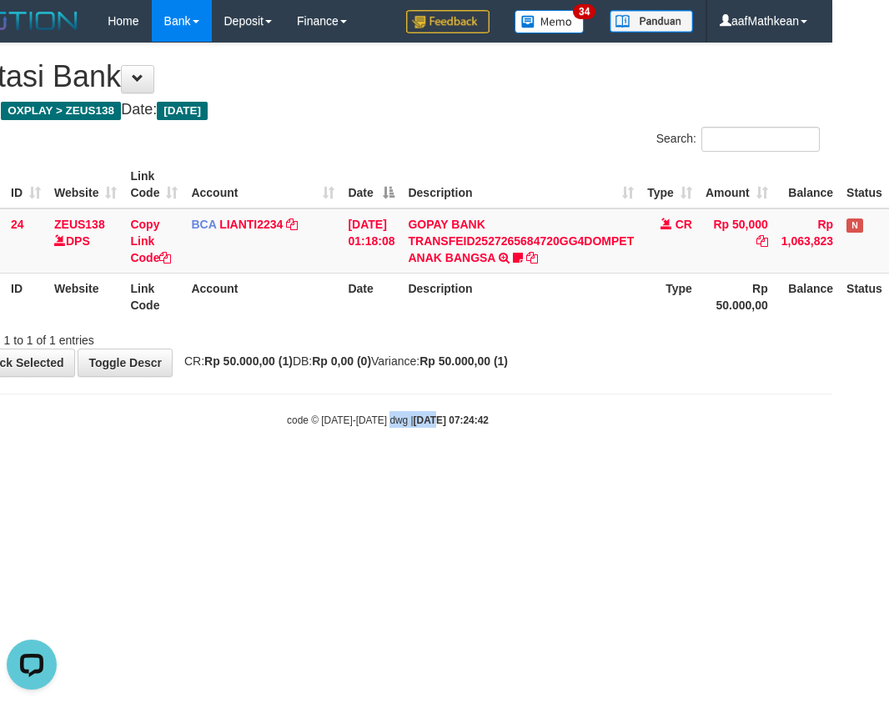
click at [454, 470] on html "Toggle navigation Home Bank Account List Load By Website Group [OXPLAY] ZEUS138…" at bounding box center [387, 235] width 889 height 470
click at [450, 470] on html "Toggle navigation Home Bank Account List Load By Website Group [OXPLAY] ZEUS138…" at bounding box center [387, 235] width 889 height 470
click at [455, 470] on html "Toggle navigation Home Bank Account List Load By Website Group [OXPLAY] ZEUS138…" at bounding box center [387, 235] width 889 height 470
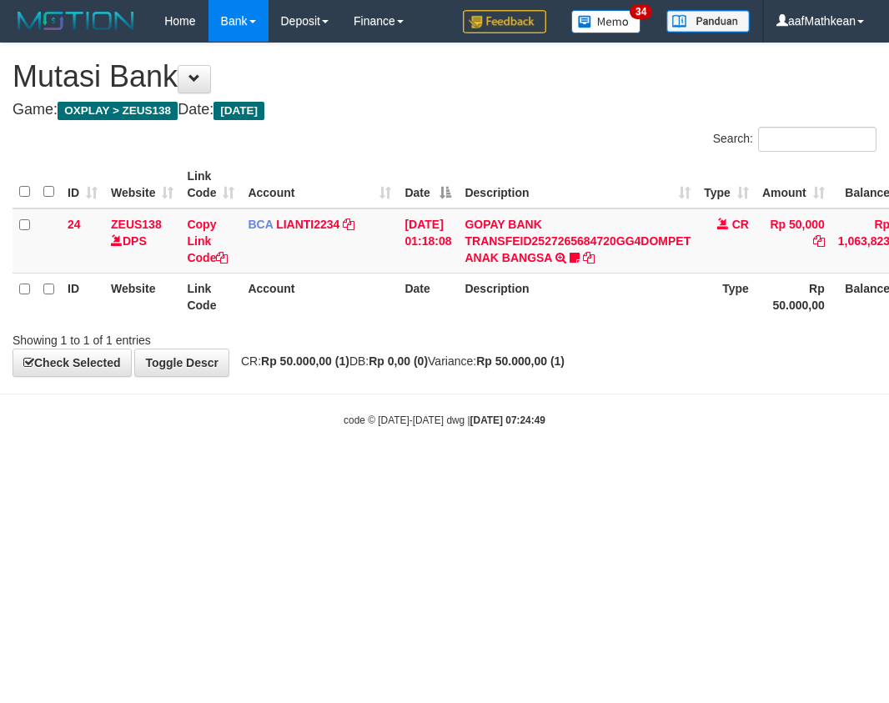
scroll to position [0, 57]
click at [474, 470] on html "Toggle navigation Home Bank Account List Load By Website Group [OXPLAY] ZEUS138…" at bounding box center [444, 235] width 889 height 470
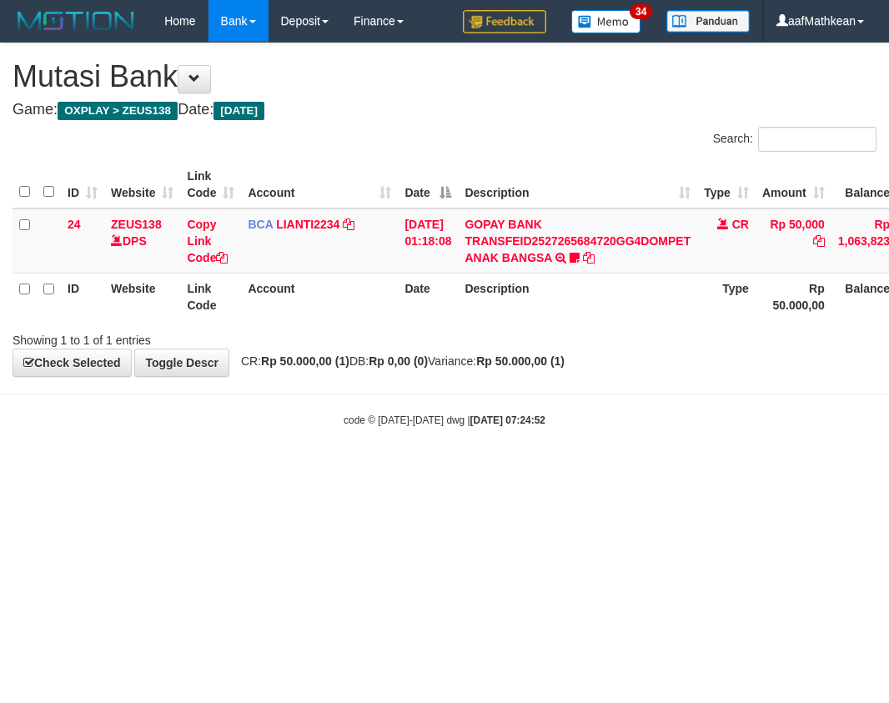
scroll to position [0, 57]
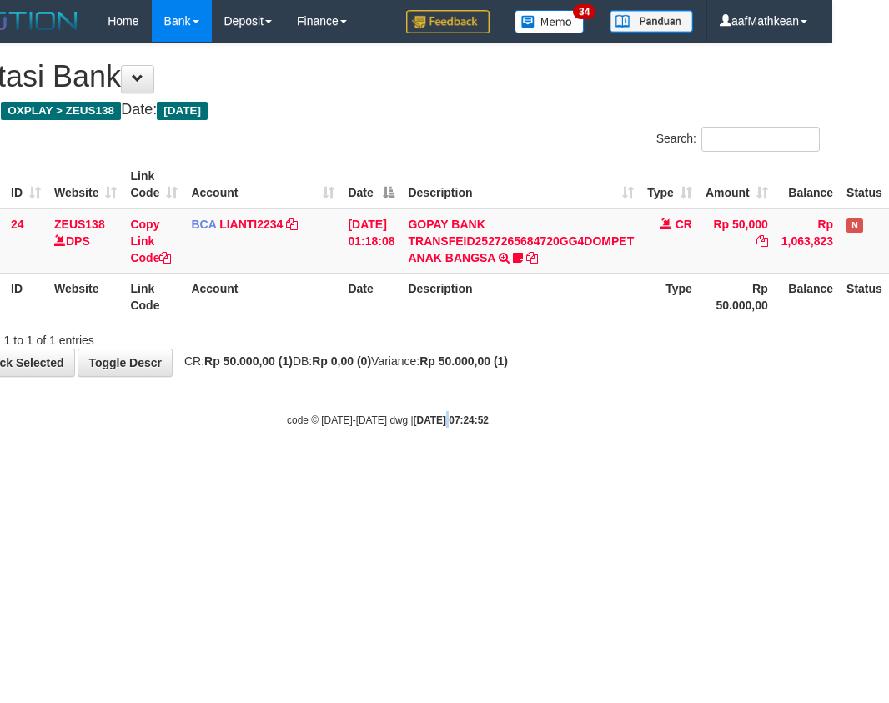
click at [488, 470] on html "Toggle navigation Home Bank Account List Load By Website Group [OXPLAY] ZEUS138…" at bounding box center [387, 235] width 889 height 470
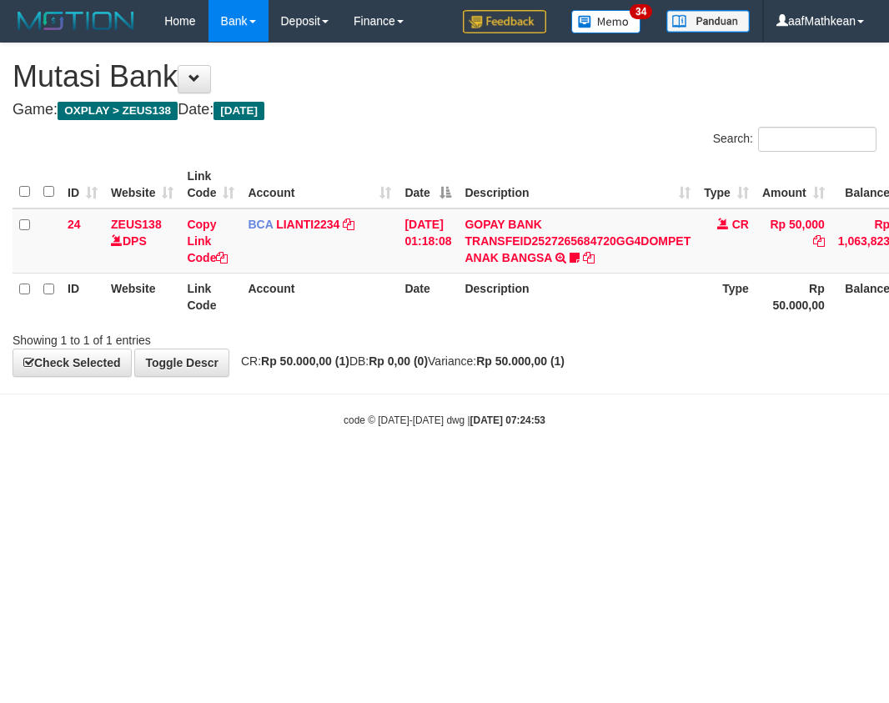
scroll to position [0, 57]
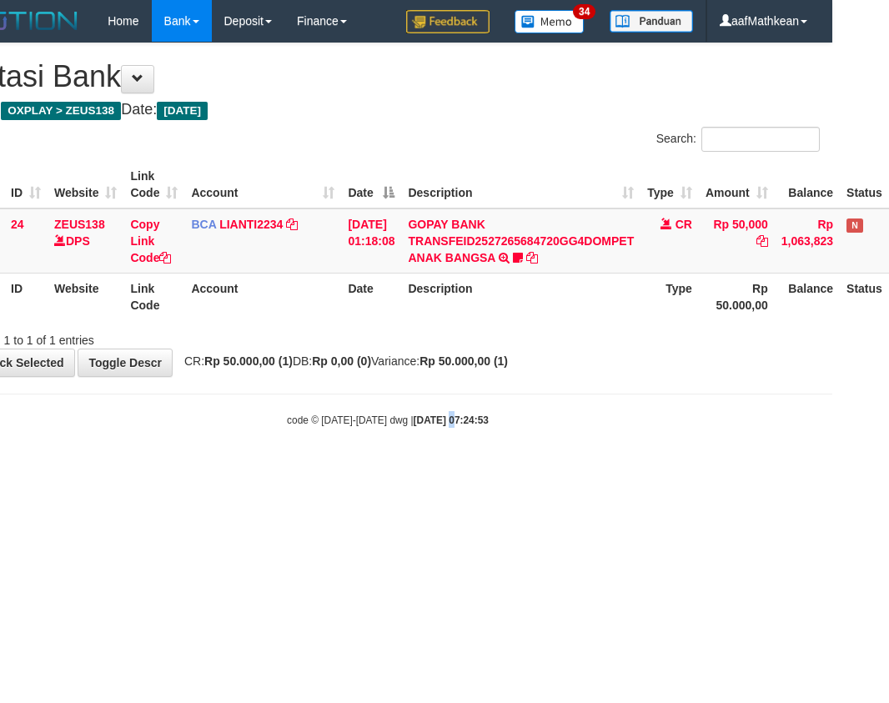
click at [487, 470] on html "Toggle navigation Home Bank Account List Load By Website Group [OXPLAY] ZEUS138…" at bounding box center [387, 235] width 889 height 470
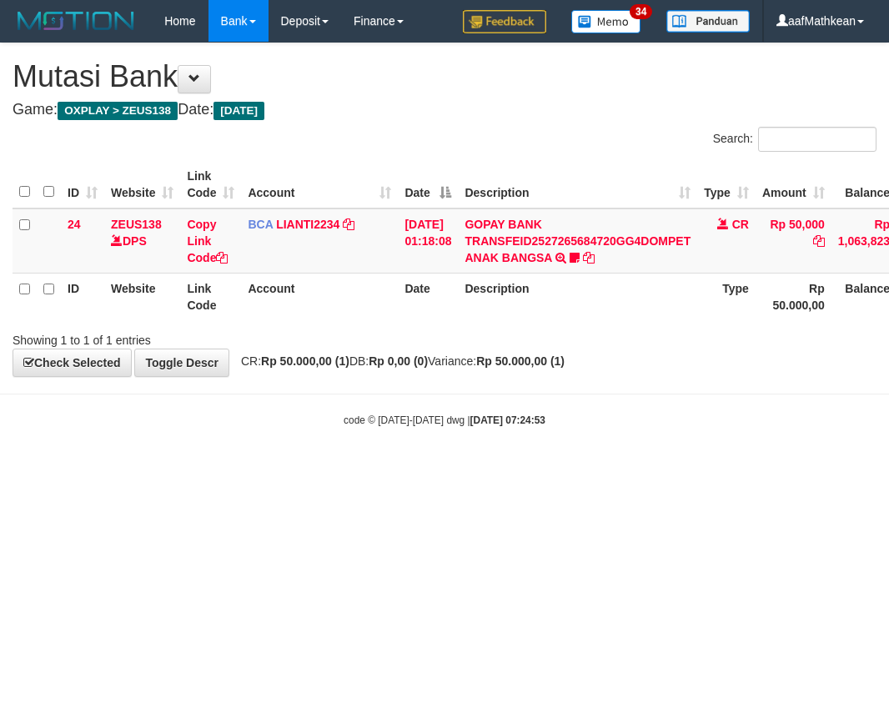
scroll to position [0, 57]
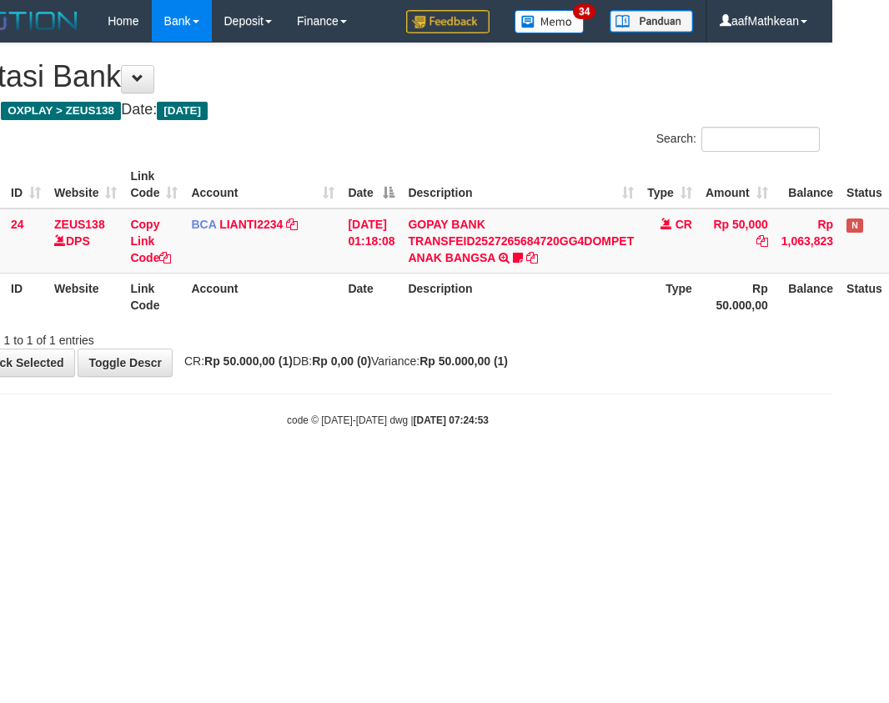
click at [489, 470] on html "Toggle navigation Home Bank Account List Load By Website Group [OXPLAY] ZEUS138…" at bounding box center [387, 235] width 889 height 470
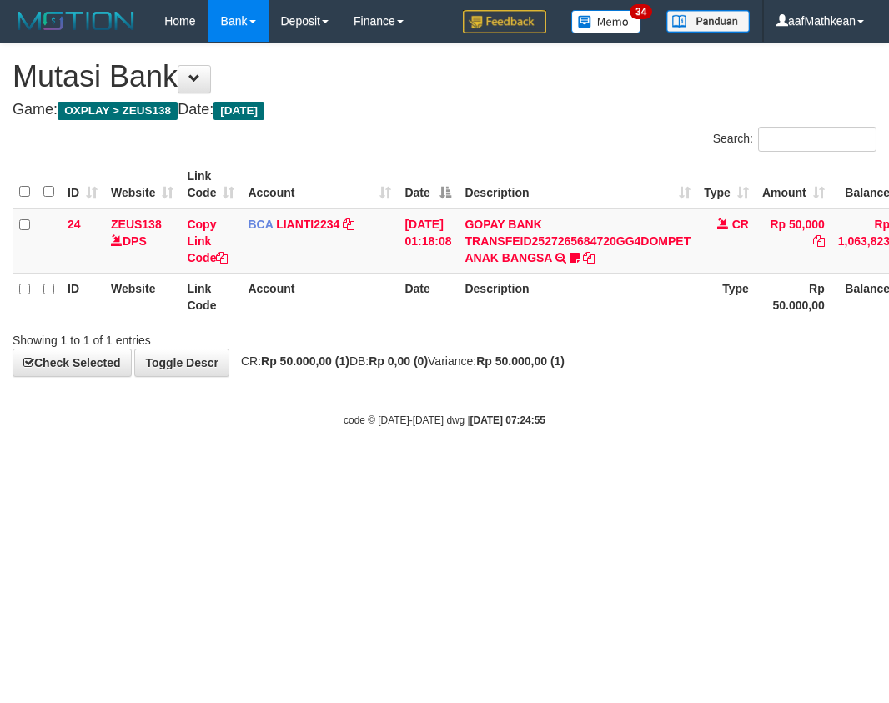
scroll to position [0, 57]
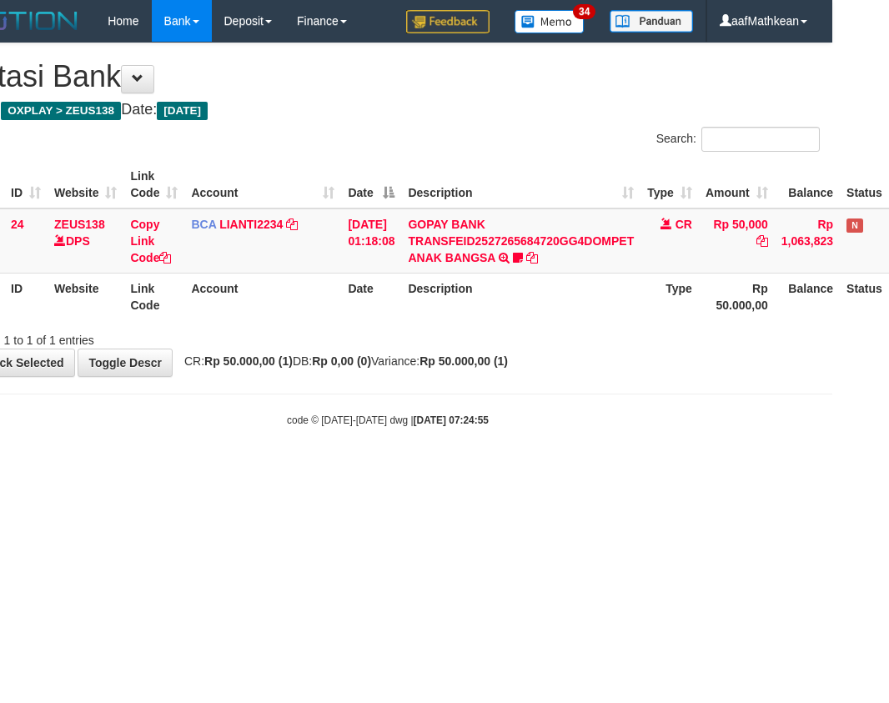
click at [486, 470] on html "Toggle navigation Home Bank Account List Load By Website Group [OXPLAY] ZEUS138…" at bounding box center [387, 235] width 889 height 470
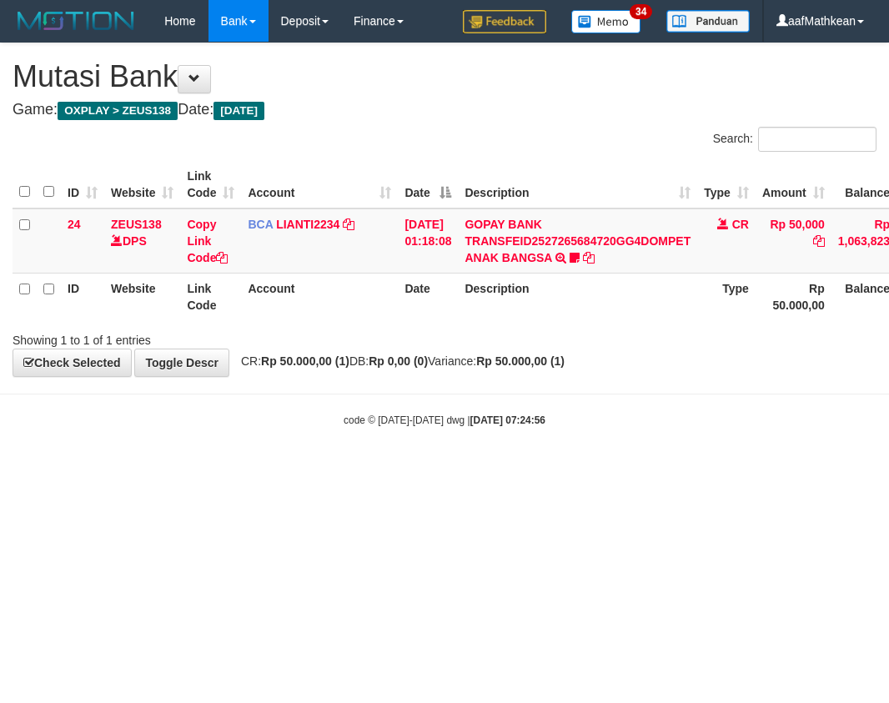
scroll to position [0, 57]
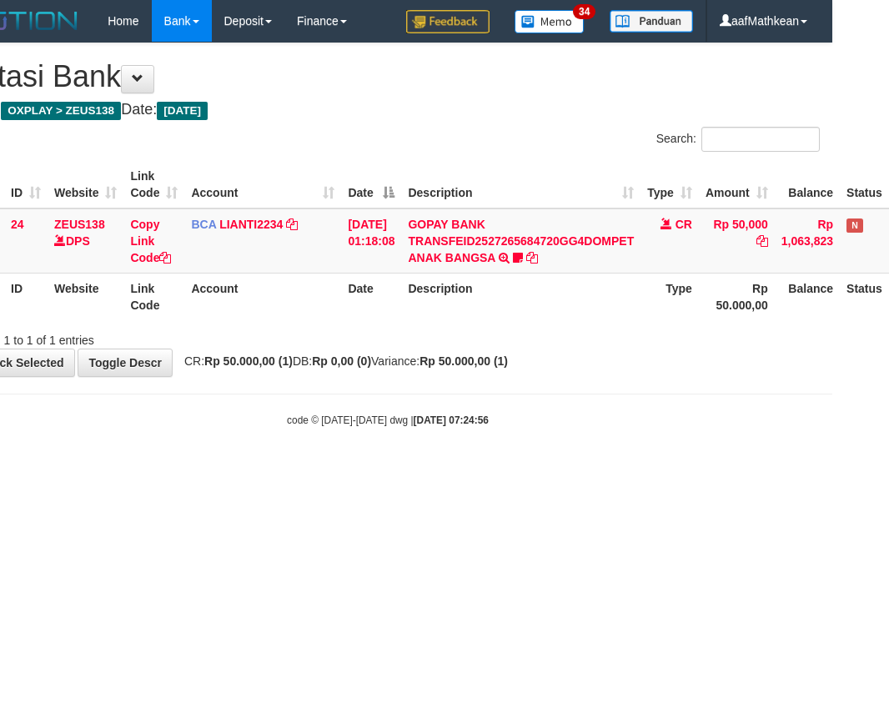
click at [486, 470] on html "Toggle navigation Home Bank Account List Load By Website Group [OXPLAY] ZEUS138…" at bounding box center [387, 235] width 889 height 470
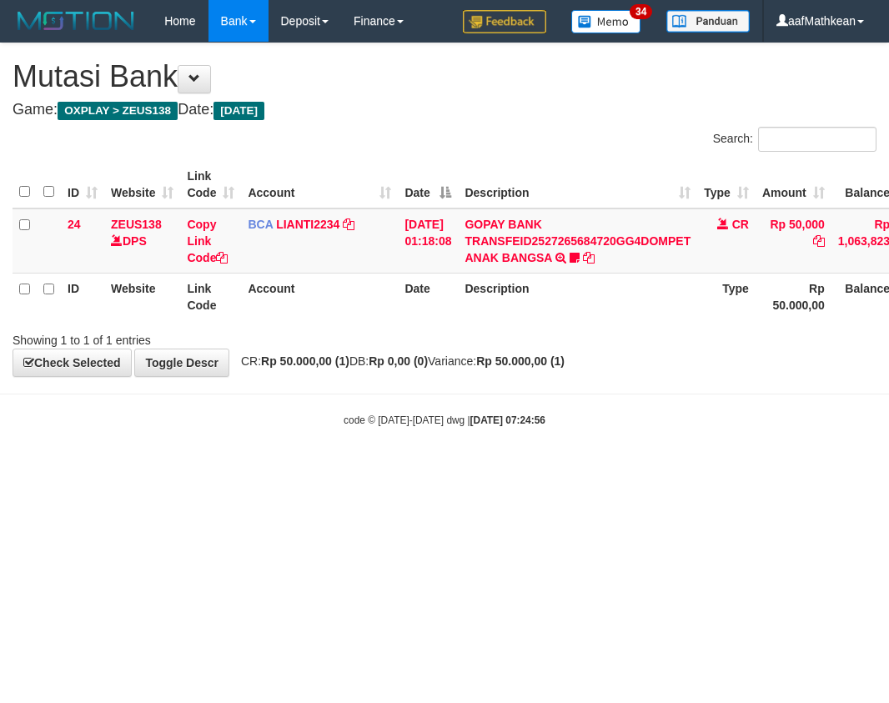
scroll to position [0, 57]
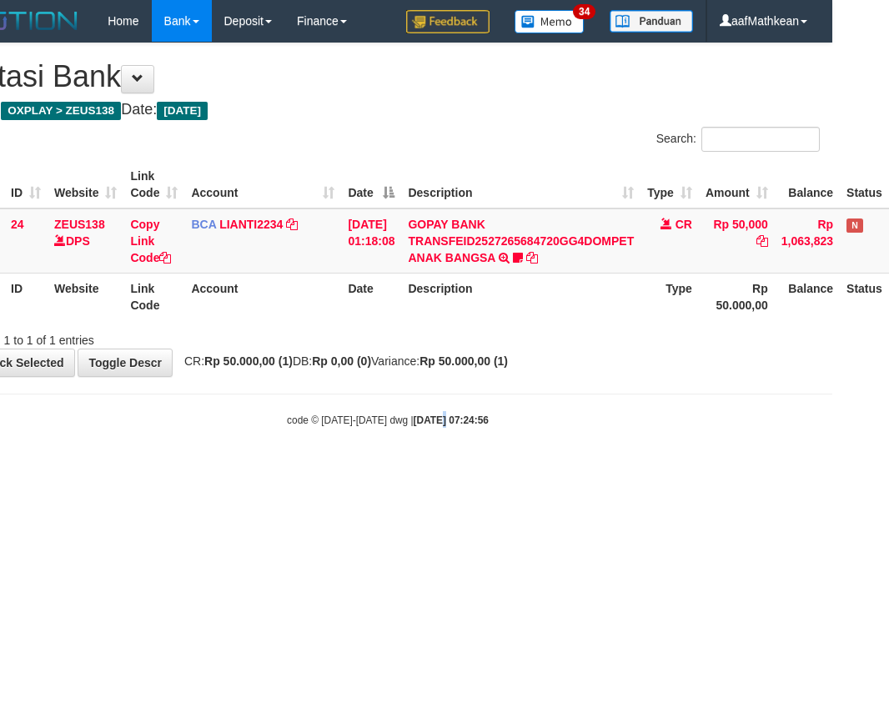
click at [482, 470] on html "Toggle navigation Home Bank Account List Load By Website Group [OXPLAY] ZEUS138…" at bounding box center [387, 235] width 889 height 470
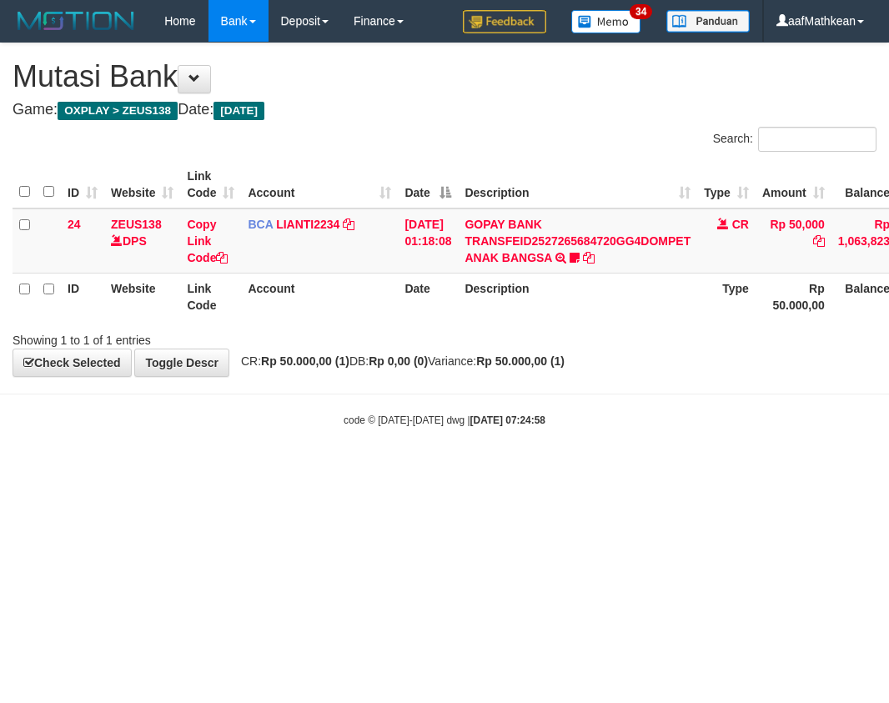
scroll to position [0, 57]
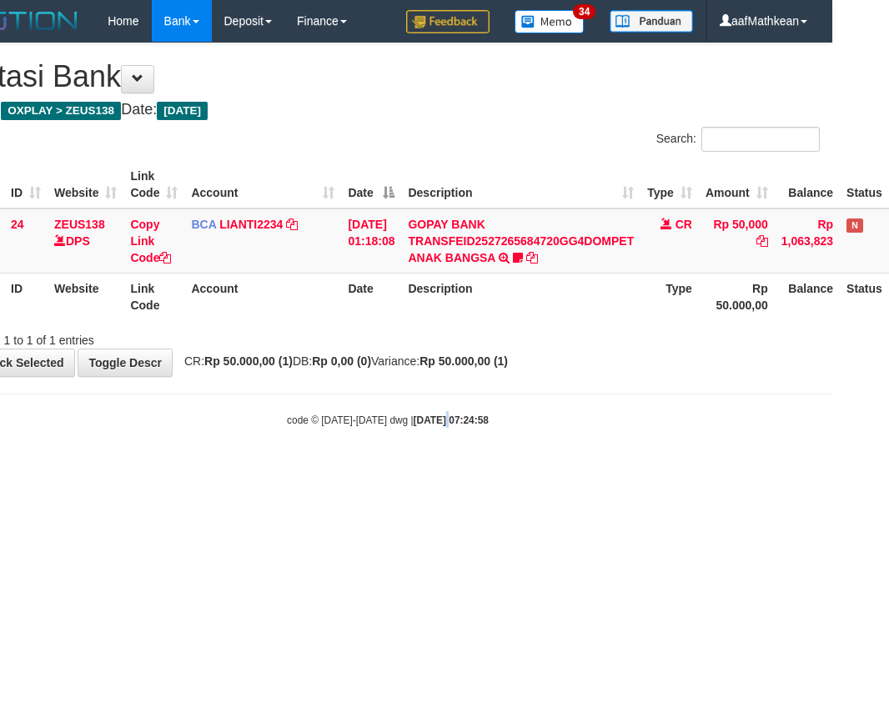
click at [488, 470] on html "Toggle navigation Home Bank Account List Load By Website Group [OXPLAY] ZEUS138…" at bounding box center [387, 235] width 889 height 470
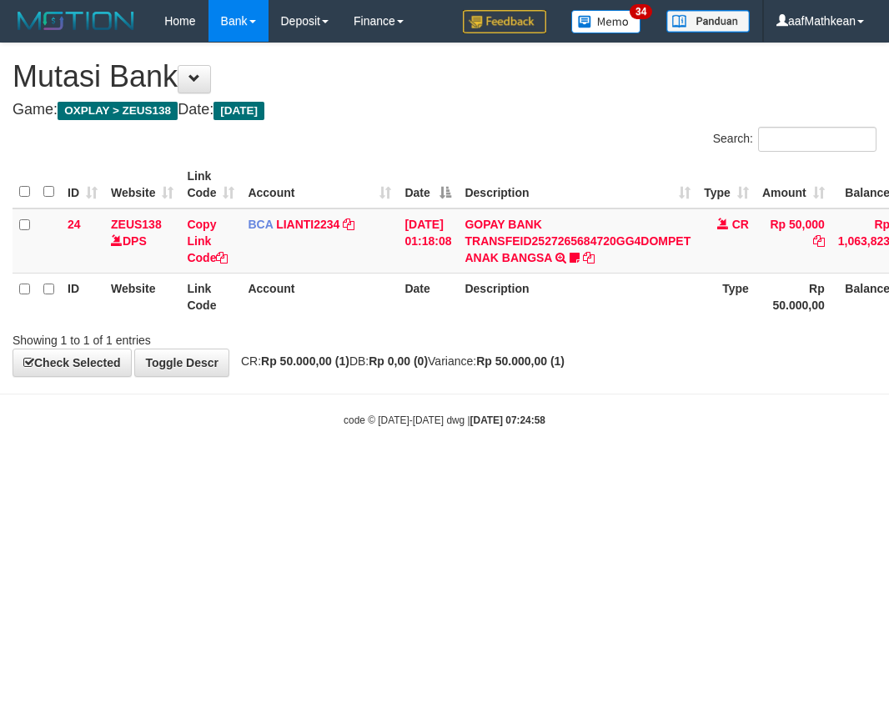
scroll to position [0, 57]
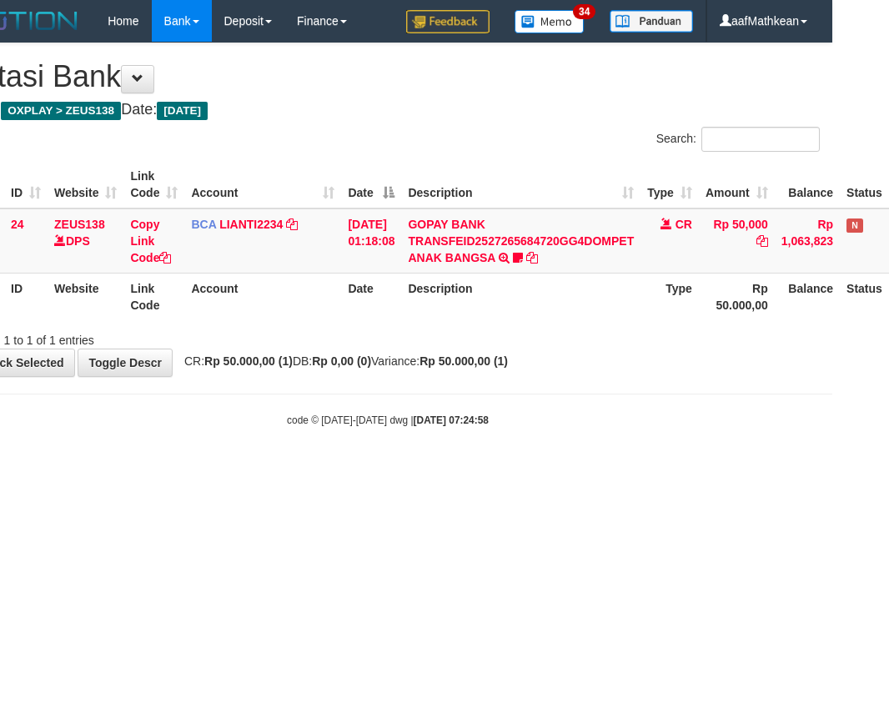
click at [488, 470] on html "Toggle navigation Home Bank Account List Load By Website Group [OXPLAY] ZEUS138…" at bounding box center [387, 235] width 889 height 470
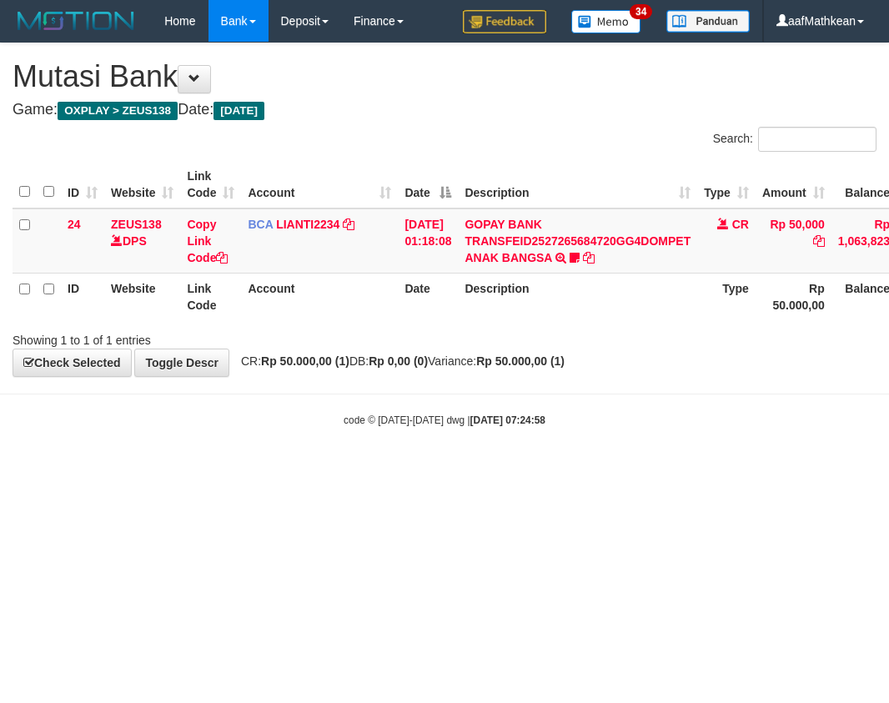
scroll to position [0, 57]
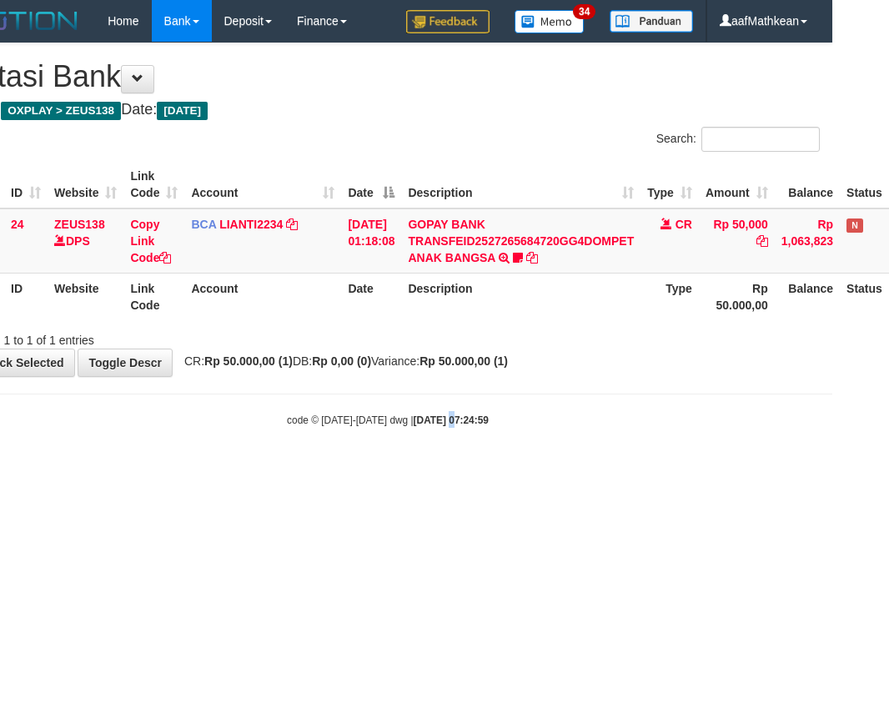
click at [489, 470] on html "Toggle navigation Home Bank Account List Load By Website Group [OXPLAY] ZEUS138…" at bounding box center [387, 235] width 889 height 470
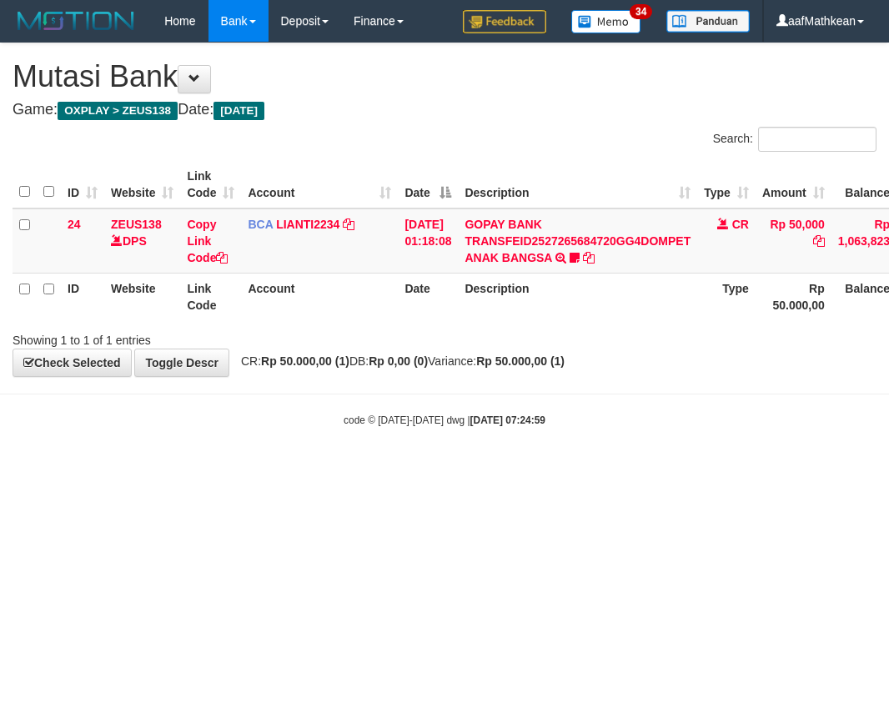
scroll to position [0, 57]
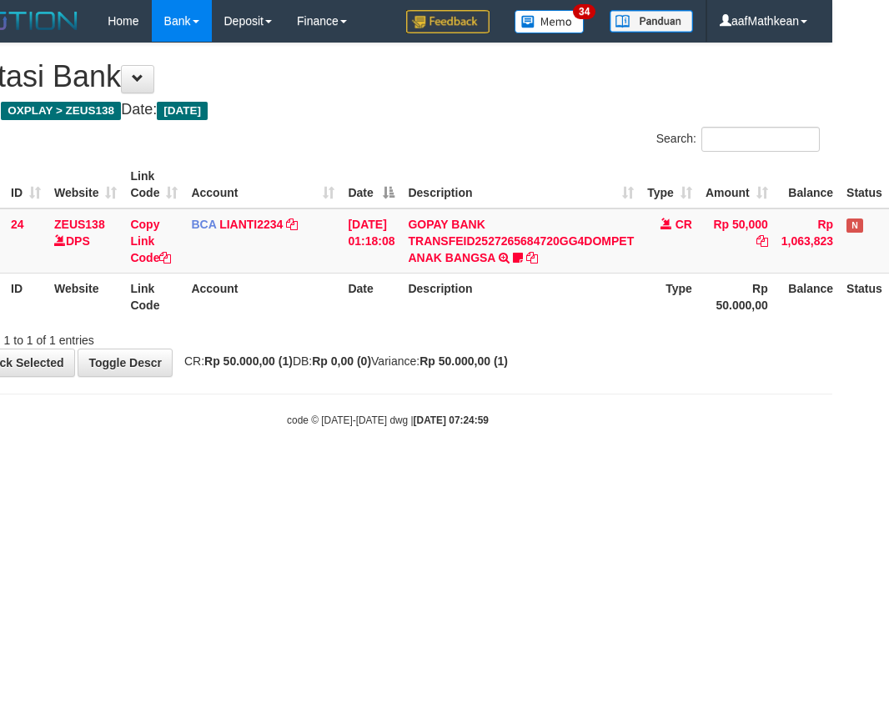
click at [490, 470] on html "Toggle navigation Home Bank Account List Load By Website Group [OXPLAY] ZEUS138…" at bounding box center [387, 235] width 889 height 470
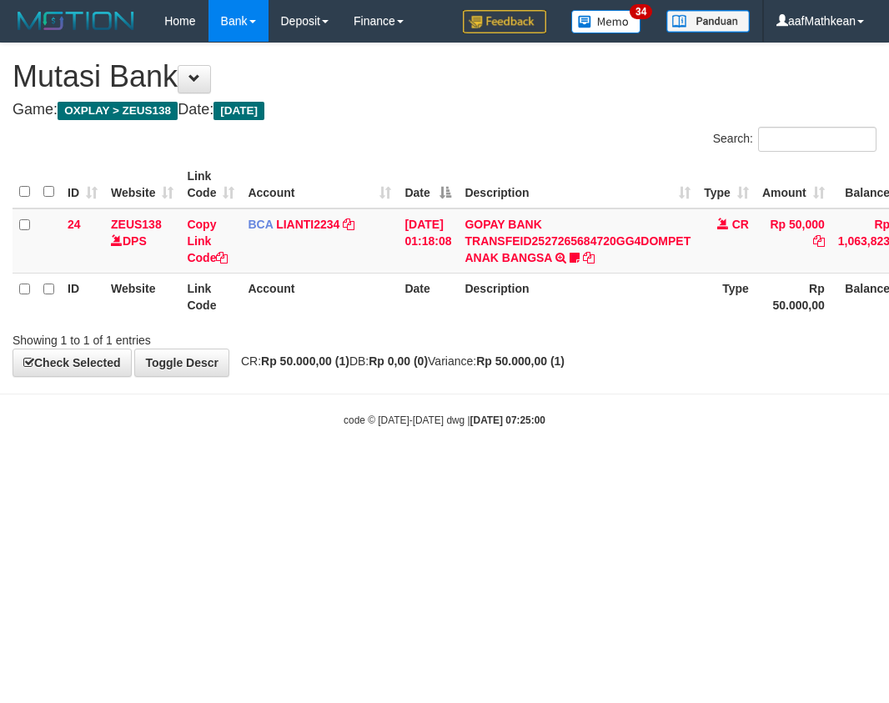
scroll to position [0, 57]
